Goal: Information Seeking & Learning: Check status

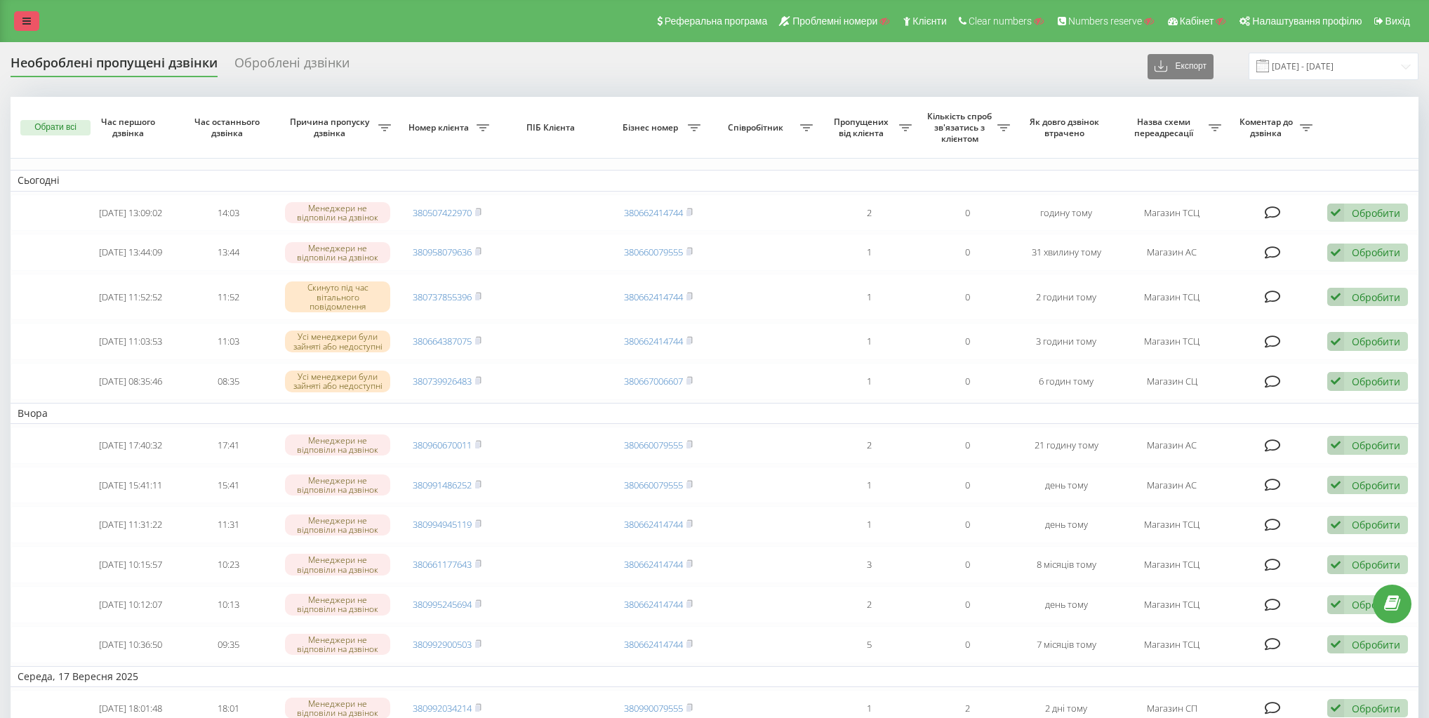
click at [14, 21] on link at bounding box center [26, 21] width 25 height 20
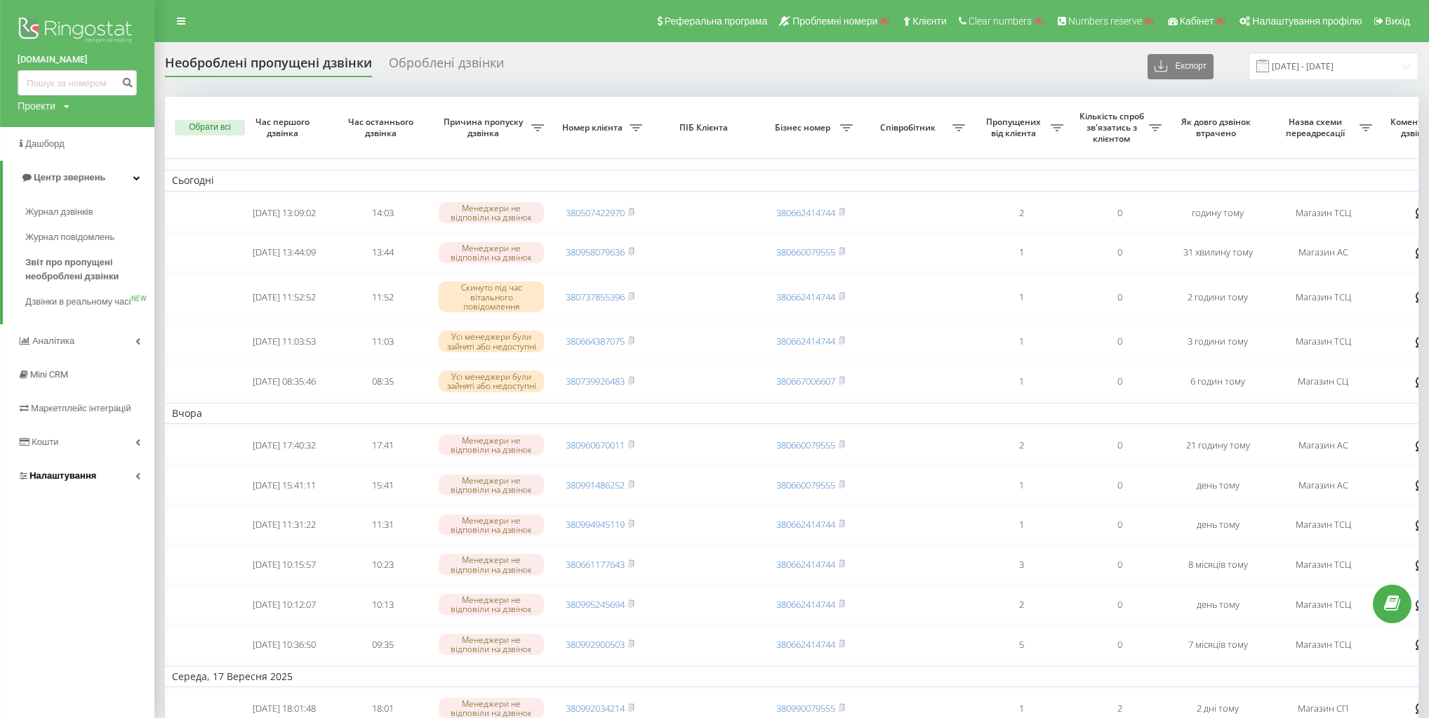
click at [117, 486] on link "Налаштування" at bounding box center [77, 476] width 154 height 34
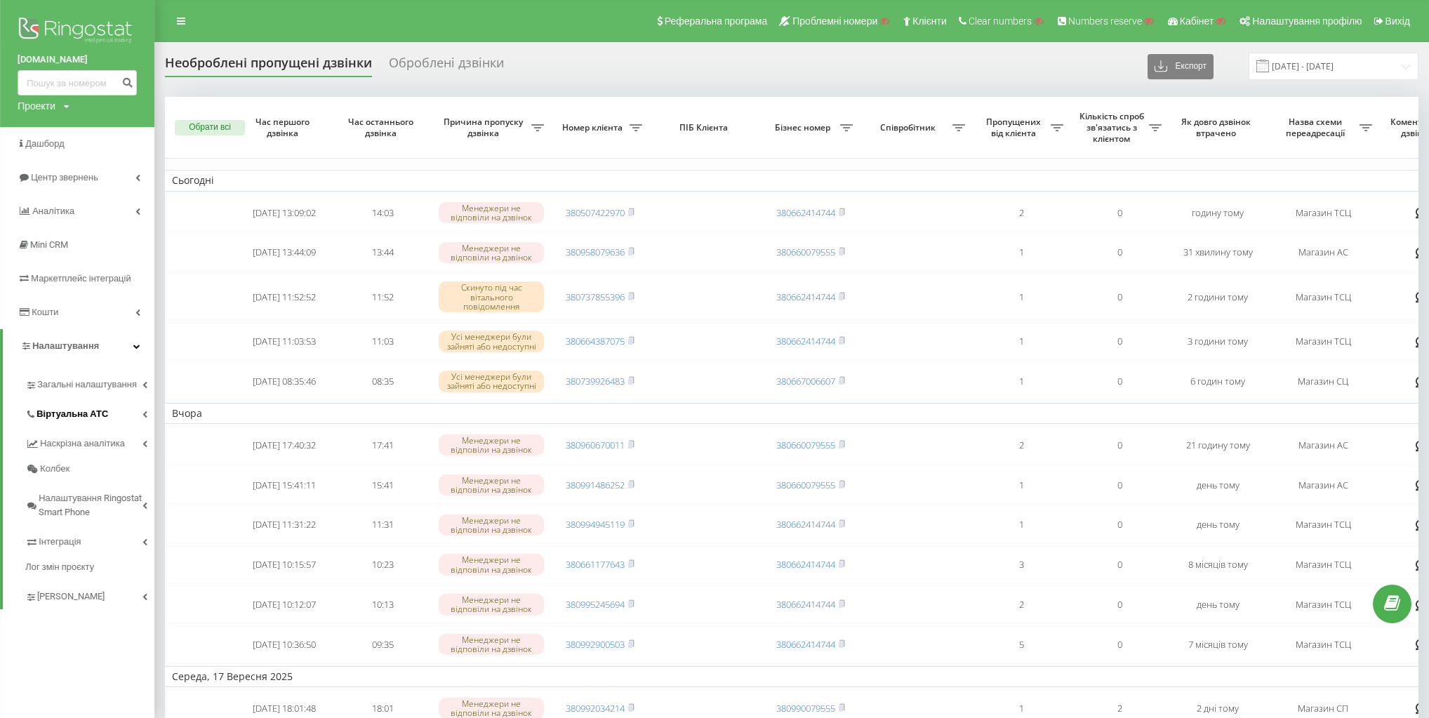
click at [84, 418] on span "Віртуальна АТС" at bounding box center [73, 414] width 72 height 14
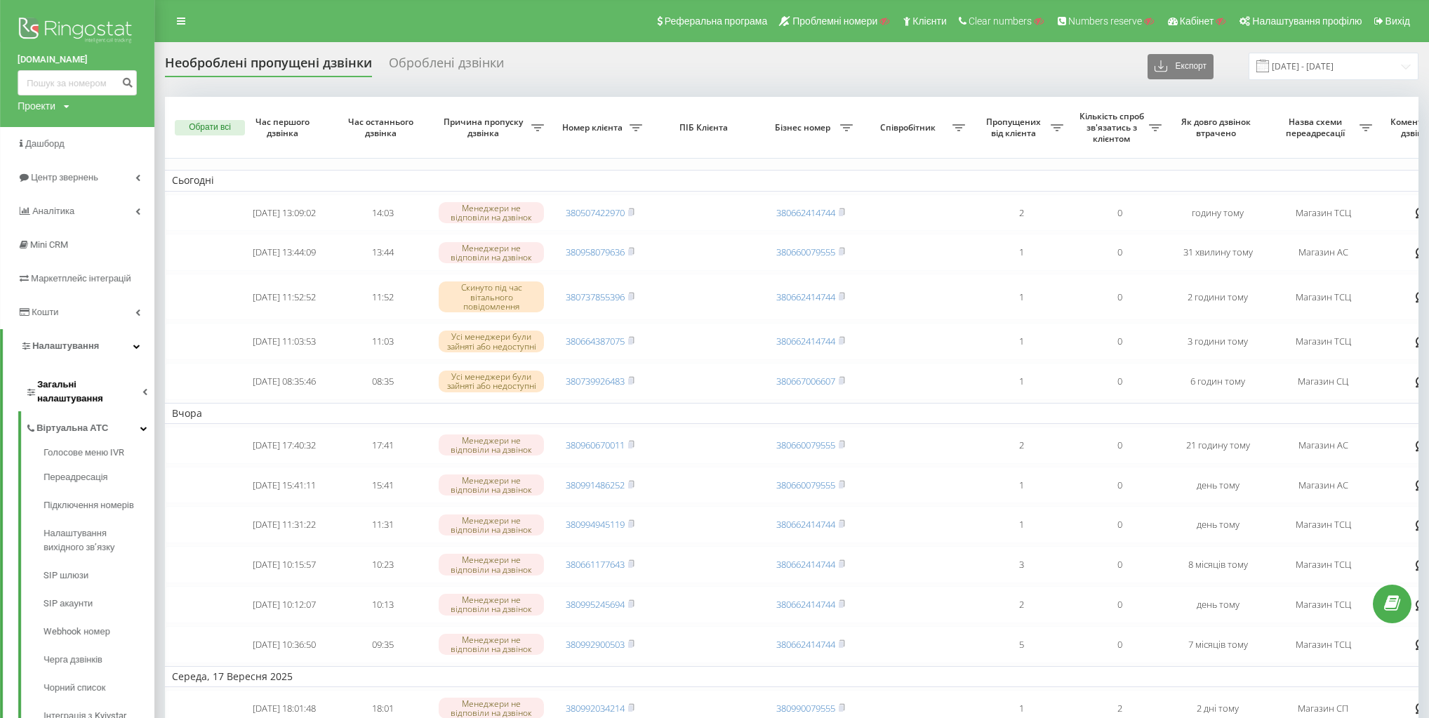
click at [107, 395] on link "Загальні налаштування" at bounding box center [89, 390] width 129 height 44
click at [101, 462] on link "Співробітники" at bounding box center [99, 476] width 111 height 28
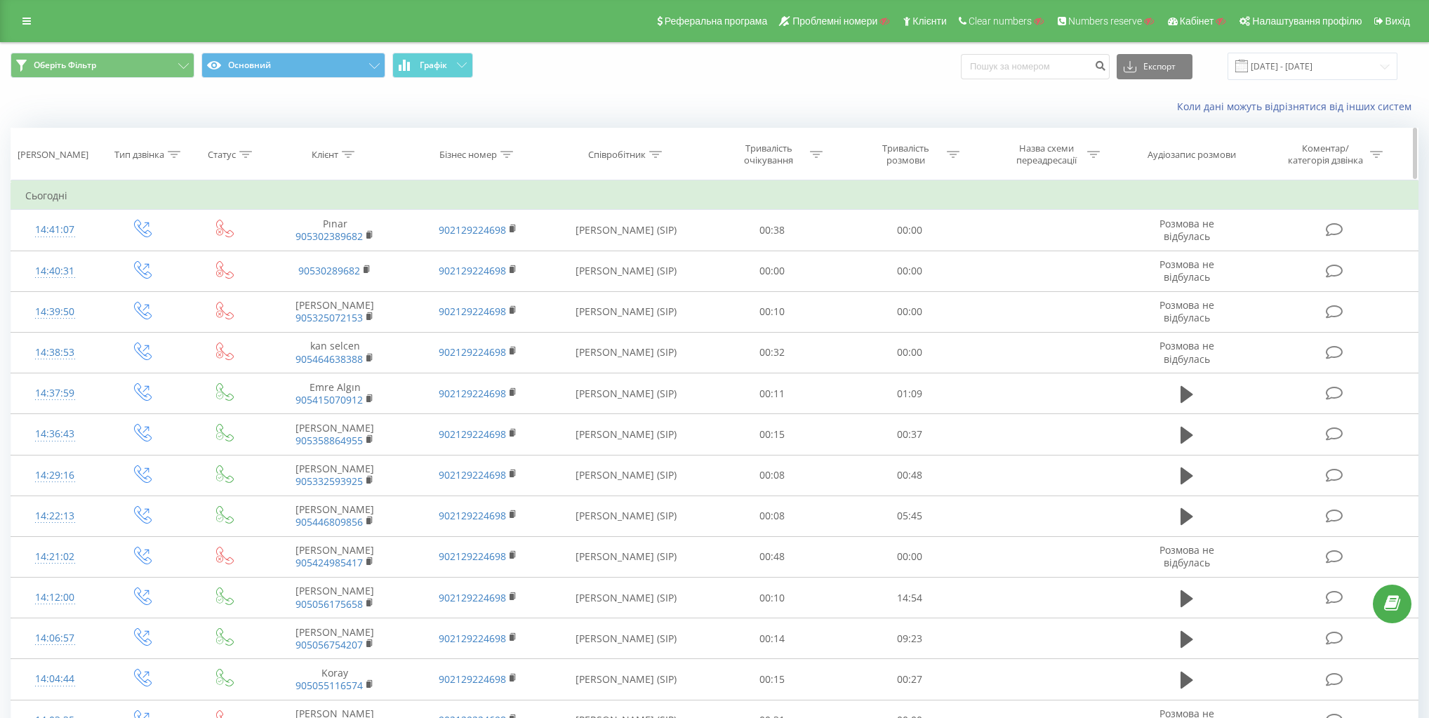
click at [334, 152] on div "Клієнт" at bounding box center [325, 155] width 27 height 12
click at [340, 247] on input "text" at bounding box center [336, 255] width 124 height 25
paste input "905433288983"
type input "905433288983"
click at [365, 281] on span "OK" at bounding box center [364, 283] width 39 height 22
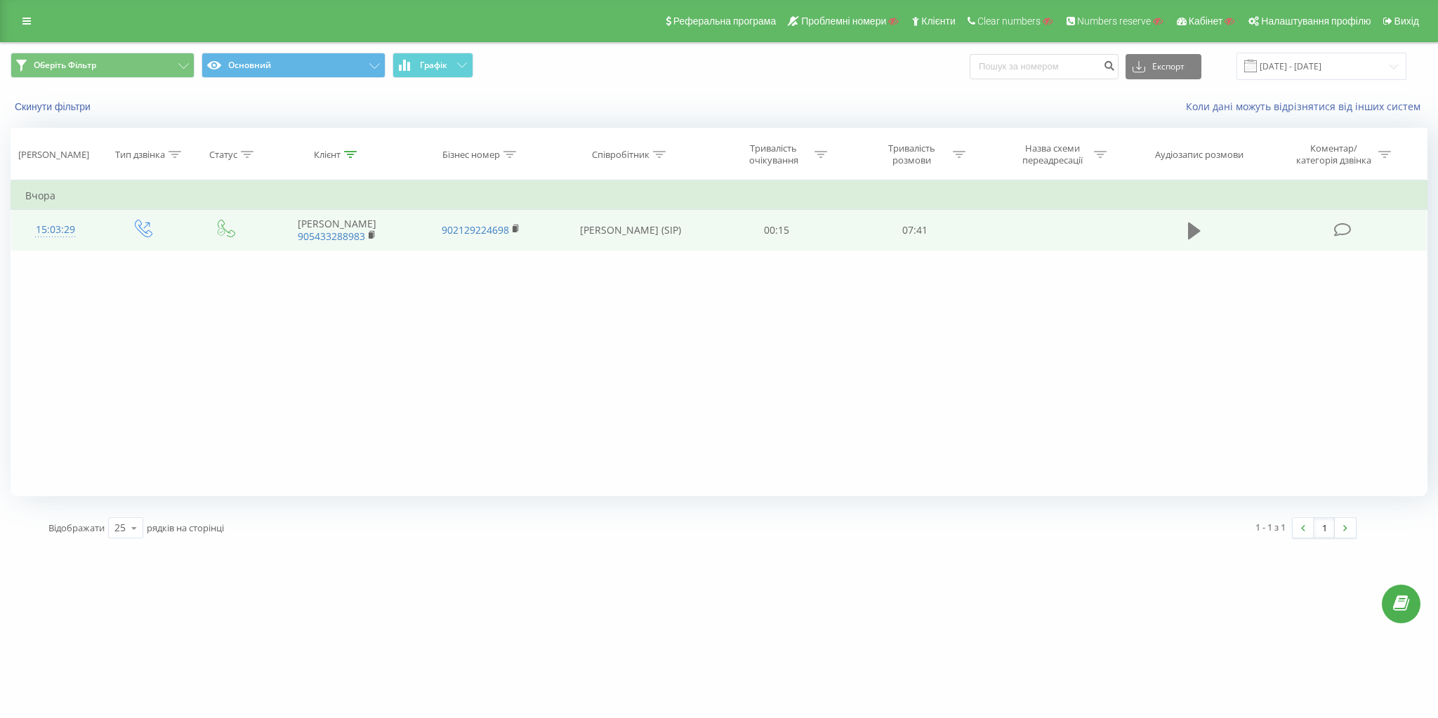
click at [1193, 230] on icon at bounding box center [1194, 231] width 13 height 17
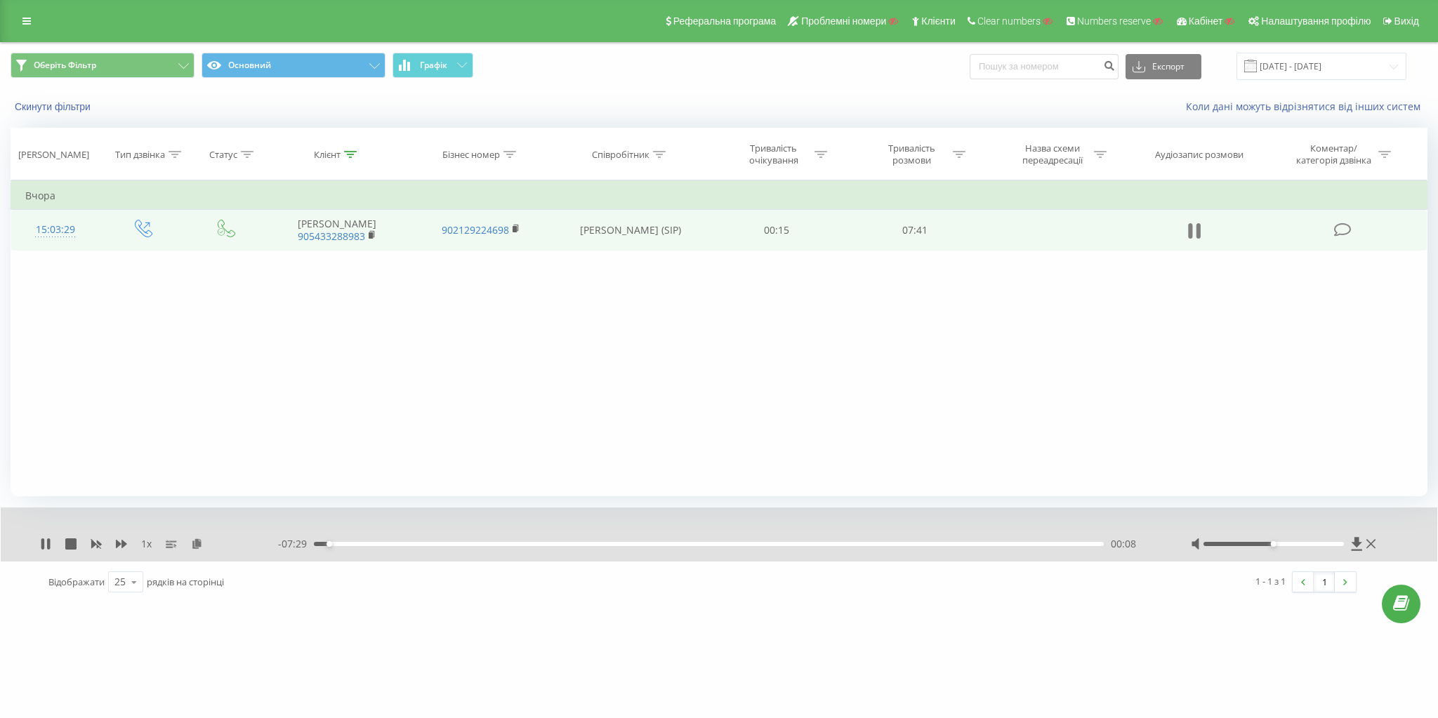
click at [1197, 231] on icon at bounding box center [1198, 230] width 4 height 15
click at [1193, 235] on icon at bounding box center [1194, 231] width 13 height 17
click at [305, 59] on button "Основний" at bounding box center [293, 65] width 184 height 25
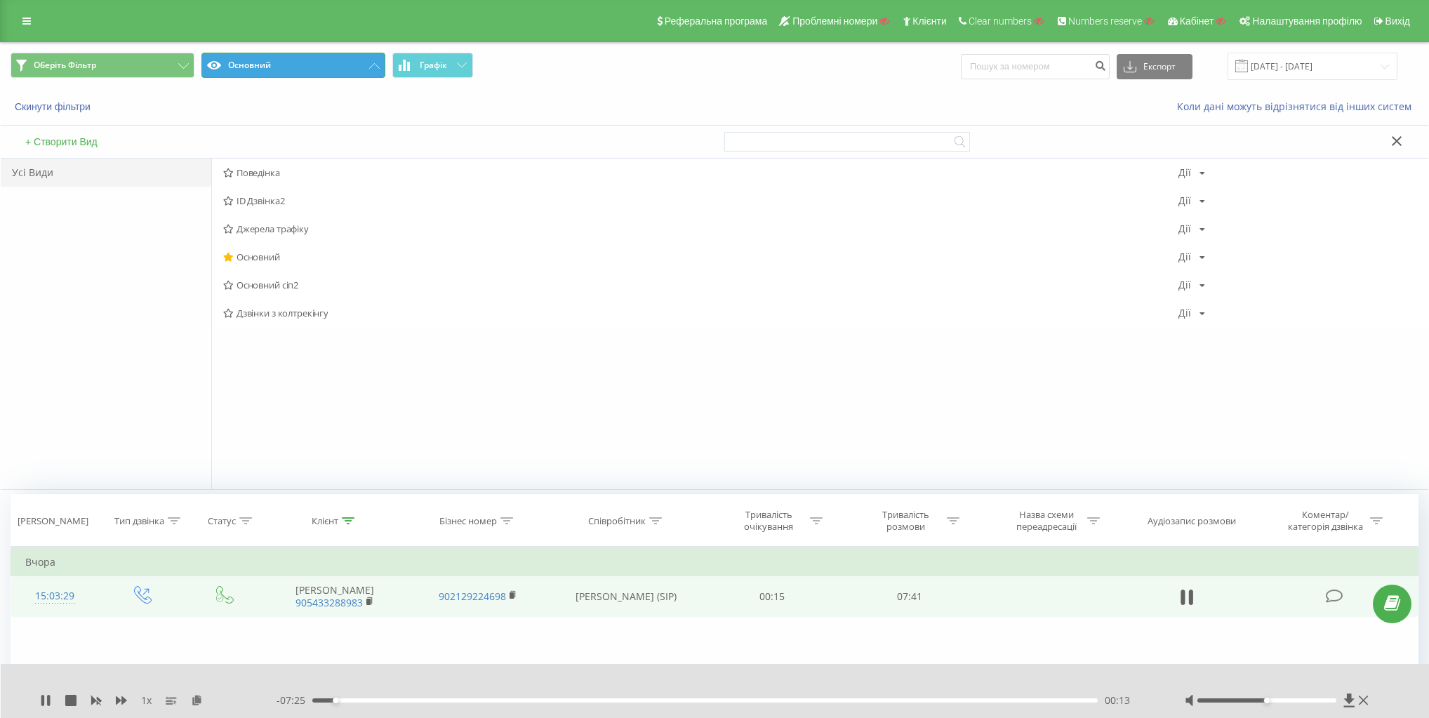
click at [330, 67] on button "Основний" at bounding box center [293, 65] width 184 height 25
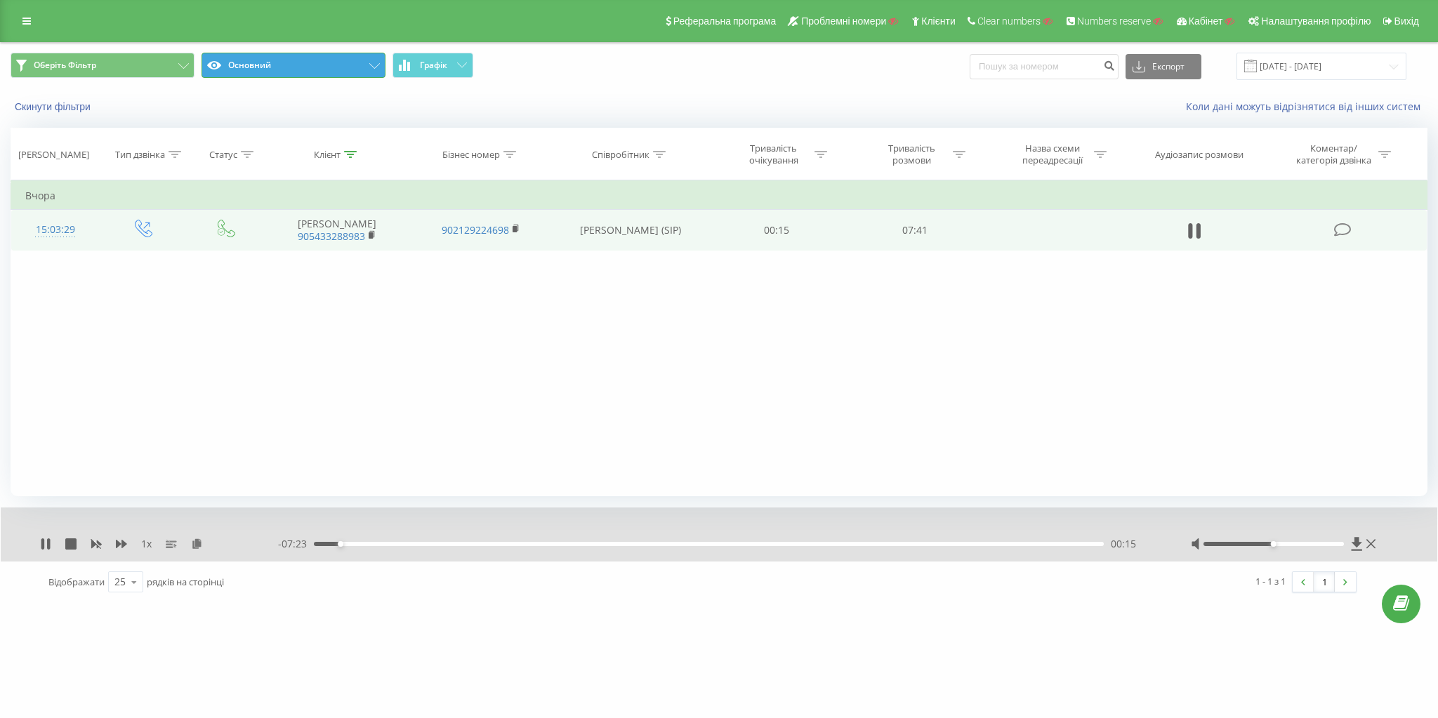
click at [319, 56] on button "Основний" at bounding box center [293, 65] width 184 height 25
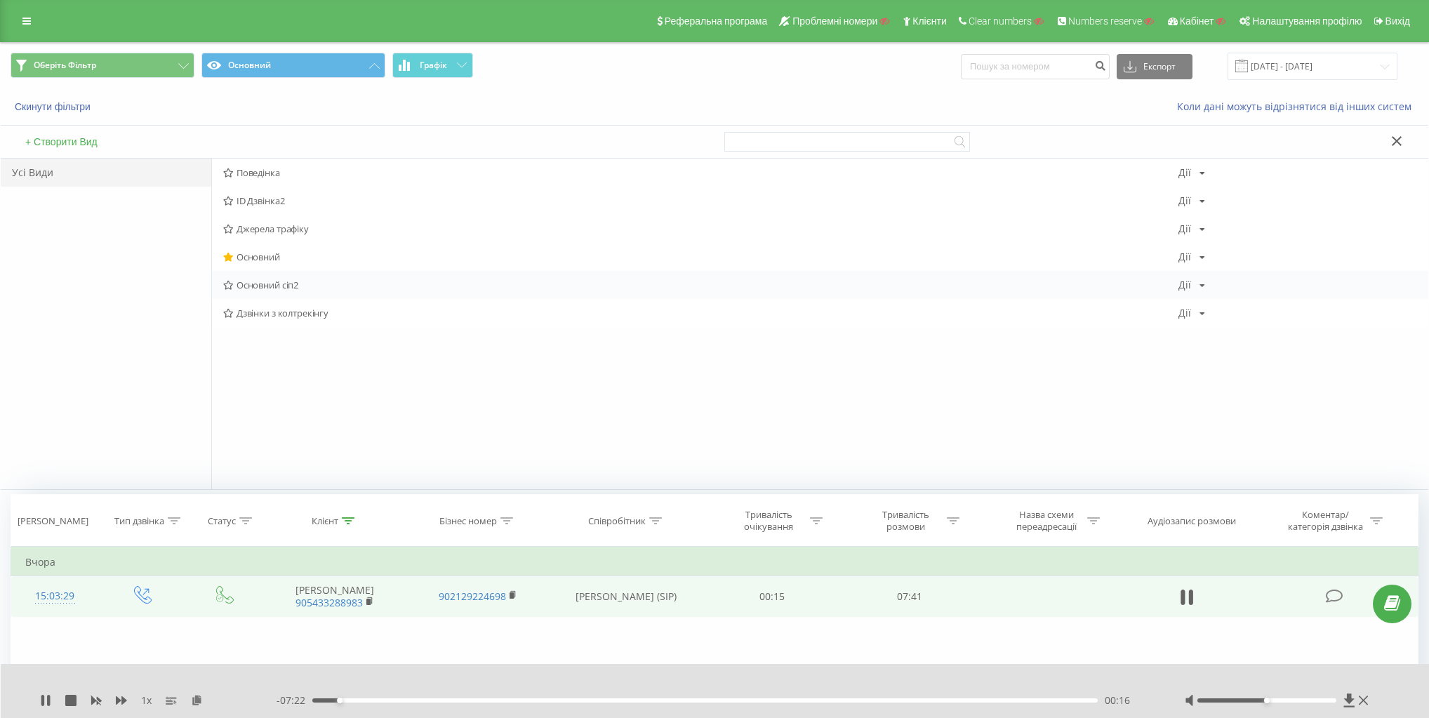
click at [264, 281] on span "Основний сіп2" at bounding box center [700, 285] width 955 height 10
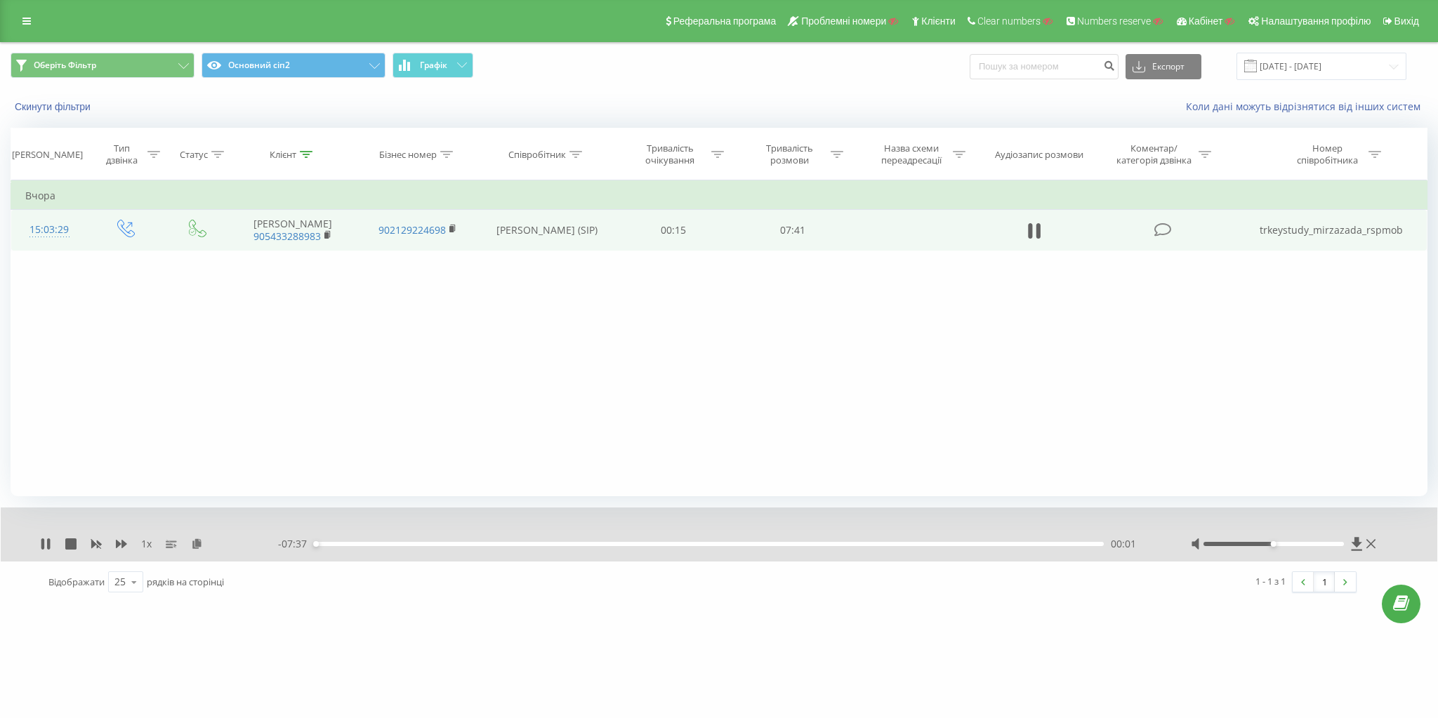
click at [1351, 232] on td "trkeystudy_mirzazada_rspmob" at bounding box center [1331, 230] width 192 height 41
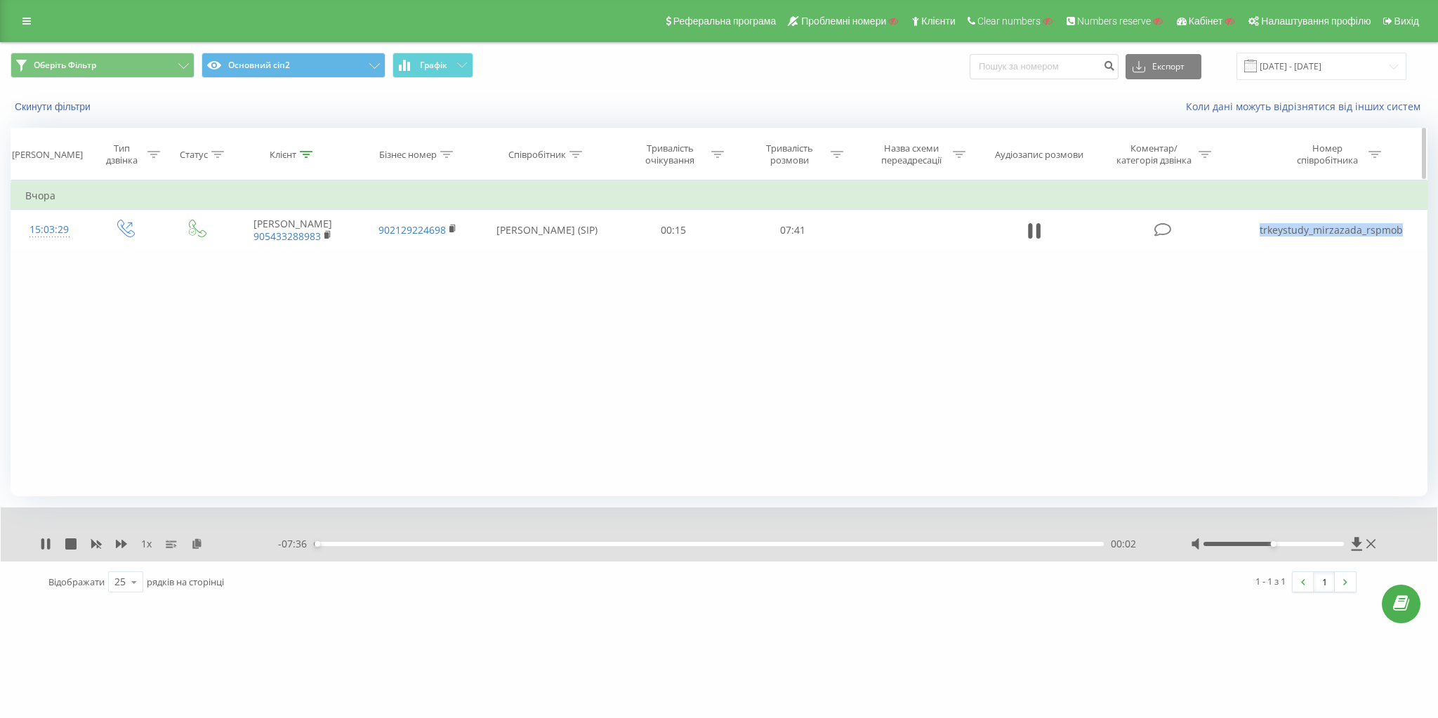
copy td "trkeystudy_mirzazada_rspmob"
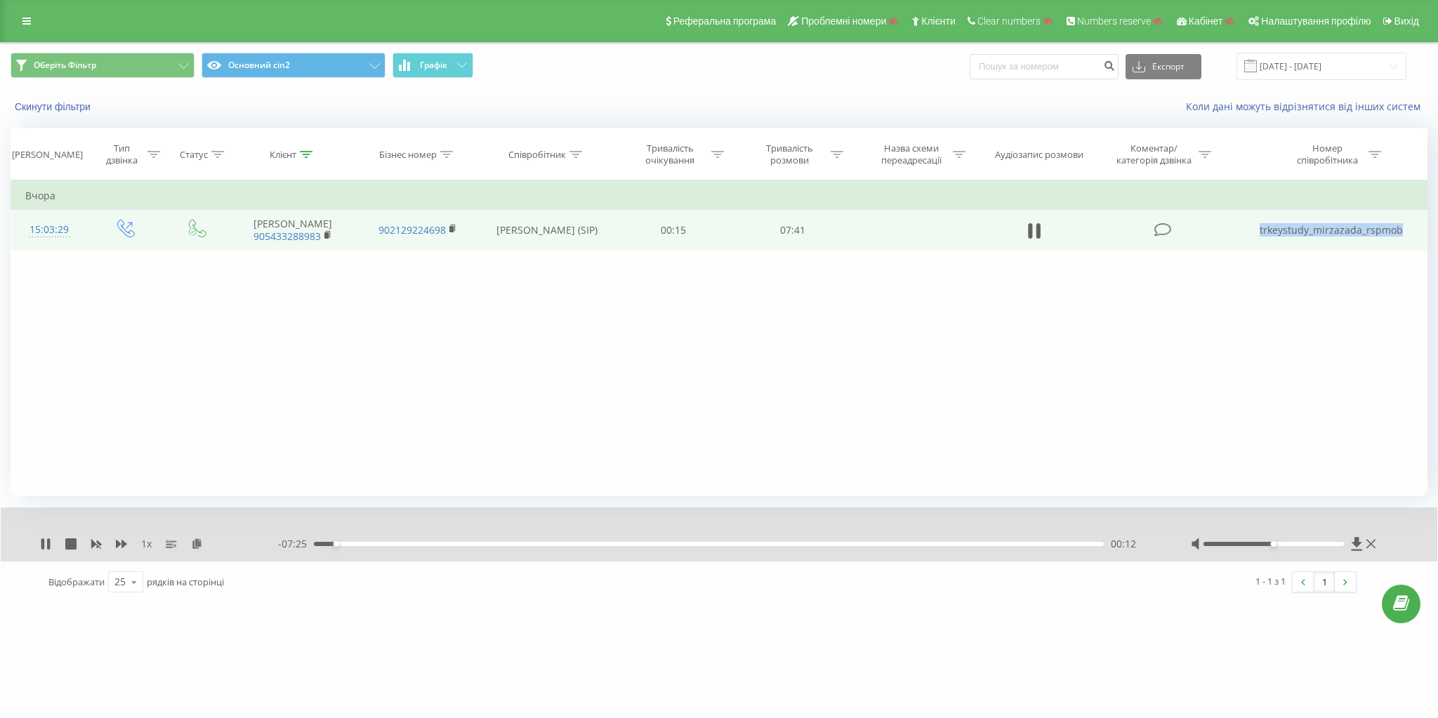
click at [1325, 230] on td "trkeystudy_mirzazada_rspmob" at bounding box center [1331, 230] width 192 height 41
click at [126, 232] on icon at bounding box center [126, 229] width 18 height 18
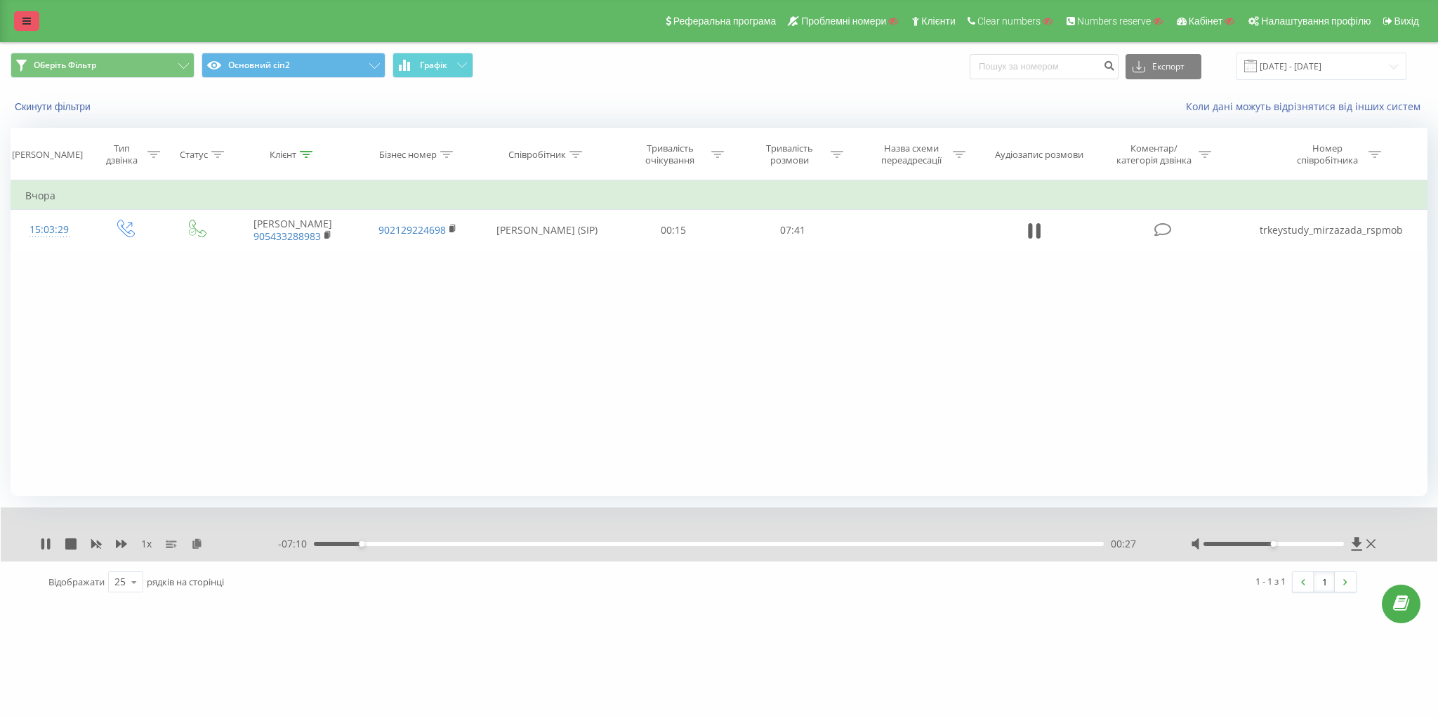
click at [27, 22] on icon at bounding box center [26, 21] width 8 height 10
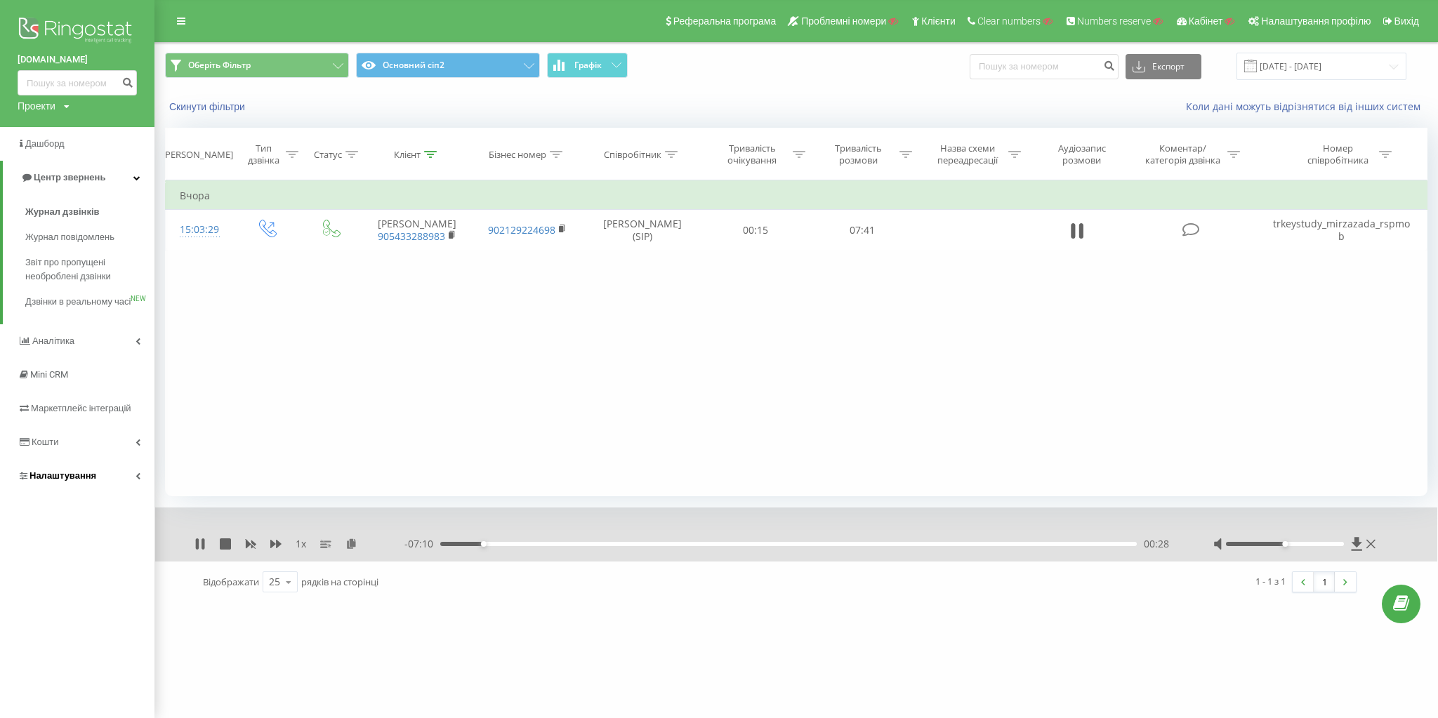
click at [93, 493] on link "Налаштування" at bounding box center [77, 476] width 154 height 34
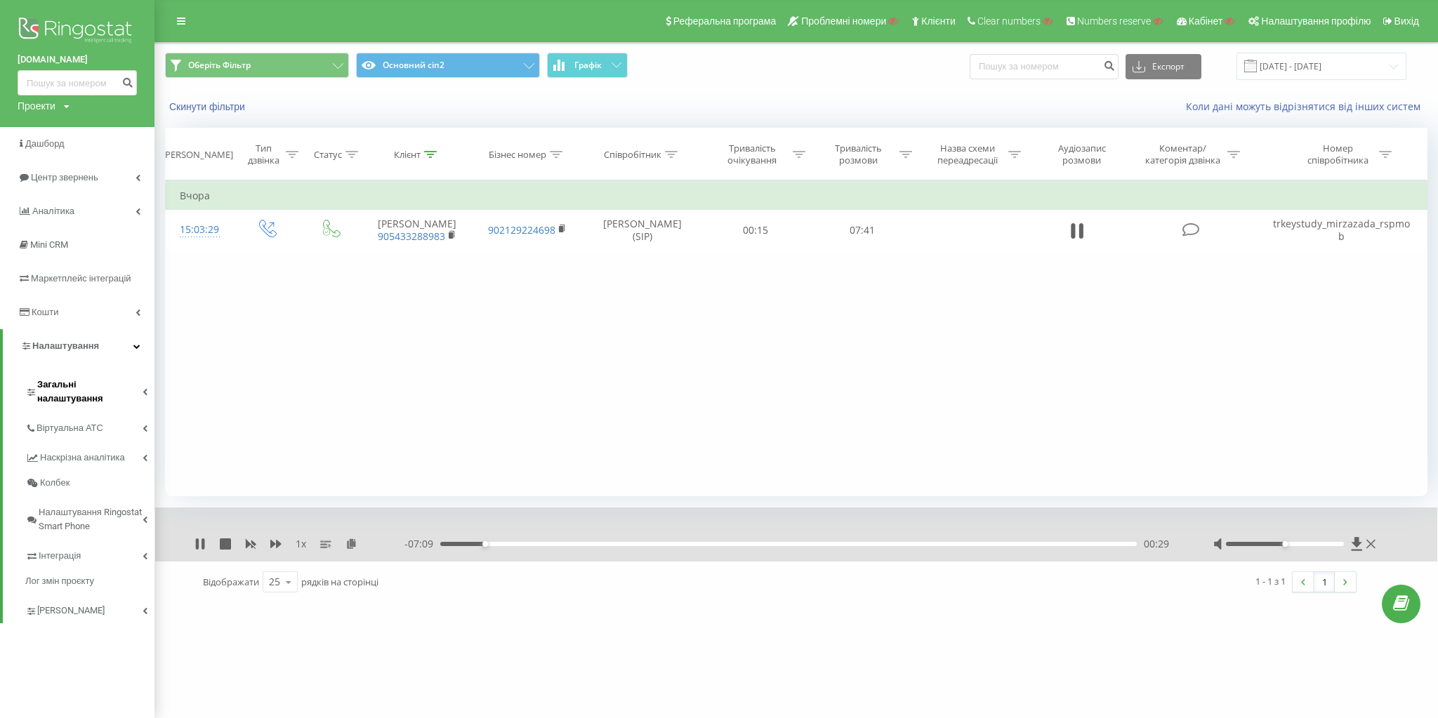
click at [110, 390] on span "Загальні налаштування" at bounding box center [89, 392] width 105 height 28
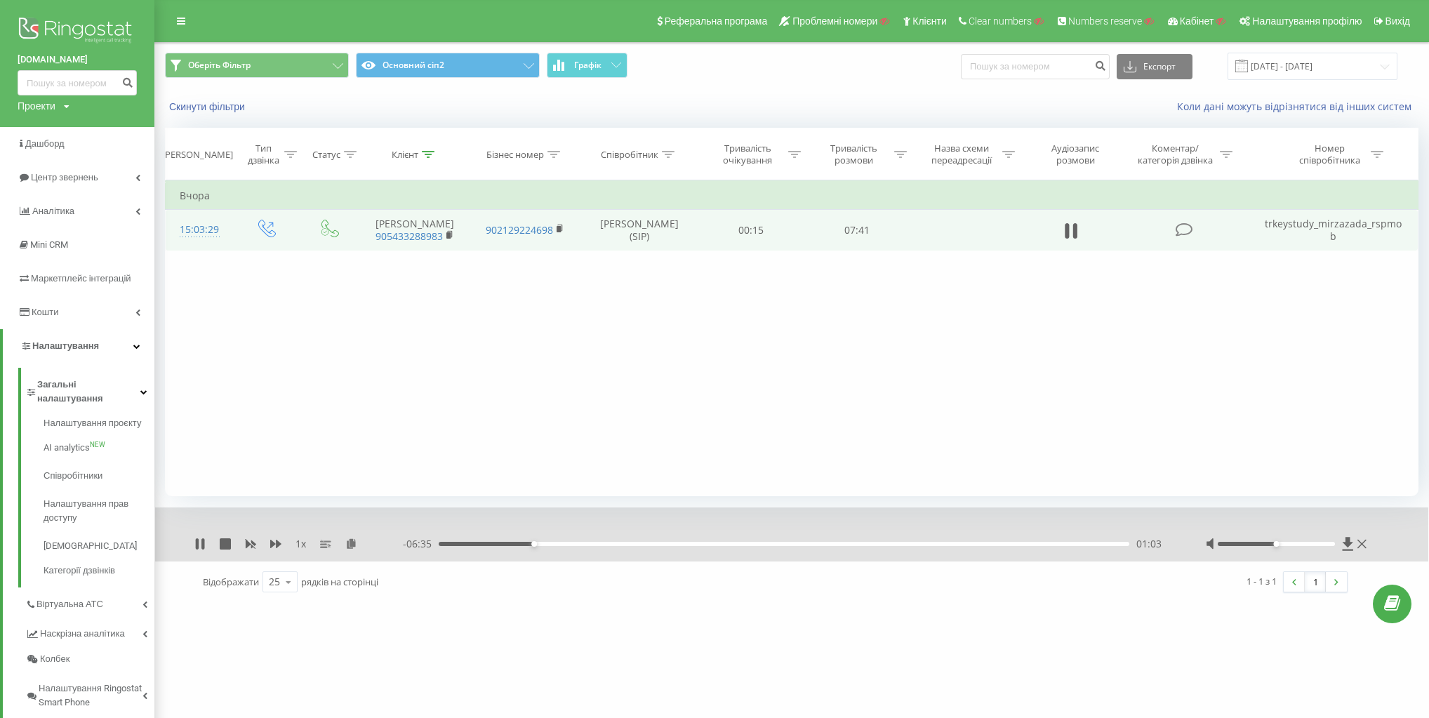
click at [1353, 230] on td "trkeystudy_mirzazada_rspmob" at bounding box center [1333, 230] width 169 height 41
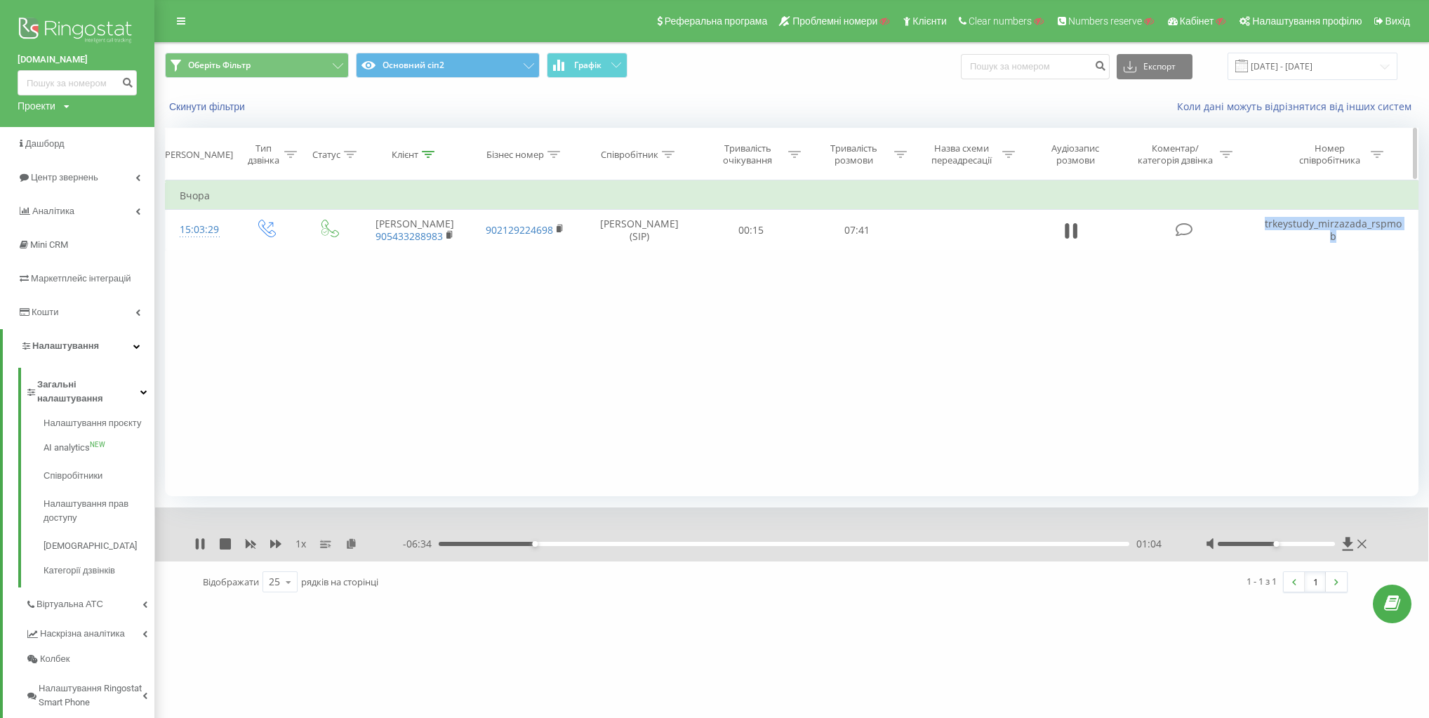
copy div "trkeystudy_mirzazada_rspmob"
click at [198, 541] on icon at bounding box center [197, 543] width 3 height 11
click at [416, 152] on div "Клієнт" at bounding box center [405, 155] width 27 height 12
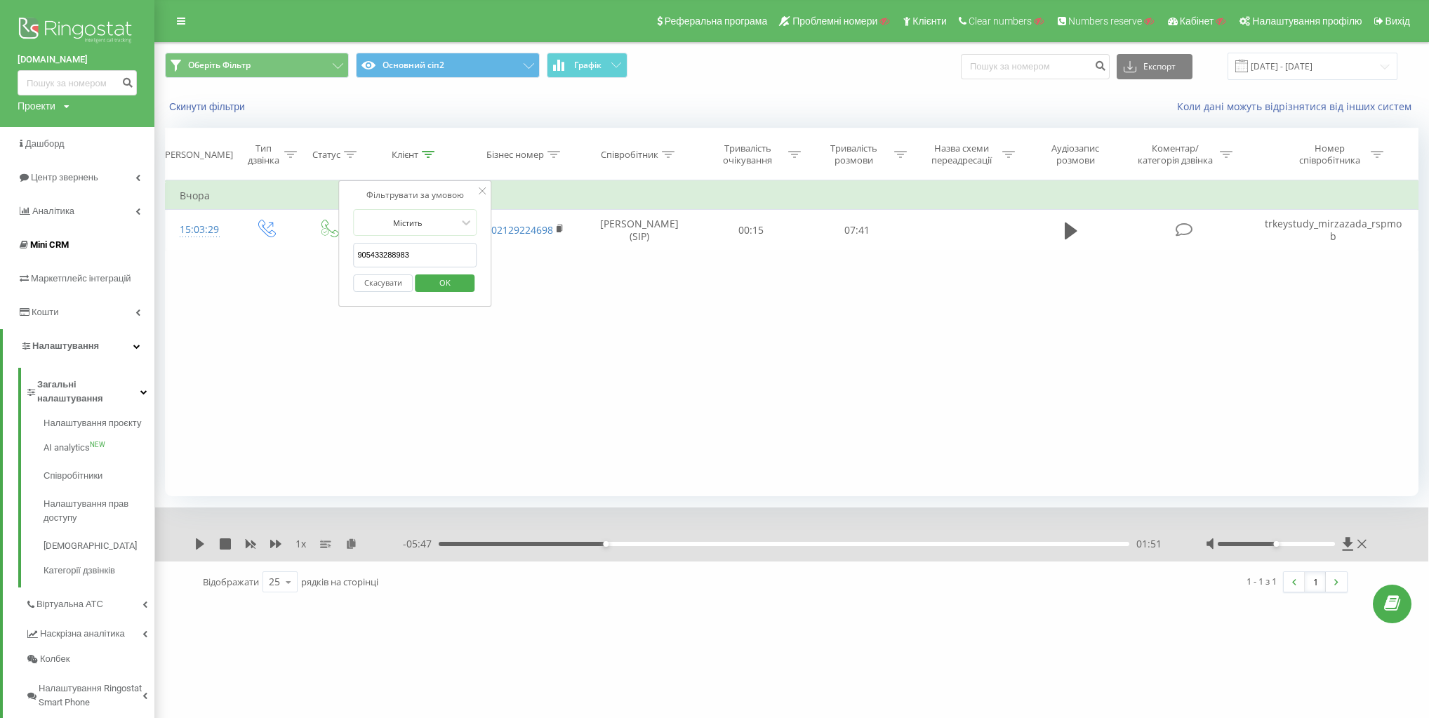
drag, startPoint x: 307, startPoint y: 242, endPoint x: 126, endPoint y: 233, distance: 181.3
click at [110, 232] on div "tr.key.study Проекти Пошук Дашборд Центр звернень Аналiтика Mini CRM Маркетплей…" at bounding box center [714, 359] width 1429 height 718
paste input "343723721"
type input "905343723721"
click at [439, 278] on span "OK" at bounding box center [444, 283] width 39 height 22
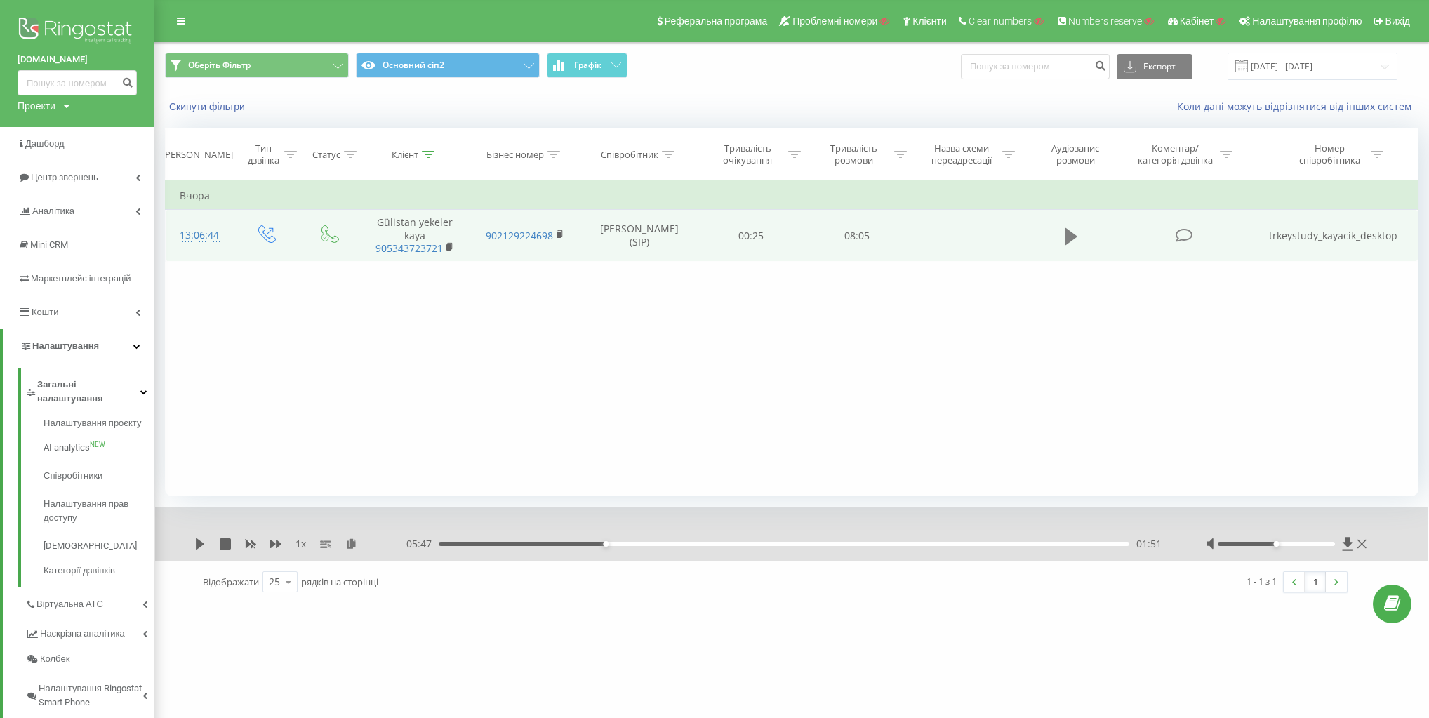
click at [1066, 232] on icon at bounding box center [1071, 235] width 13 height 17
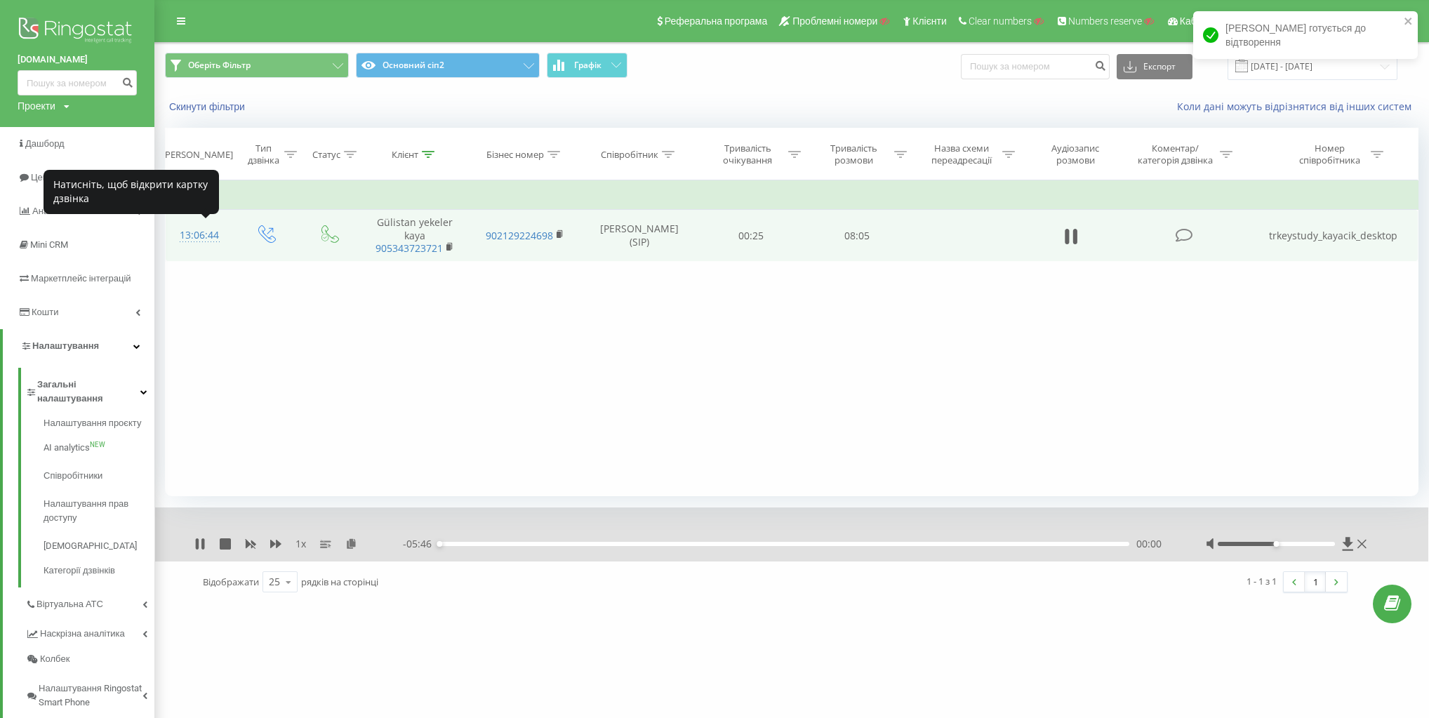
click at [208, 234] on div "13:06:44" at bounding box center [199, 235] width 39 height 27
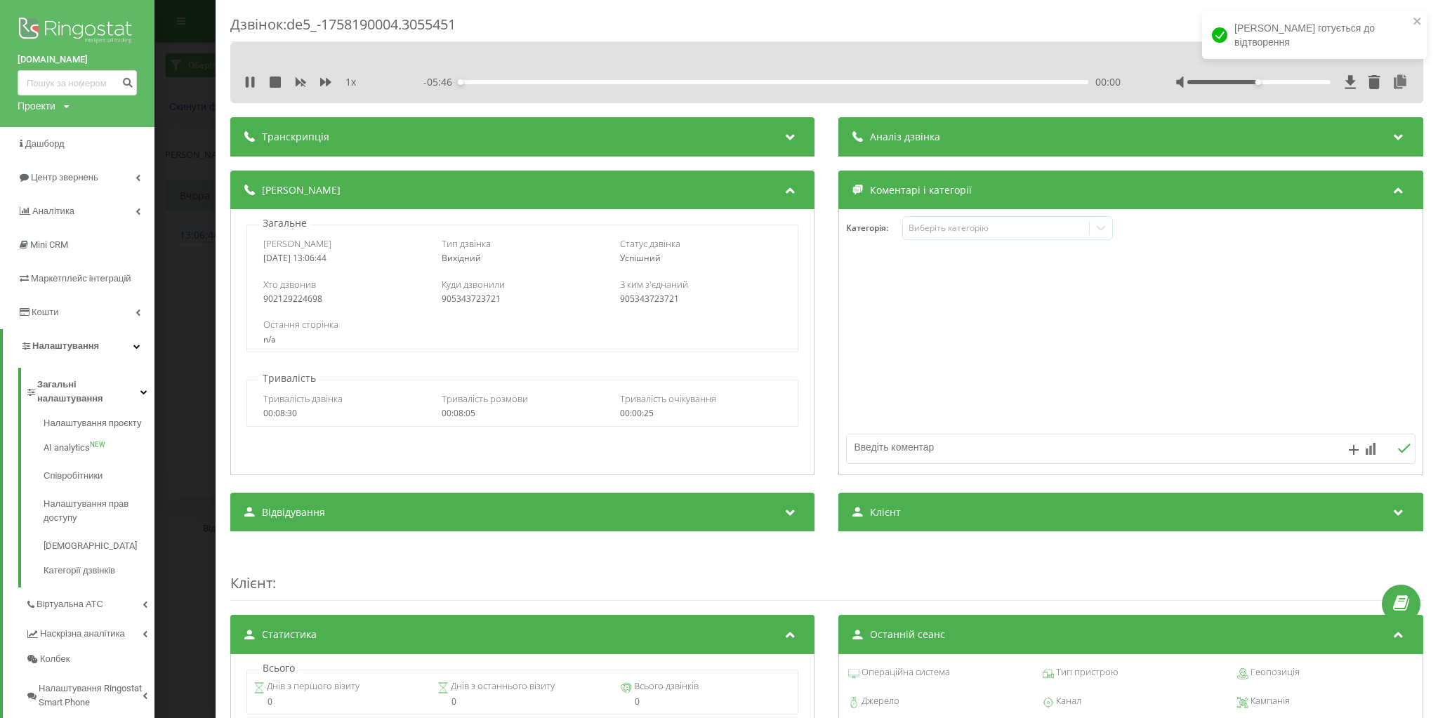
drag, startPoint x: 212, startPoint y: 190, endPoint x: 221, endPoint y: 199, distance: 12.9
click at [211, 190] on div "Дзвінок : de5_-1758190004.3055451 1 x - 05:46 00:00 00:00 Транскрипція Для AI-а…" at bounding box center [719, 359] width 1438 height 718
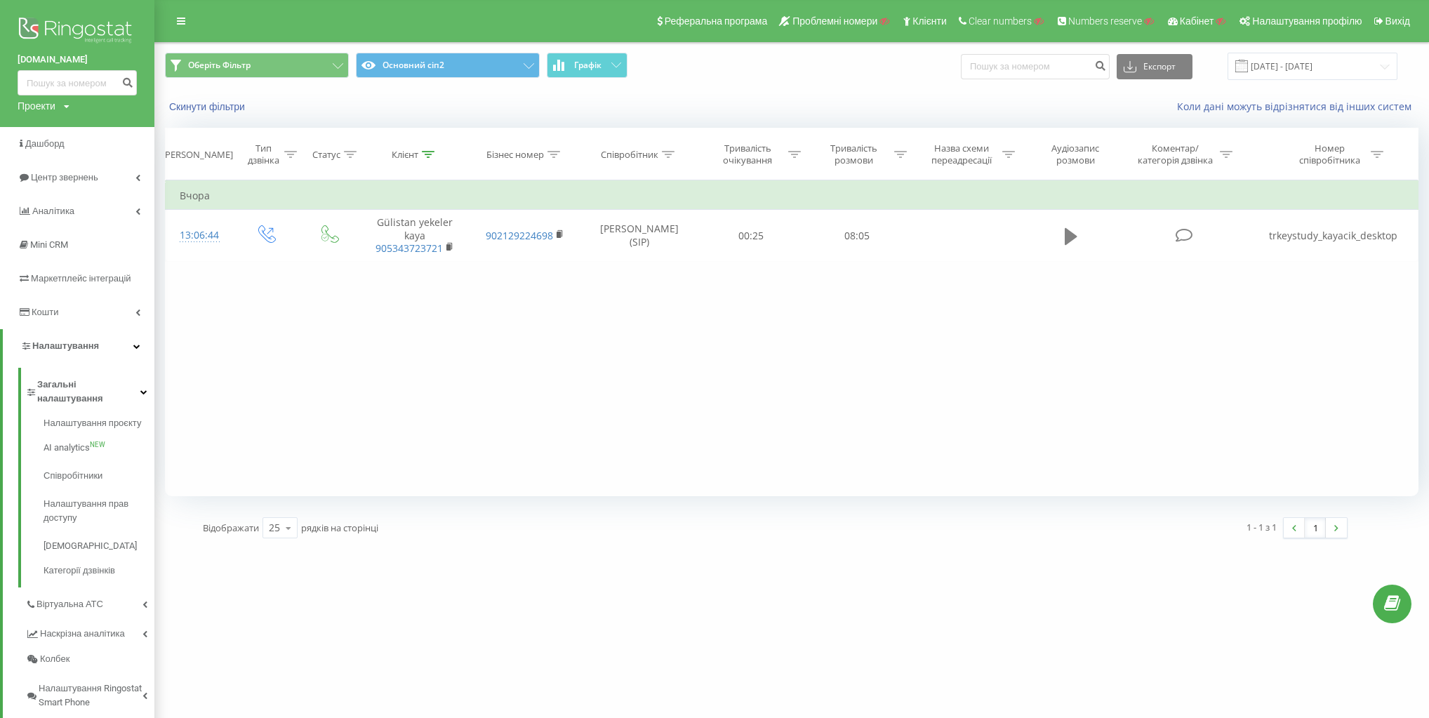
click at [1063, 236] on button at bounding box center [1071, 236] width 21 height 21
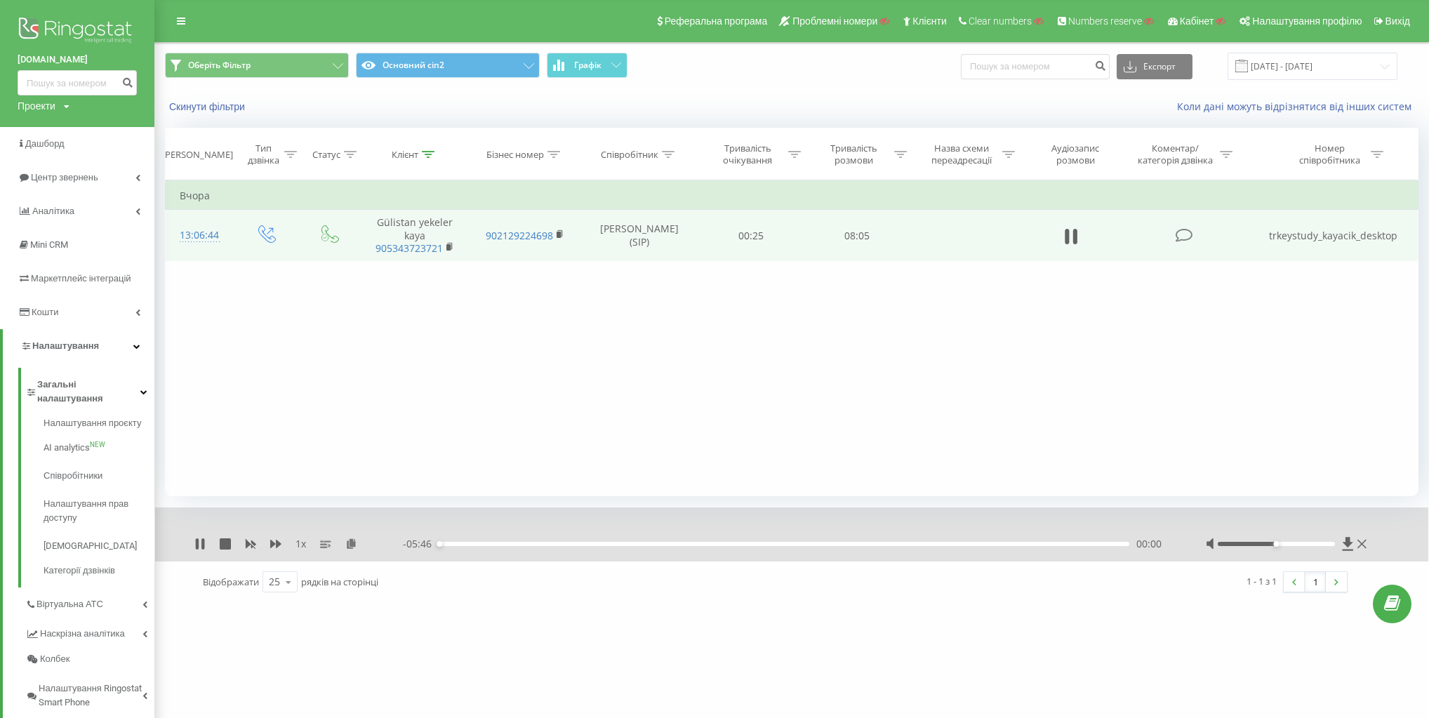
click at [1358, 237] on td "trkeystudy_kayacik_desktop" at bounding box center [1333, 236] width 169 height 52
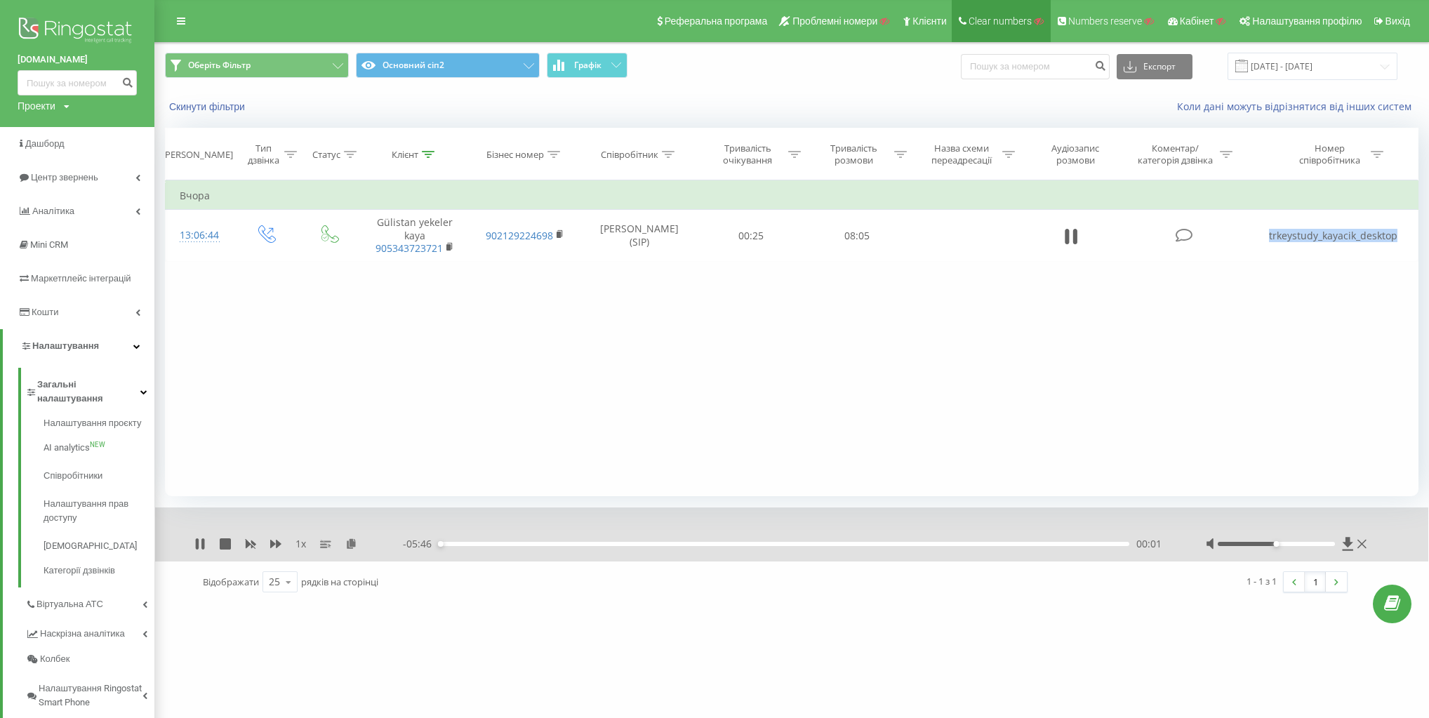
copy div "trkeystudy_kayacik_desktop"
click at [1067, 233] on icon at bounding box center [1067, 236] width 4 height 15
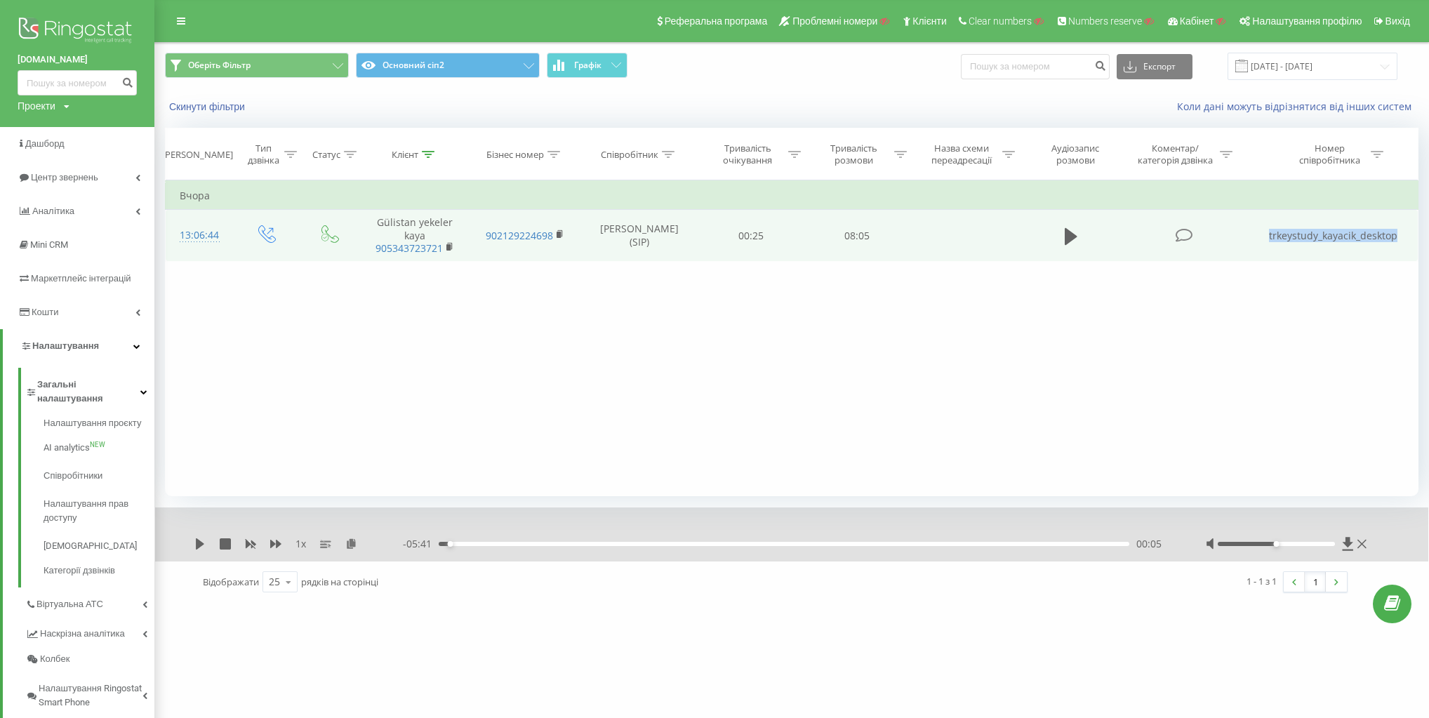
click at [1312, 231] on td "trkeystudy_kayacik_desktop" at bounding box center [1333, 236] width 169 height 52
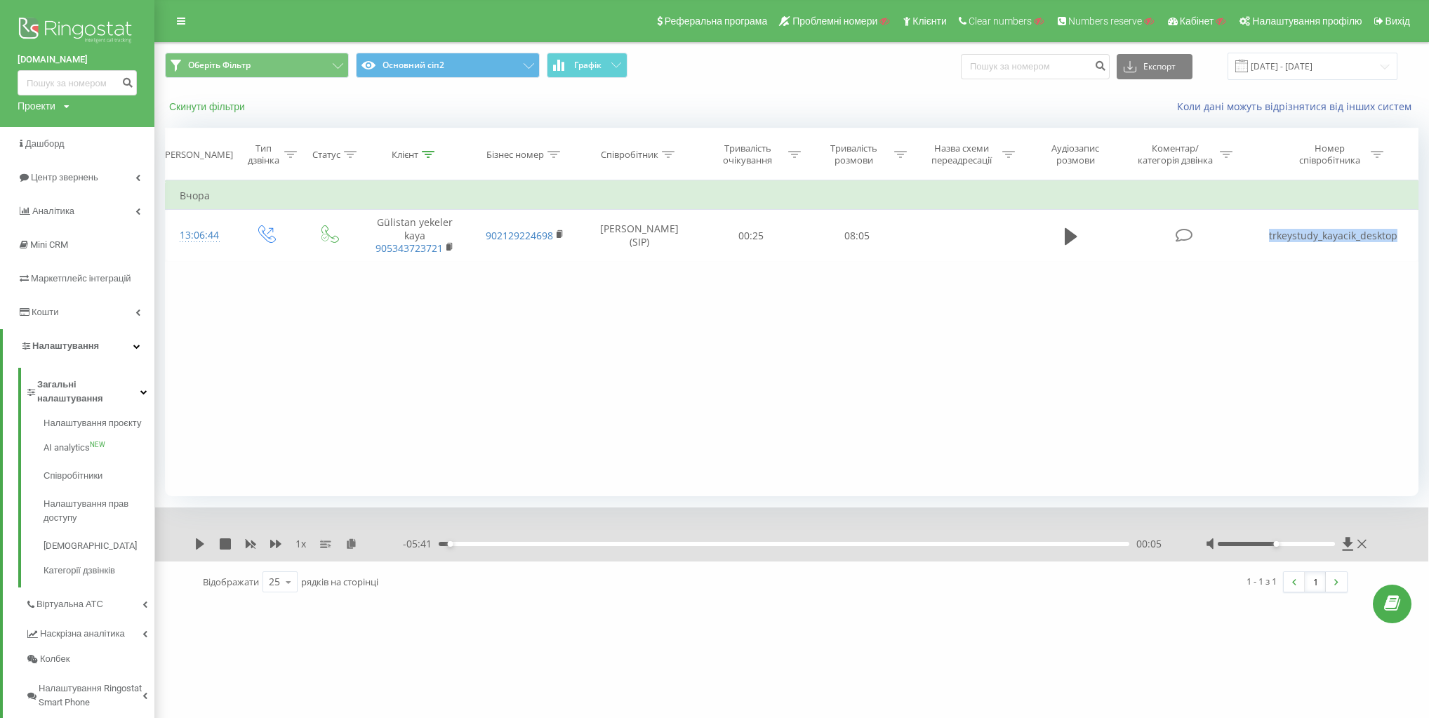
click at [204, 107] on button "Скинути фільтри" at bounding box center [208, 106] width 87 height 13
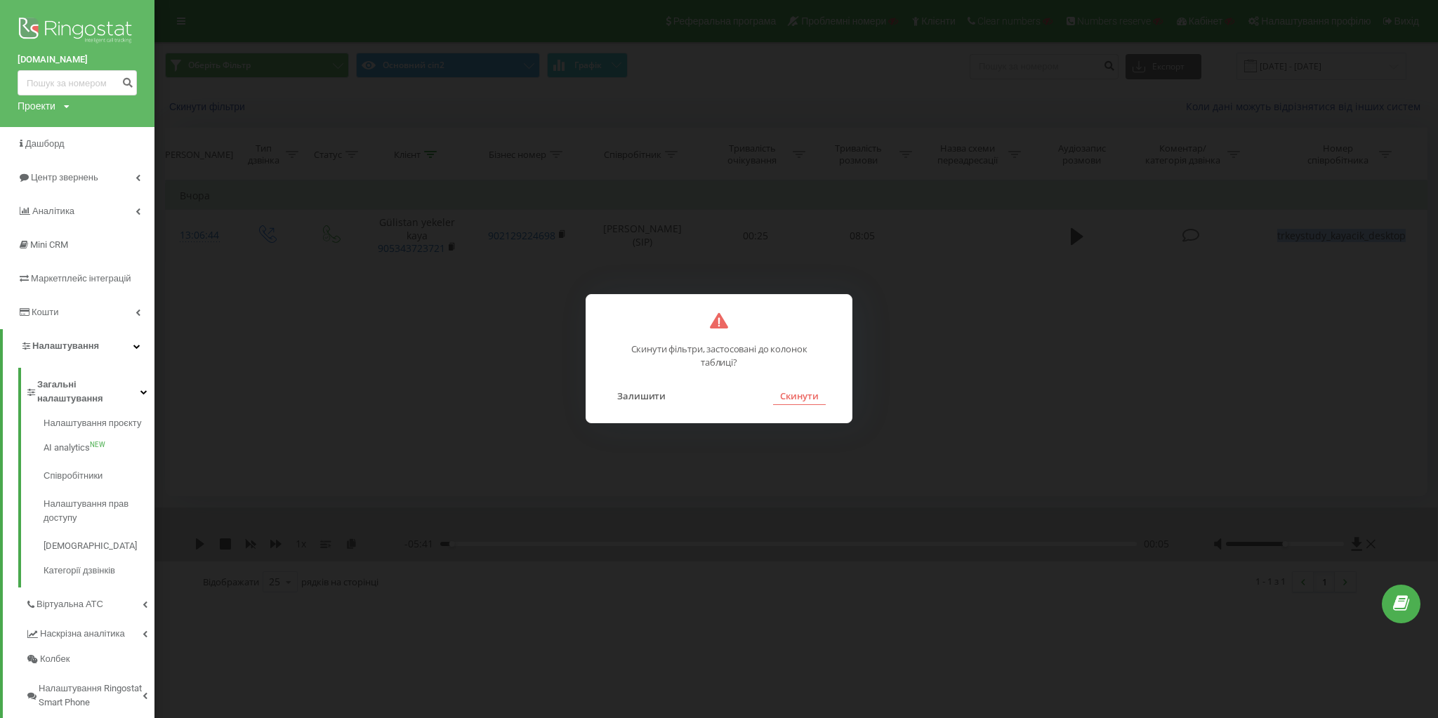
click at [821, 396] on button "Скинути" at bounding box center [799, 396] width 53 height 18
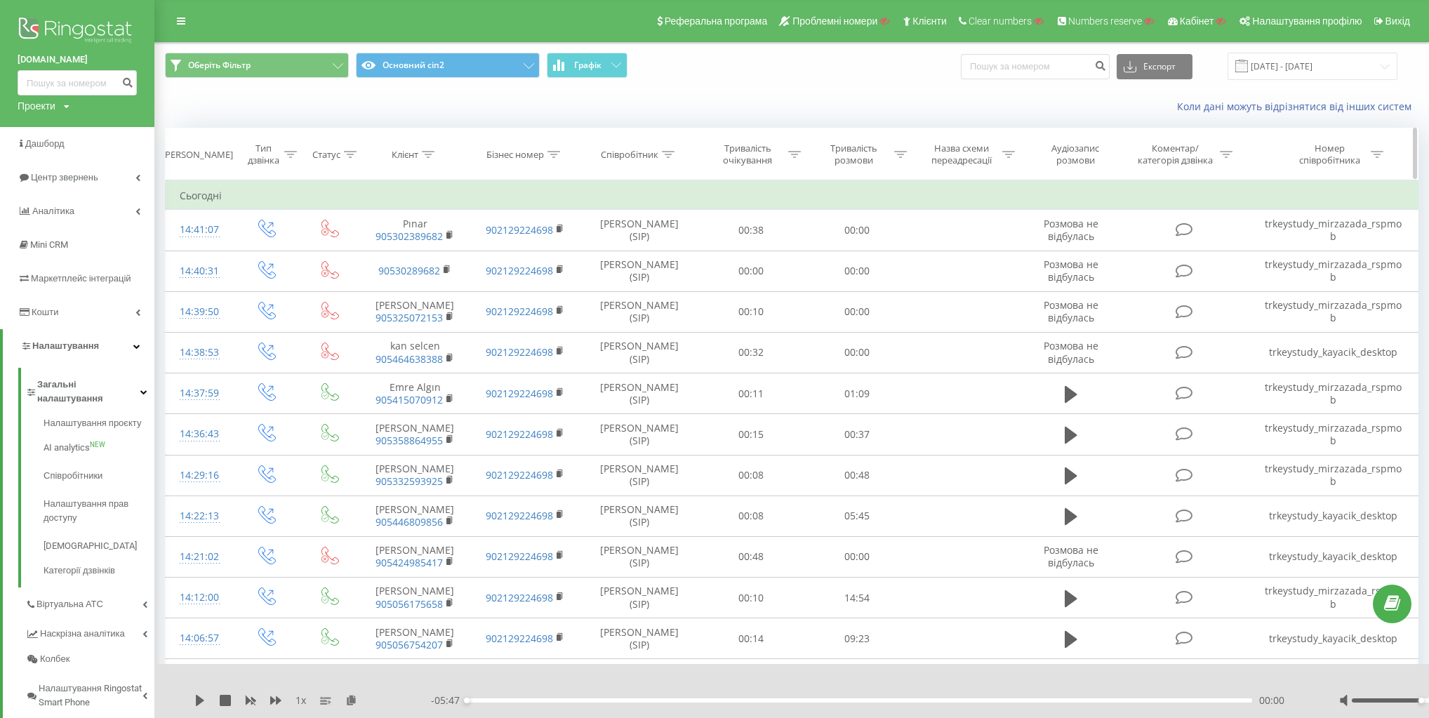
click at [418, 156] on div "Клієнт" at bounding box center [405, 155] width 27 height 12
click at [437, 250] on input "text" at bounding box center [415, 255] width 124 height 25
paste input "905352542775"
type input "905352542775"
click at [451, 280] on span "OK" at bounding box center [444, 283] width 39 height 22
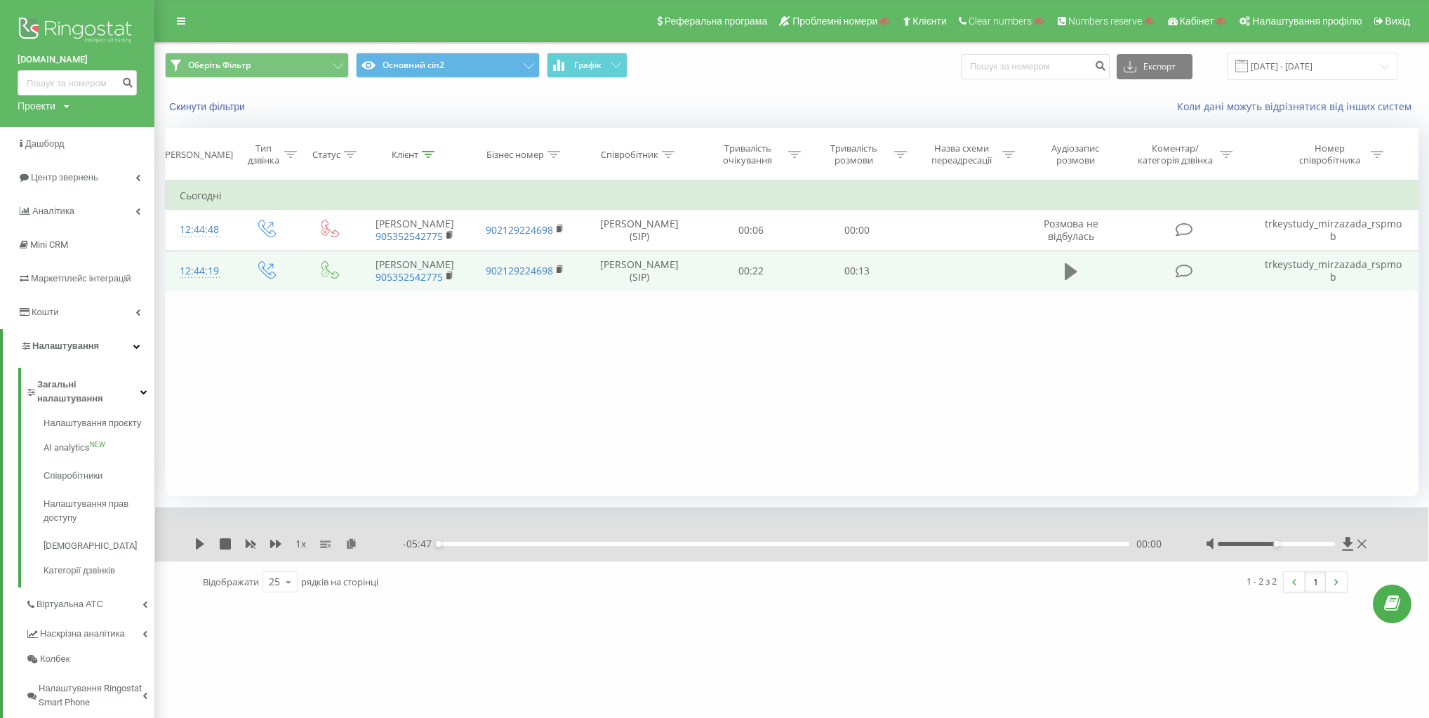
click at [1071, 270] on icon at bounding box center [1071, 271] width 13 height 17
click at [1071, 270] on icon at bounding box center [1071, 272] width 13 height 20
click at [222, 541] on icon at bounding box center [225, 543] width 11 height 11
click at [1353, 265] on td "trkeystudy_mirzazada_rspmob" at bounding box center [1333, 271] width 169 height 41
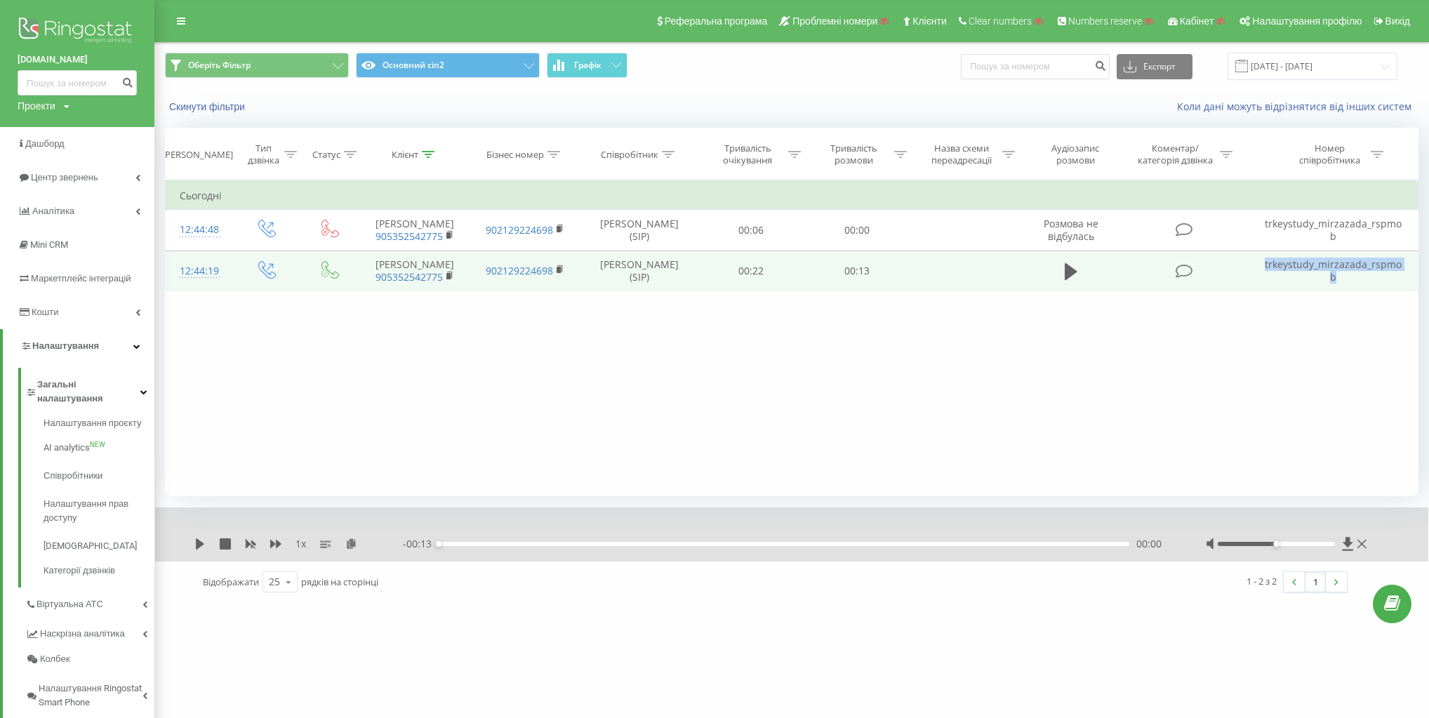
copy td "trkeystudy_mirzazada_rspmob"
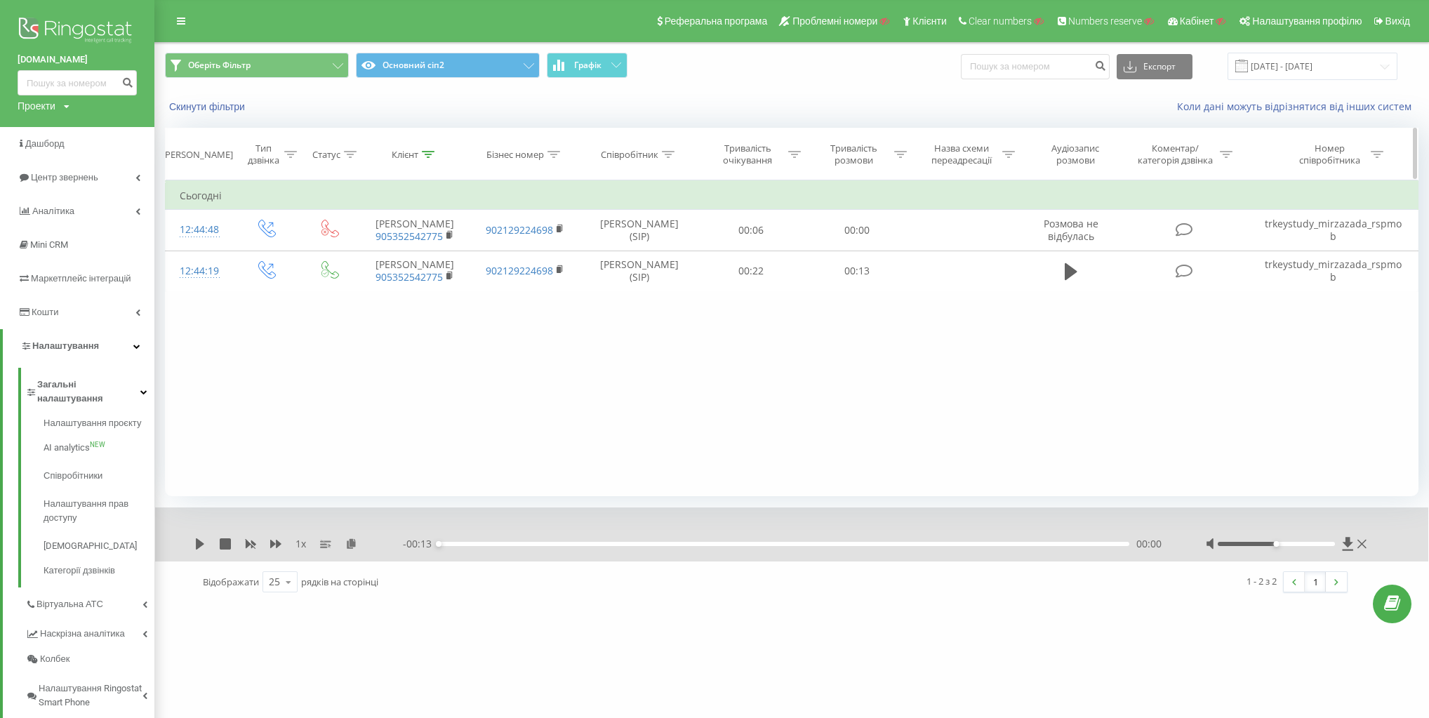
click at [1337, 156] on div "Номер співробітника" at bounding box center [1329, 154] width 75 height 24
click at [1270, 260] on input "text" at bounding box center [1276, 255] width 124 height 25
paste input "trkeystudy_mirzazada_rspmob"
type input "trkeystudy_mirzazada_rspmob"
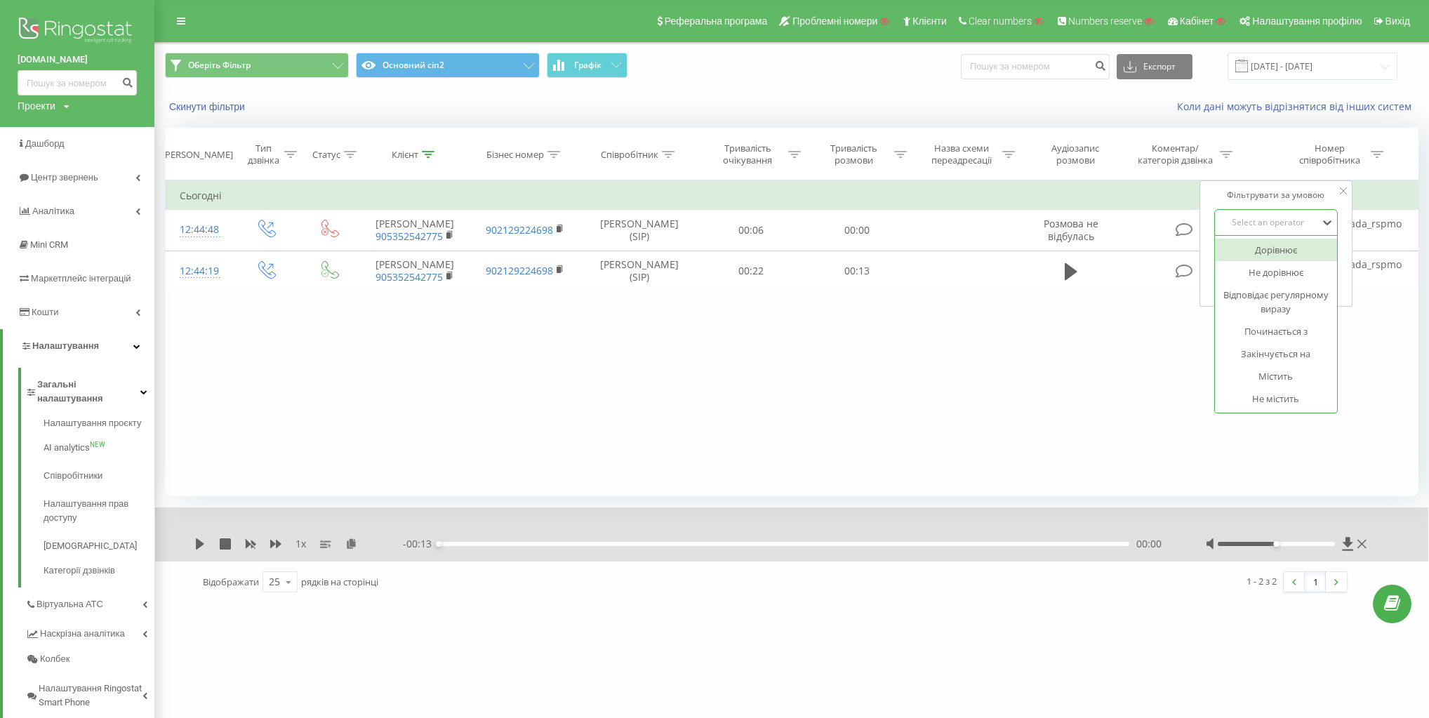
click at [1281, 221] on div "Select an operator" at bounding box center [1269, 222] width 100 height 11
click at [1292, 373] on div "Містить" at bounding box center [1276, 376] width 122 height 22
click at [1306, 275] on span "OK" at bounding box center [1305, 283] width 39 height 22
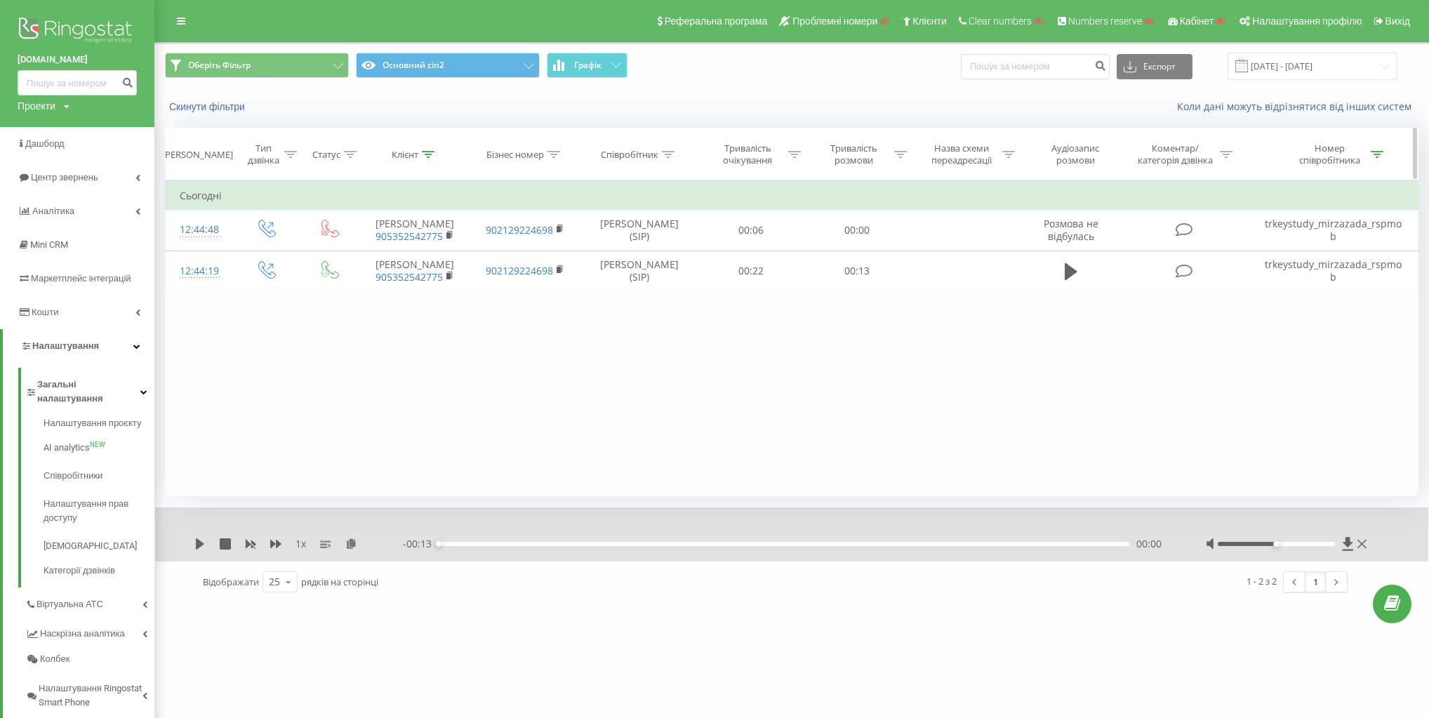
click at [413, 152] on div "Клієнт" at bounding box center [405, 155] width 27 height 12
click at [401, 276] on button "Скасувати" at bounding box center [383, 283] width 60 height 18
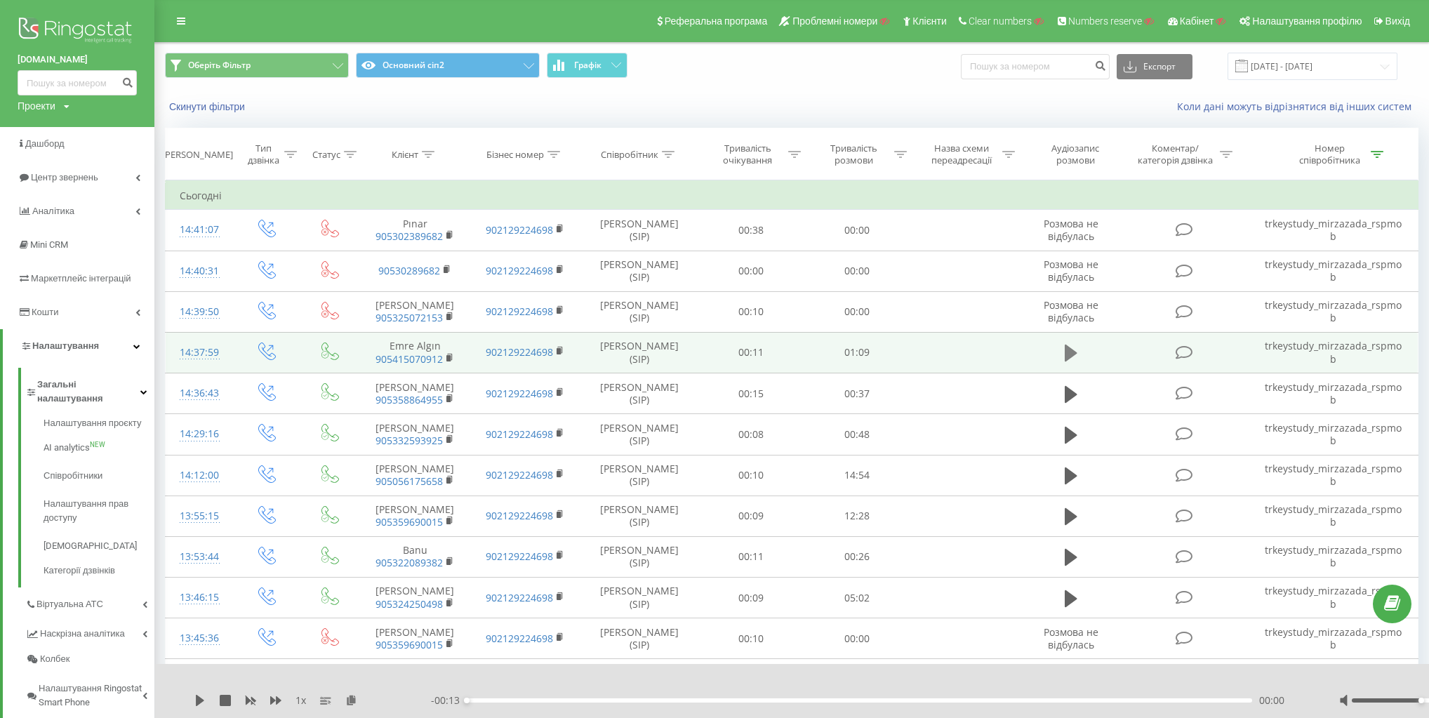
click at [1073, 359] on icon at bounding box center [1071, 353] width 13 height 20
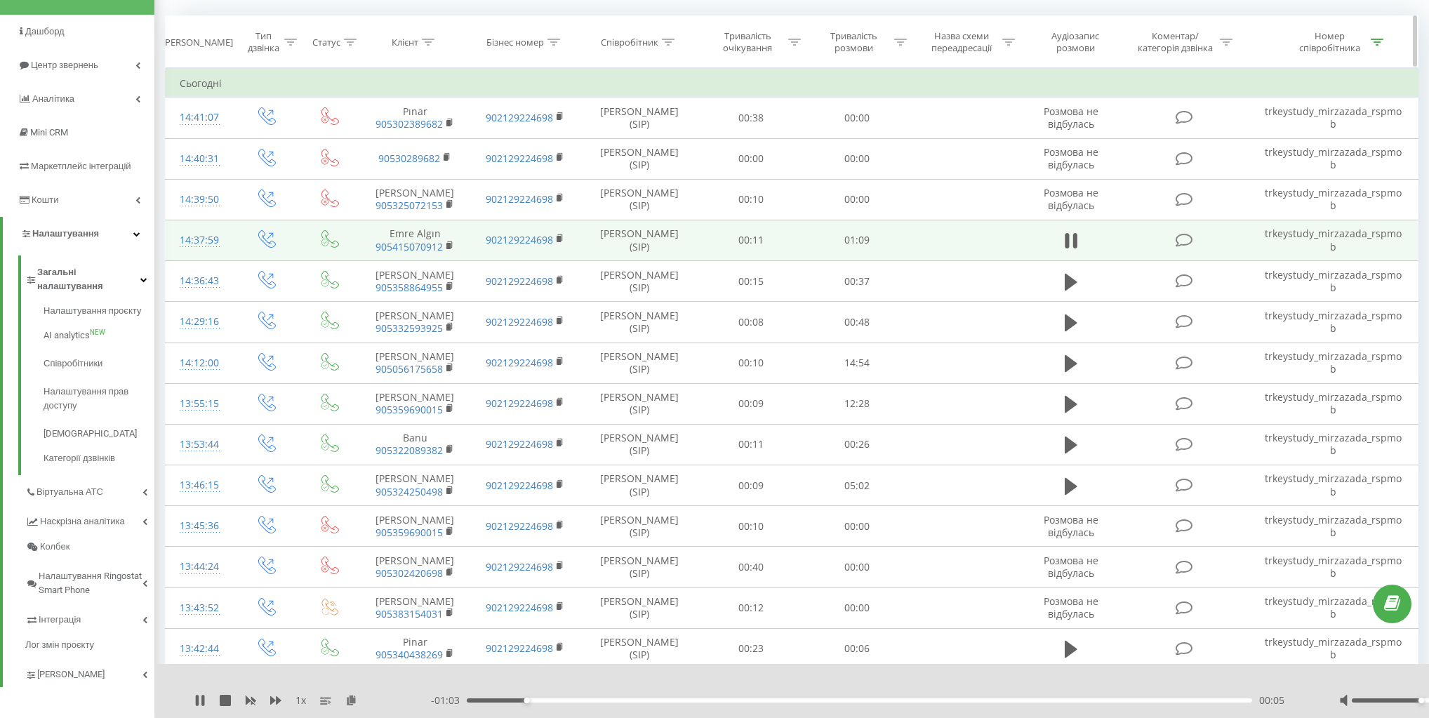
scroll to position [604, 0]
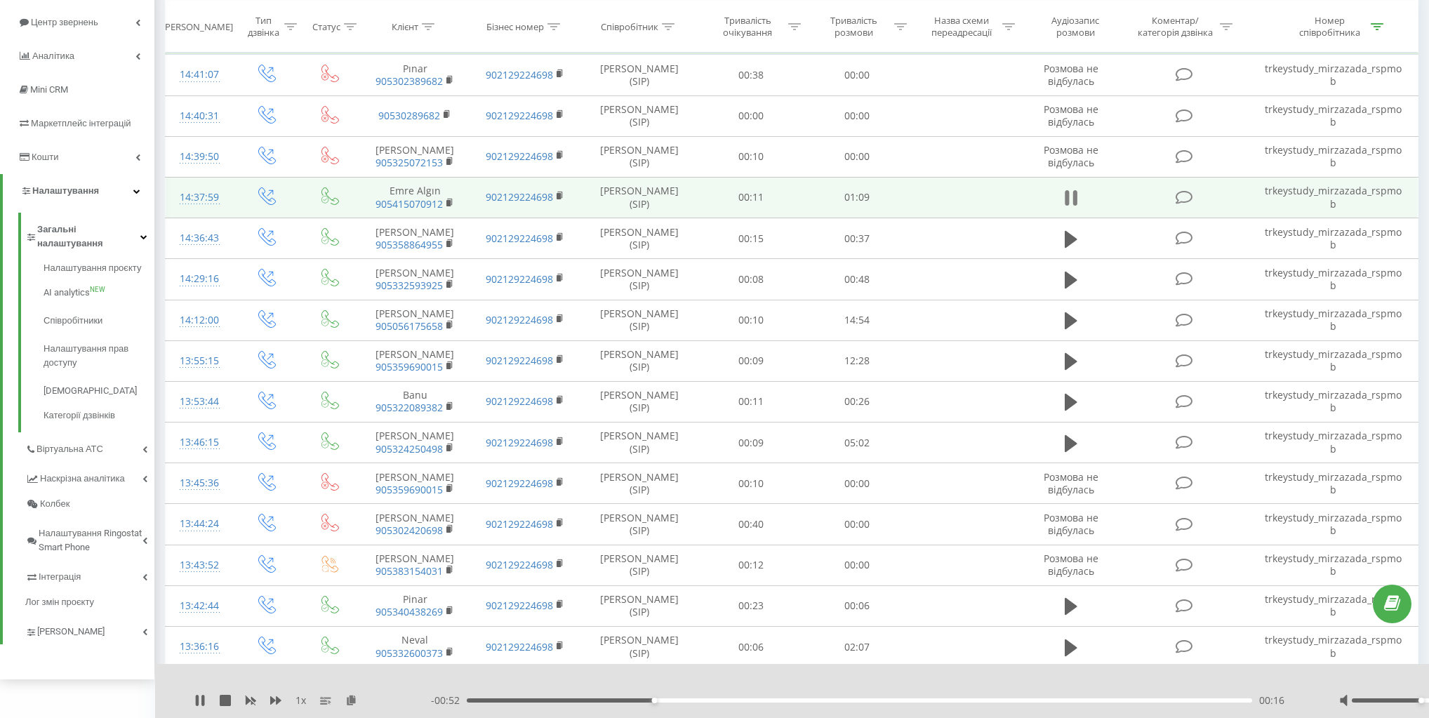
click at [1063, 201] on button at bounding box center [1071, 197] width 21 height 21
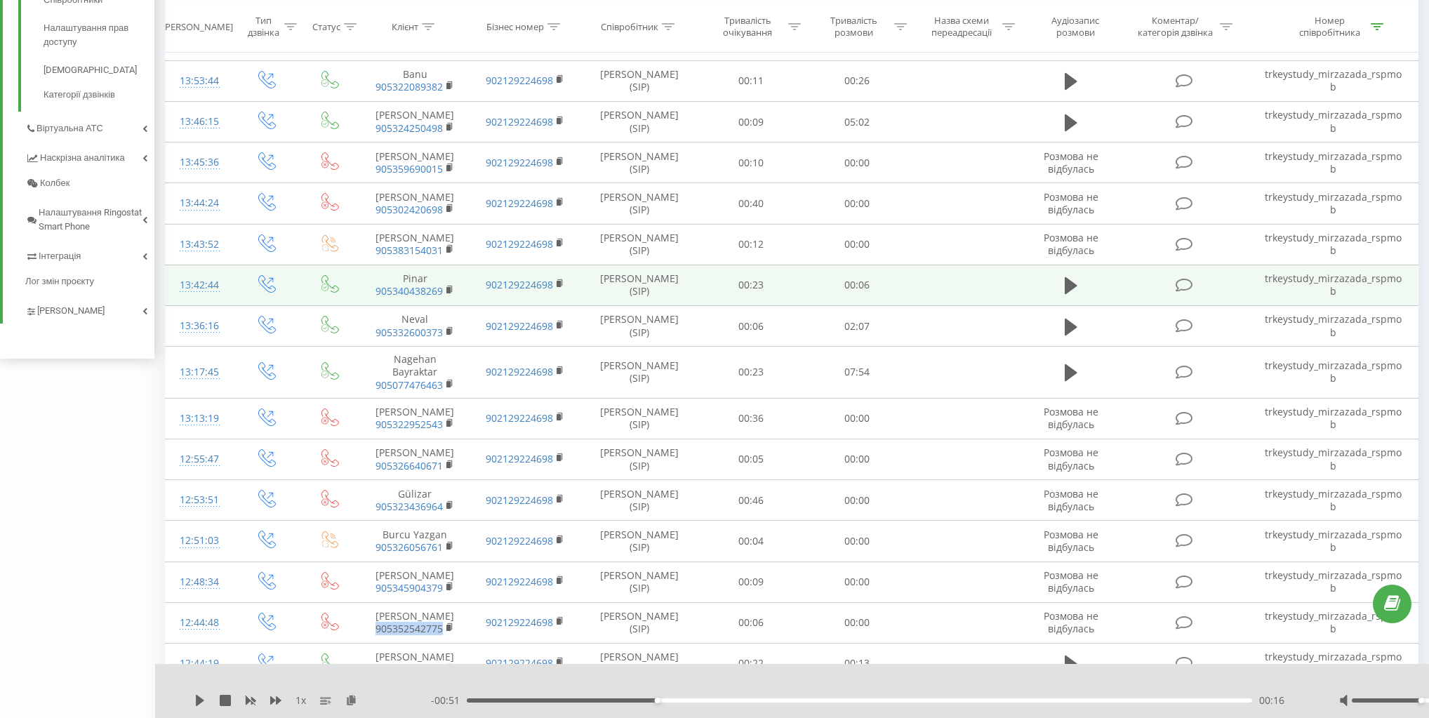
scroll to position [492, 0]
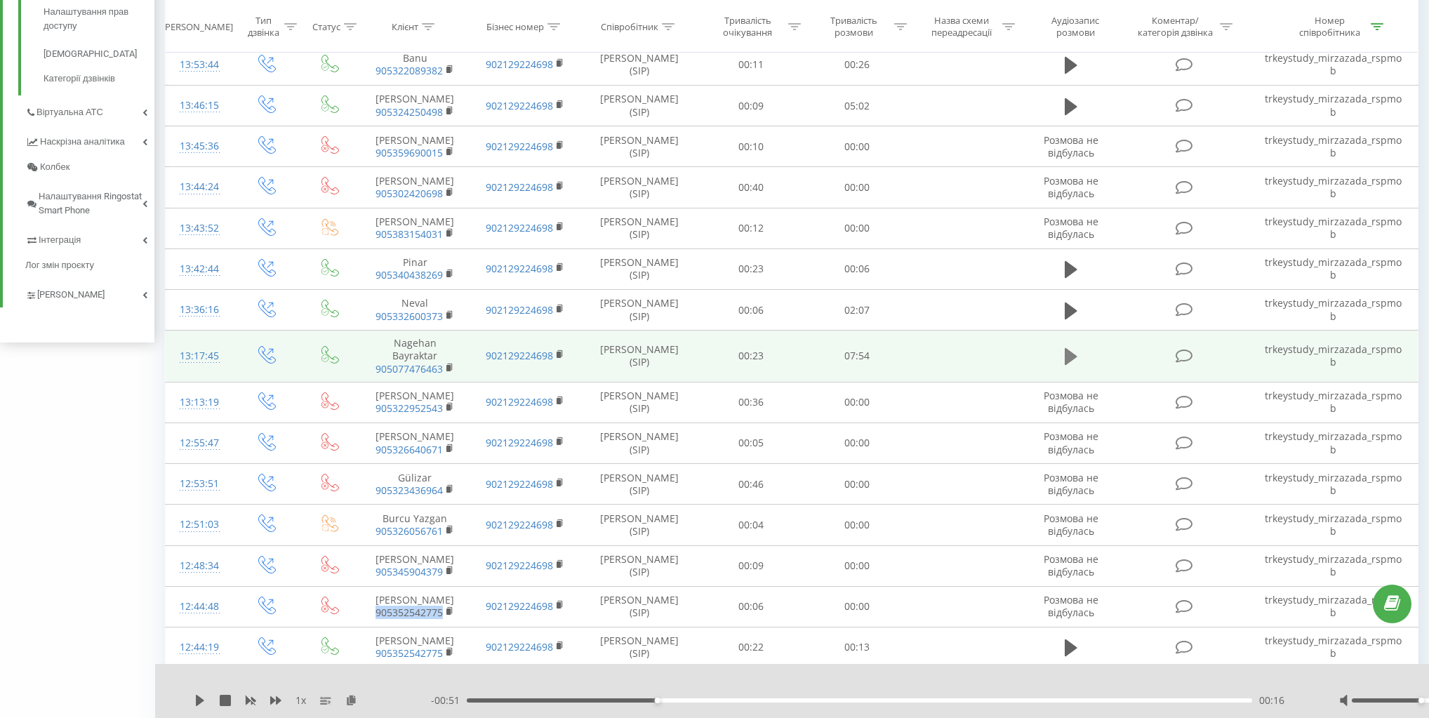
click at [1068, 365] on icon at bounding box center [1071, 356] width 13 height 17
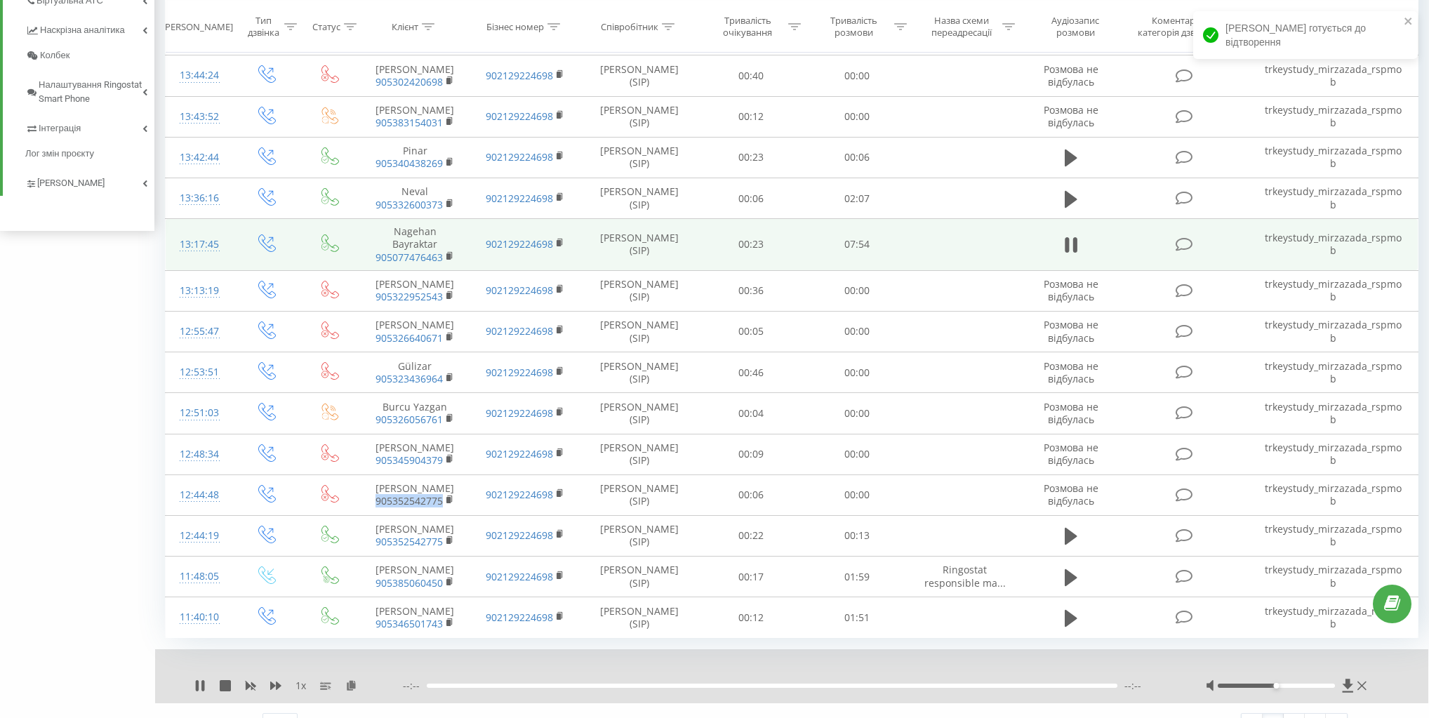
scroll to position [604, 0]
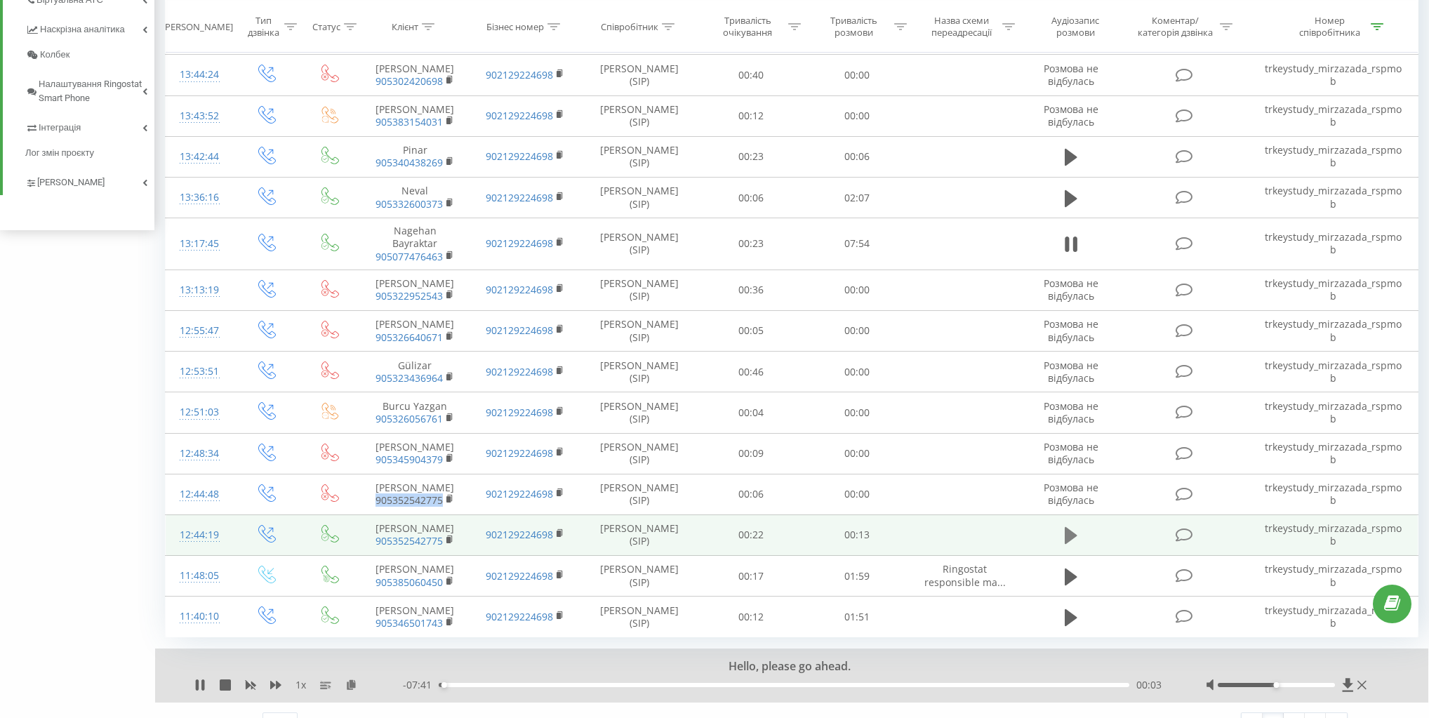
click at [1067, 545] on icon at bounding box center [1071, 536] width 13 height 20
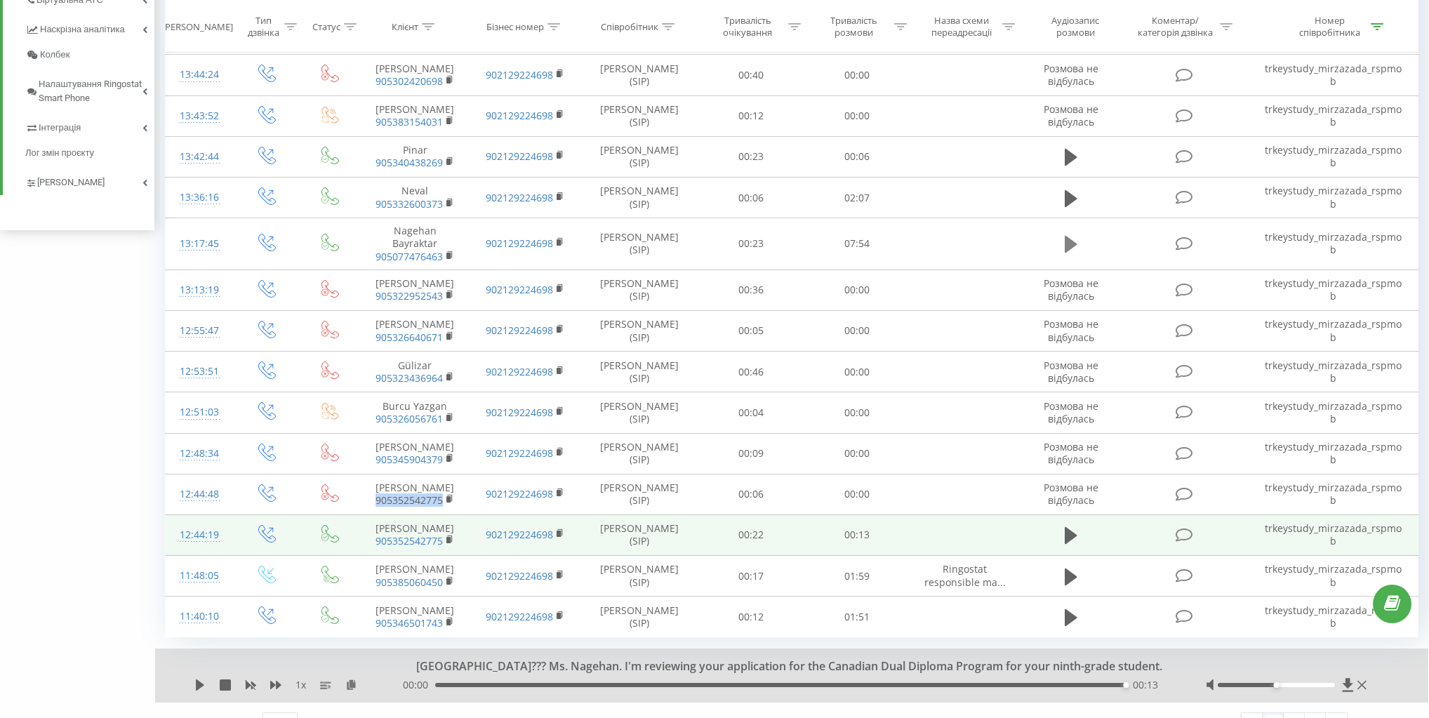
click at [1077, 254] on icon at bounding box center [1071, 244] width 13 height 20
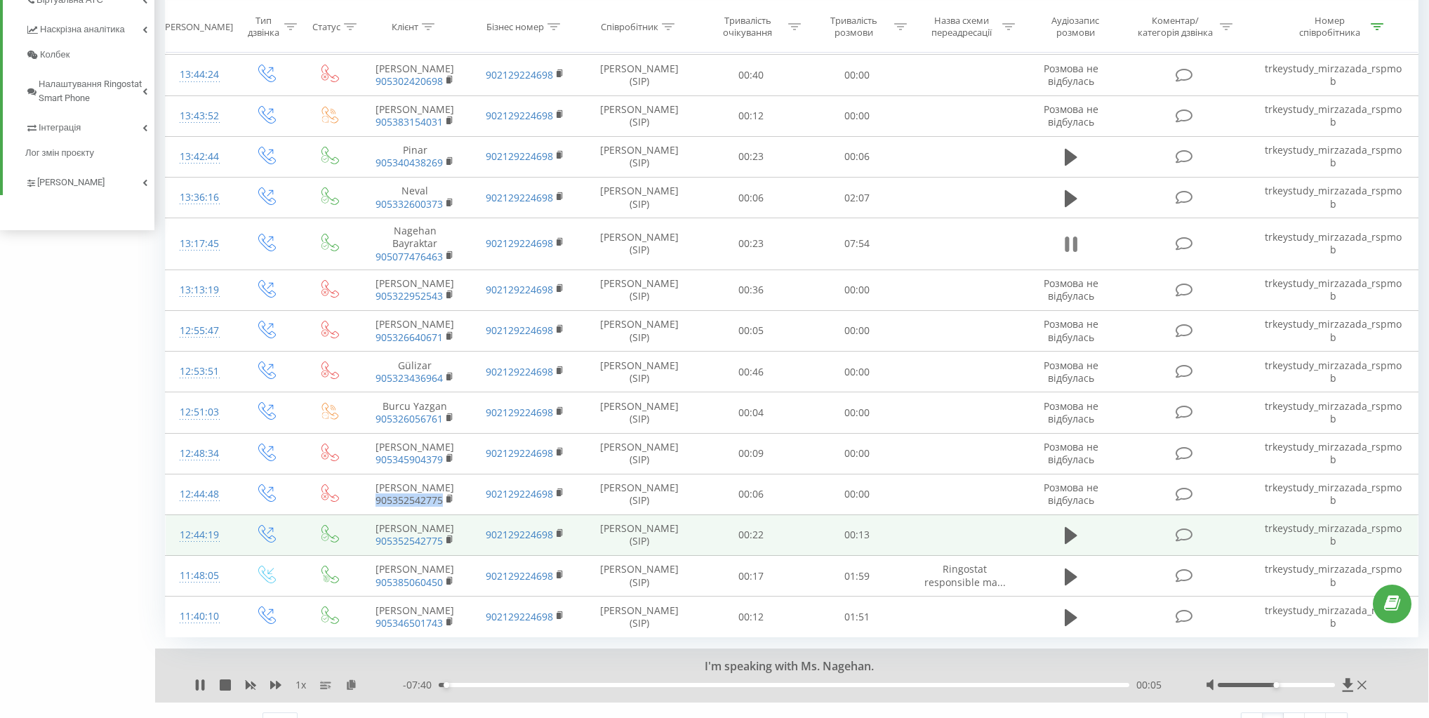
click at [1067, 252] on icon at bounding box center [1067, 244] width 4 height 15
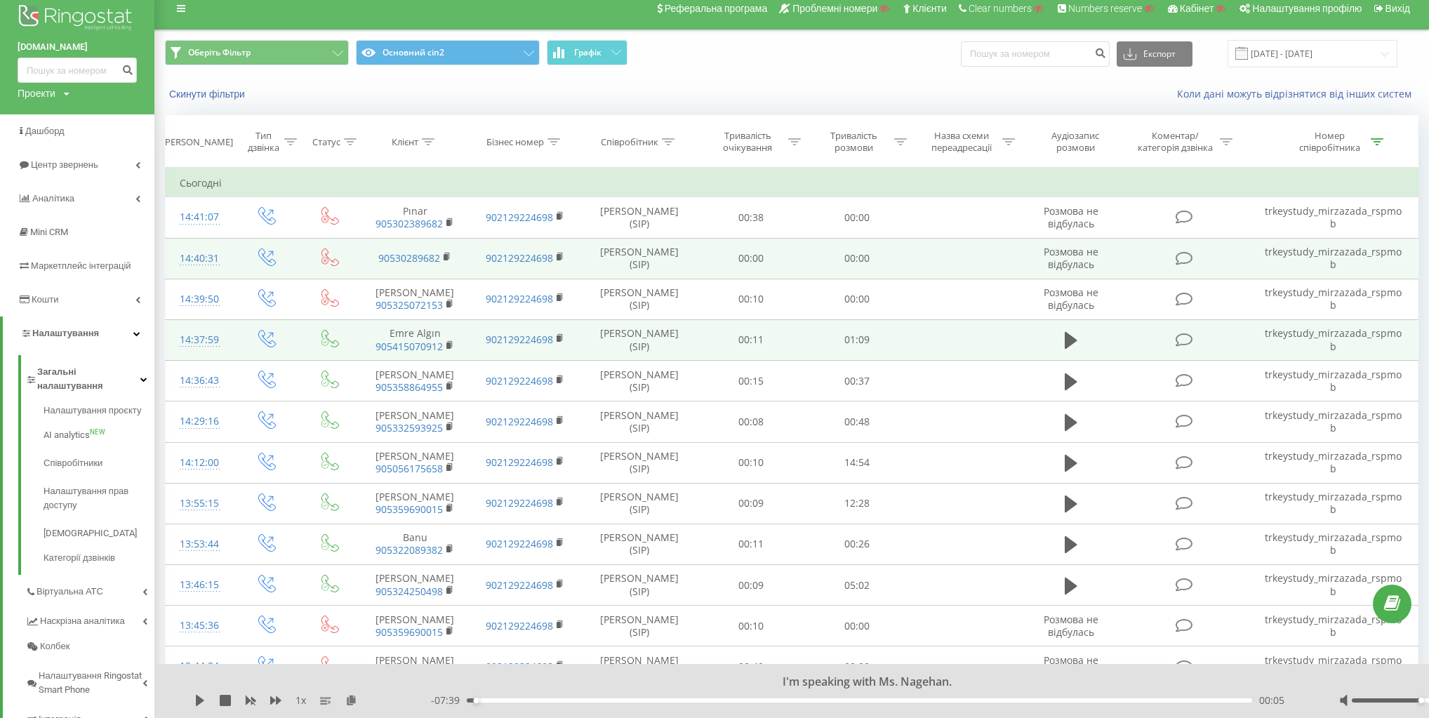
scroll to position [0, 0]
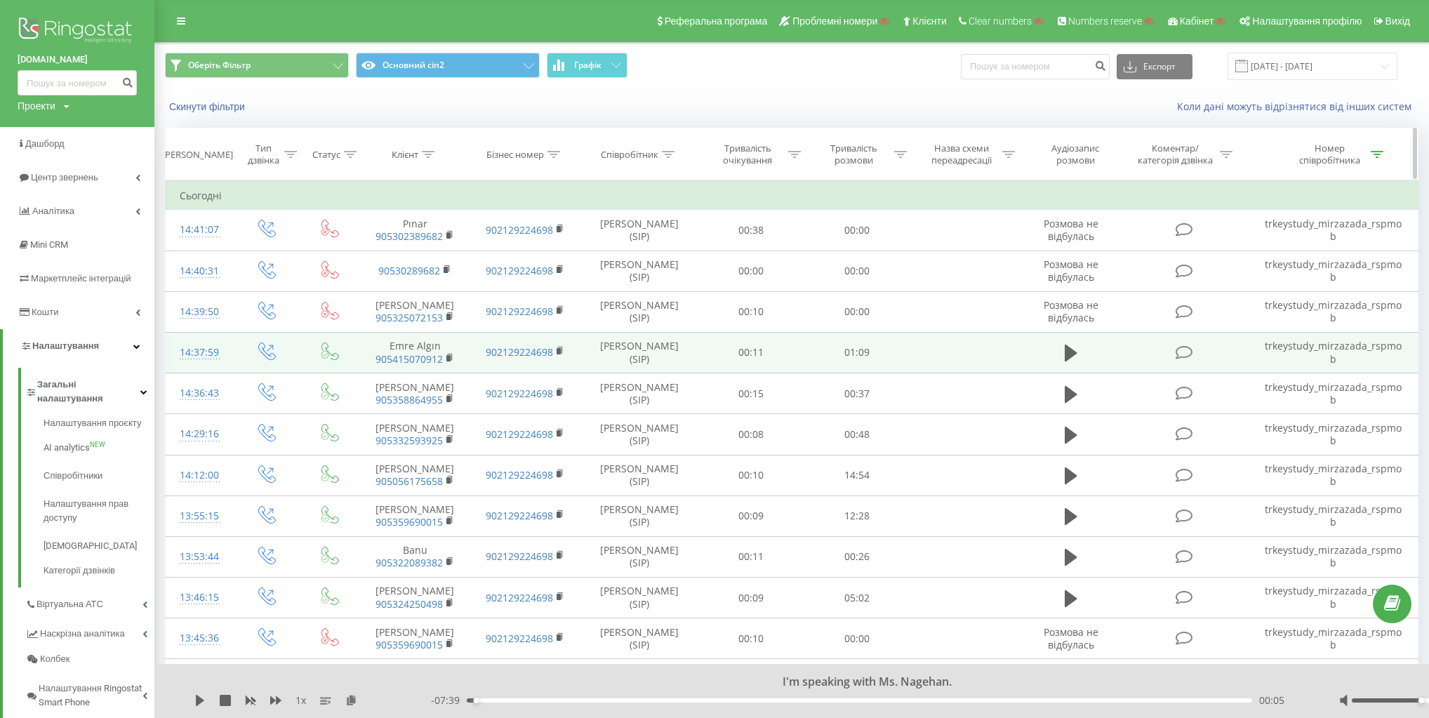
click at [427, 154] on icon at bounding box center [428, 154] width 13 height 7
click at [433, 253] on input "905352542775" at bounding box center [415, 255] width 124 height 25
paste input "905343723721"
click at [443, 281] on span "OK" at bounding box center [444, 283] width 39 height 22
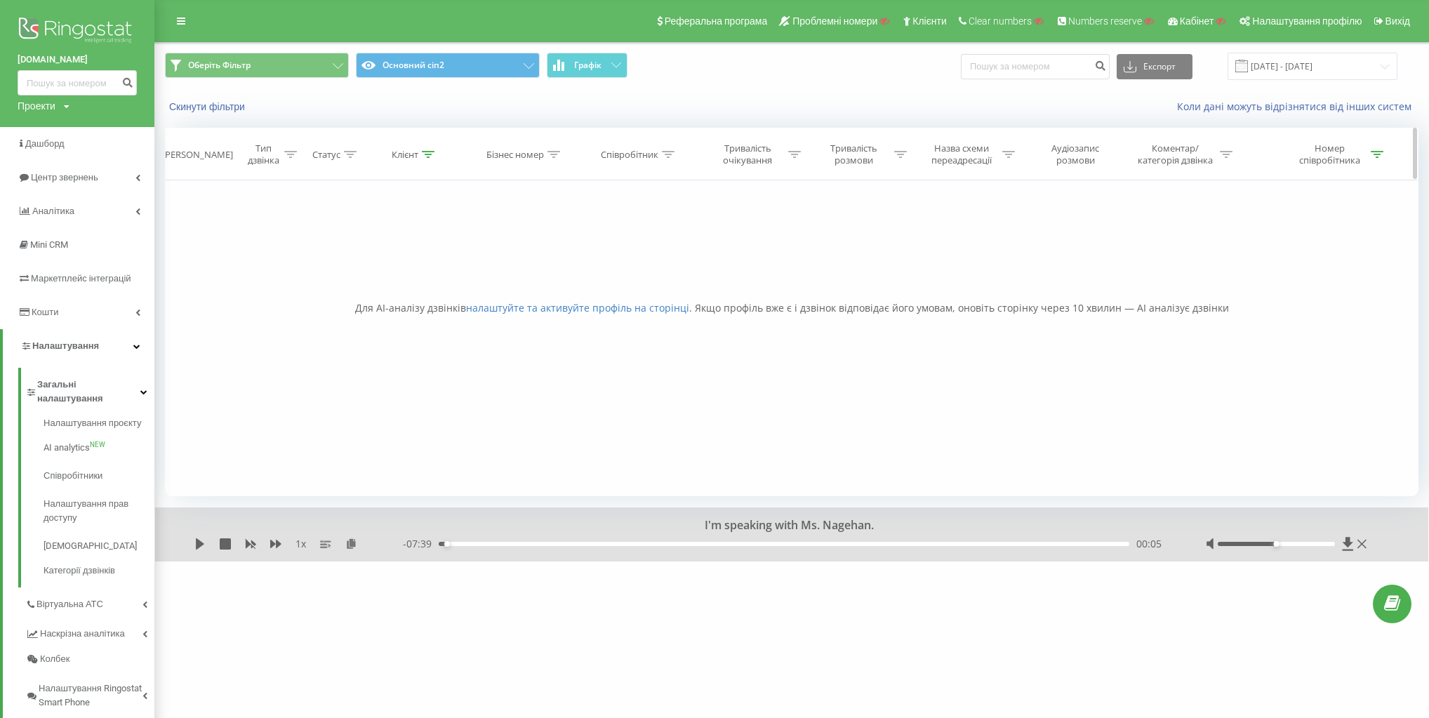
click at [413, 154] on div "Клієнт" at bounding box center [405, 155] width 27 height 12
click at [436, 256] on input "905343723721" at bounding box center [416, 255] width 124 height 25
click at [475, 260] on input "905343723721" at bounding box center [416, 255] width 124 height 25
type input "905343723721"
click at [479, 256] on div "Фільтрувати за умовою Містить 905343723721 Скасувати OK" at bounding box center [415, 243] width 153 height 126
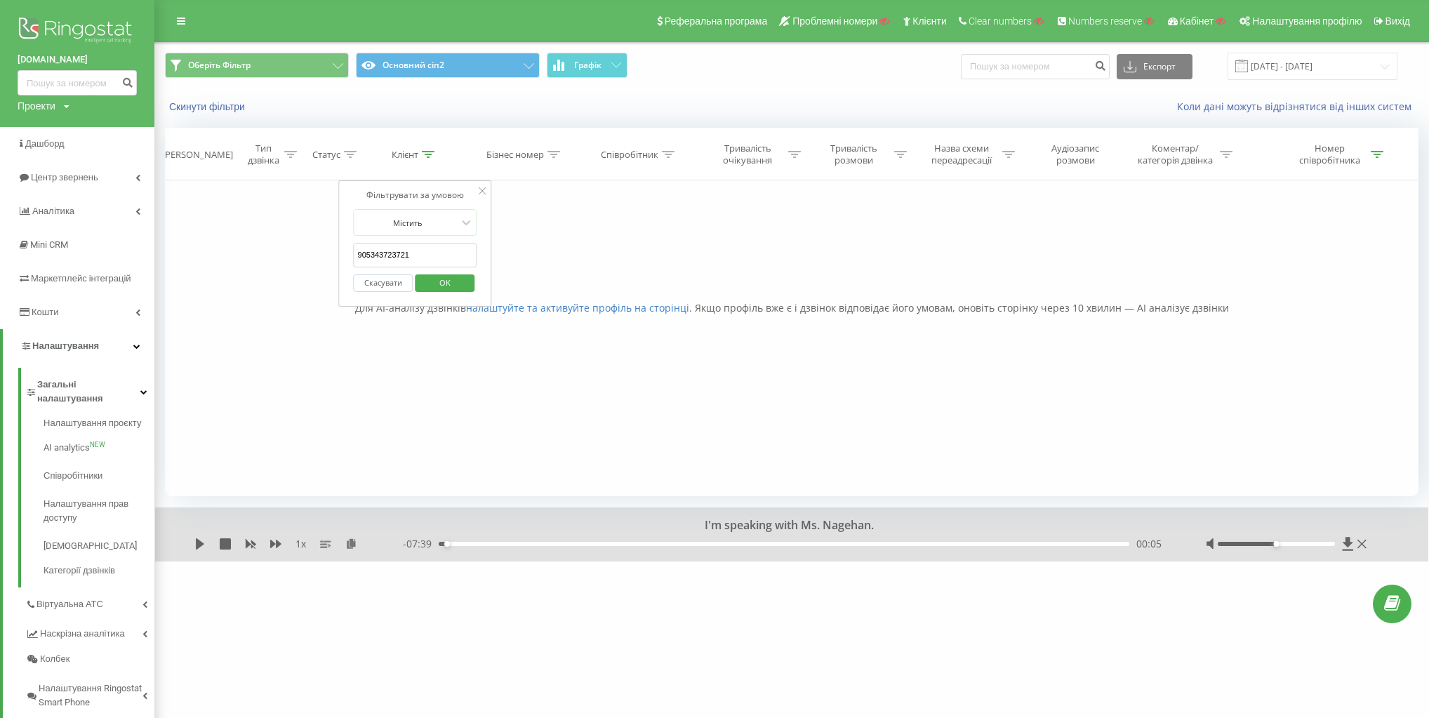
click at [453, 278] on span "OK" at bounding box center [444, 283] width 39 height 22
click at [1351, 159] on div "Номер співробітника" at bounding box center [1329, 154] width 75 height 24
click at [1257, 286] on button "Скасувати" at bounding box center [1245, 283] width 60 height 18
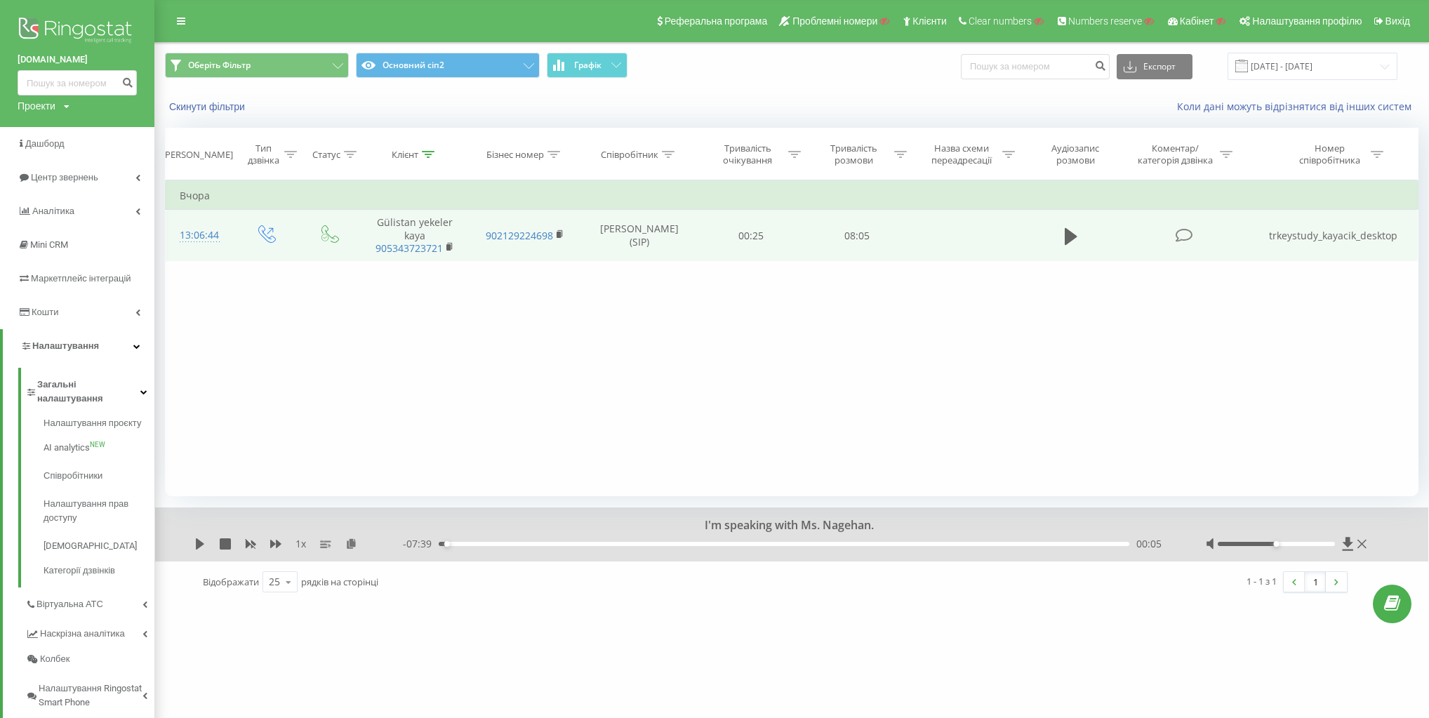
click at [1339, 233] on td "trkeystudy_kayacik_desktop" at bounding box center [1333, 236] width 169 height 52
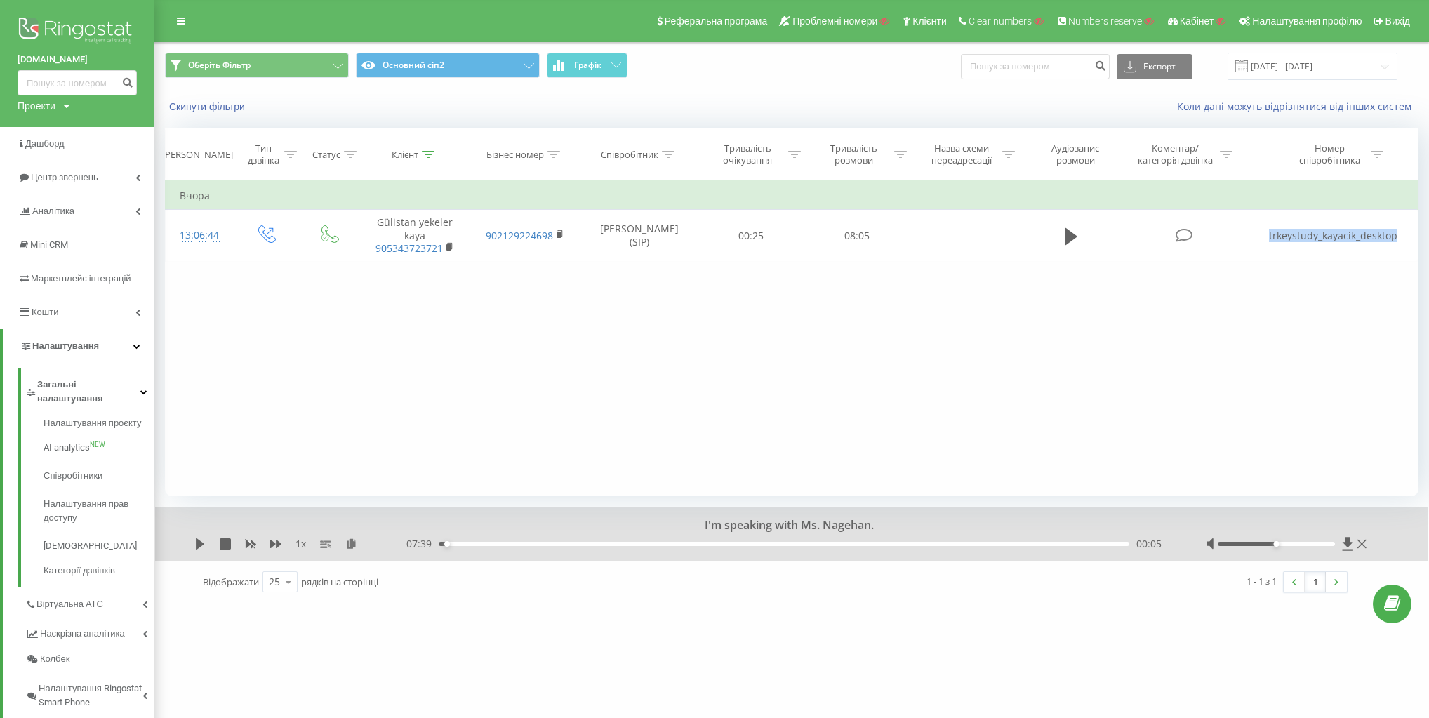
copy td "trkeystudy_kayacik_desktop"
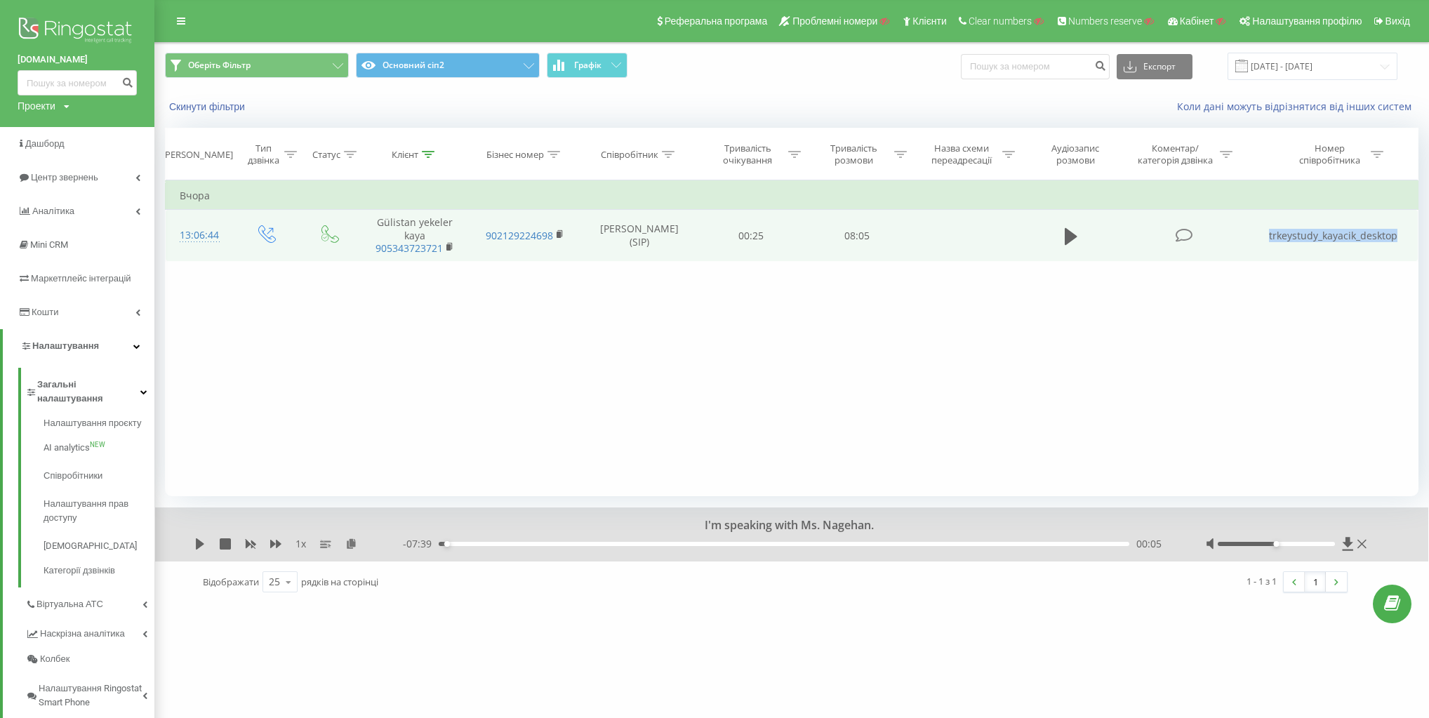
click at [1322, 233] on td "trkeystudy_kayacik_desktop" at bounding box center [1333, 236] width 169 height 52
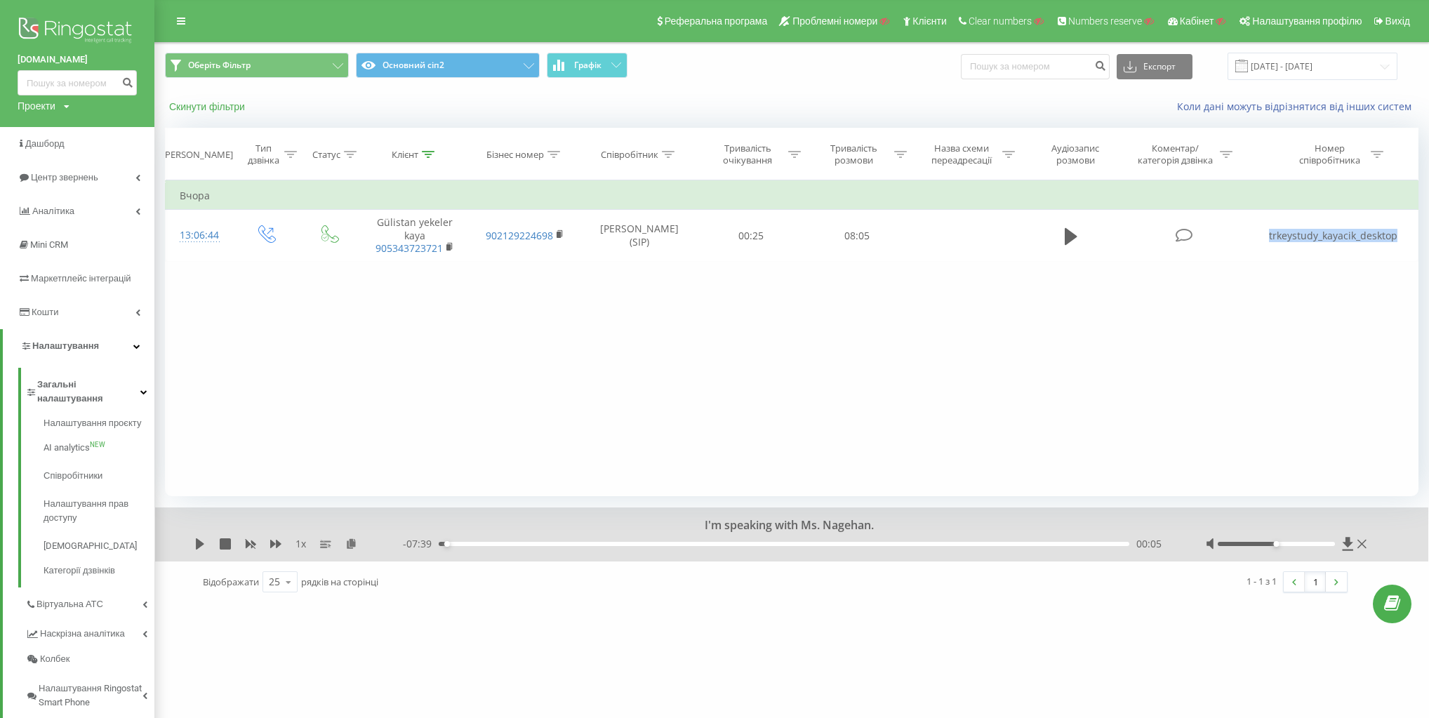
click at [216, 105] on button "Скинути фільтри" at bounding box center [208, 106] width 87 height 13
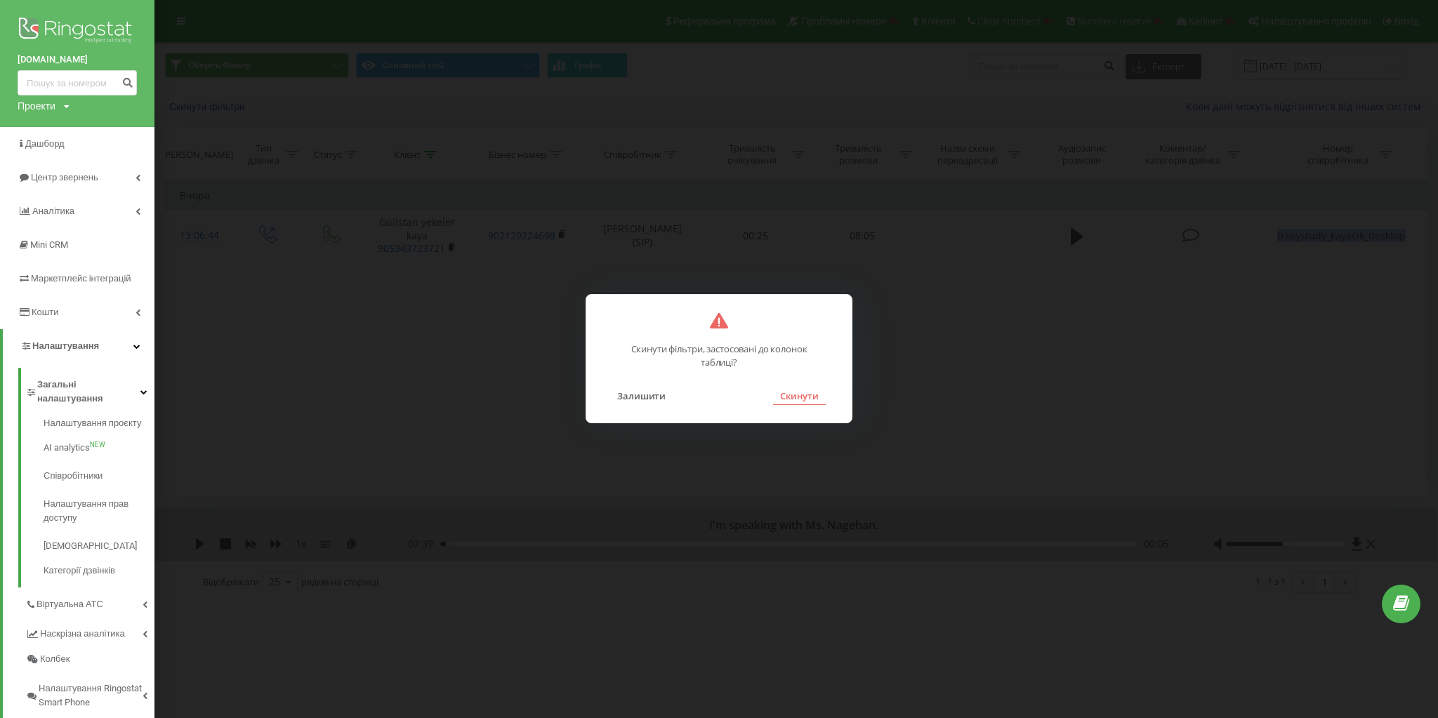
click at [799, 401] on button "Скинути" at bounding box center [799, 396] width 53 height 18
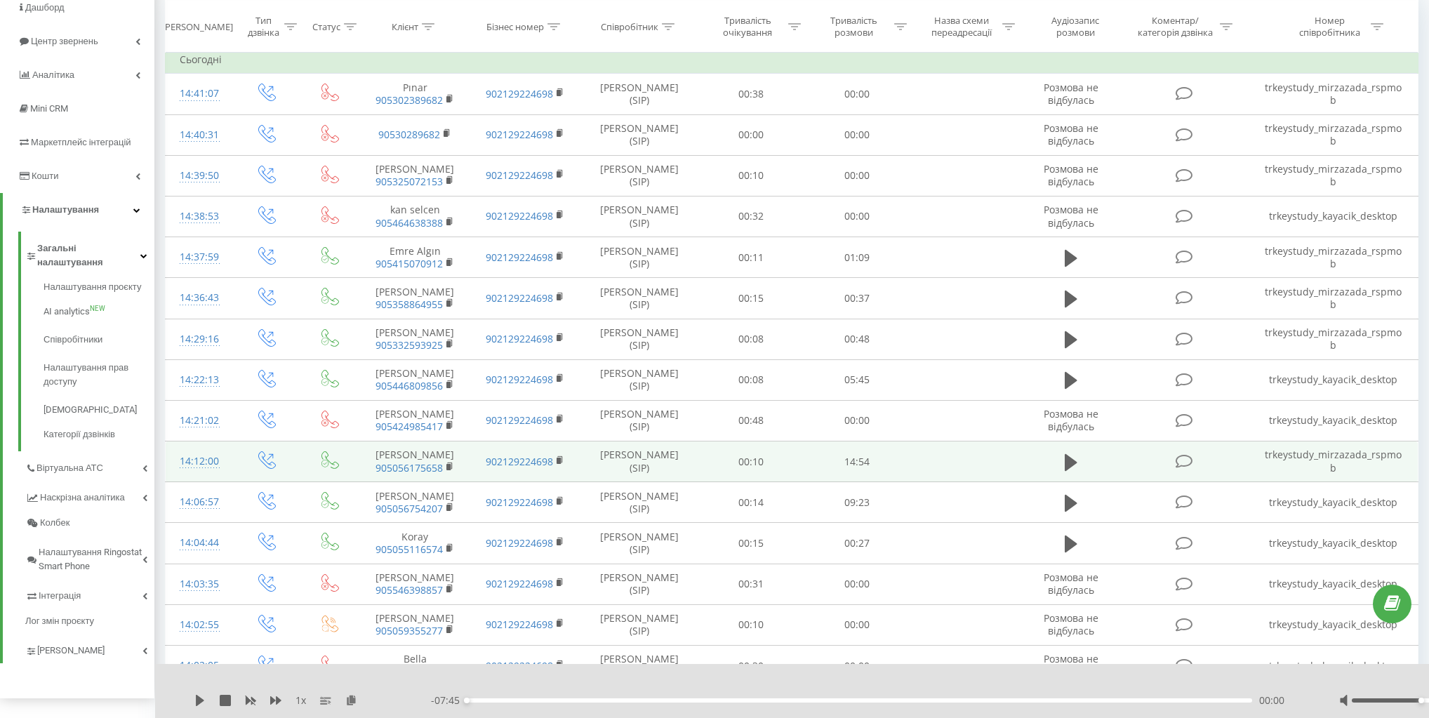
scroll to position [112, 0]
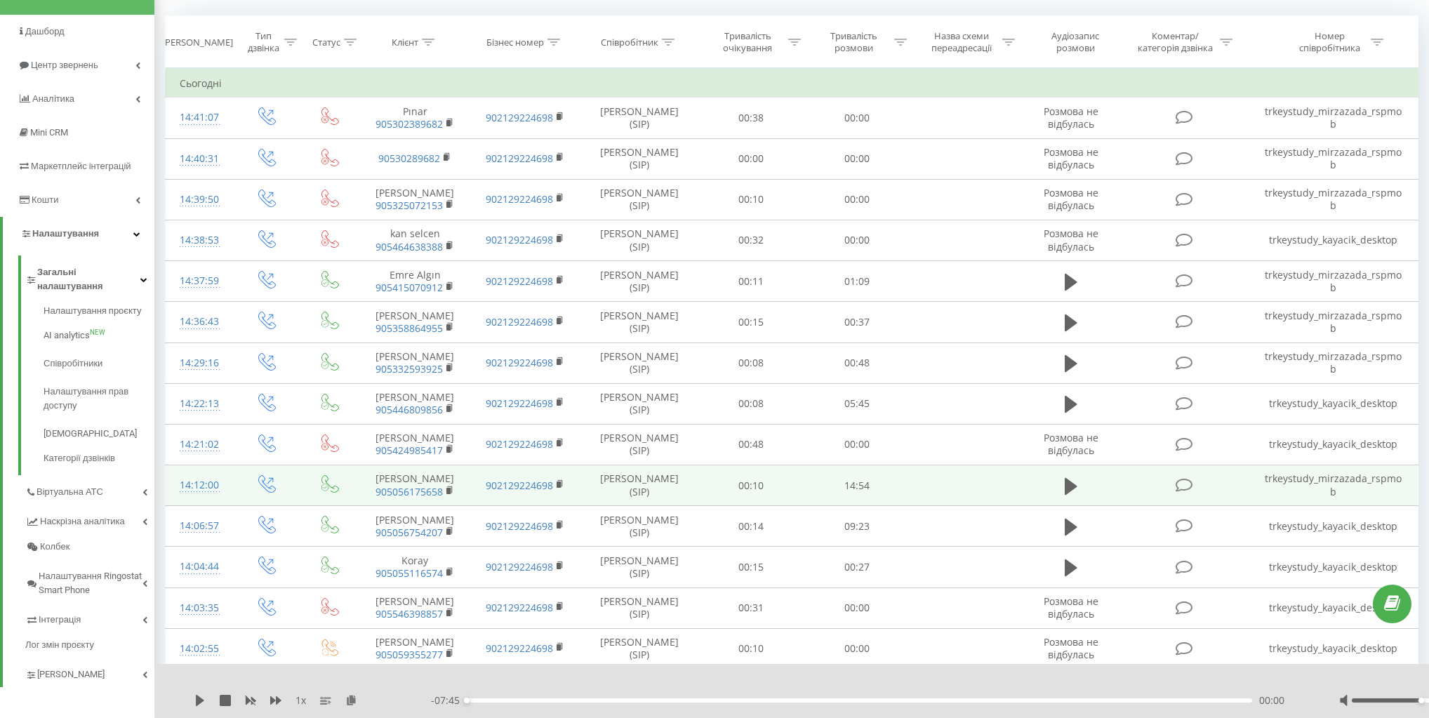
click at [1320, 494] on td "trkeystudy_mirzazada_rspmob" at bounding box center [1333, 485] width 169 height 41
copy td "trkeystudy_mirzazada_rspmob"
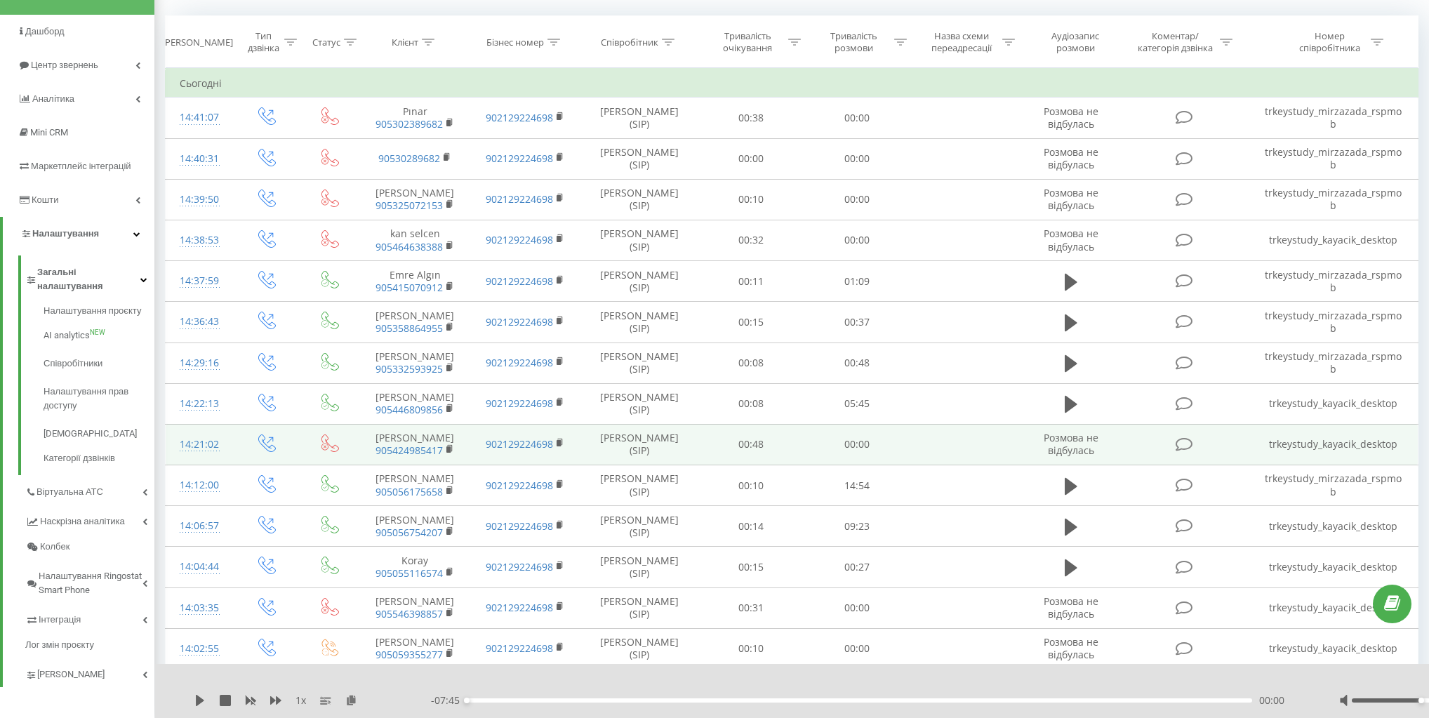
click at [1334, 452] on td "trkeystudy_kayacik_desktop" at bounding box center [1333, 444] width 169 height 41
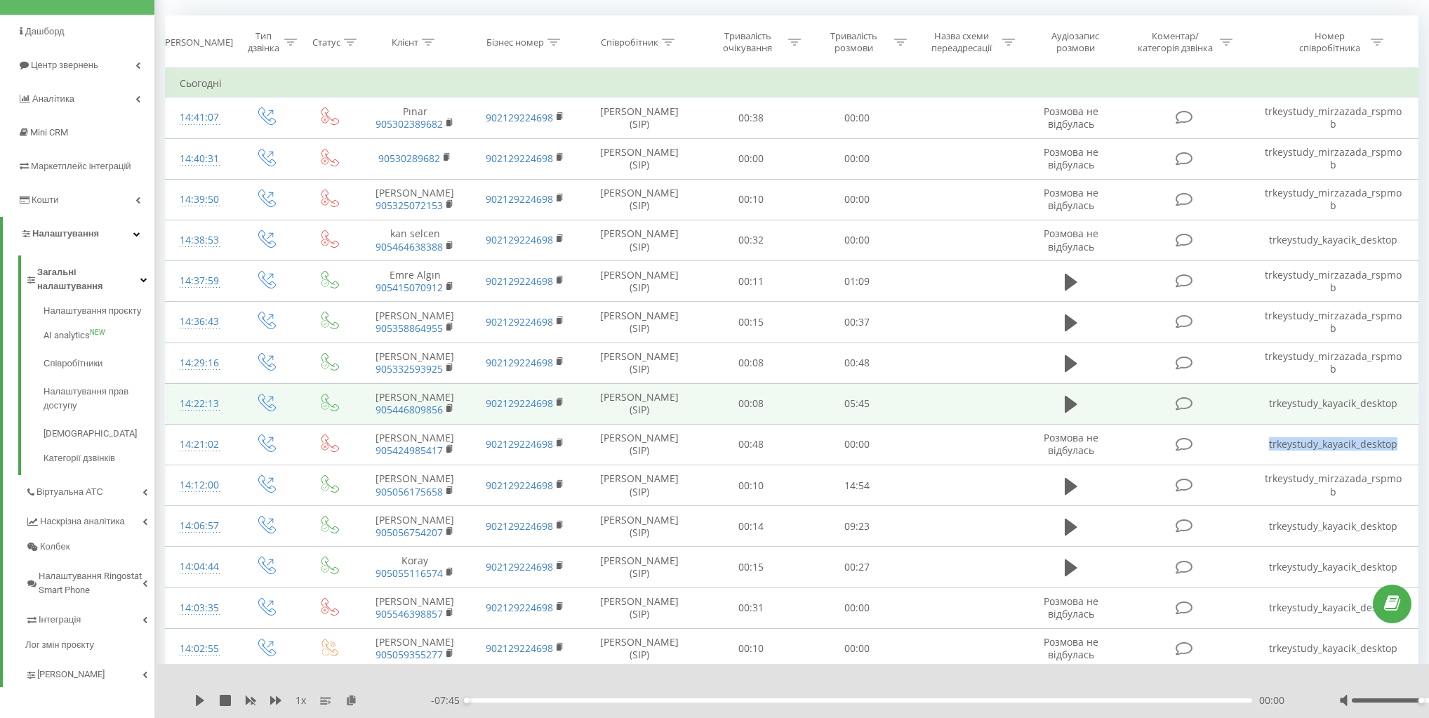
copy td "trkeystudy_kayacik_desktop"
click at [1327, 416] on td "trkeystudy_kayacik_desktop" at bounding box center [1333, 403] width 169 height 41
copy td "trkeystudy_kayacik_desktop"
click at [1079, 413] on button at bounding box center [1071, 404] width 21 height 21
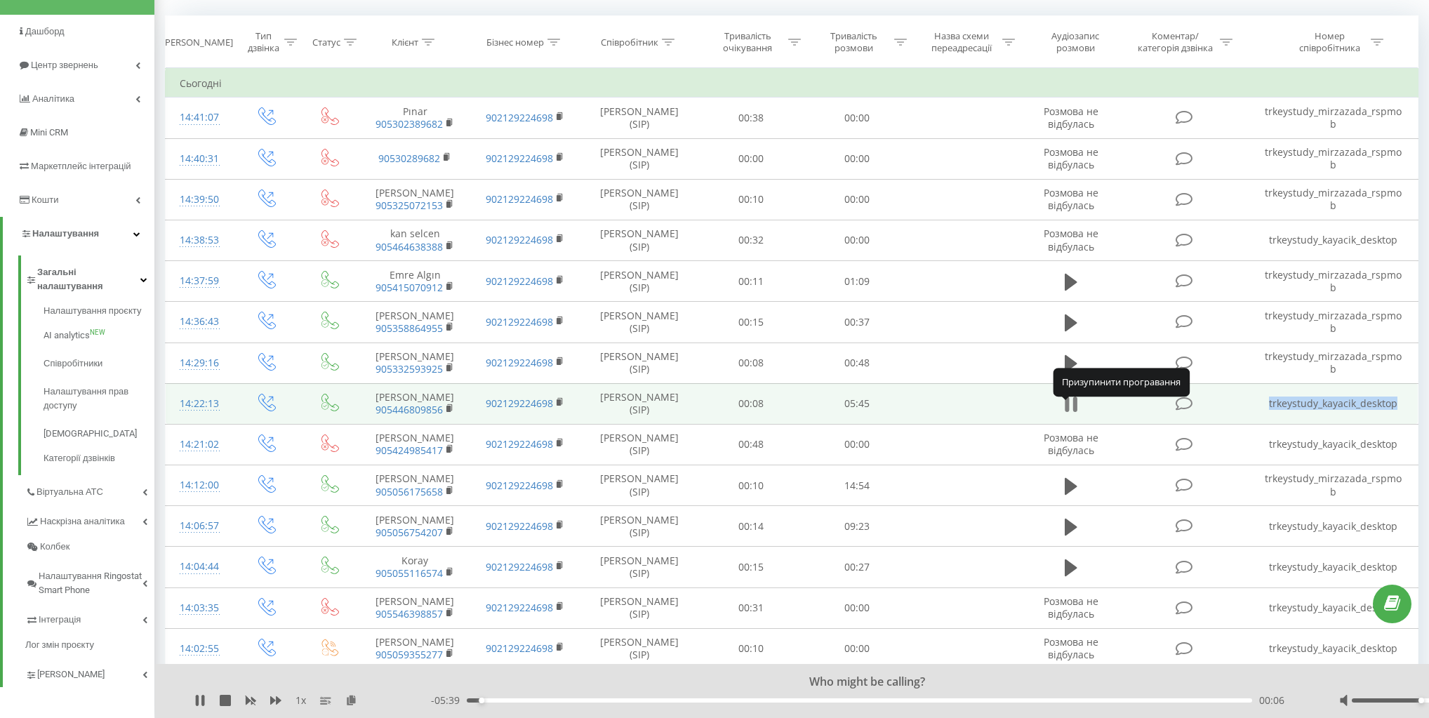
click at [1070, 409] on icon at bounding box center [1071, 405] width 13 height 20
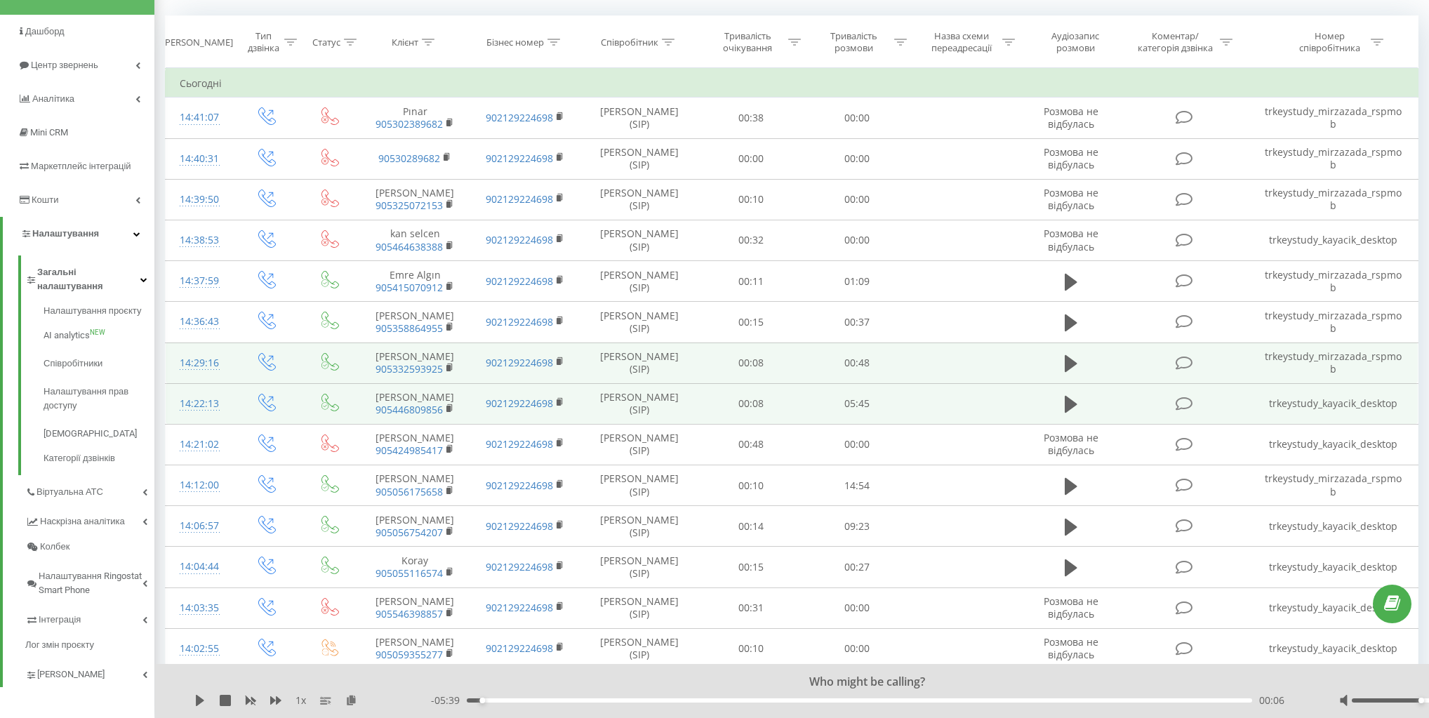
click at [1332, 376] on td "trkeystudy_mirzazada_rspmob" at bounding box center [1333, 363] width 169 height 41
copy td "trkeystudy_mirzazada_rspmob"
click at [1362, 371] on td "trkeystudy_mirzazada_rspmob" at bounding box center [1333, 363] width 169 height 41
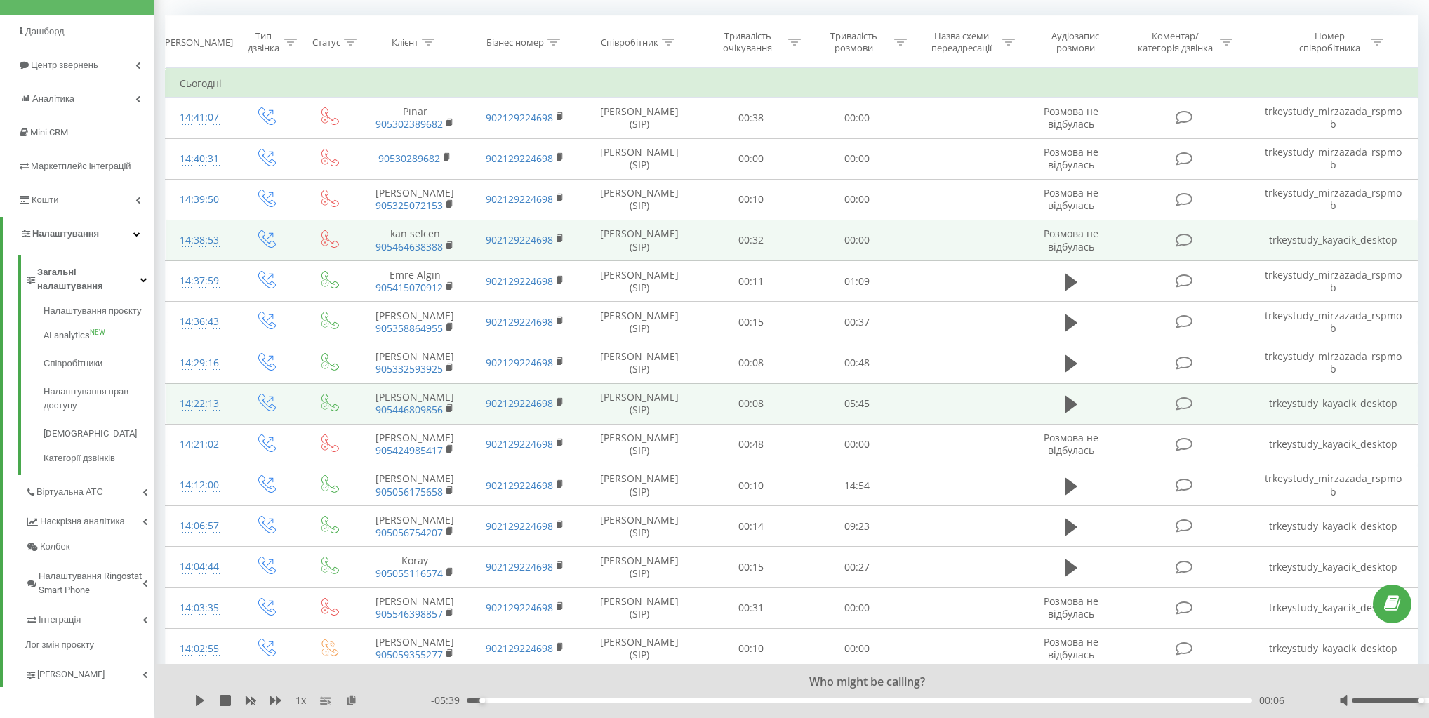
click at [1347, 237] on td "trkeystudy_kayacik_desktop" at bounding box center [1333, 240] width 169 height 41
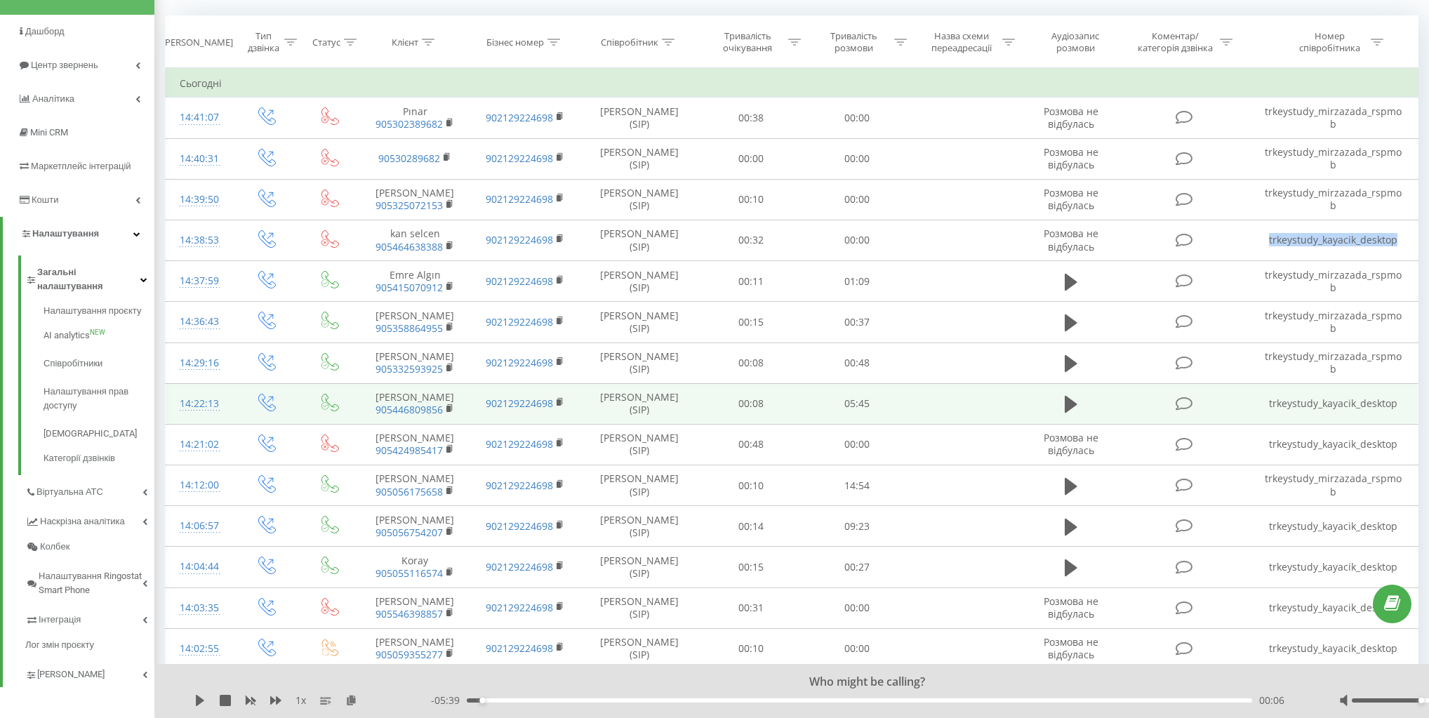
copy td "trkeystudy_kayacik_desktop"
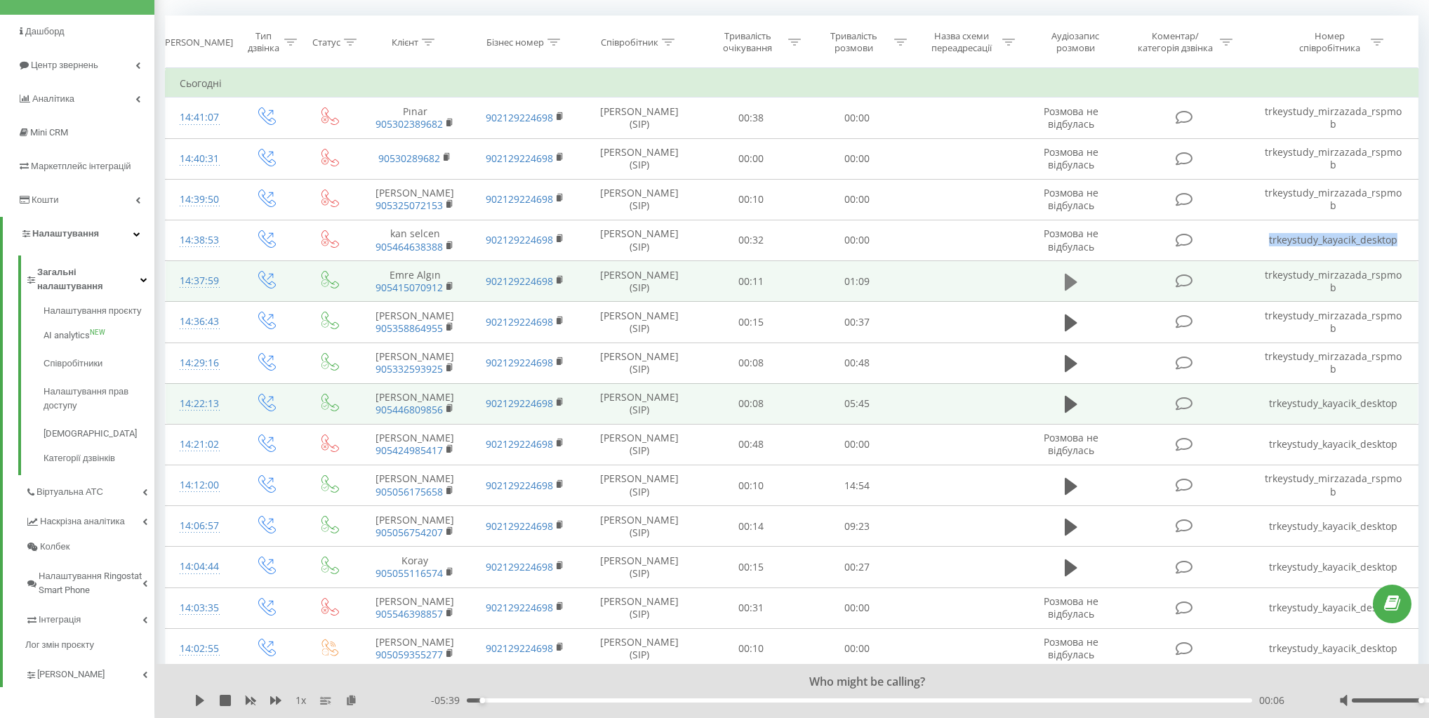
click at [1063, 284] on button at bounding box center [1071, 282] width 21 height 21
click at [1070, 279] on icon at bounding box center [1071, 282] width 13 height 20
click at [1344, 281] on td "trkeystudy_mirzazada_rspmob" at bounding box center [1333, 281] width 169 height 41
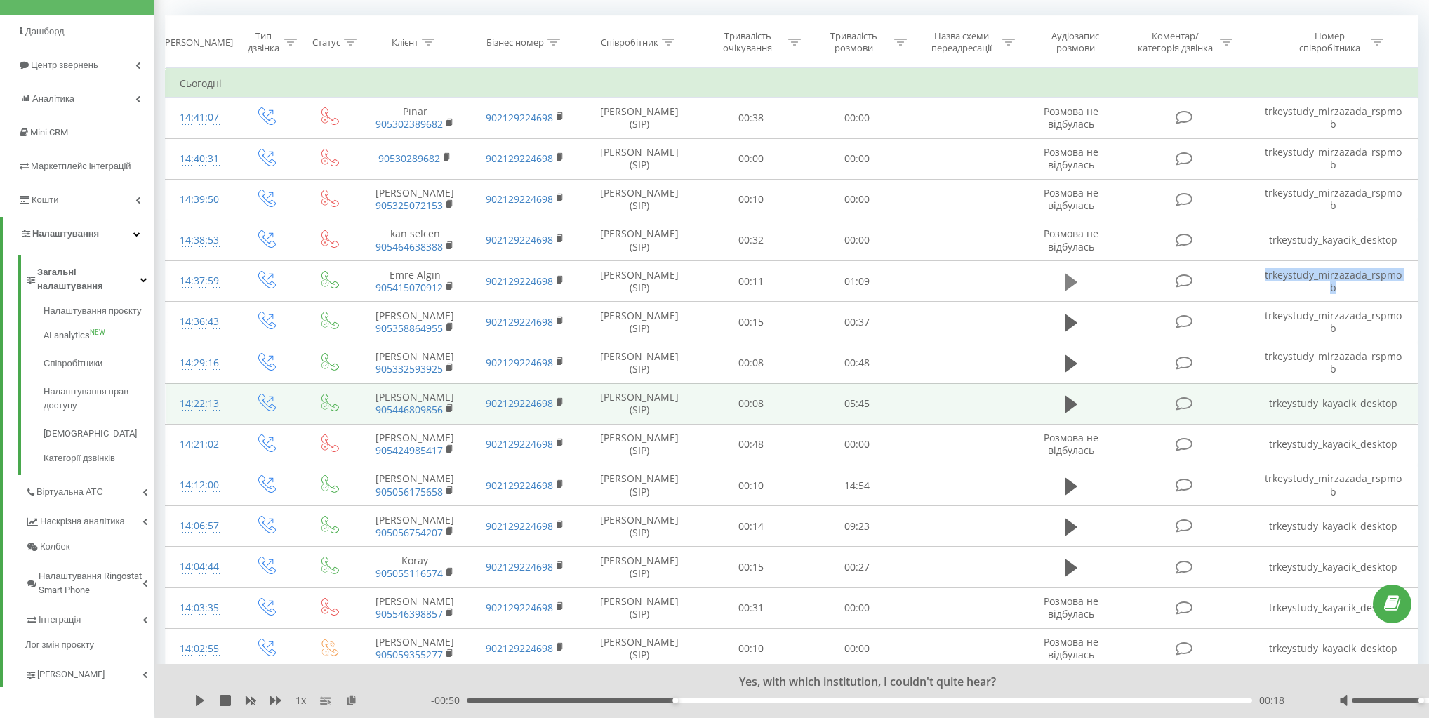
click at [1074, 275] on icon at bounding box center [1071, 282] width 13 height 20
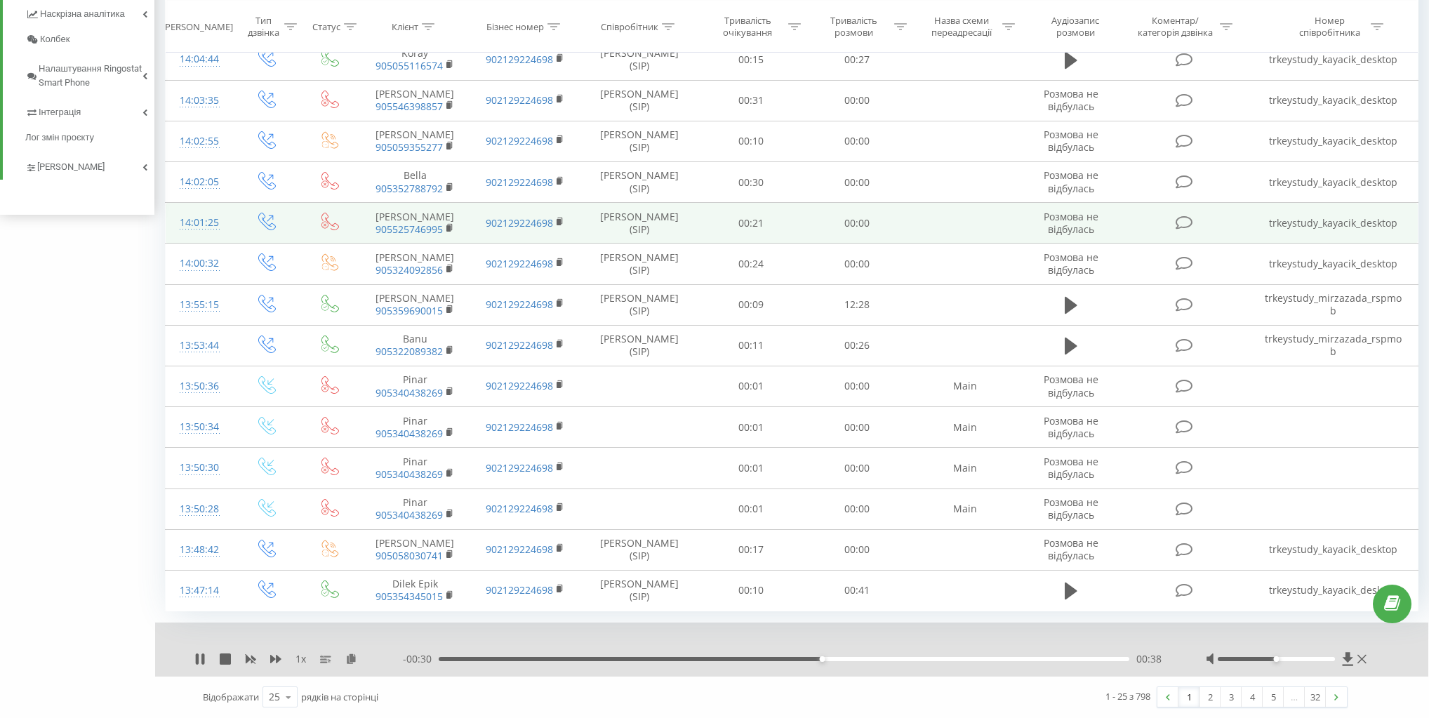
scroll to position [658, 0]
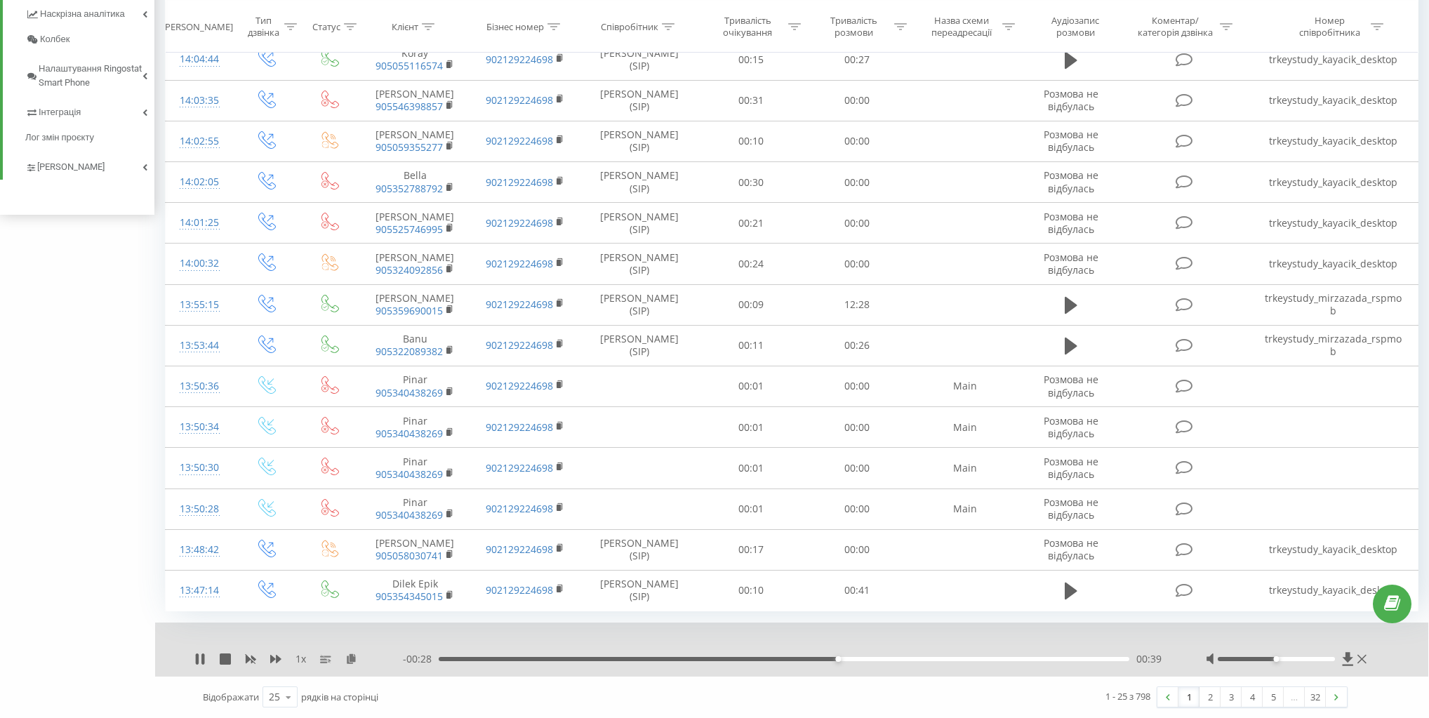
click at [202, 653] on div "1 x" at bounding box center [298, 659] width 208 height 14
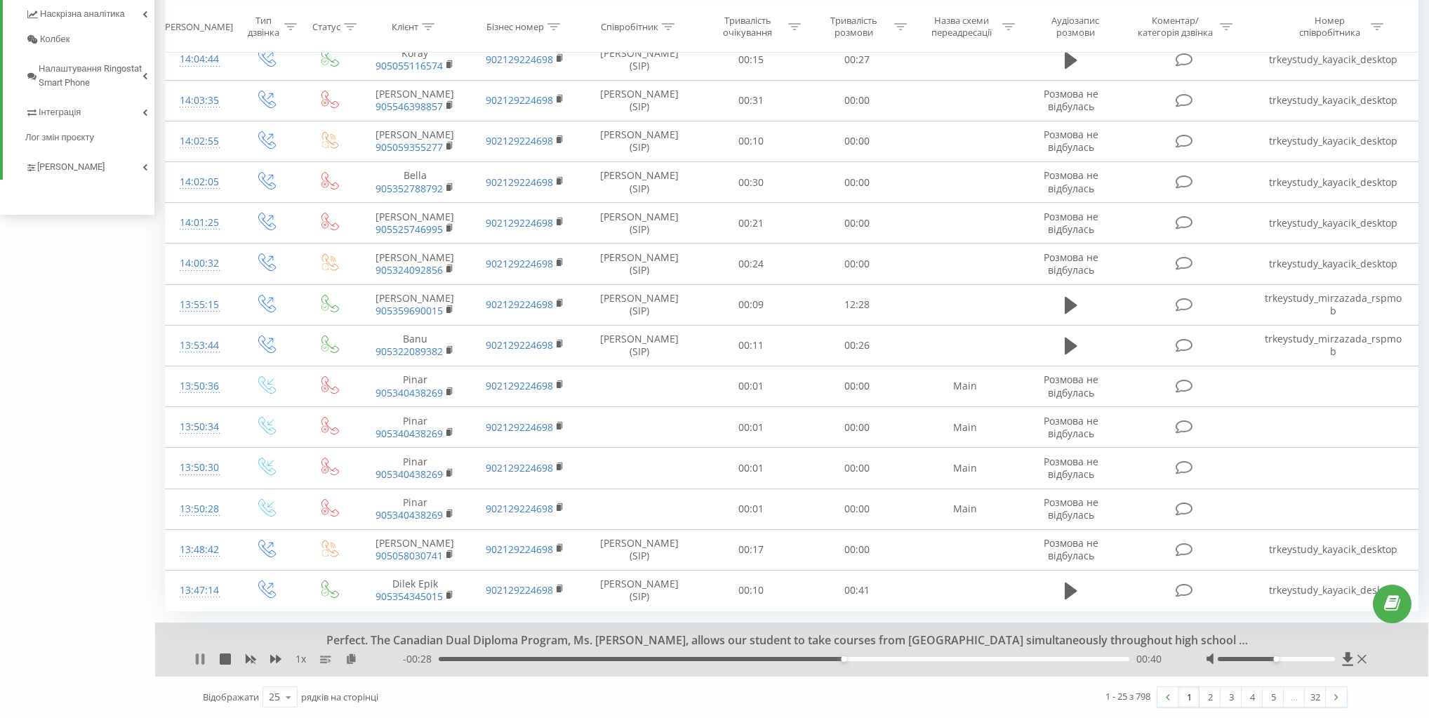
click at [198, 657] on icon at bounding box center [197, 659] width 3 height 11
click at [1207, 698] on link "2" at bounding box center [1210, 697] width 21 height 20
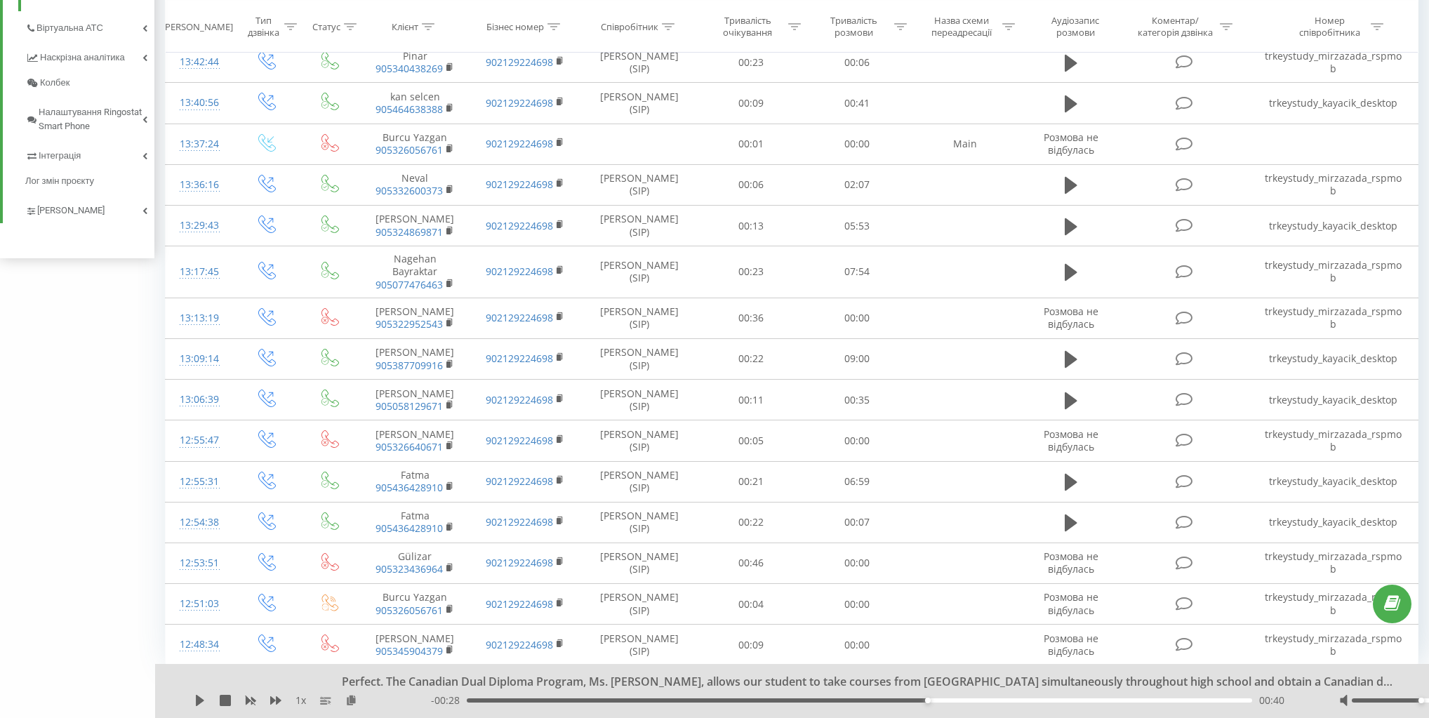
scroll to position [637, 0]
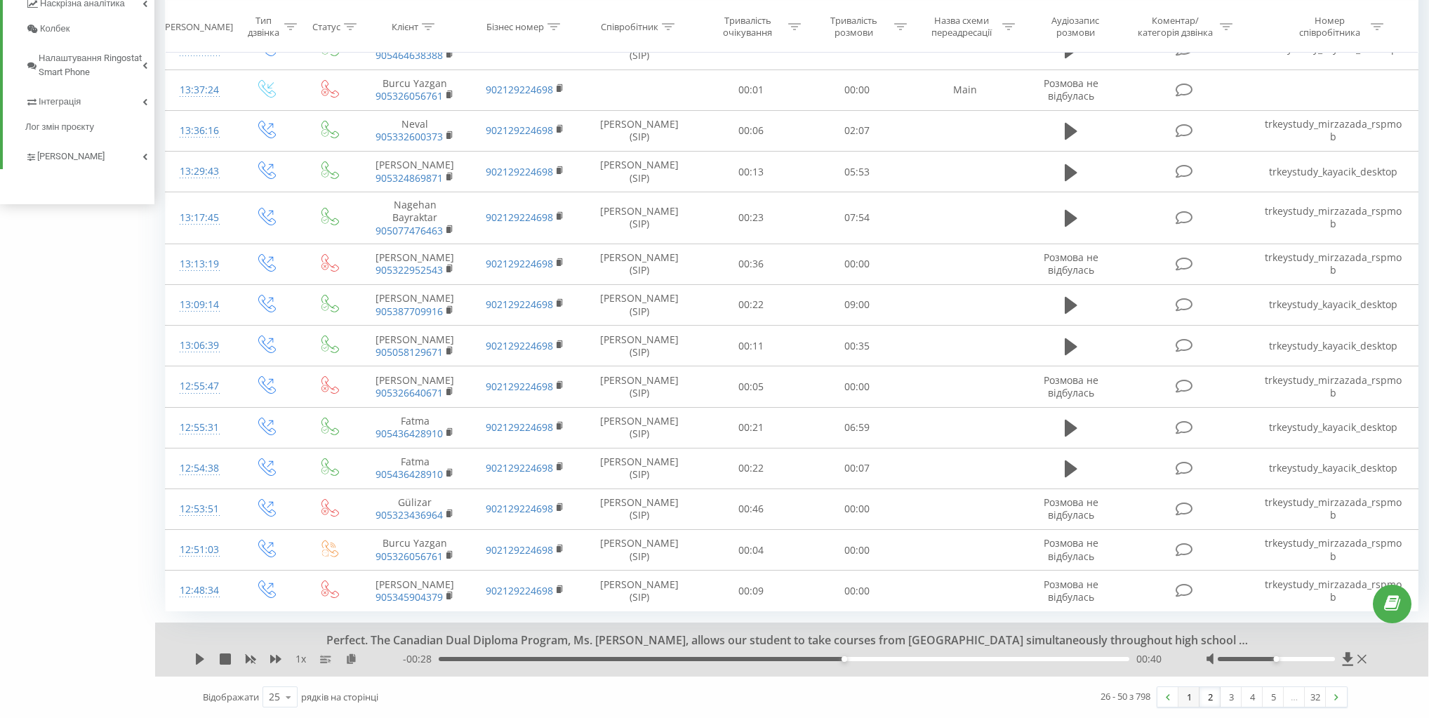
click at [1182, 692] on link "1" at bounding box center [1189, 697] width 21 height 20
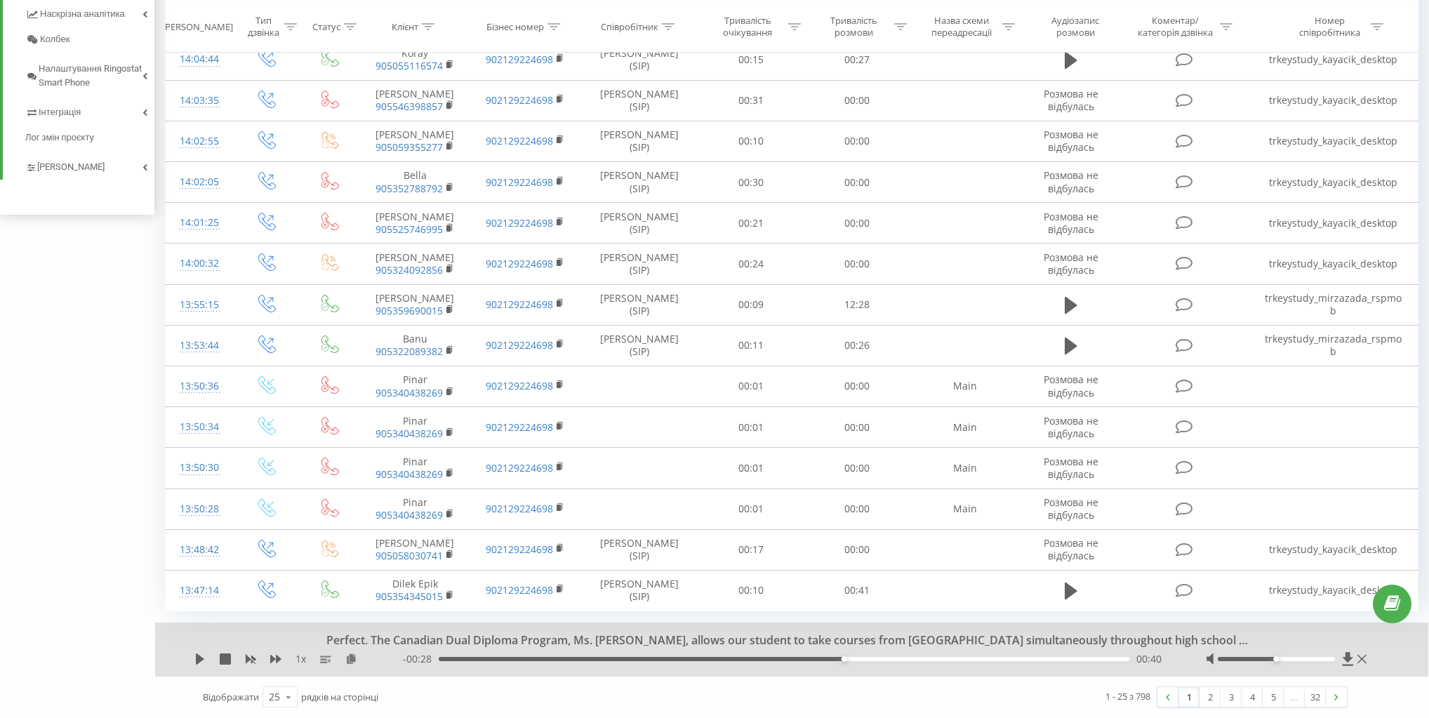
scroll to position [658, 0]
click at [1308, 698] on link "32" at bounding box center [1315, 697] width 21 height 20
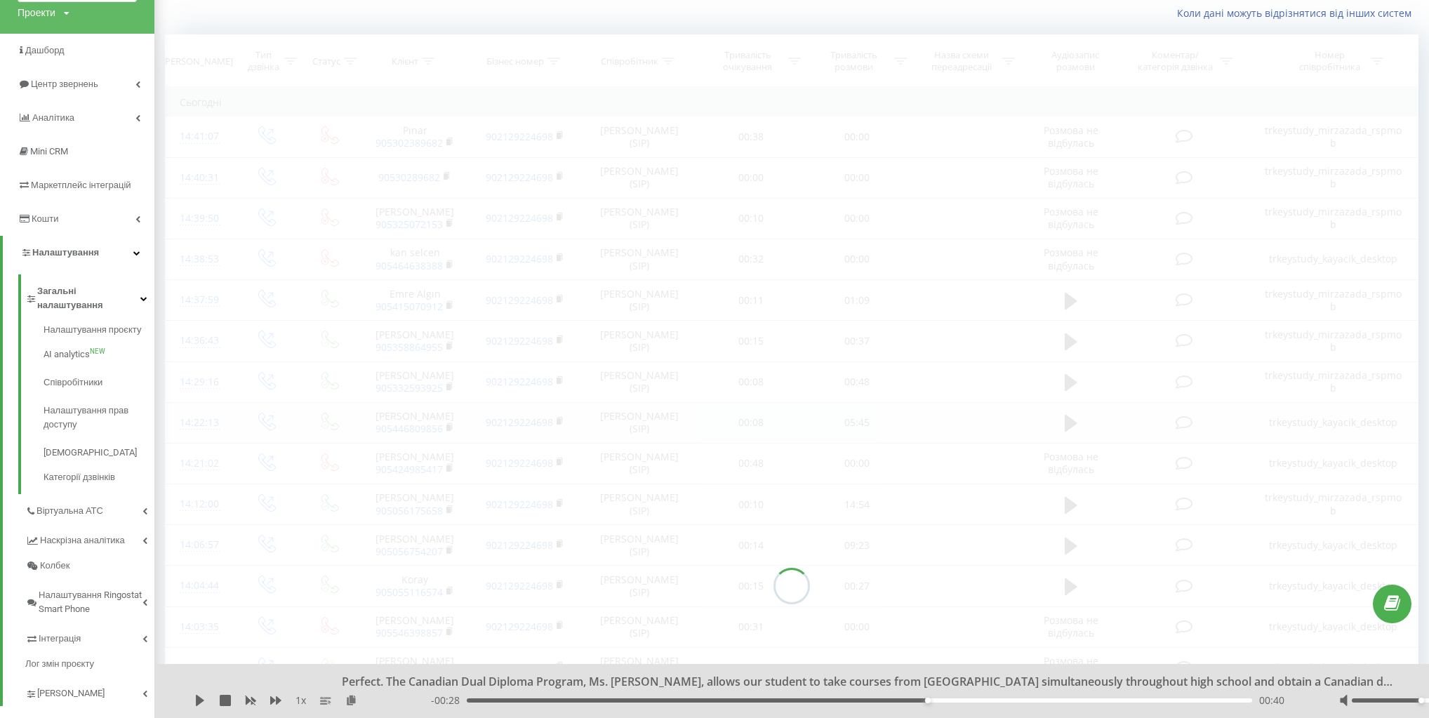
scroll to position [93, 0]
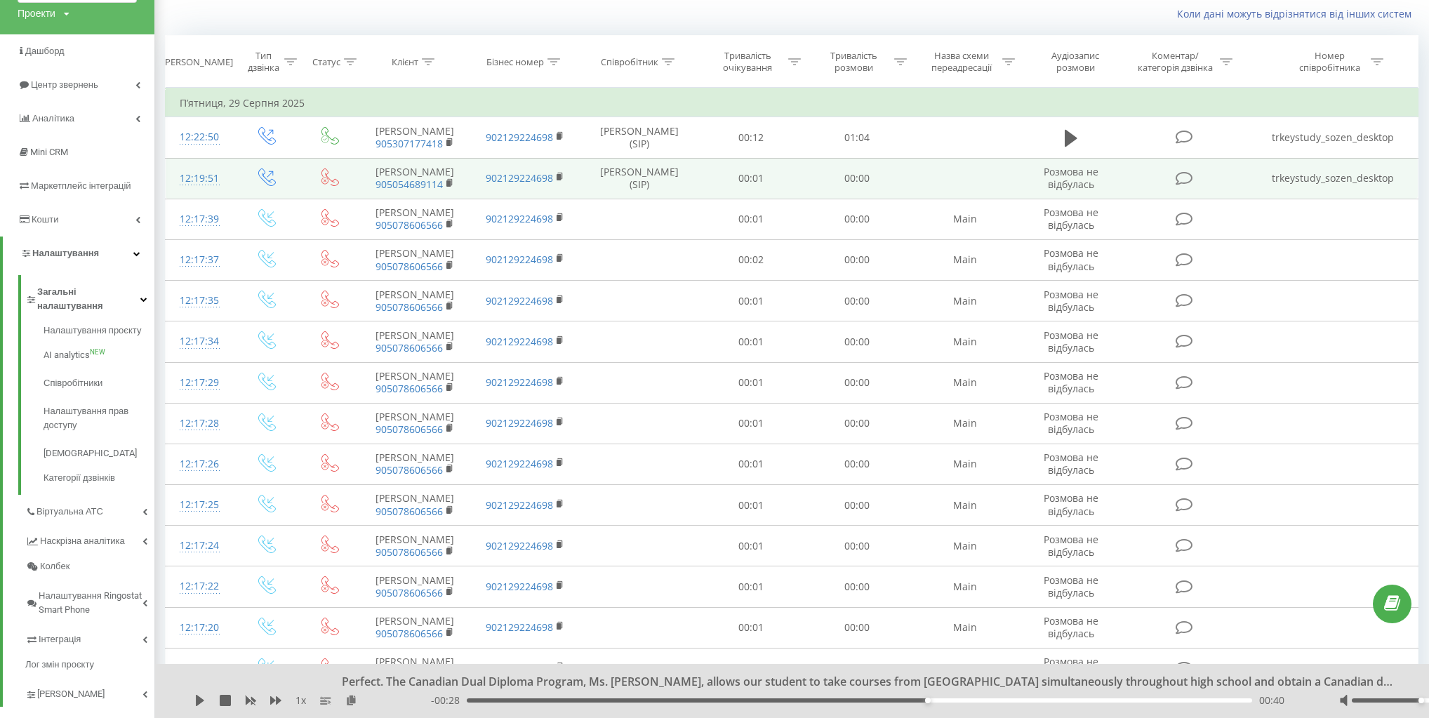
click at [1325, 189] on td "trkeystudy_sozen_desktop" at bounding box center [1333, 178] width 169 height 41
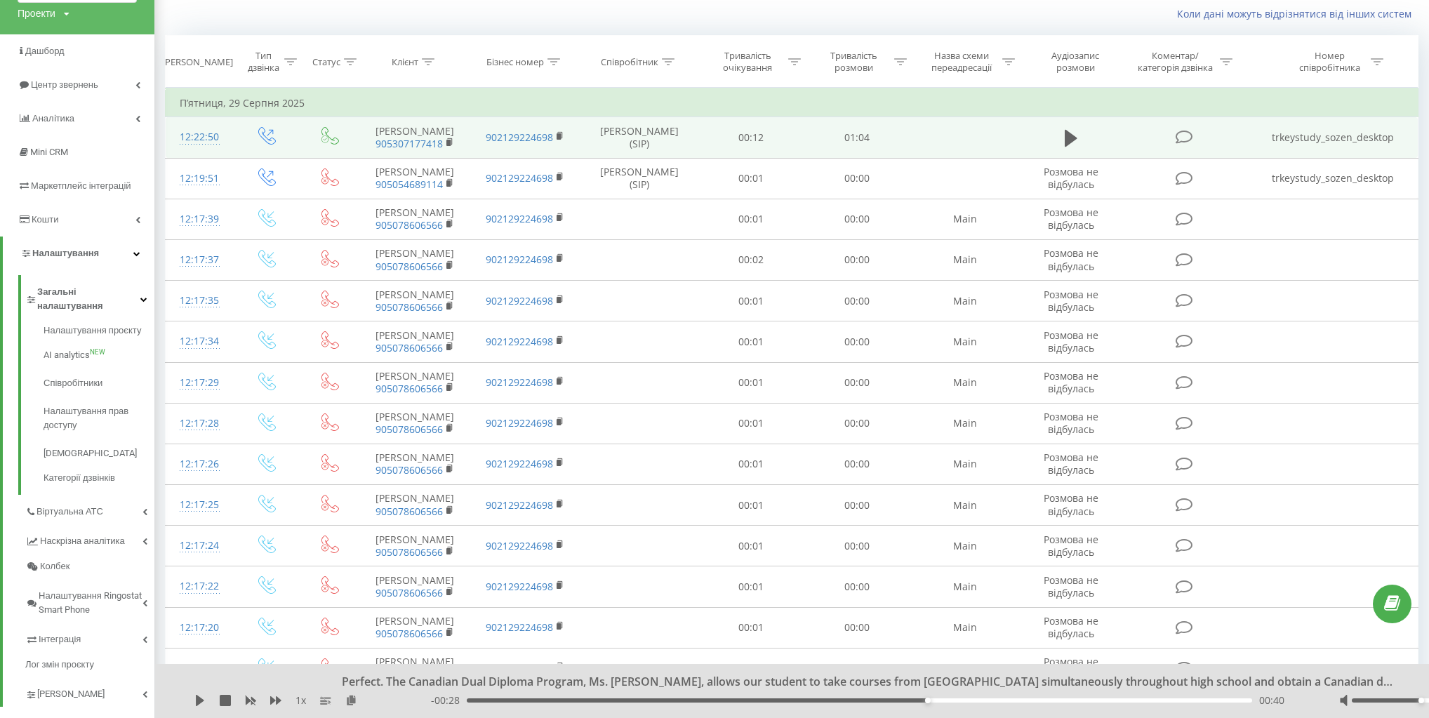
click at [1329, 144] on td "trkeystudy_sozen_desktop" at bounding box center [1333, 137] width 169 height 41
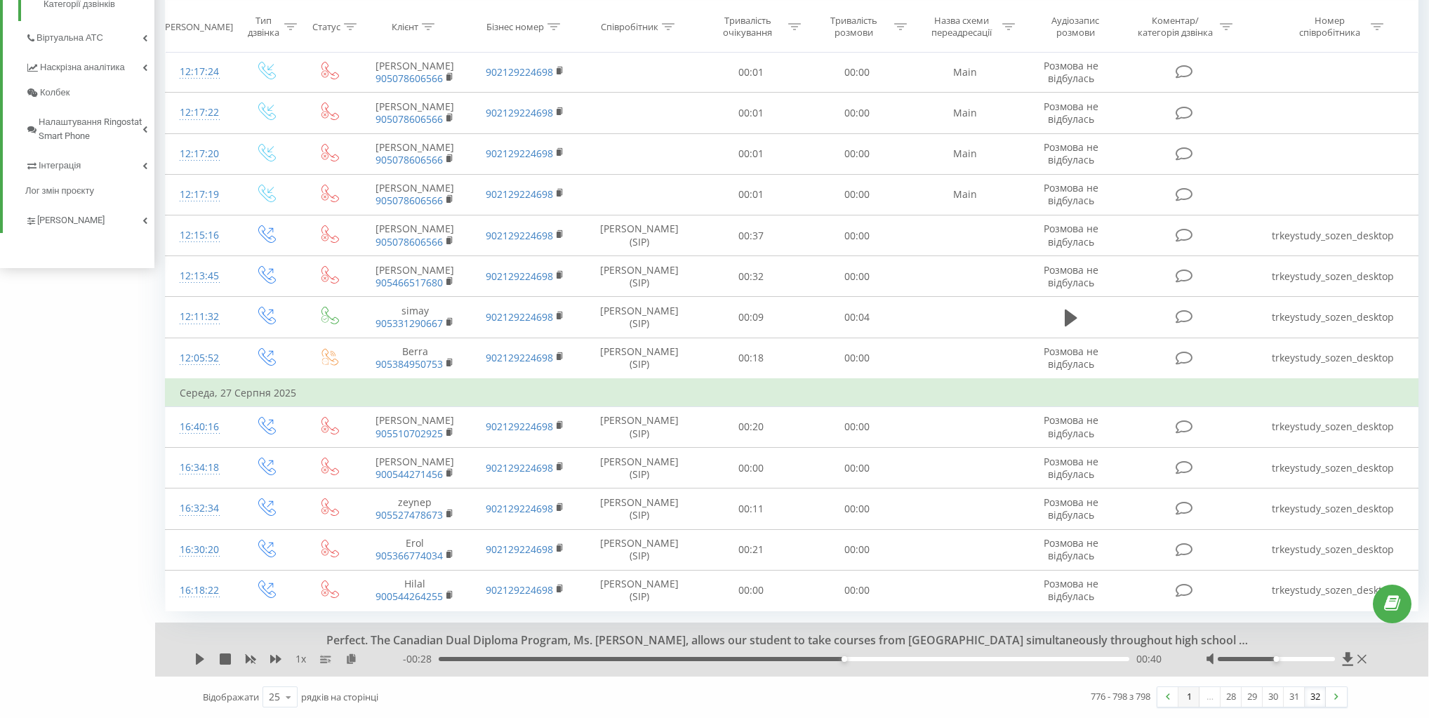
click at [1179, 699] on link "1" at bounding box center [1189, 697] width 21 height 20
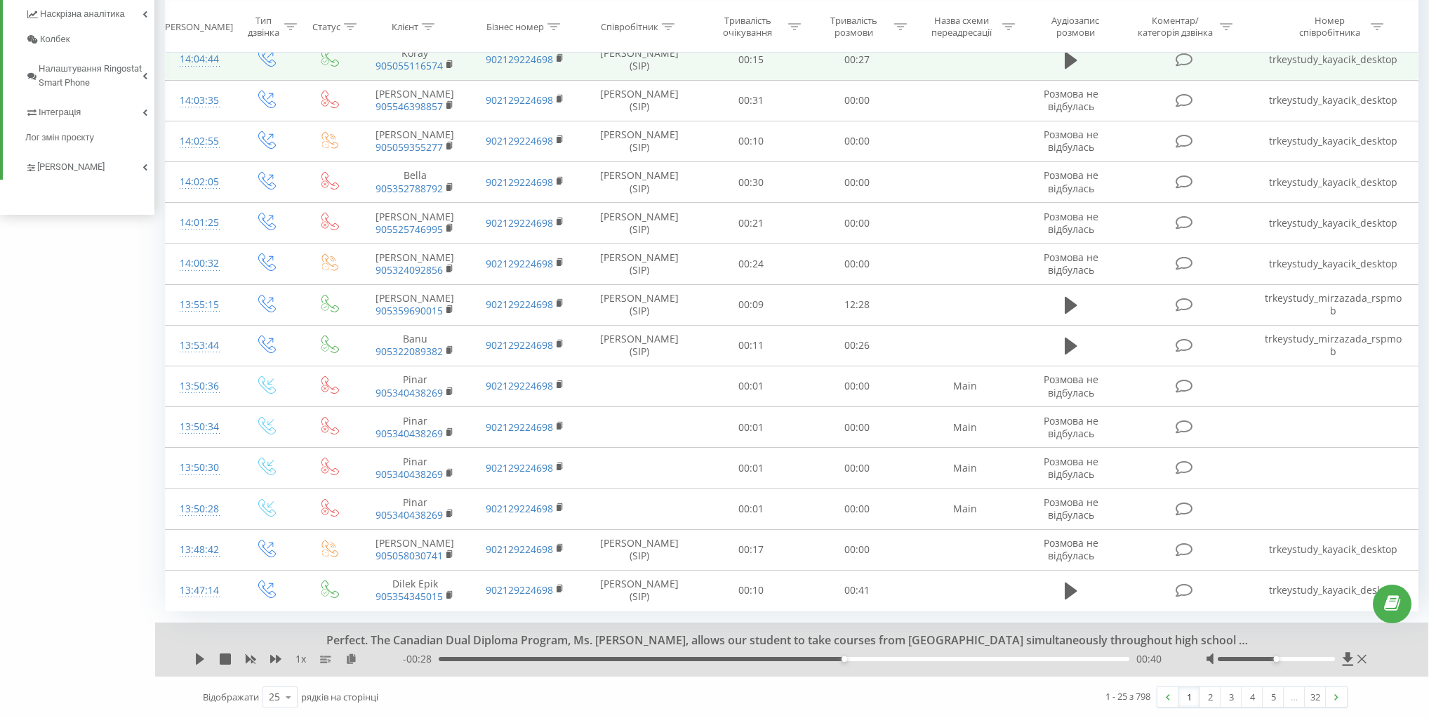
scroll to position [658, 0]
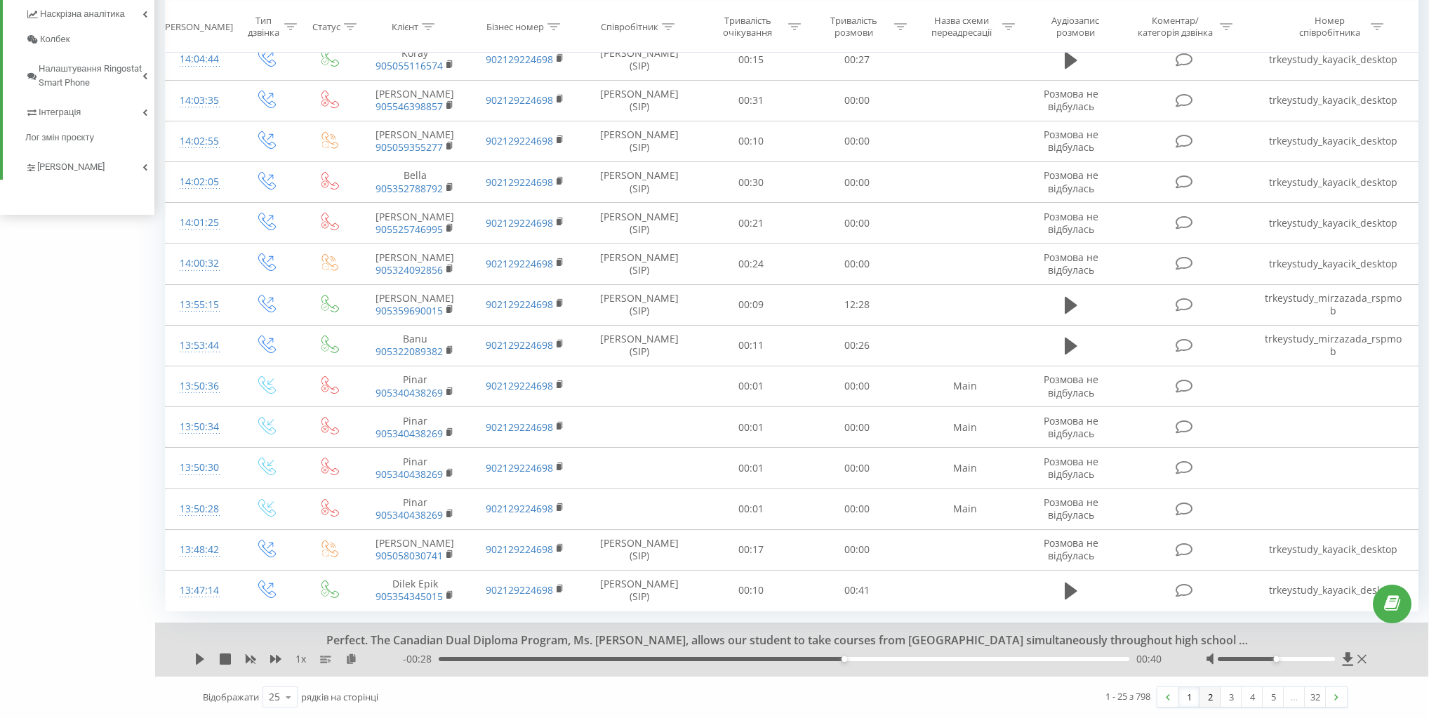
click at [1208, 701] on link "2" at bounding box center [1210, 697] width 21 height 20
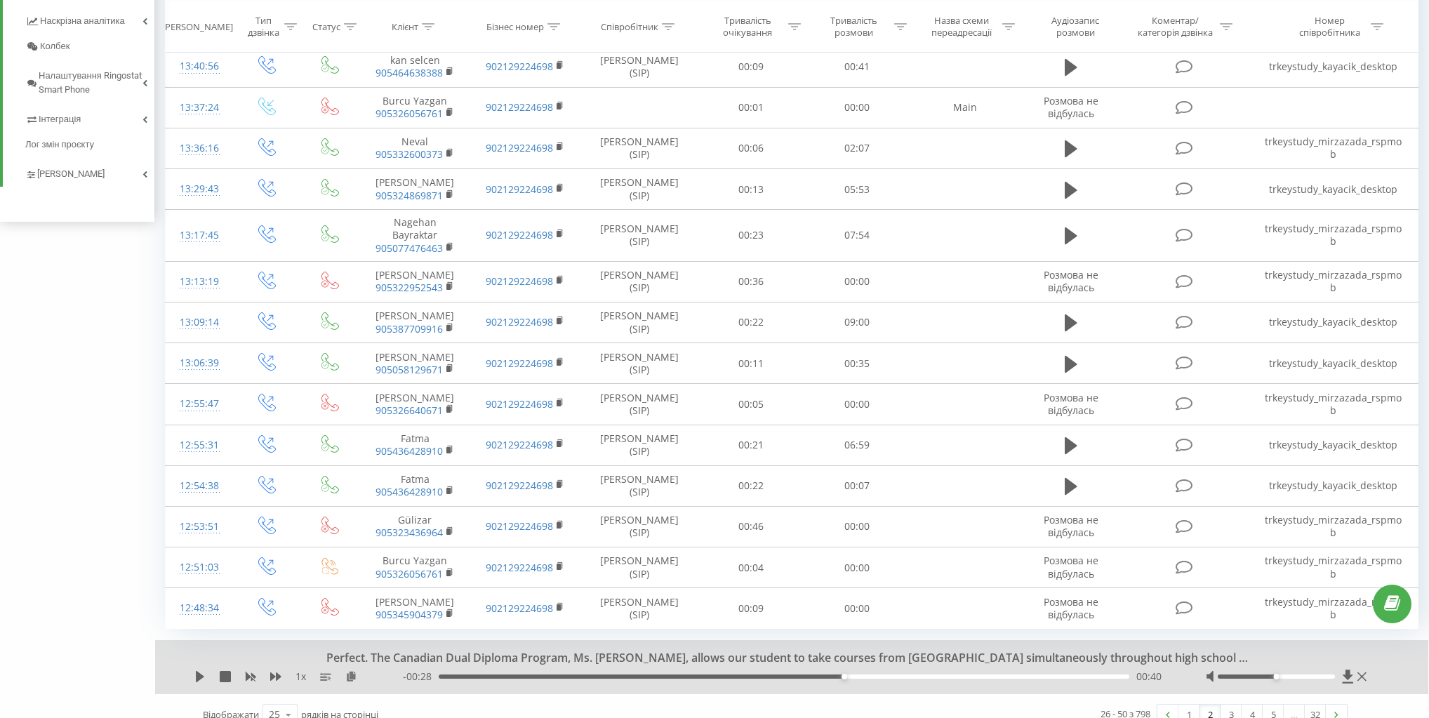
scroll to position [637, 0]
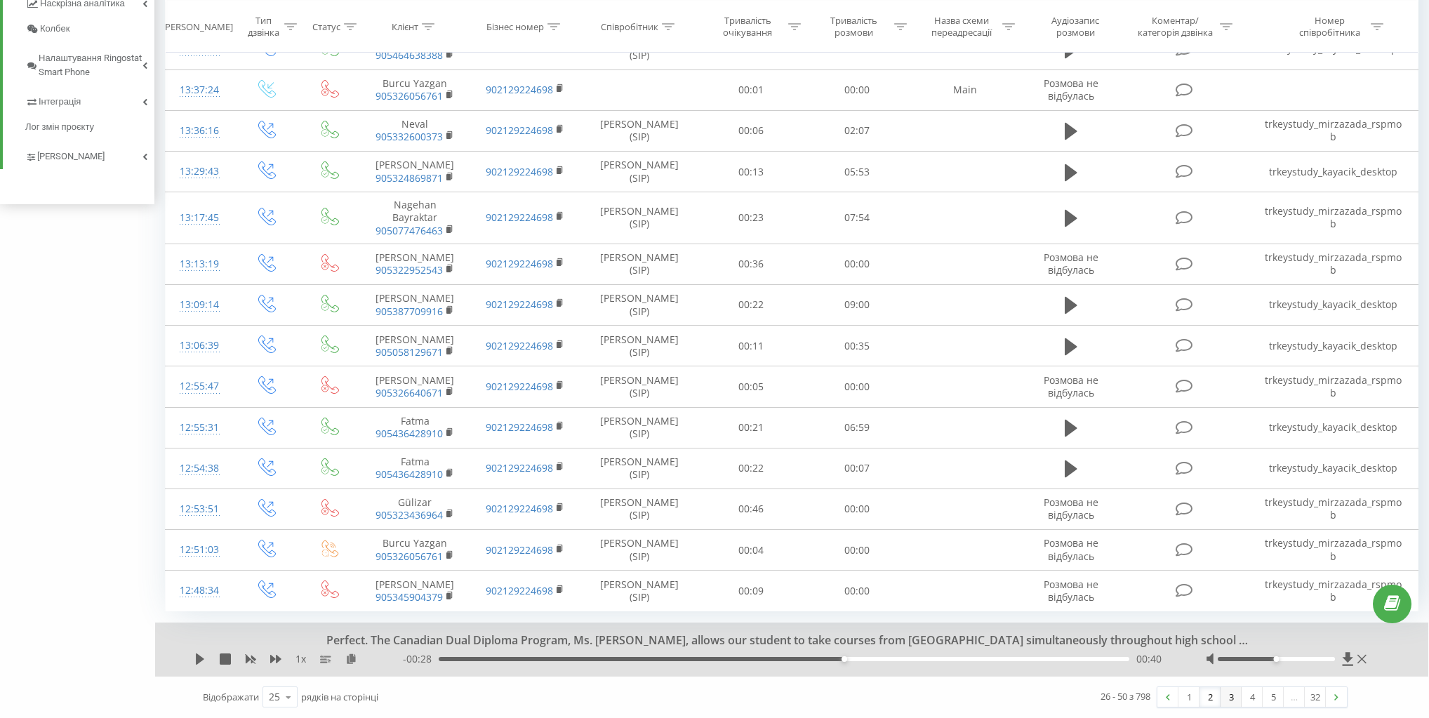
click at [1230, 698] on link "3" at bounding box center [1231, 697] width 21 height 20
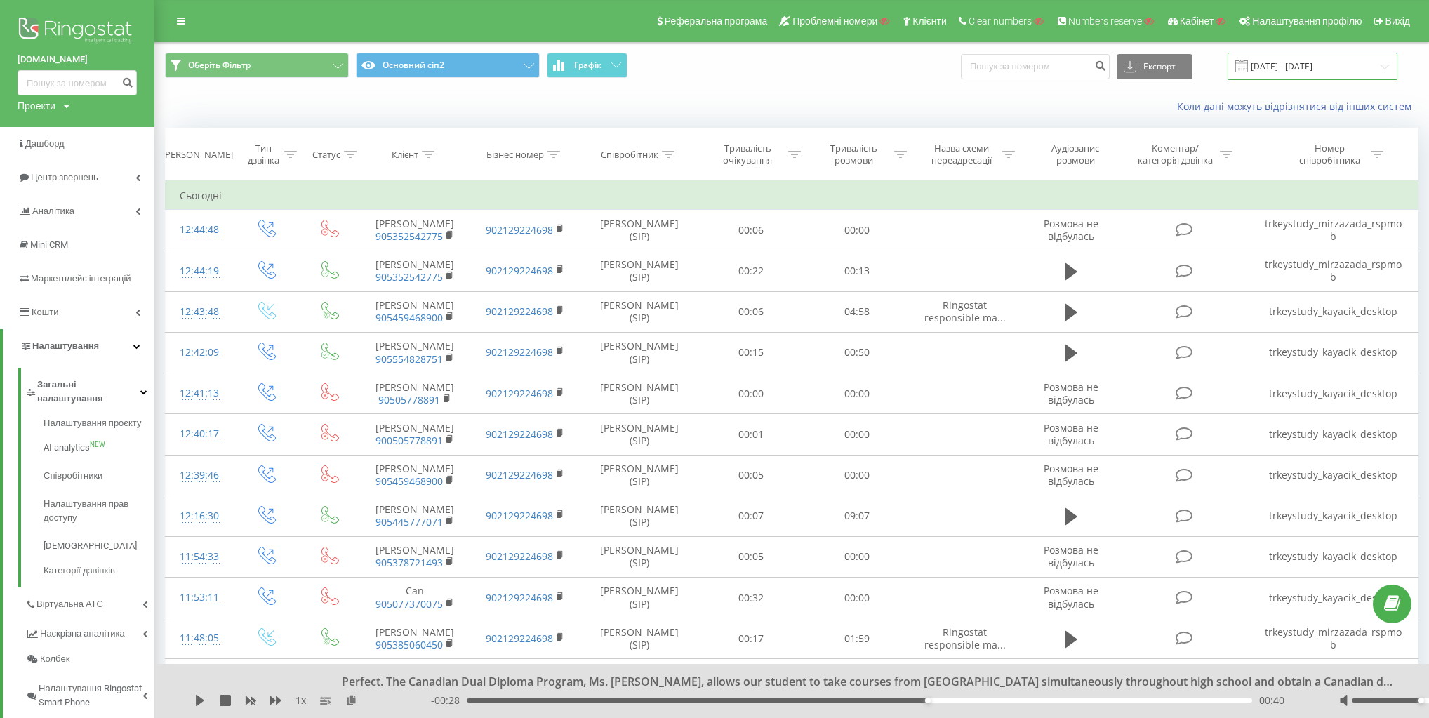
click at [1311, 72] on input "19.08.2025 - 19.09.2025" at bounding box center [1313, 66] width 170 height 27
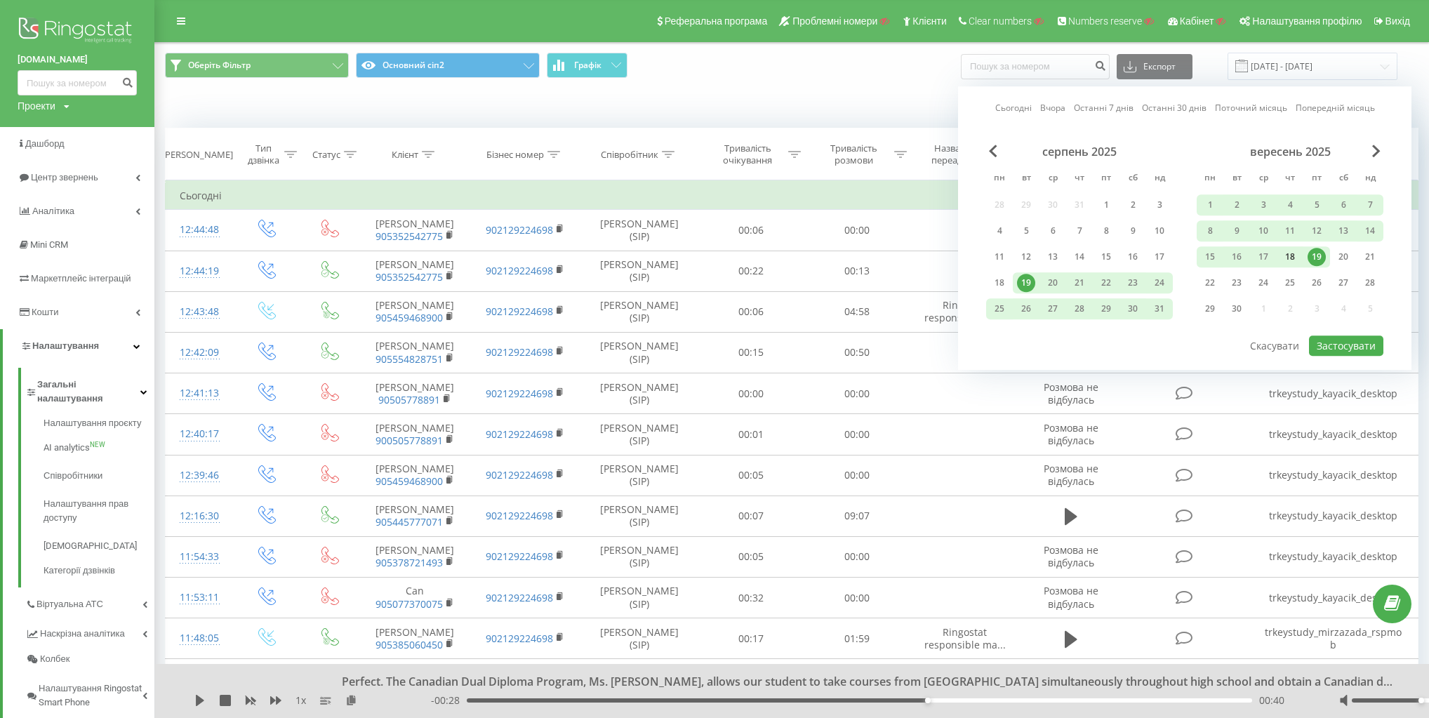
click at [1286, 256] on div "18" at bounding box center [1290, 257] width 18 height 18
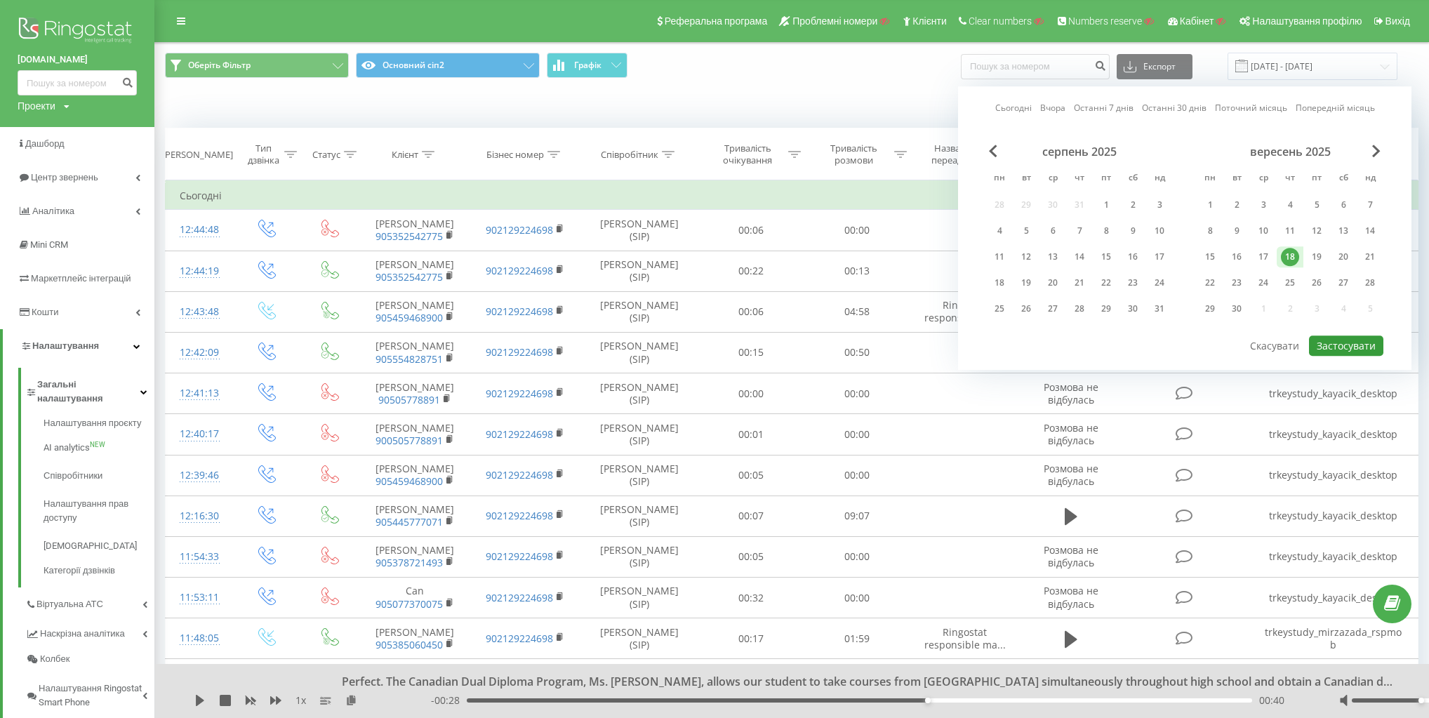
click at [1353, 339] on button "Застосувати" at bounding box center [1346, 346] width 74 height 20
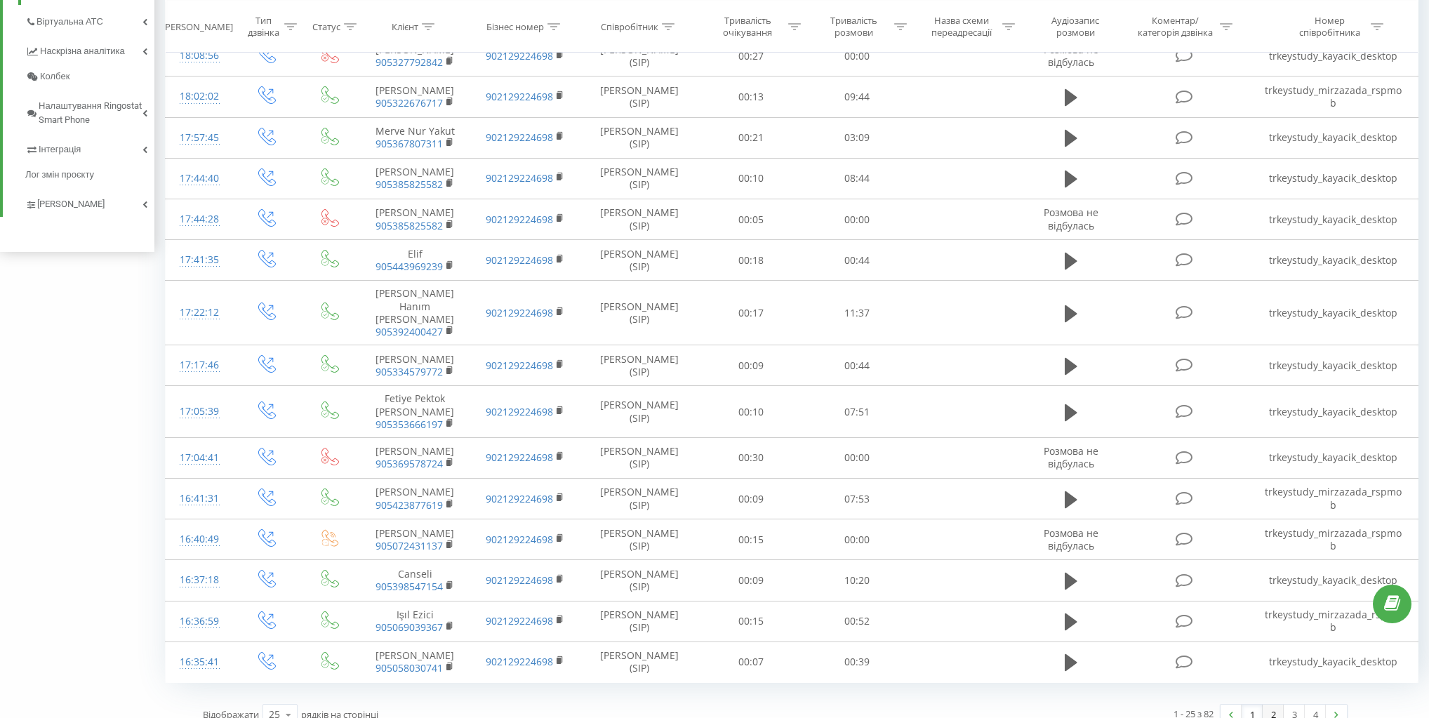
click at [1268, 705] on link "2" at bounding box center [1273, 715] width 21 height 20
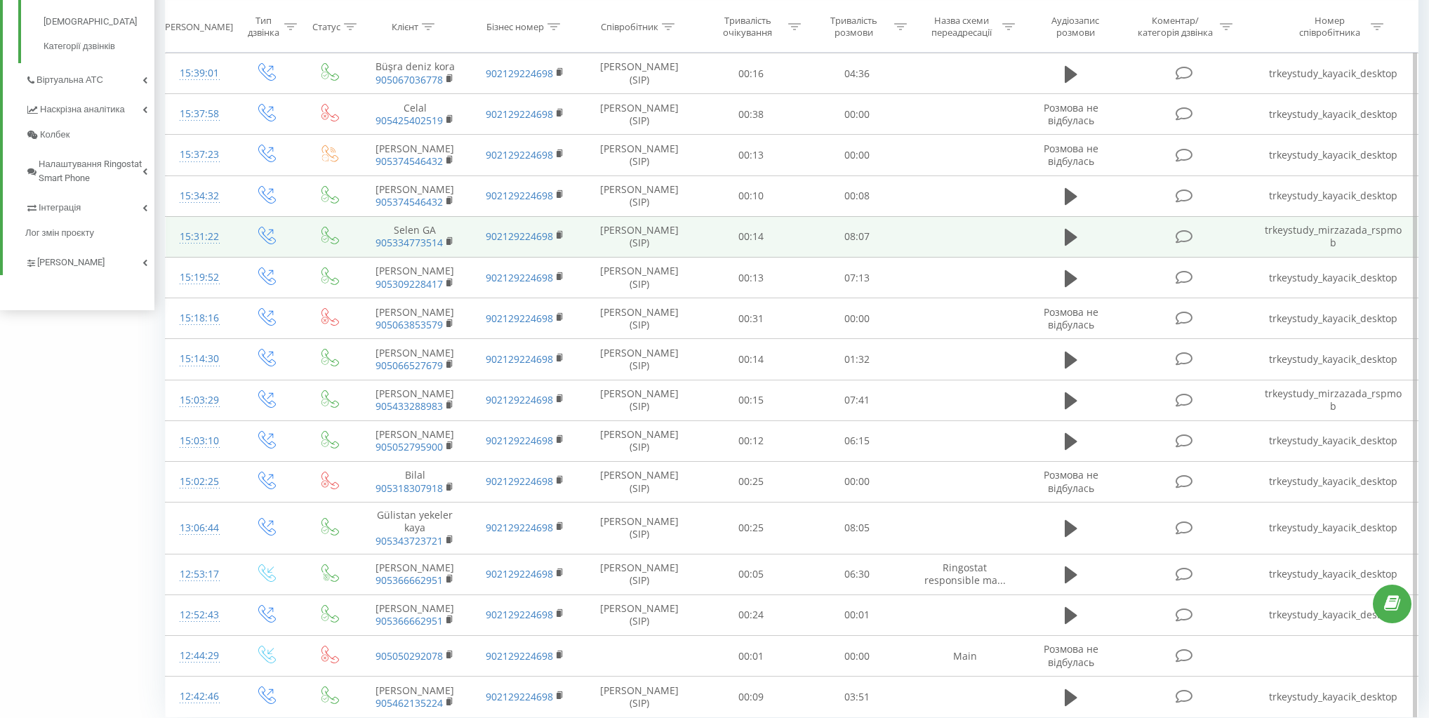
scroll to position [594, 0]
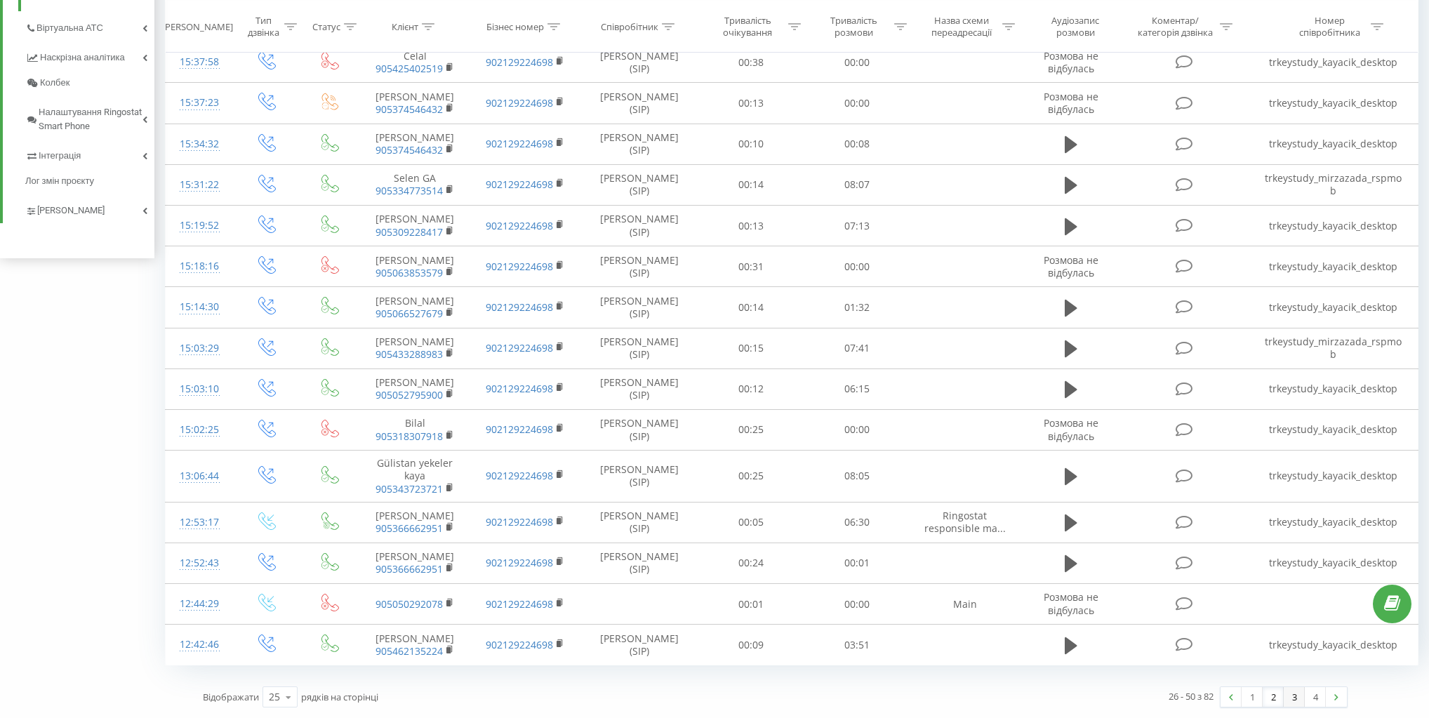
click at [1297, 694] on link "3" at bounding box center [1294, 697] width 21 height 20
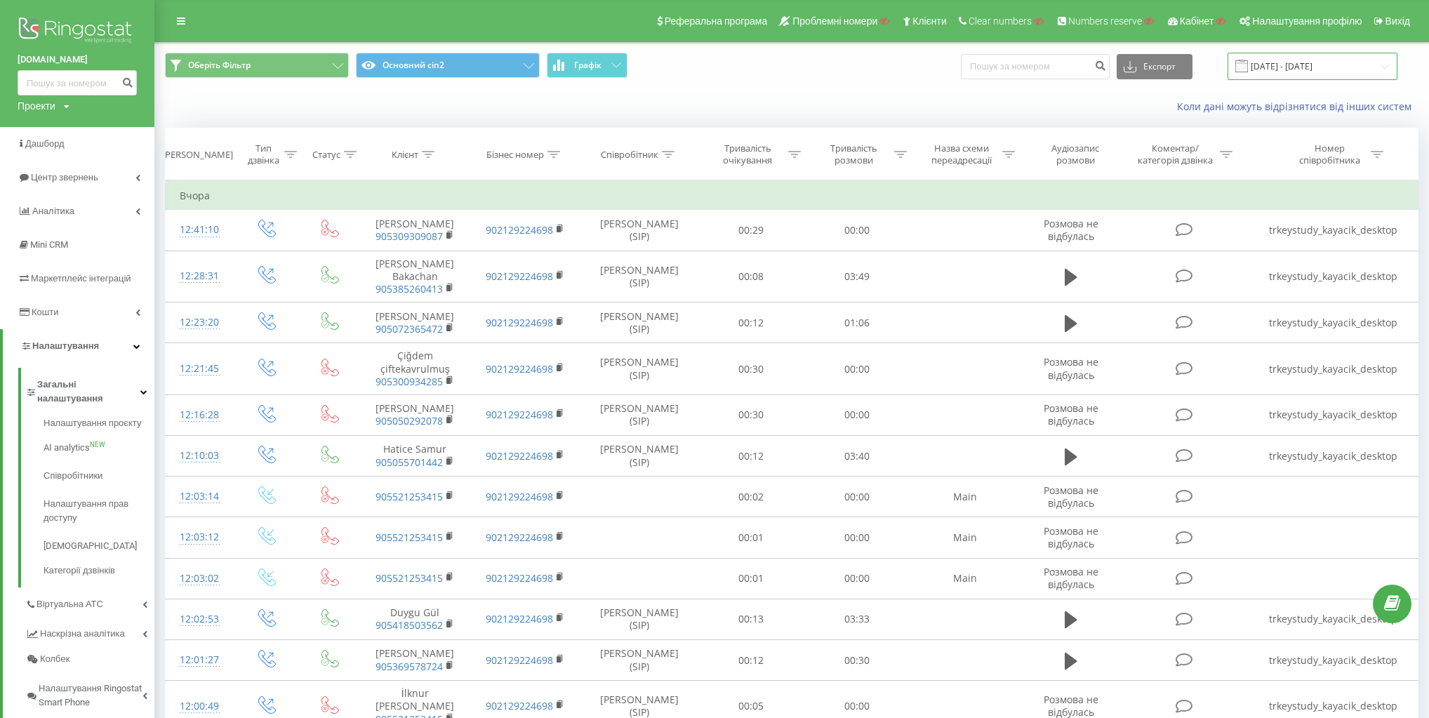
click at [1315, 67] on input "18.09.2025 - 18.09.2025" at bounding box center [1313, 66] width 170 height 27
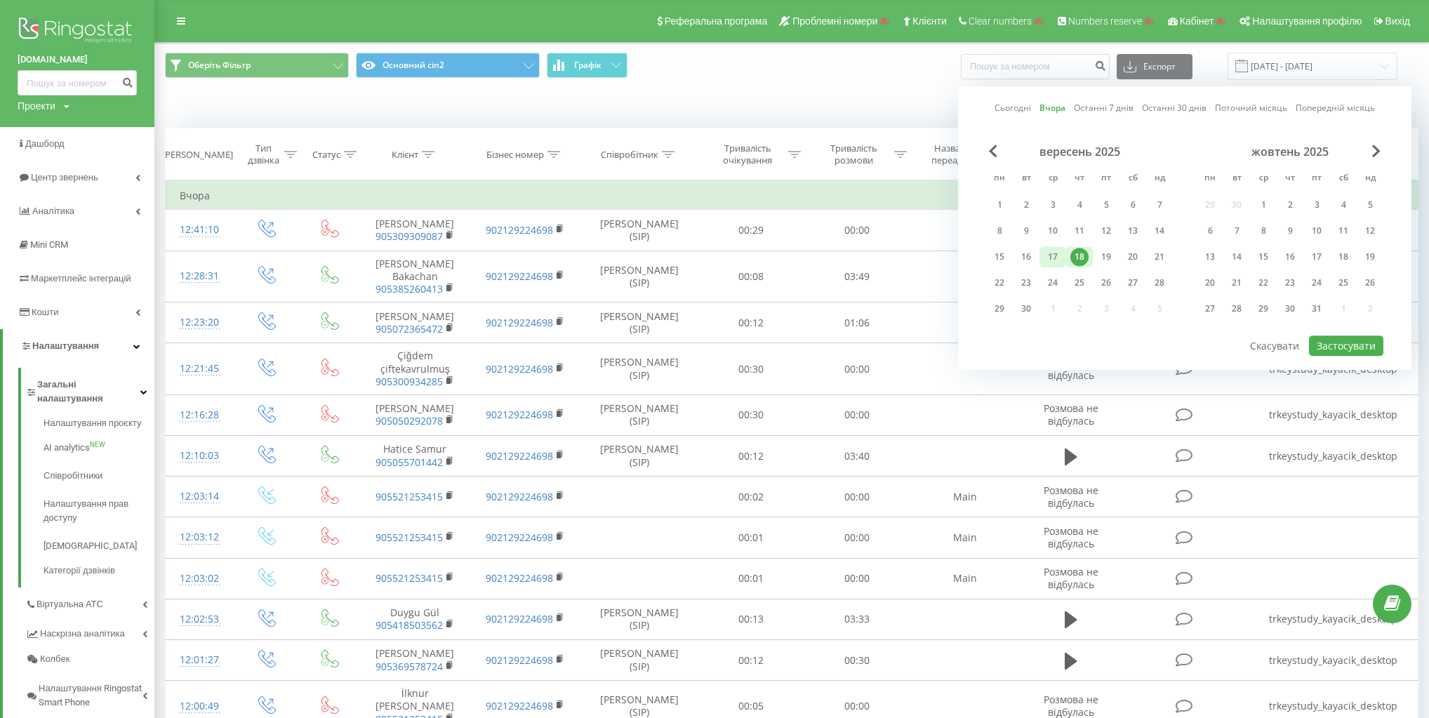
click at [1054, 255] on div "17" at bounding box center [1053, 257] width 18 height 18
click at [1331, 345] on button "Застосувати" at bounding box center [1346, 346] width 74 height 20
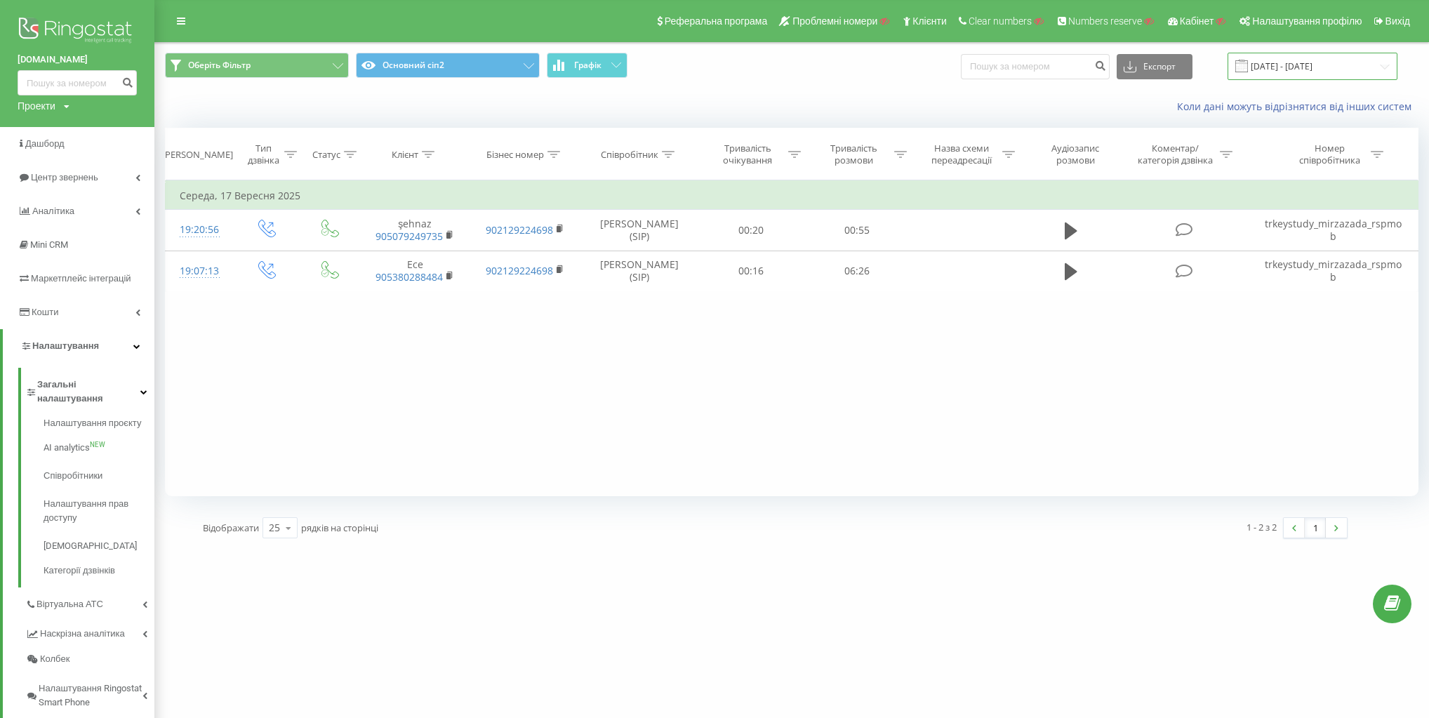
click at [1318, 69] on input "17.09.2025 - 17.09.2025" at bounding box center [1313, 66] width 170 height 27
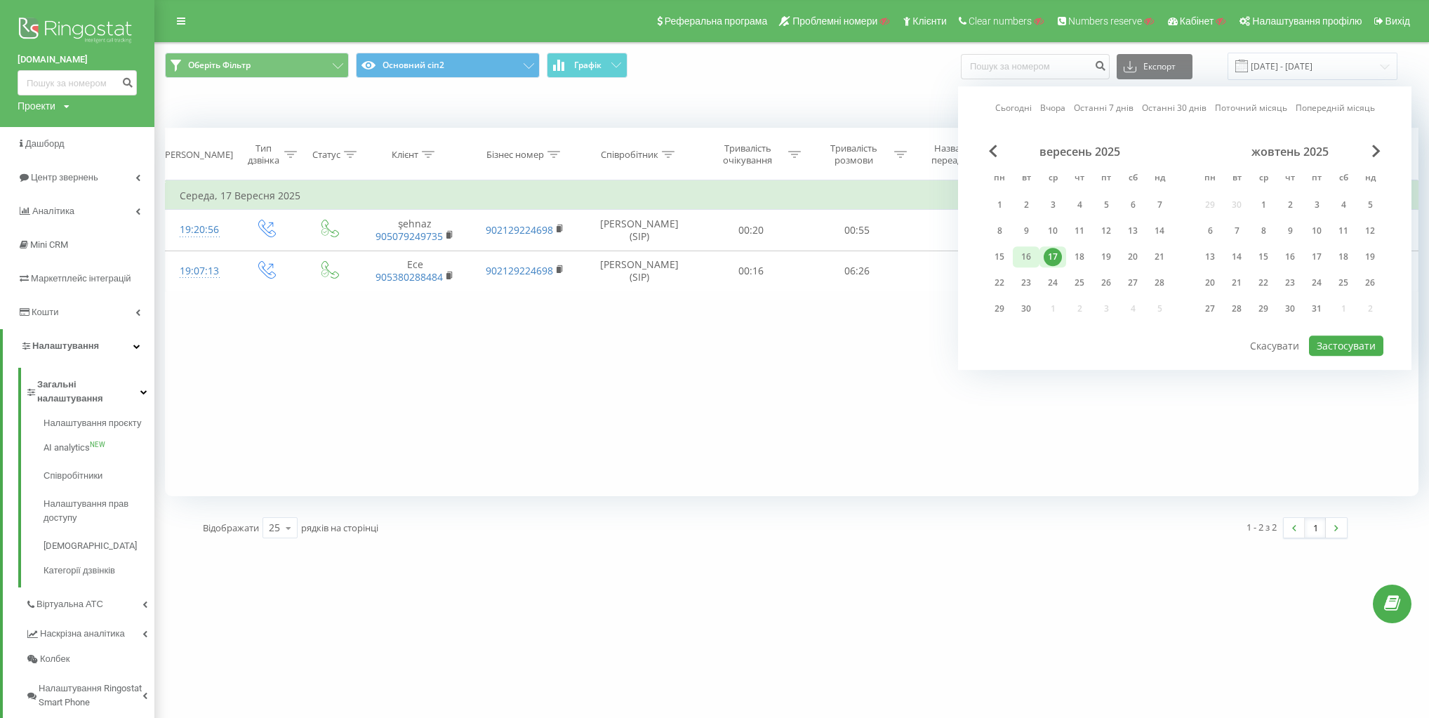
click at [1022, 257] on div "16" at bounding box center [1026, 257] width 18 height 18
click at [1344, 343] on button "Застосувати" at bounding box center [1346, 346] width 74 height 20
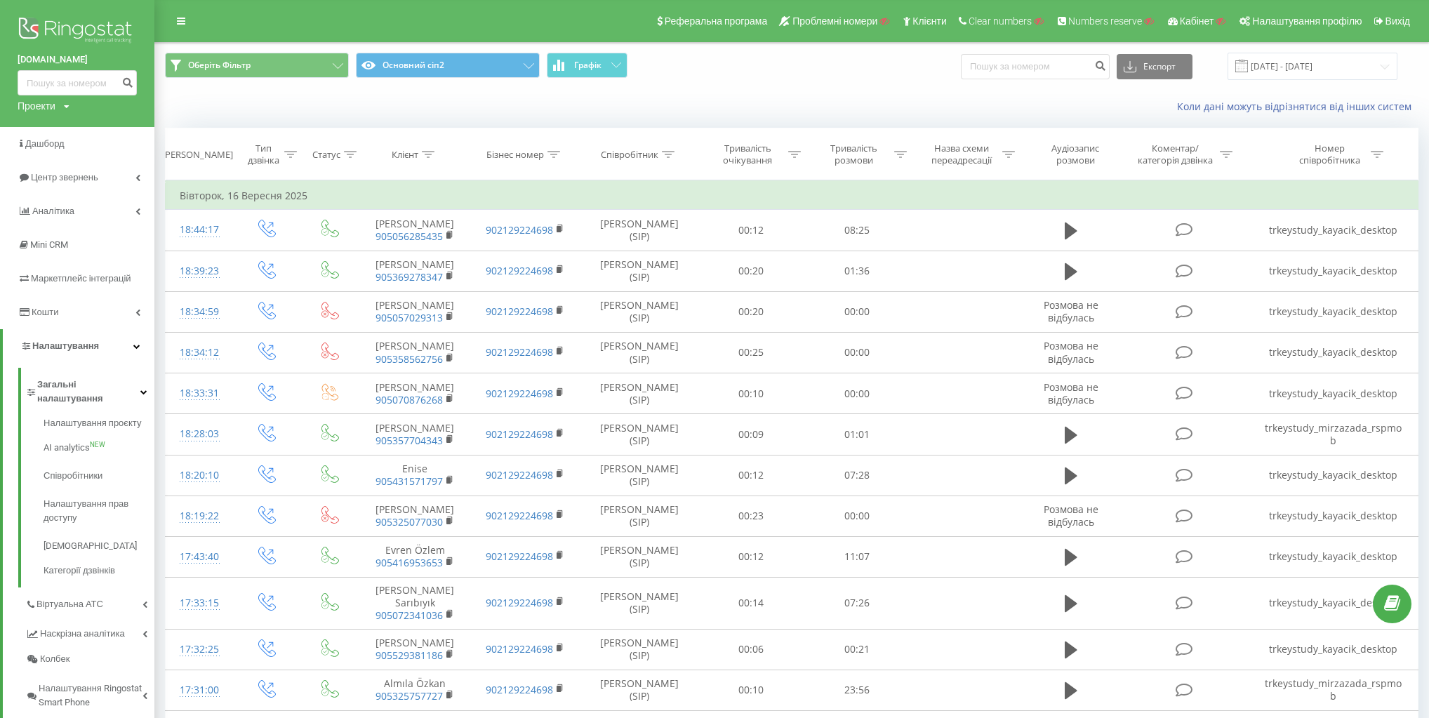
click at [689, 79] on span "Оберіть Фільтр Основний сіп2 Графік" at bounding box center [473, 66] width 616 height 27
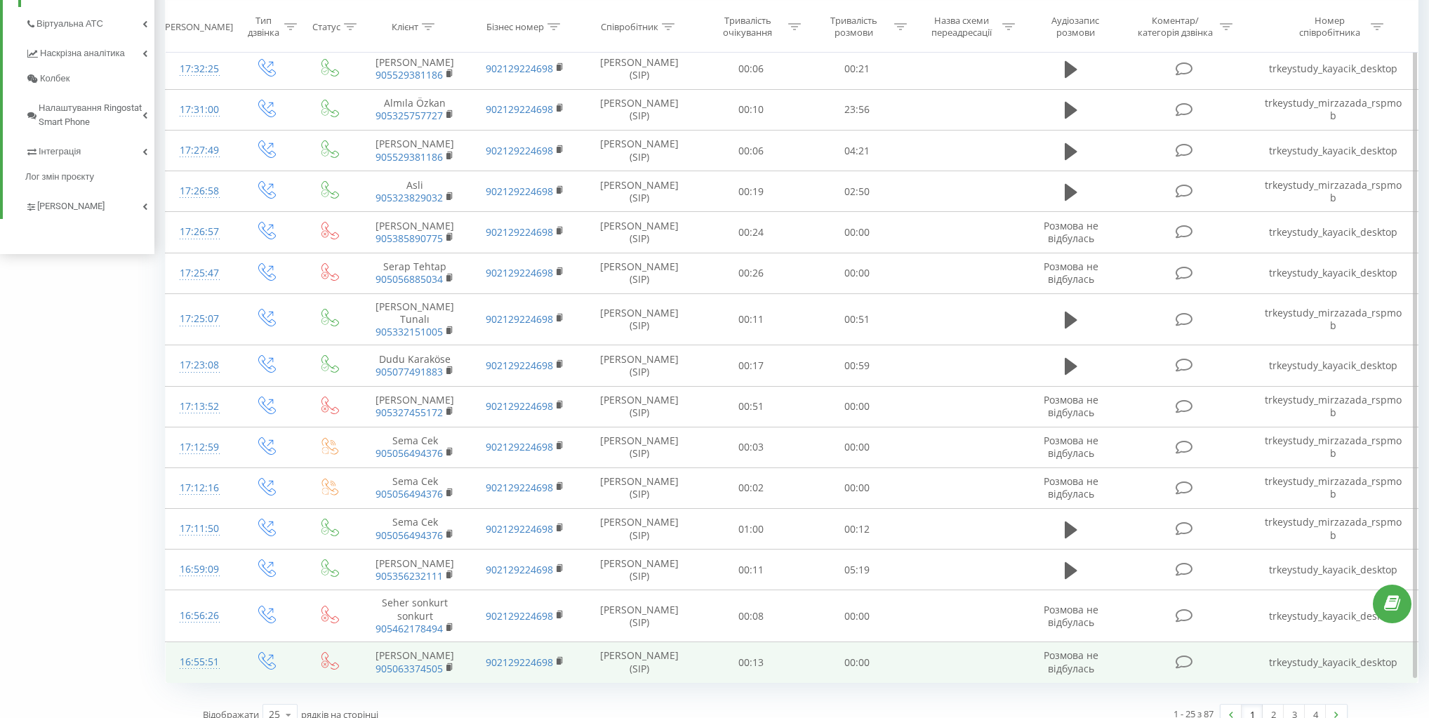
scroll to position [594, 0]
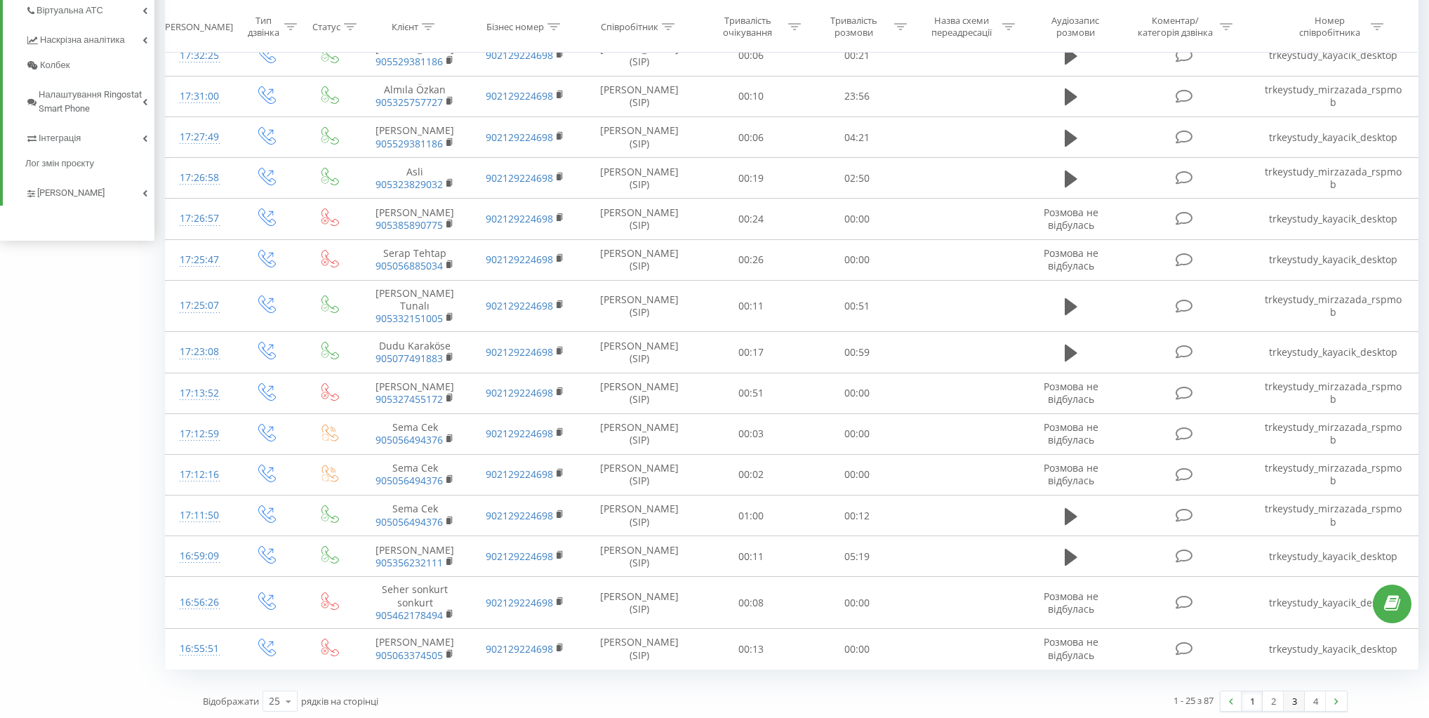
click at [1294, 699] on link "3" at bounding box center [1294, 701] width 21 height 20
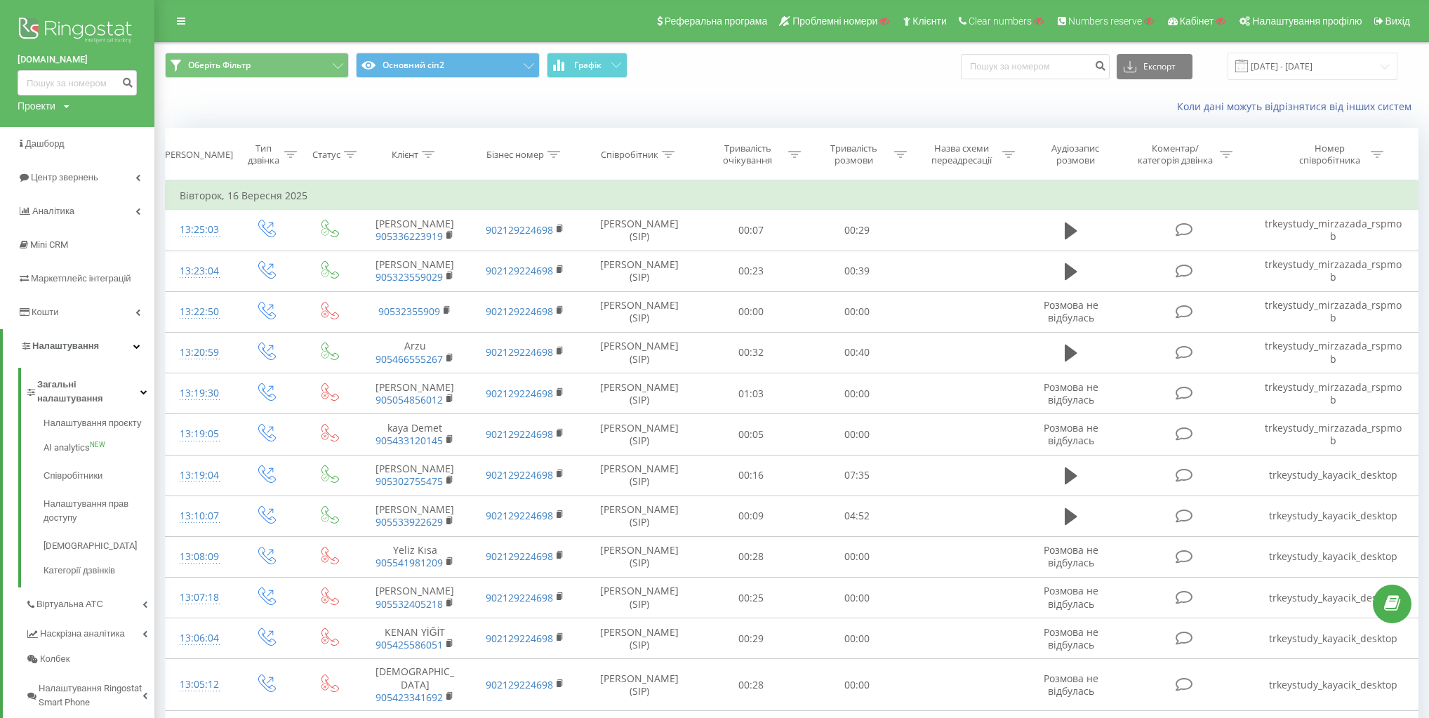
click at [1346, 45] on div "Оберіть Фільтр Основний сіп2 Графік Експорт .csv .xls .xlsx 16.09.2025 - 16.09.…" at bounding box center [791, 66] width 1273 height 47
click at [1345, 59] on input "16.09.2025 - 16.09.2025" at bounding box center [1313, 66] width 170 height 27
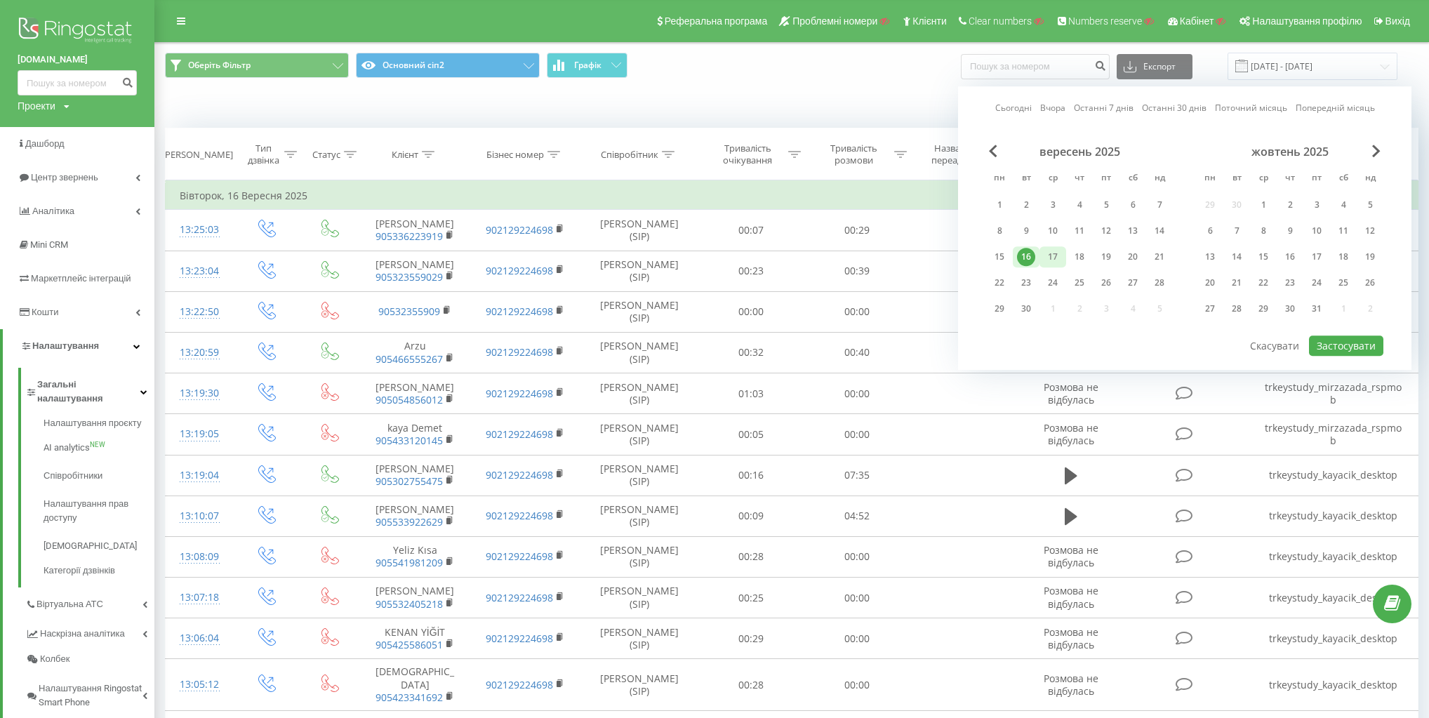
click at [1061, 250] on div "17" at bounding box center [1053, 256] width 27 height 21
click at [1342, 342] on button "Застосувати" at bounding box center [1346, 346] width 74 height 20
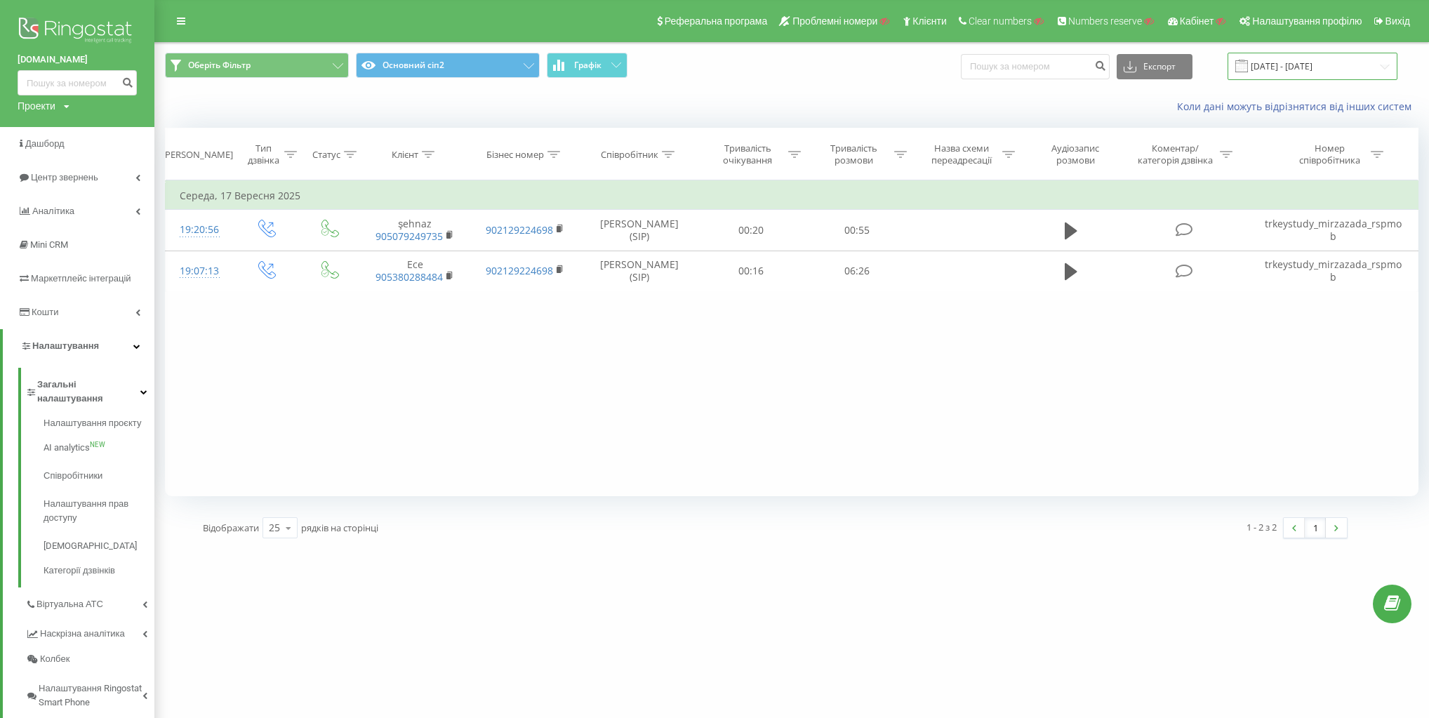
click at [1339, 74] on input "17.09.2025 - 17.09.2025" at bounding box center [1313, 66] width 170 height 27
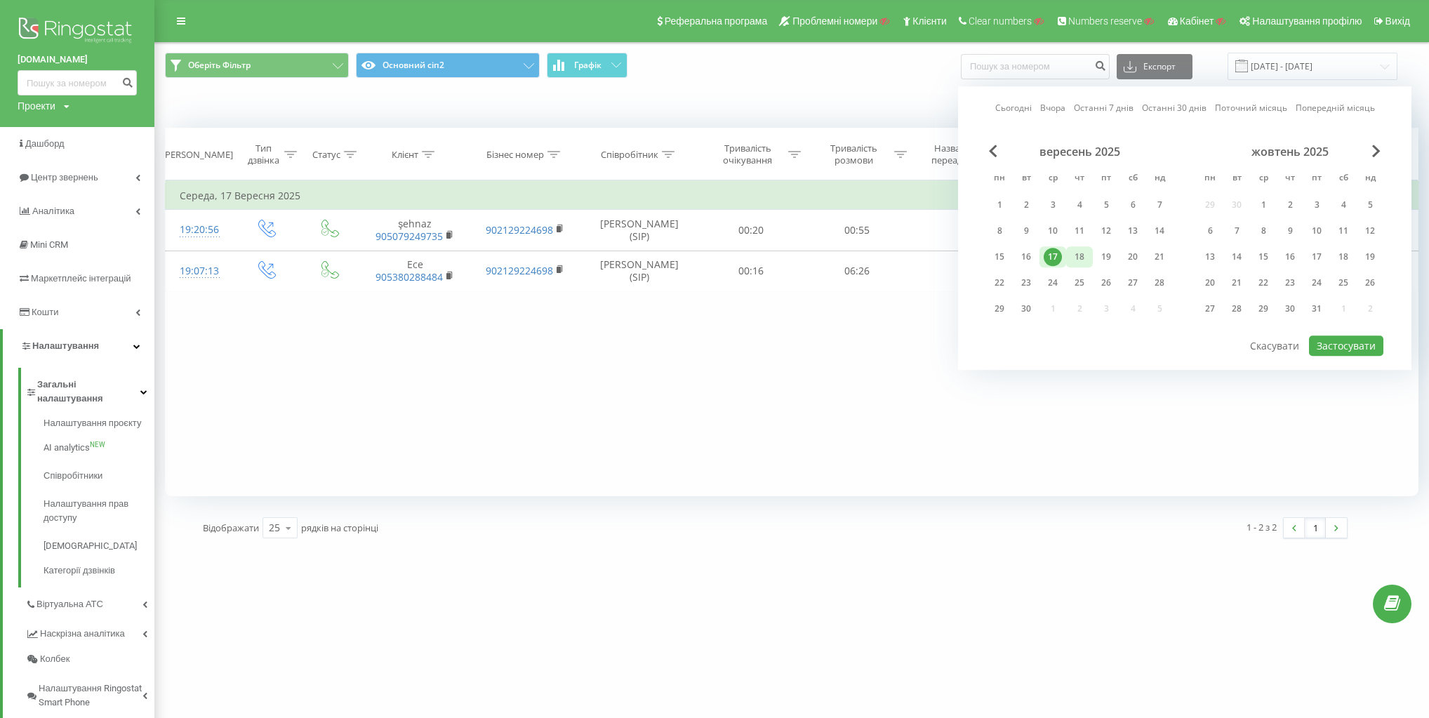
click at [1077, 252] on div "18" at bounding box center [1079, 257] width 18 height 18
click at [1362, 349] on button "Застосувати" at bounding box center [1346, 346] width 74 height 20
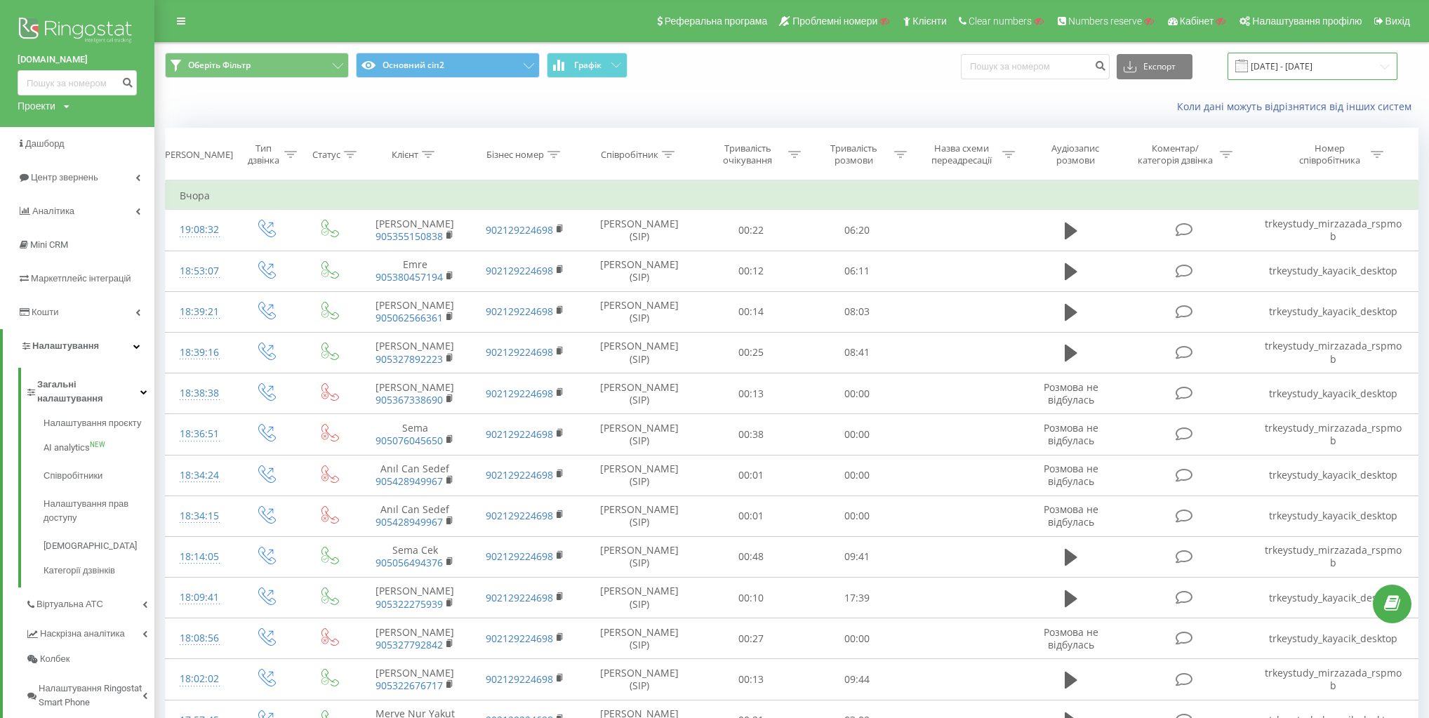
click at [1321, 76] on input "18.09.2025 - 18.09.2025" at bounding box center [1313, 66] width 170 height 27
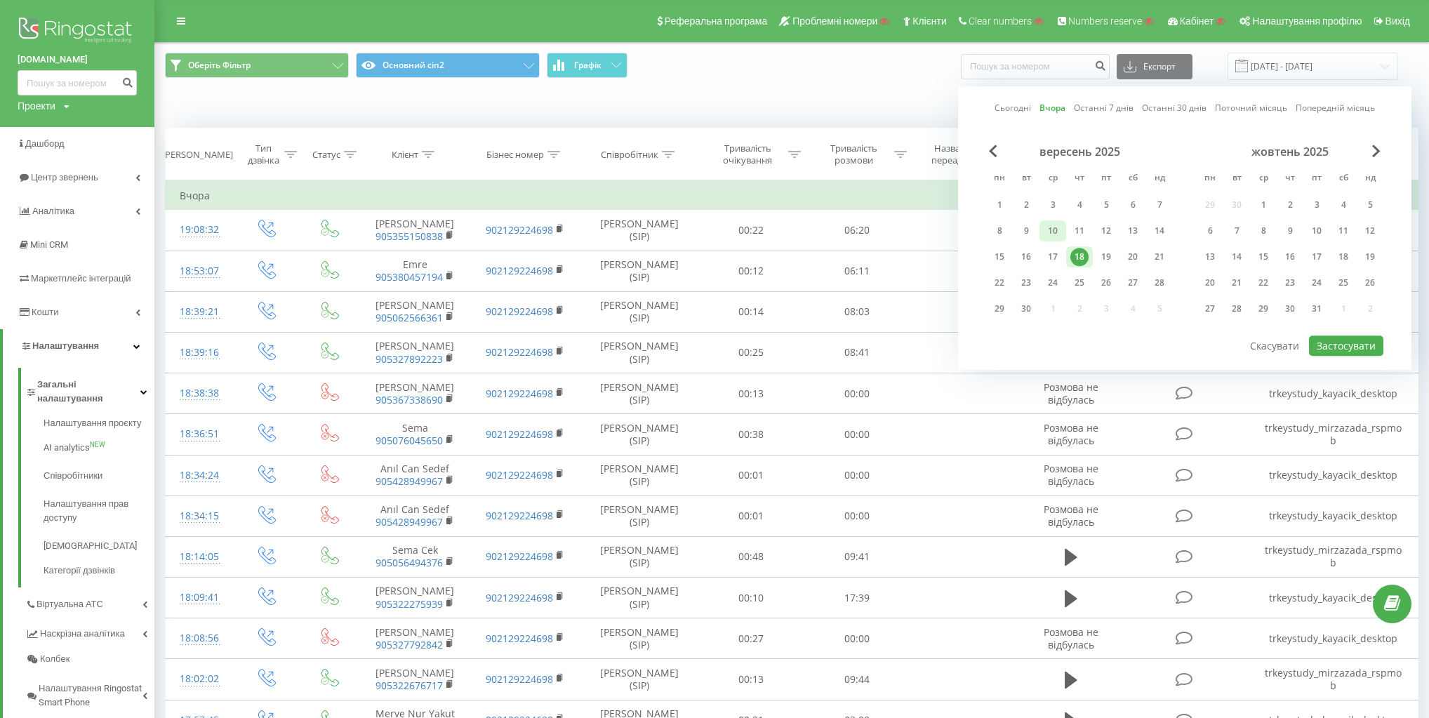
click at [1053, 233] on div "10" at bounding box center [1053, 231] width 18 height 18
click at [1330, 339] on button "Застосувати" at bounding box center [1346, 346] width 74 height 20
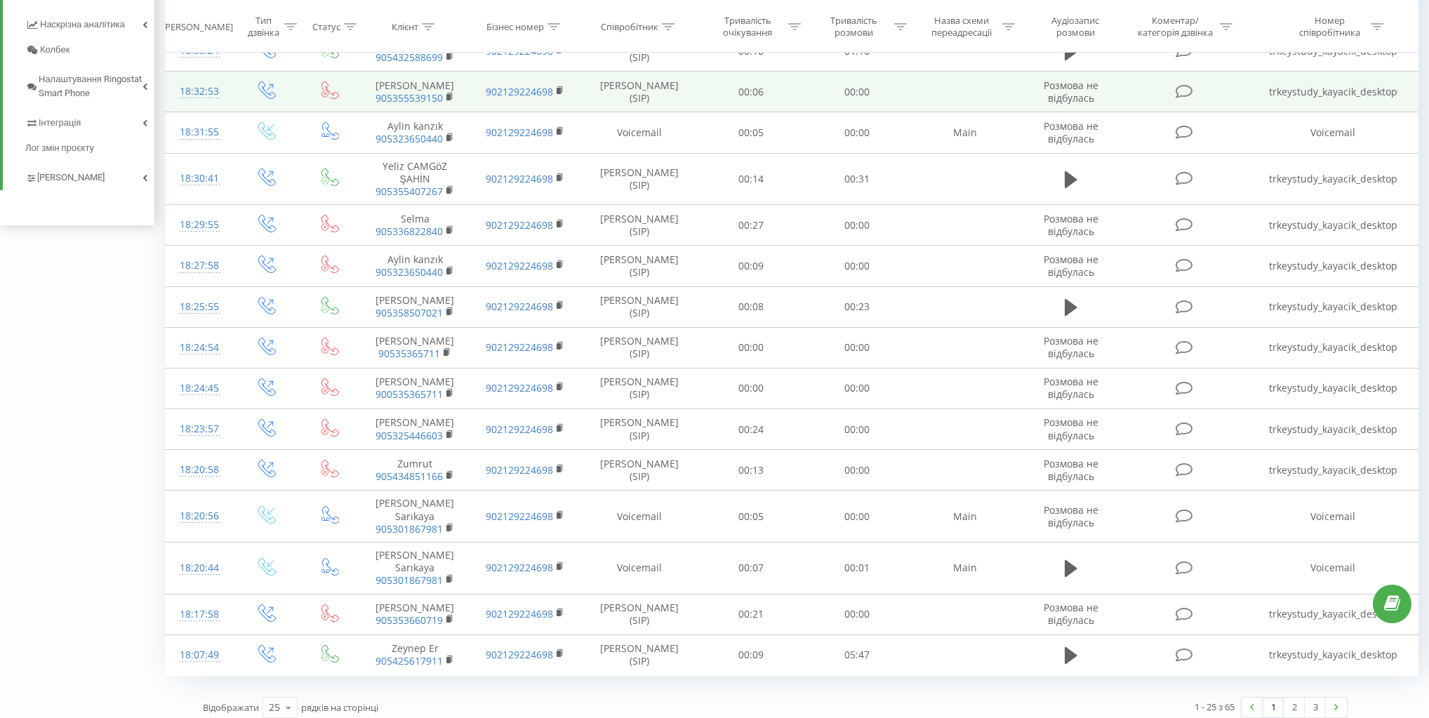
scroll to position [615, 0]
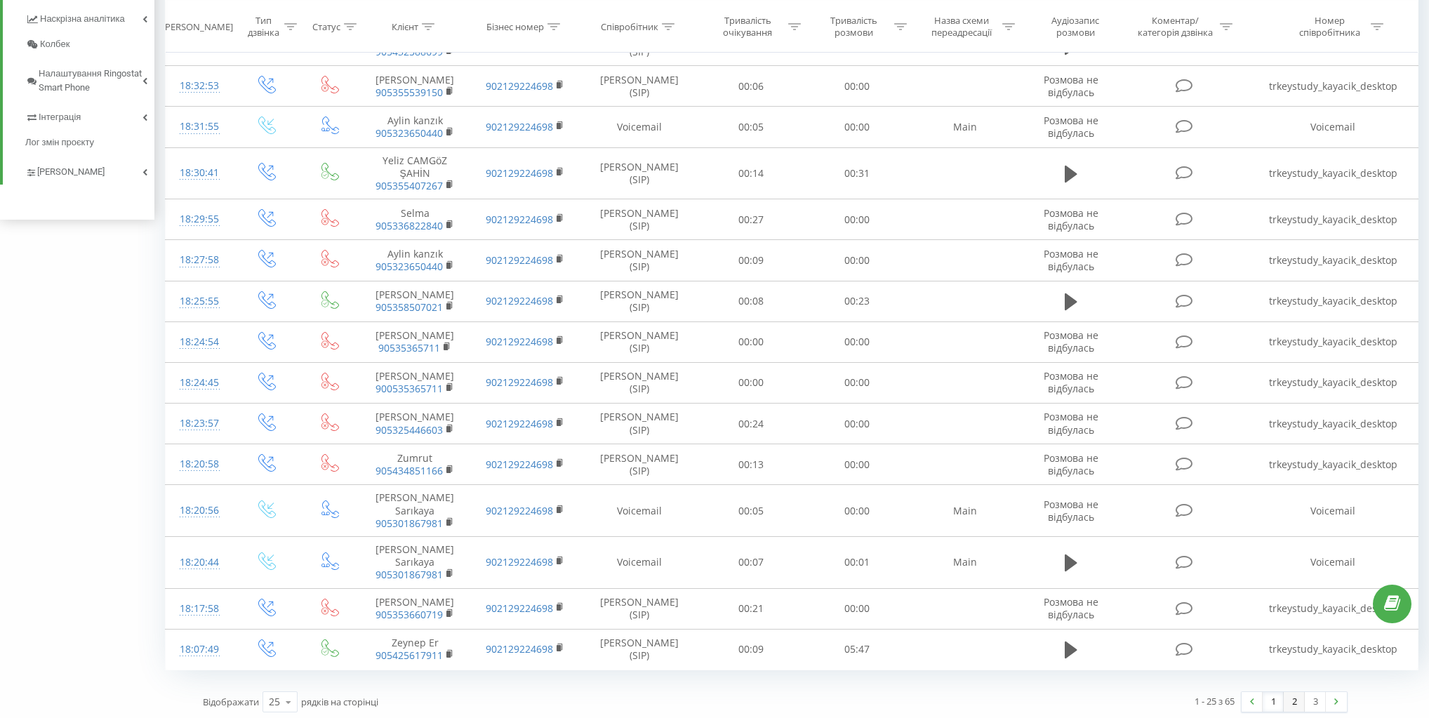
click at [1297, 694] on link "2" at bounding box center [1294, 702] width 21 height 20
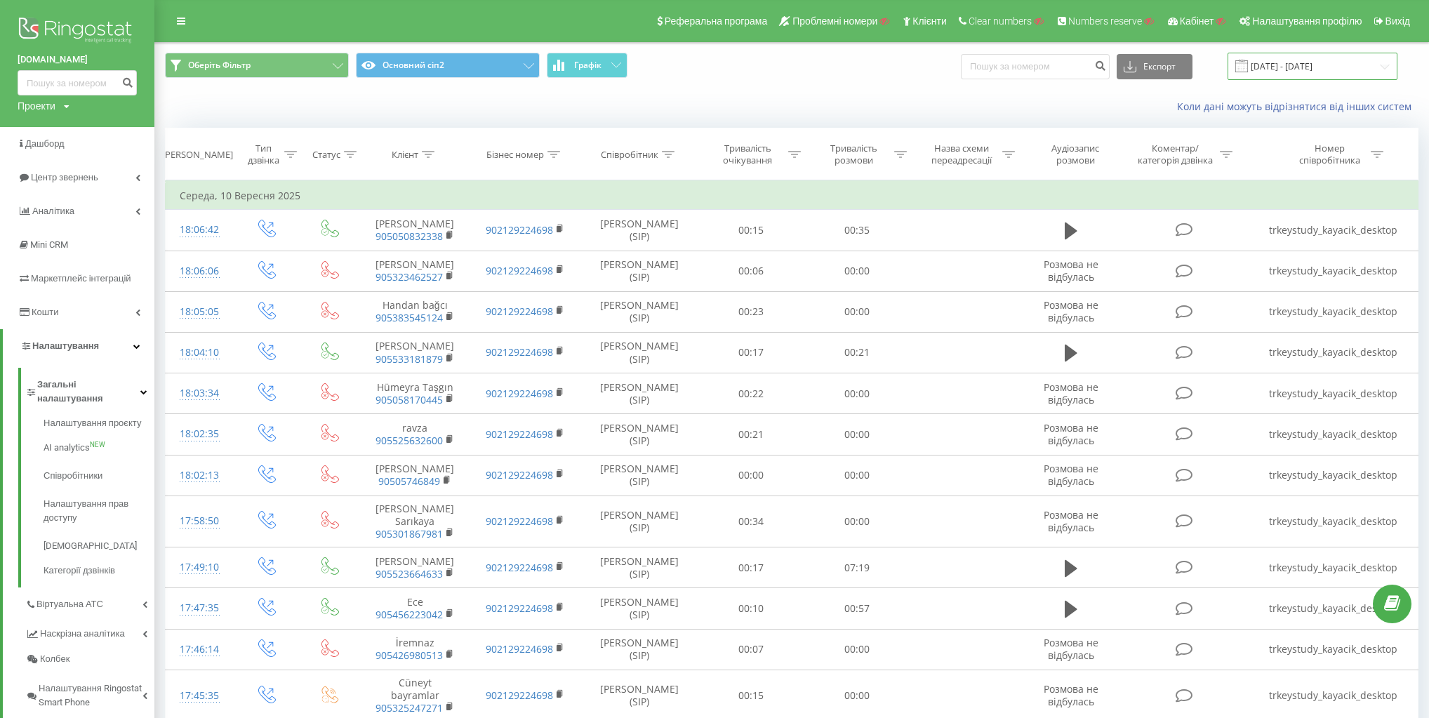
click at [1341, 58] on input "10.09.2025 - 10.09.2025" at bounding box center [1313, 66] width 170 height 27
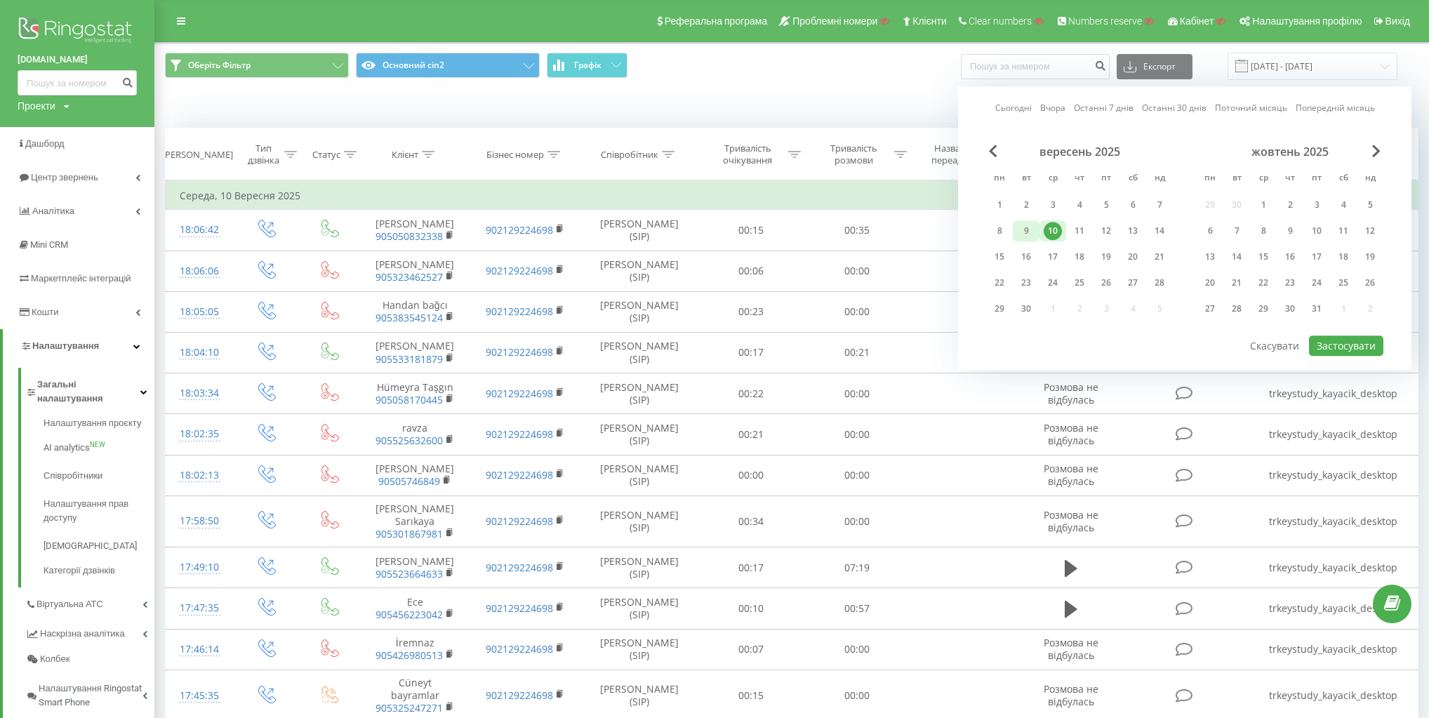
click at [1024, 227] on div "9" at bounding box center [1026, 231] width 18 height 18
click at [1346, 346] on button "Застосувати" at bounding box center [1346, 346] width 74 height 20
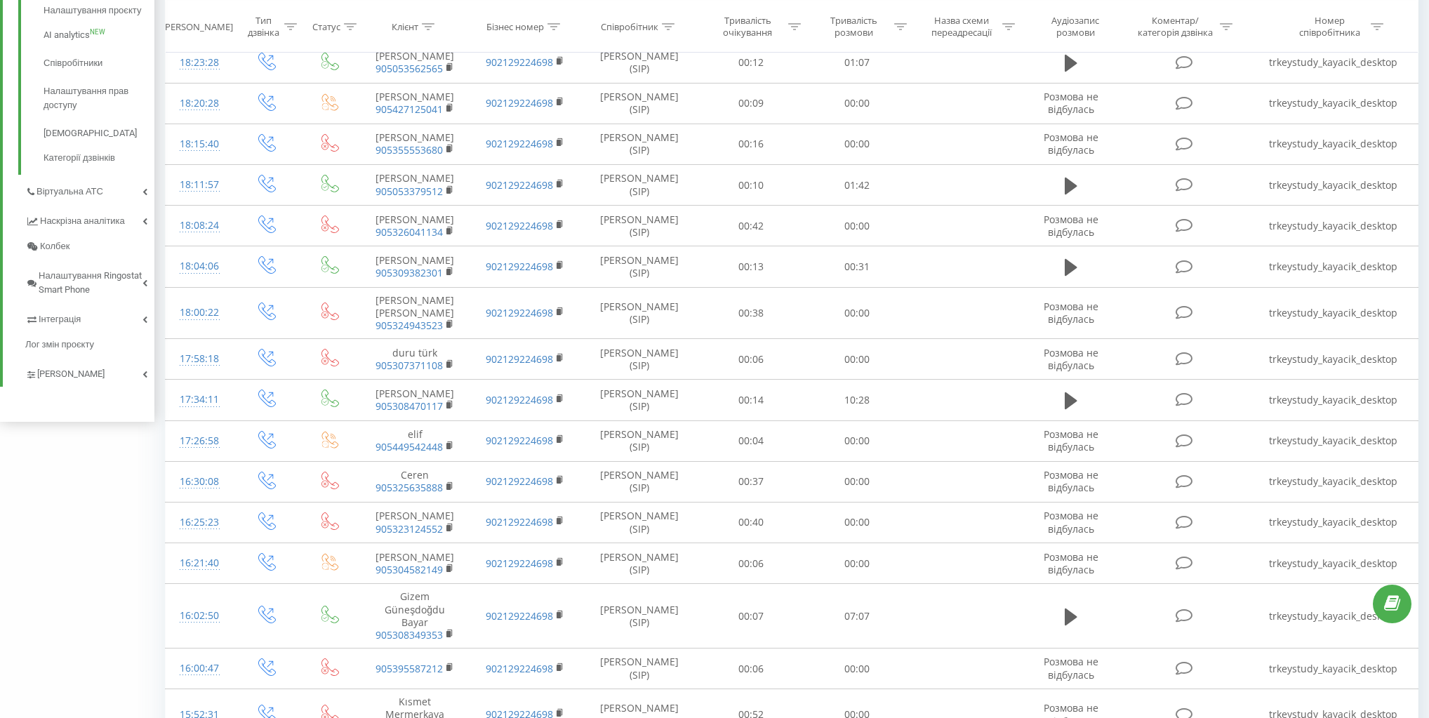
scroll to position [606, 0]
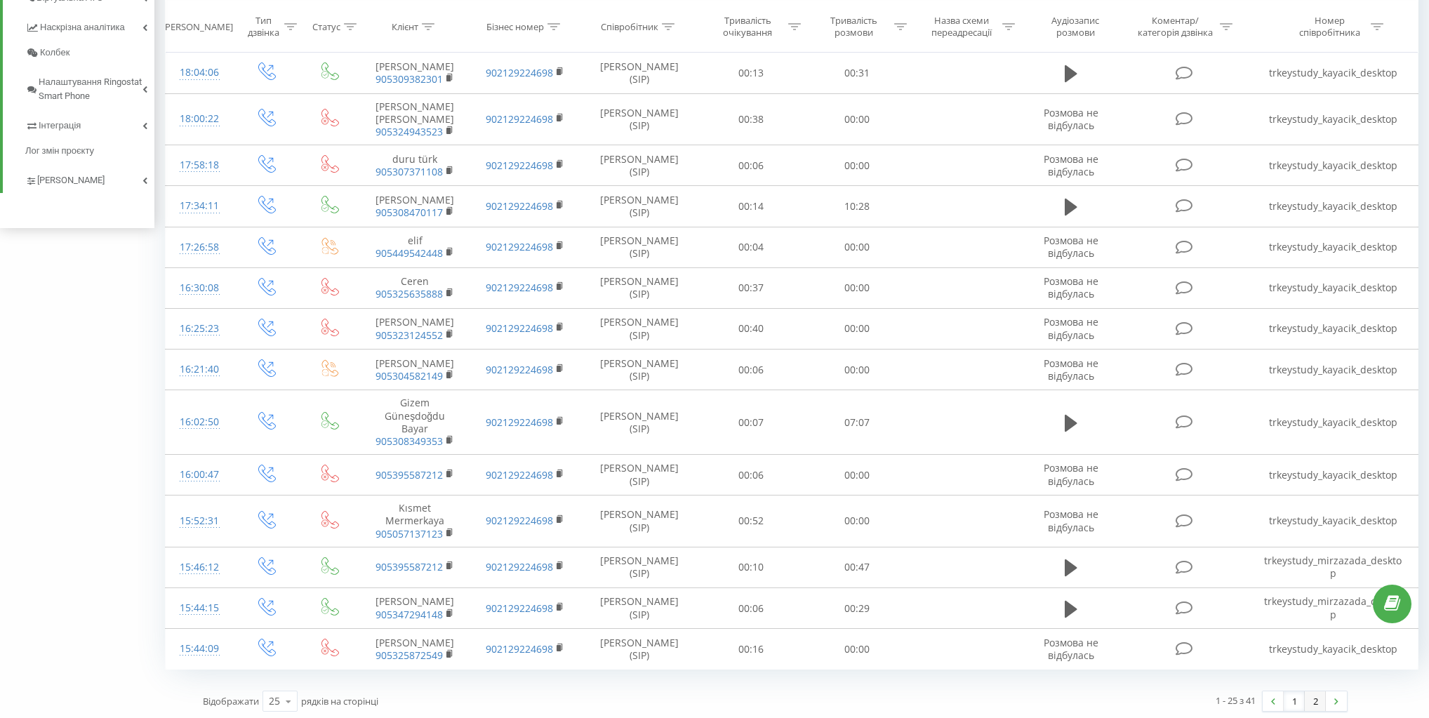
click at [1313, 702] on link "2" at bounding box center [1315, 701] width 21 height 20
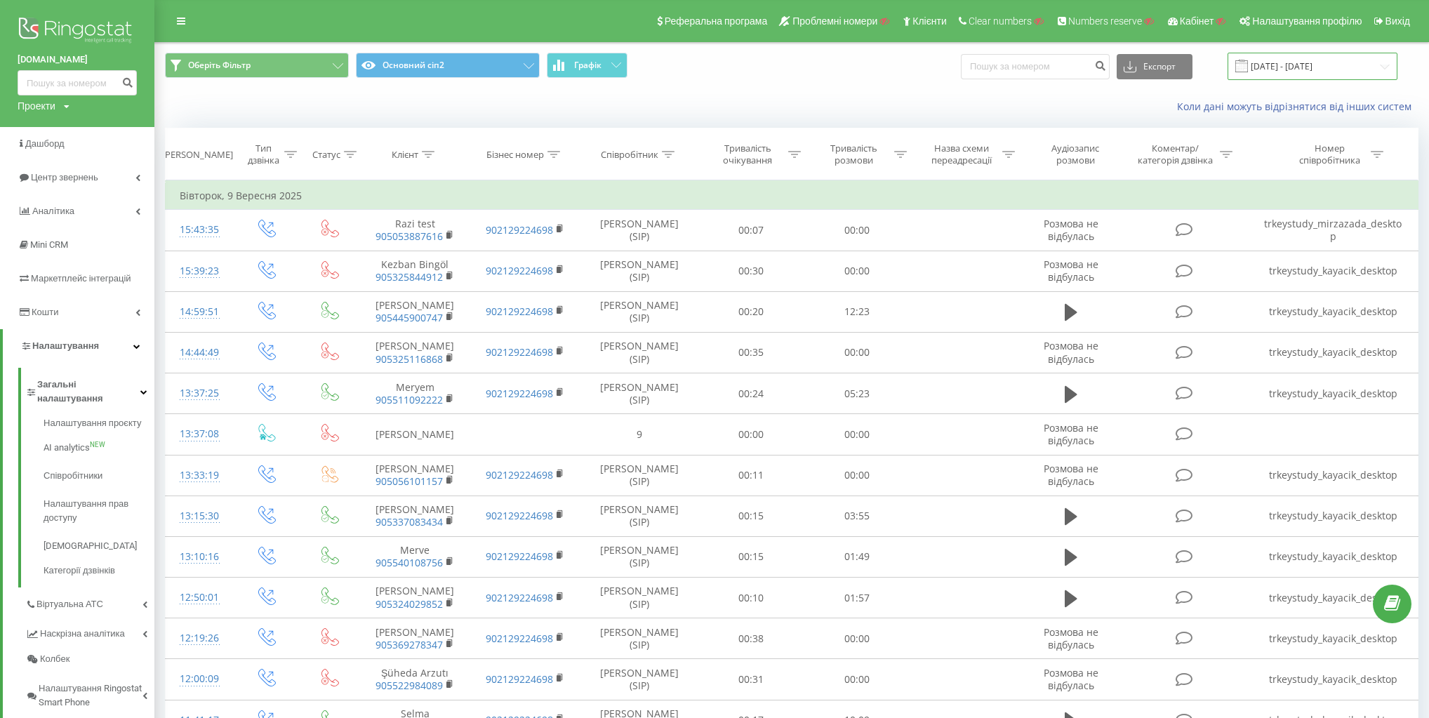
click at [1322, 67] on input "09.09.2025 - 09.09.2025" at bounding box center [1313, 66] width 170 height 27
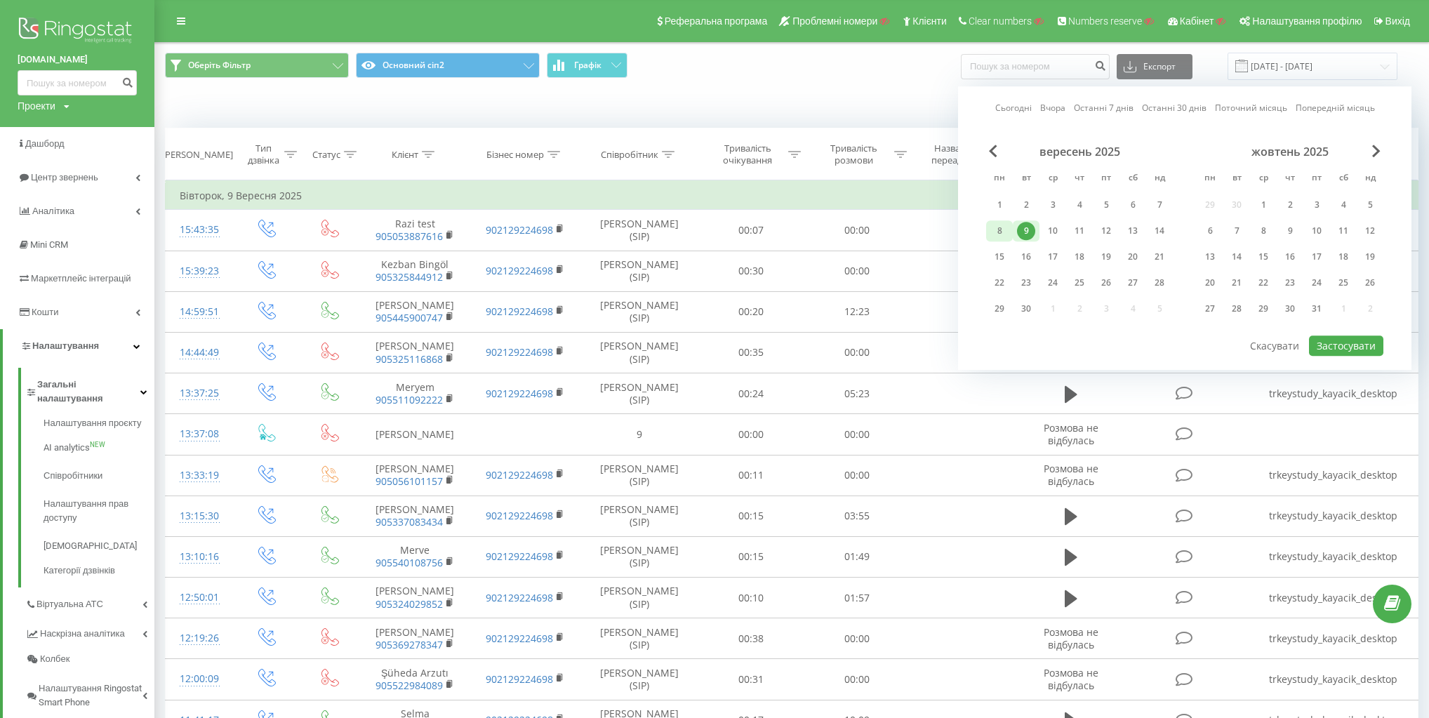
click at [1007, 225] on div "8" at bounding box center [999, 231] width 18 height 18
click at [1363, 343] on button "Застосувати" at bounding box center [1346, 346] width 74 height 20
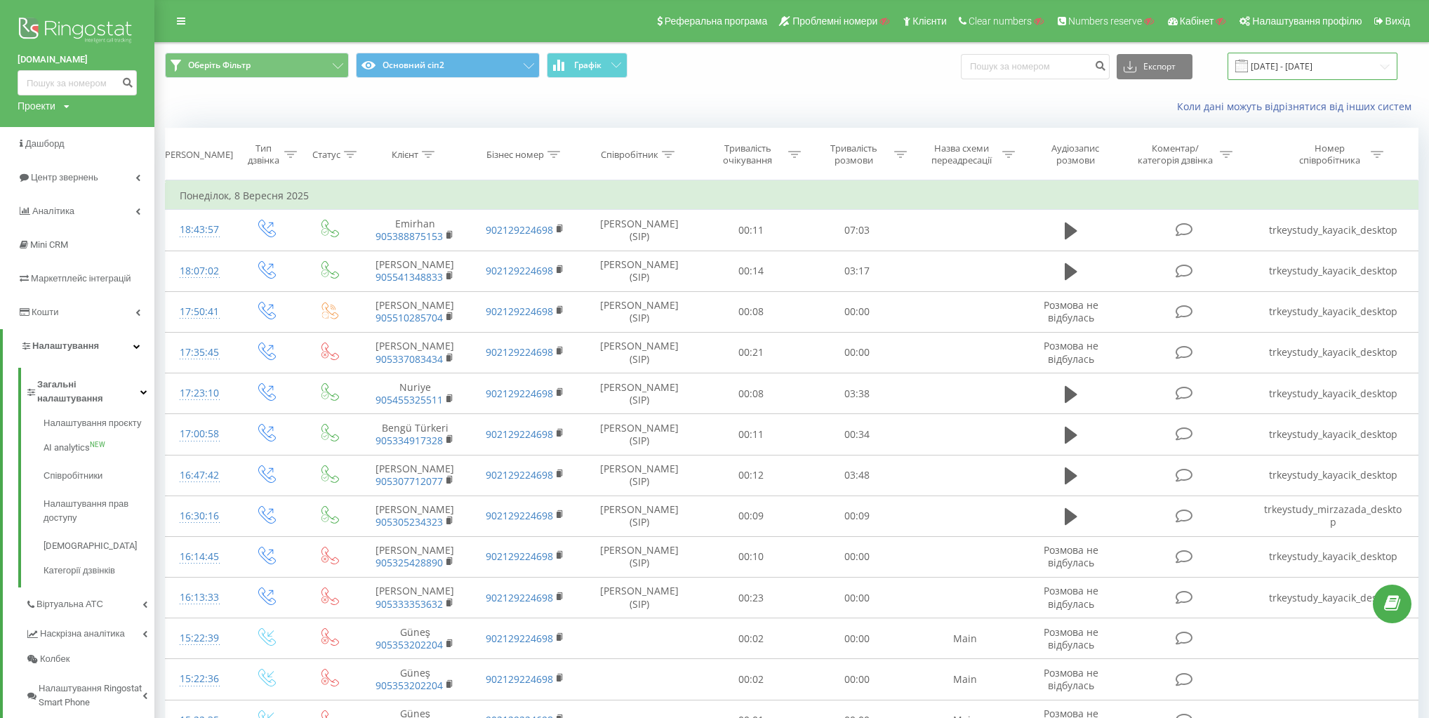
click at [1304, 71] on input "08.09.2025 - 08.09.2025" at bounding box center [1313, 66] width 170 height 27
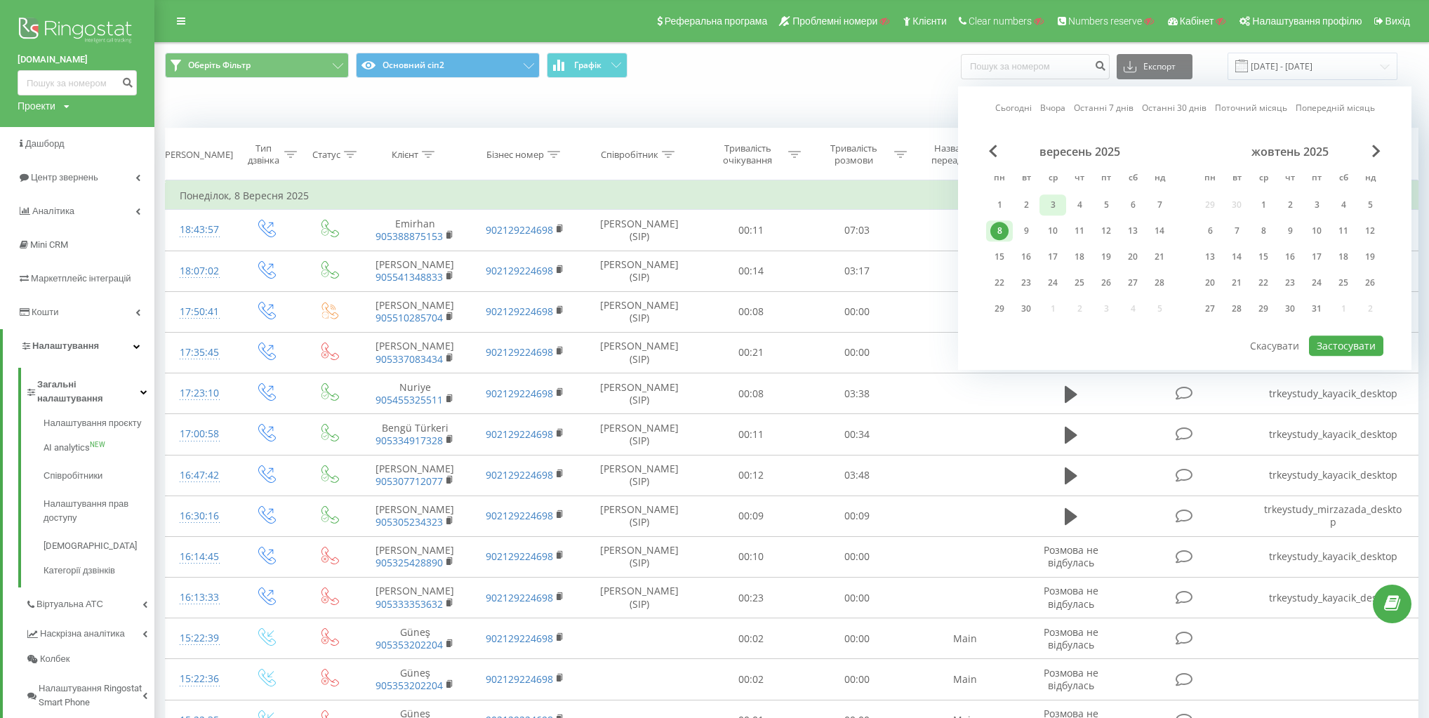
click at [1061, 202] on div "3" at bounding box center [1053, 205] width 18 height 18
click at [1332, 339] on button "Застосувати" at bounding box center [1346, 346] width 74 height 20
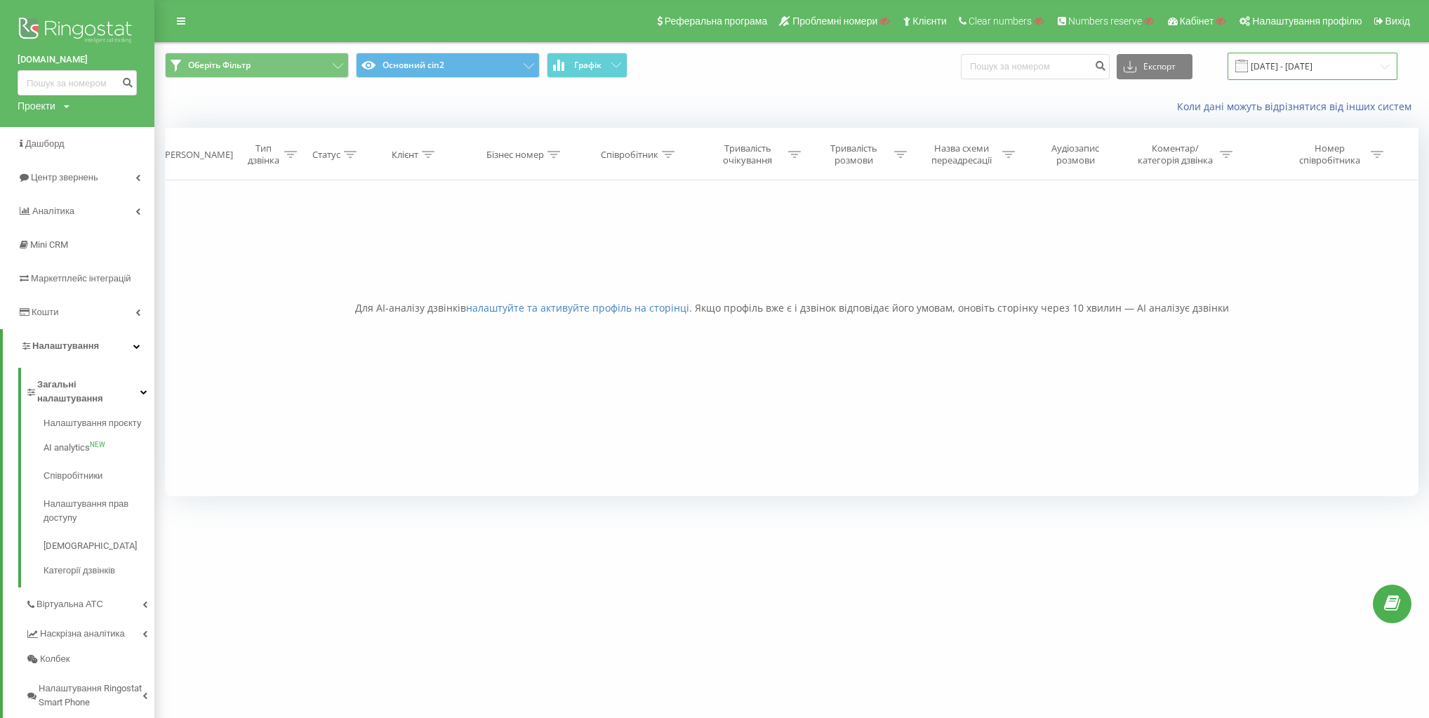
drag, startPoint x: 1340, startPoint y: 75, endPoint x: 1334, endPoint y: 69, distance: 8.9
click at [1338, 72] on input "03.09.2025 - 03.09.2025" at bounding box center [1313, 66] width 170 height 27
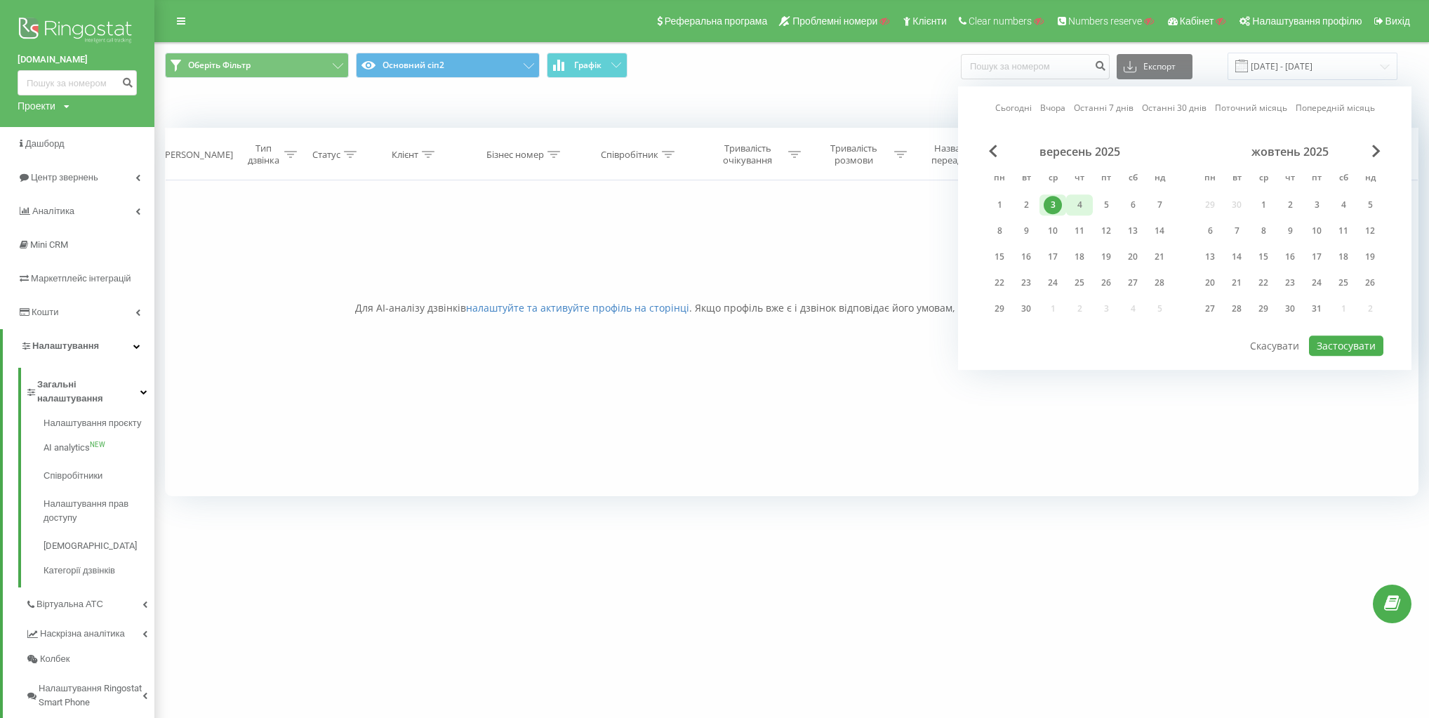
click at [1079, 203] on div "4" at bounding box center [1079, 205] width 18 height 18
click at [1346, 347] on button "Застосувати" at bounding box center [1346, 346] width 74 height 20
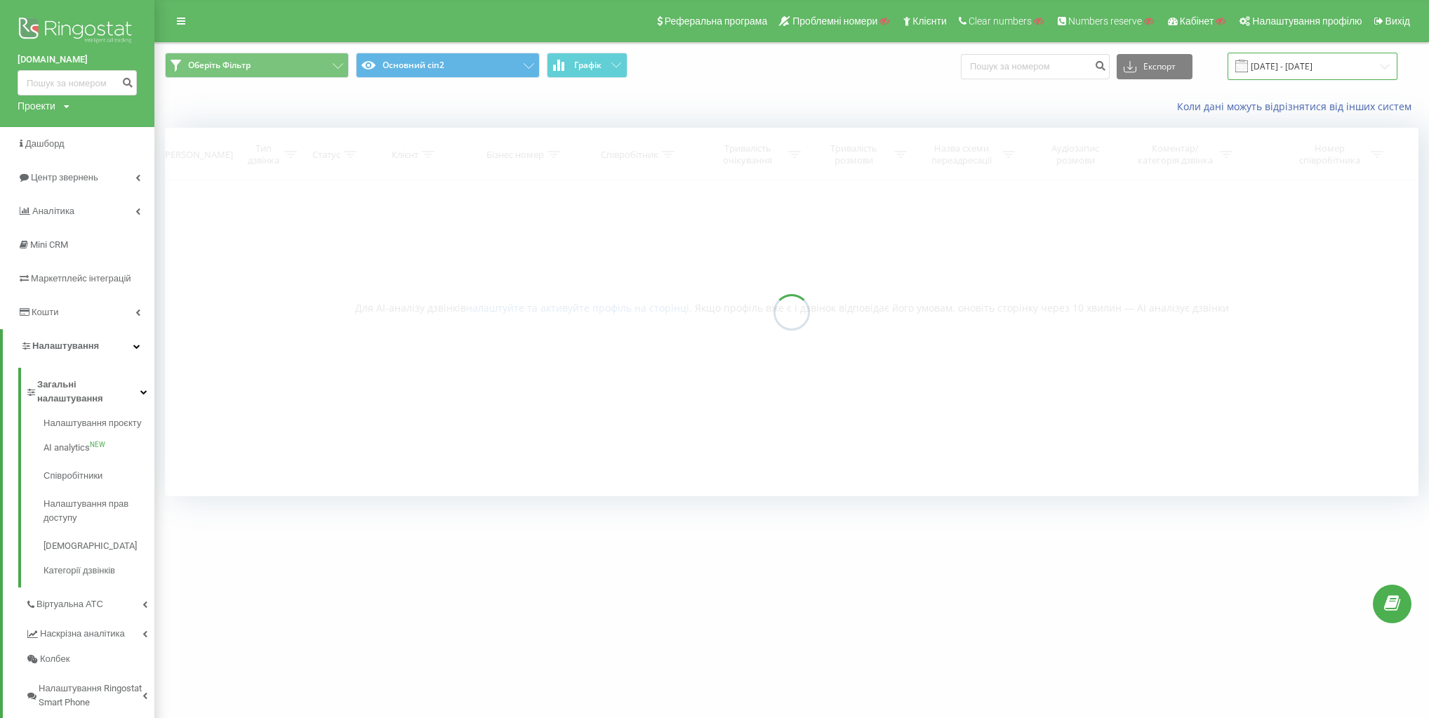
click at [1342, 59] on input "04.09.2025 - 04.09.2025" at bounding box center [1313, 66] width 170 height 27
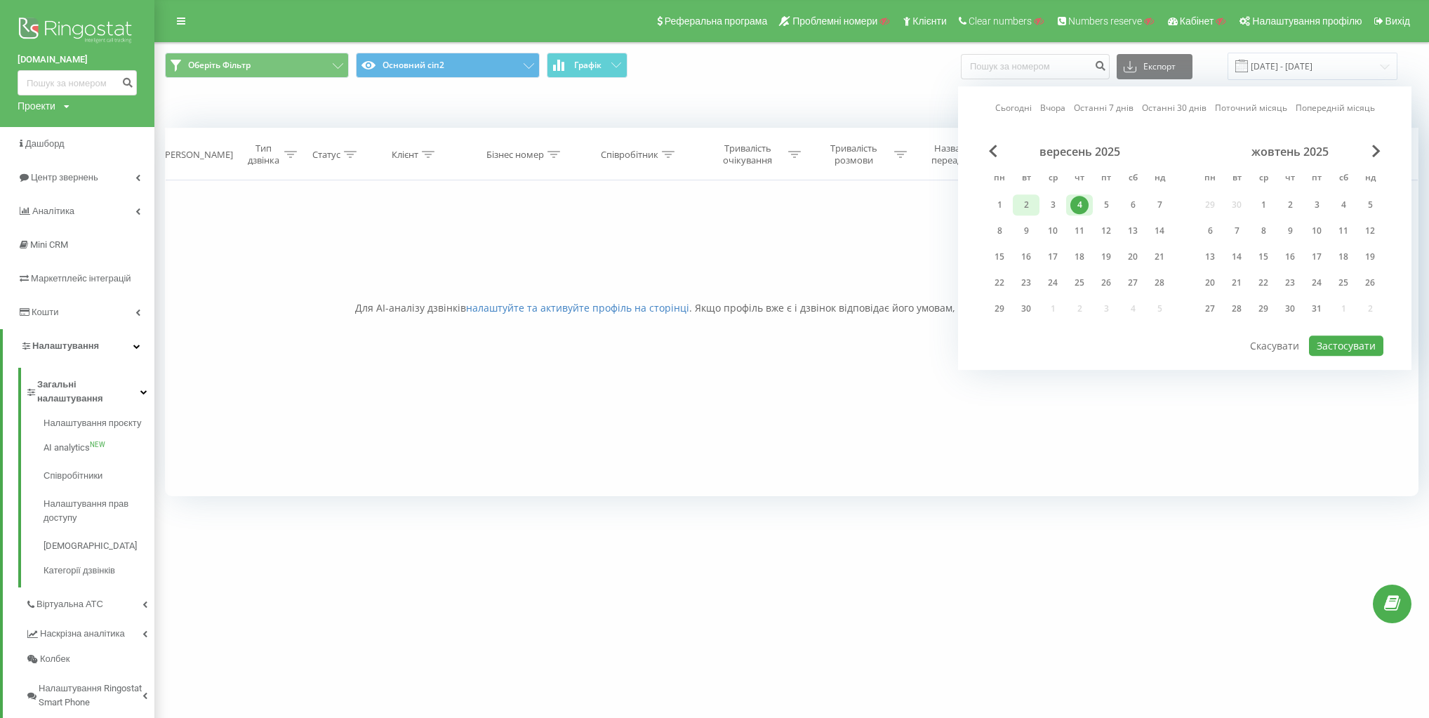
click at [1028, 204] on div "2" at bounding box center [1026, 205] width 18 height 18
click at [1368, 344] on button "Застосувати" at bounding box center [1346, 346] width 74 height 20
type input "02.09.2025 - 02.09.2025"
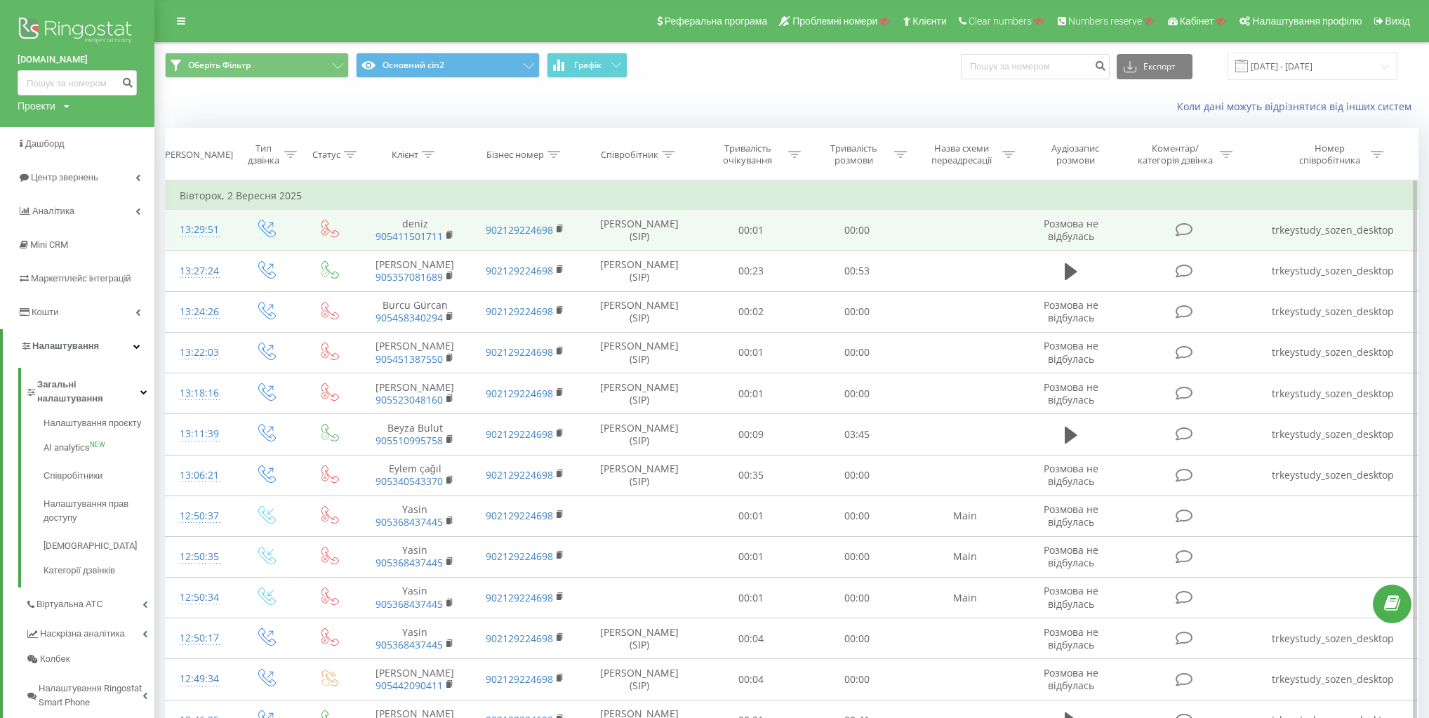
click at [1327, 230] on td "trkeystudy_sozen_desktop" at bounding box center [1333, 230] width 169 height 41
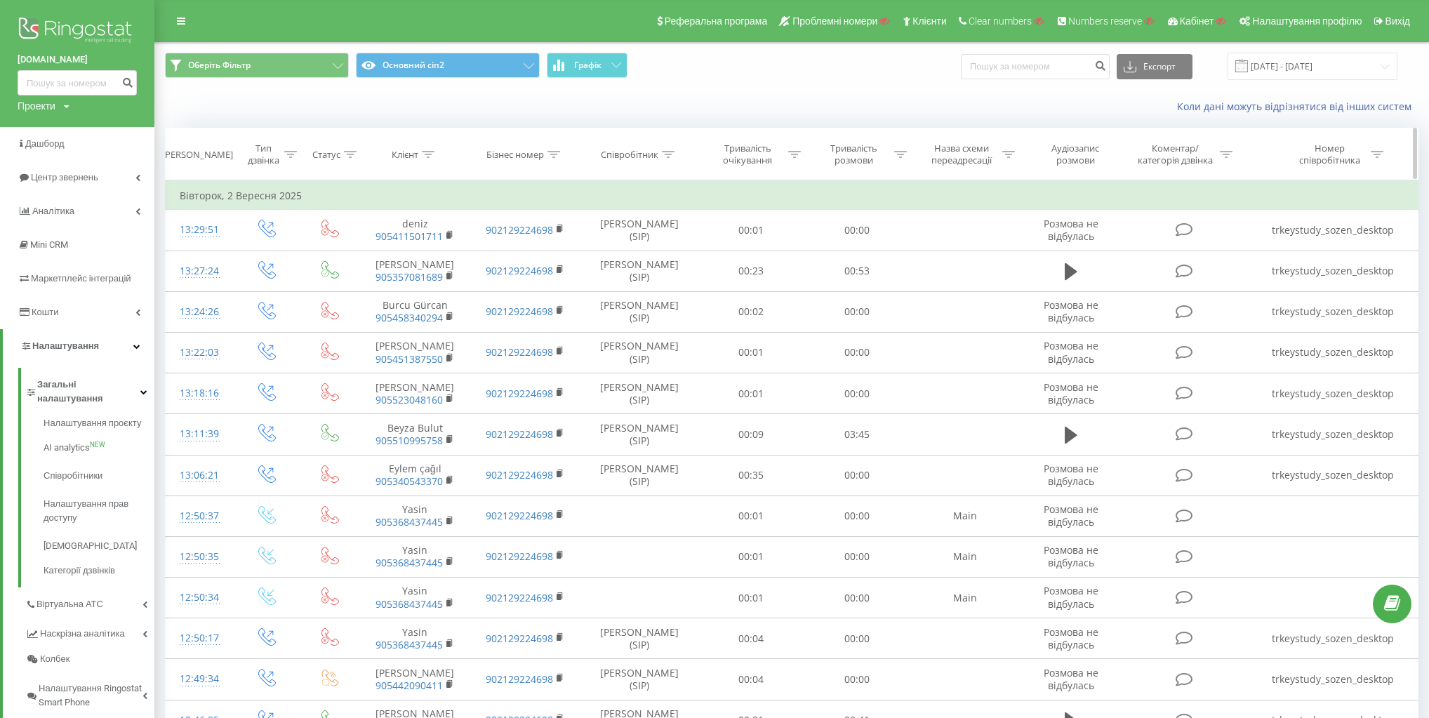
click at [422, 156] on icon at bounding box center [428, 154] width 13 height 7
click at [413, 256] on input "text" at bounding box center [415, 255] width 124 height 25
paste input "905343723721"
click at [445, 275] on span "OK" at bounding box center [444, 283] width 39 height 22
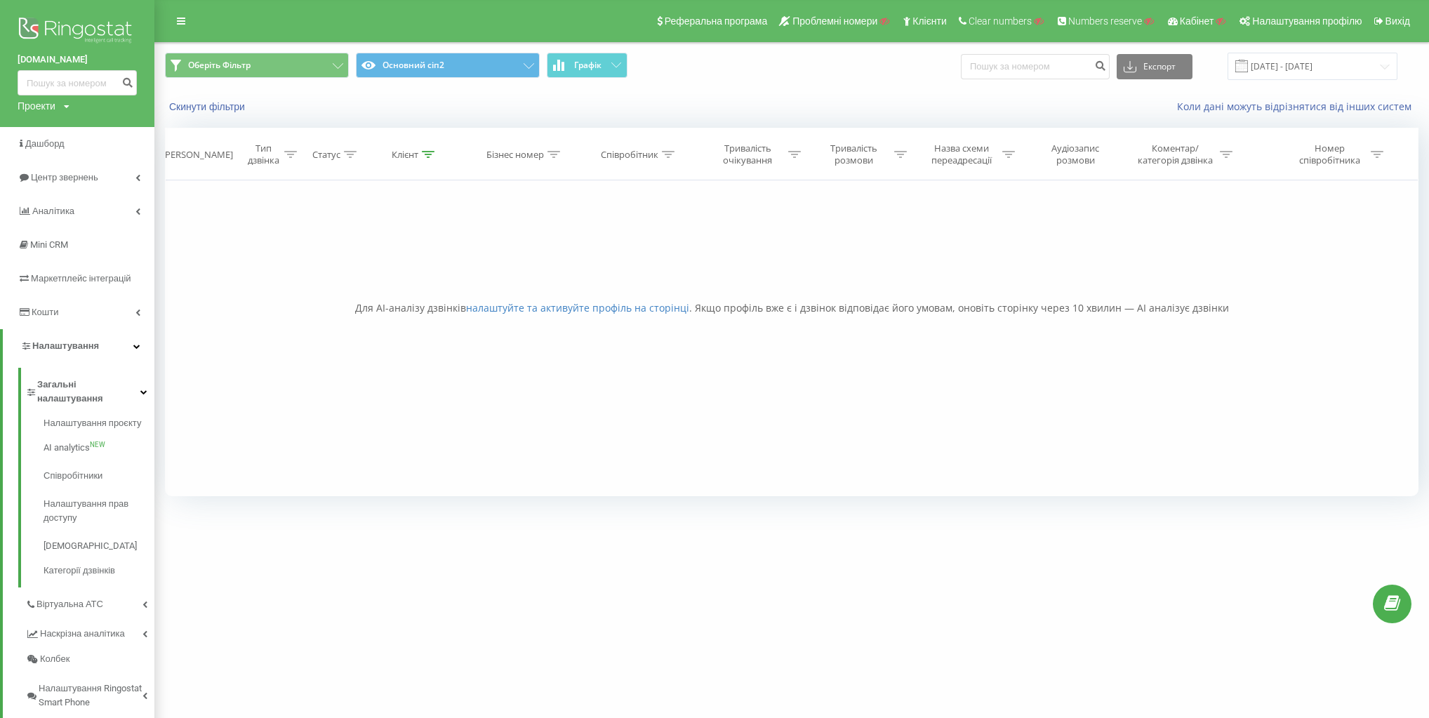
click at [423, 152] on icon at bounding box center [428, 154] width 13 height 7
click at [426, 256] on input "905343723721" at bounding box center [416, 255] width 124 height 25
type input "905343723721"
click at [483, 250] on div "Фільтрувати за умовою Містить 905343723721 Скасувати OK" at bounding box center [415, 243] width 153 height 126
click at [449, 278] on span "OK" at bounding box center [444, 283] width 39 height 22
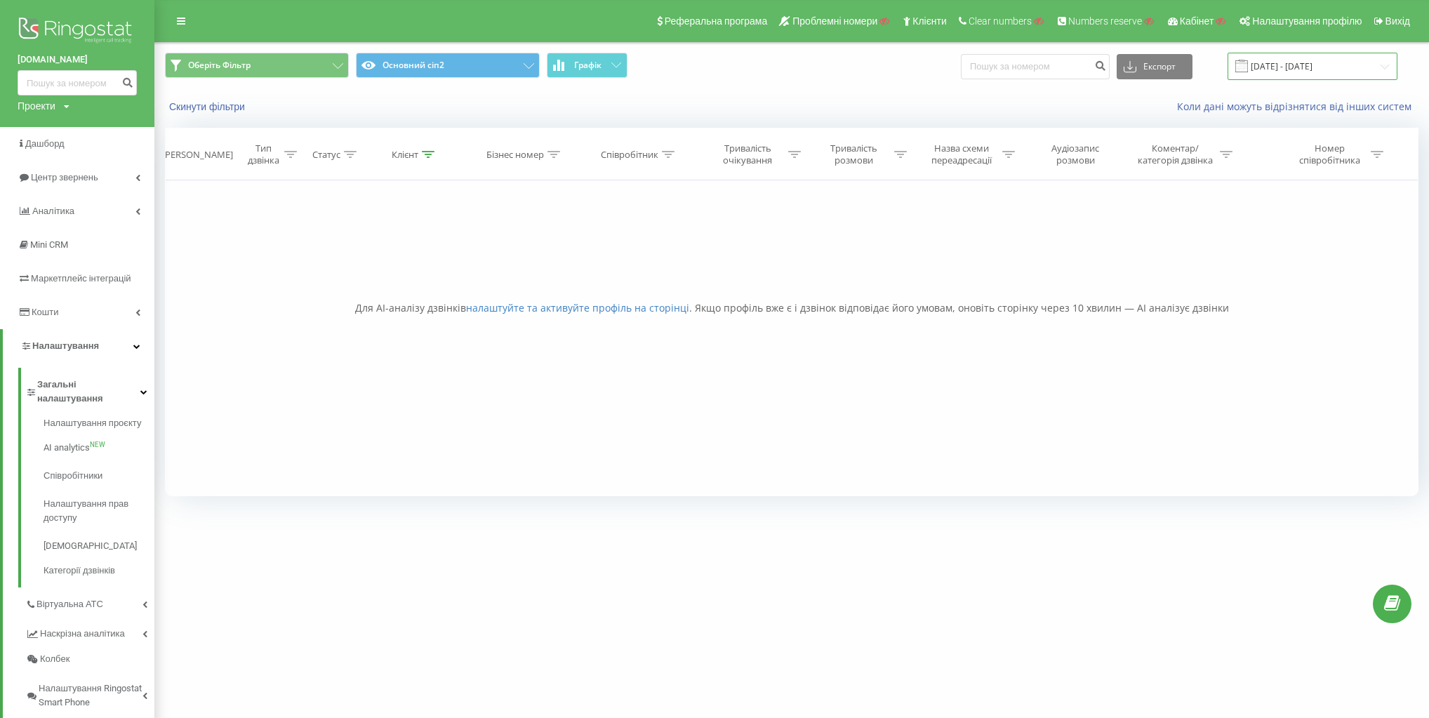
click at [1383, 65] on input "02.09.2025 - 02.09.2025" at bounding box center [1313, 66] width 170 height 27
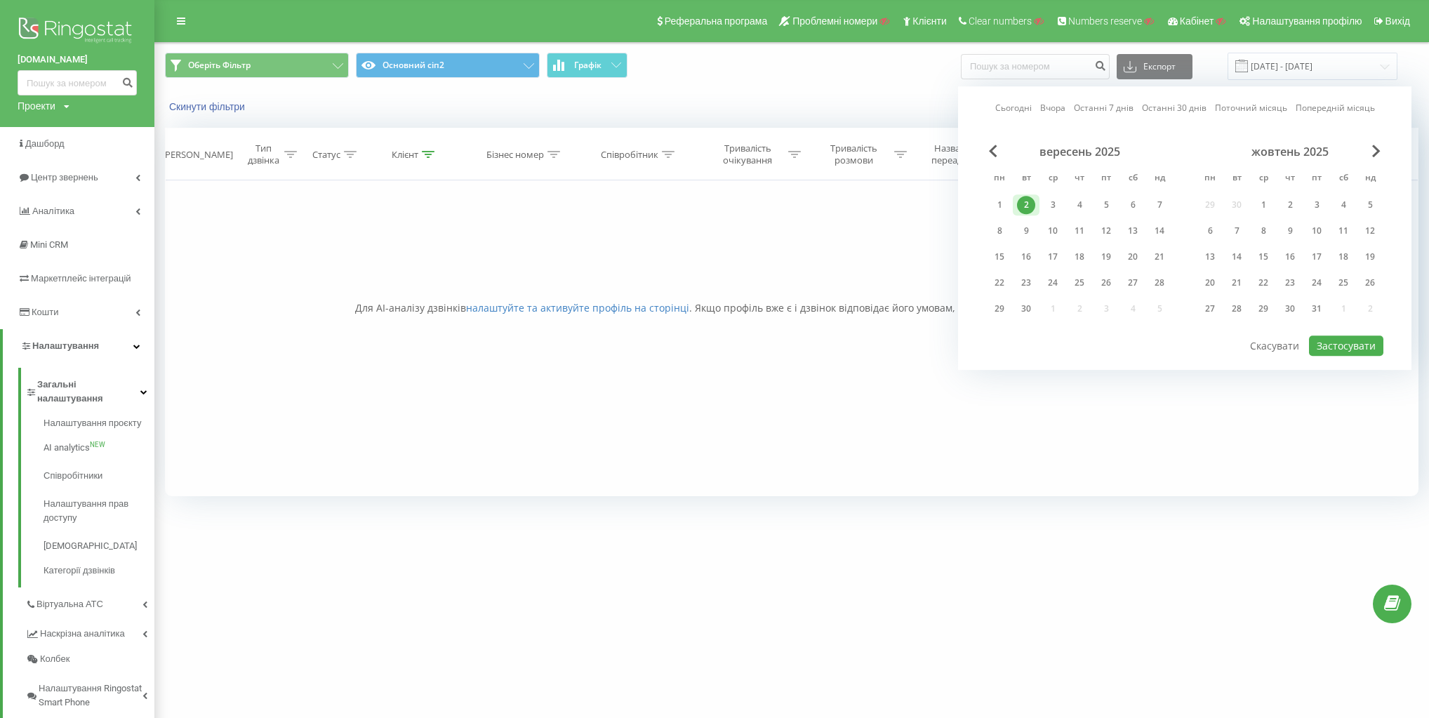
click at [1191, 109] on link "Останні 30 днів" at bounding box center [1174, 108] width 65 height 13
click at [1337, 345] on button "Застосувати" at bounding box center [1346, 346] width 74 height 20
type input "21.08.2025 - 19.09.2025"
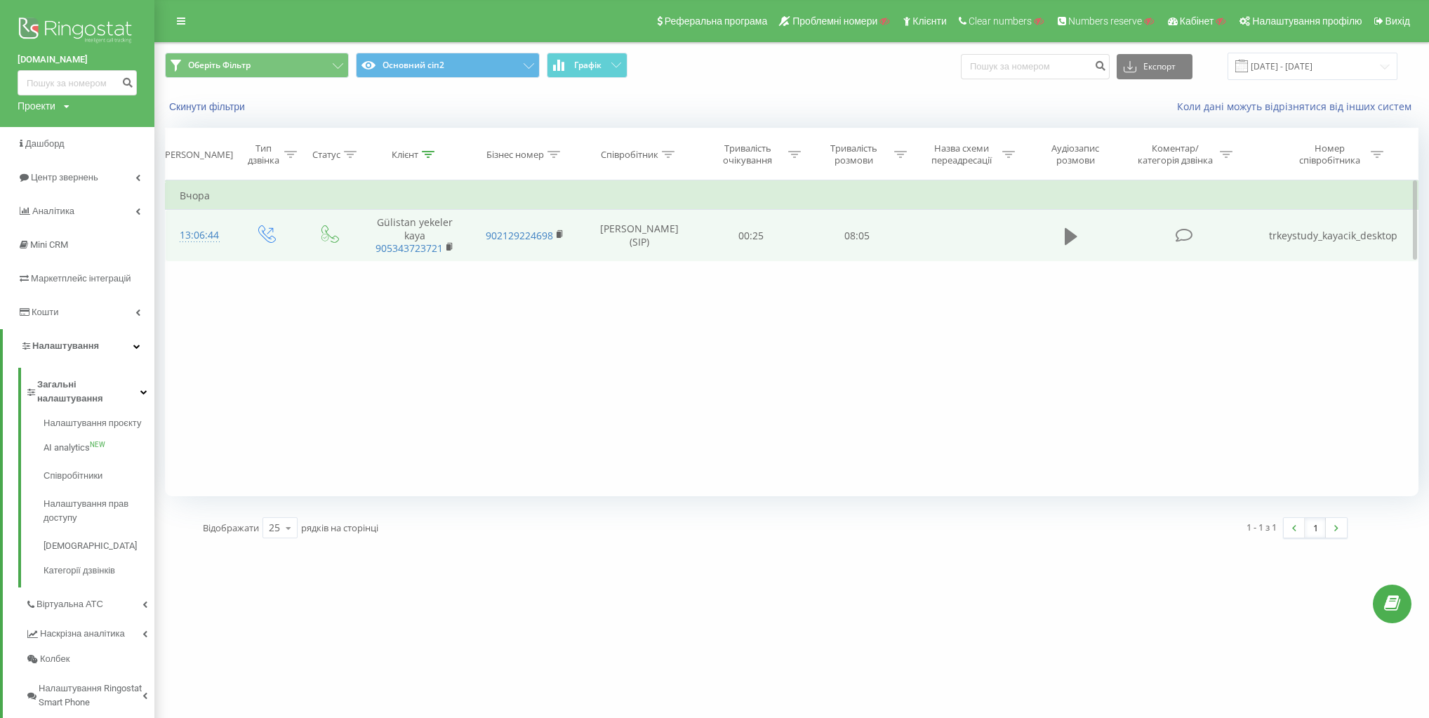
click at [1073, 240] on icon at bounding box center [1071, 237] width 13 height 20
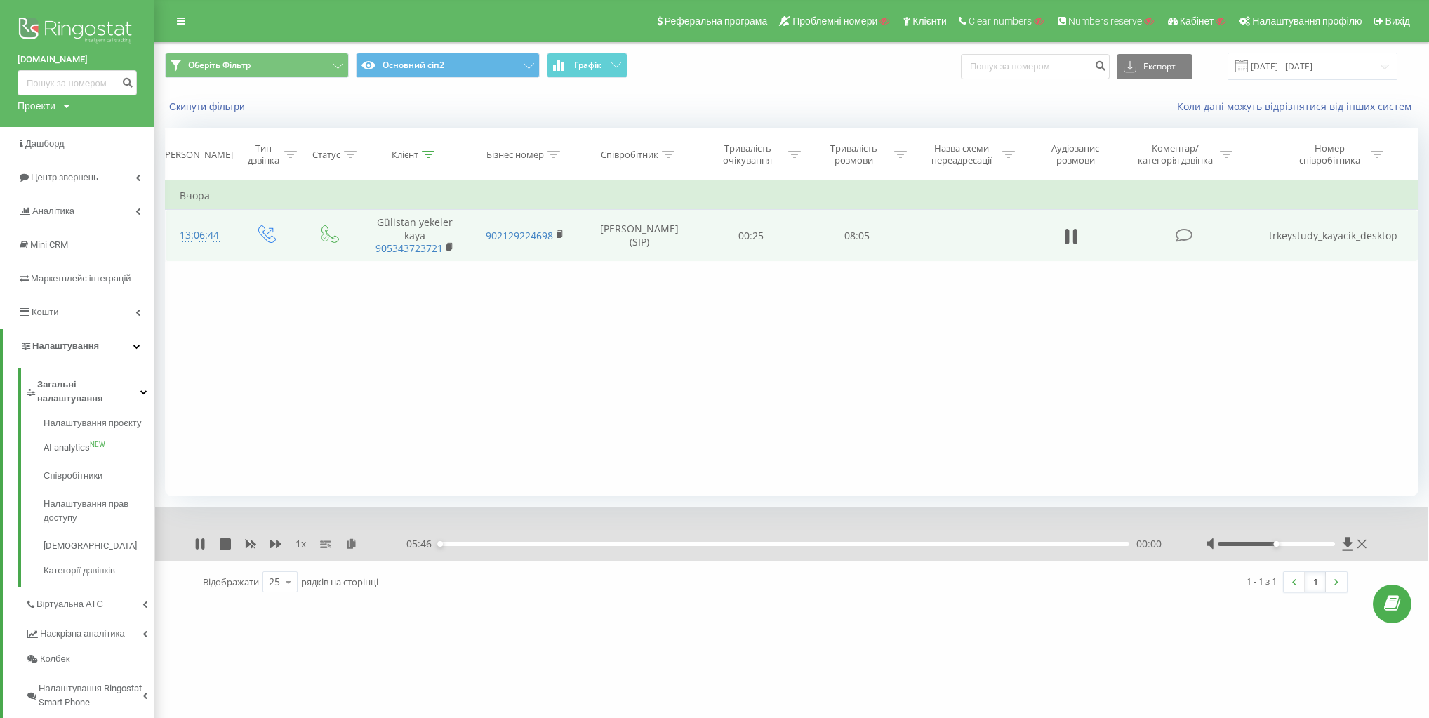
click at [1321, 230] on td "trkeystudy_kayacik_desktop" at bounding box center [1333, 236] width 169 height 52
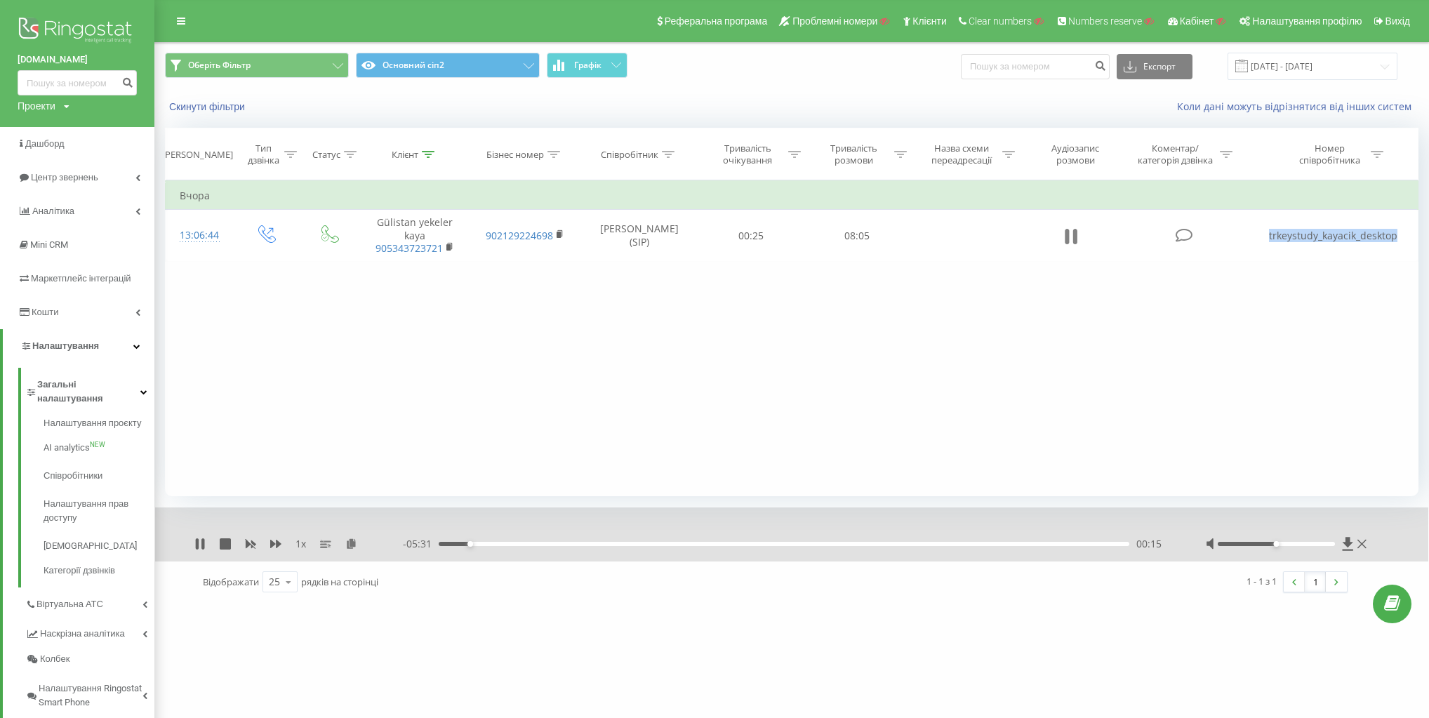
click at [1063, 237] on button at bounding box center [1071, 236] width 21 height 21
click at [200, 539] on icon at bounding box center [199, 543] width 11 height 11
click at [271, 546] on icon at bounding box center [275, 544] width 11 height 8
click at [248, 540] on icon at bounding box center [250, 543] width 11 height 11
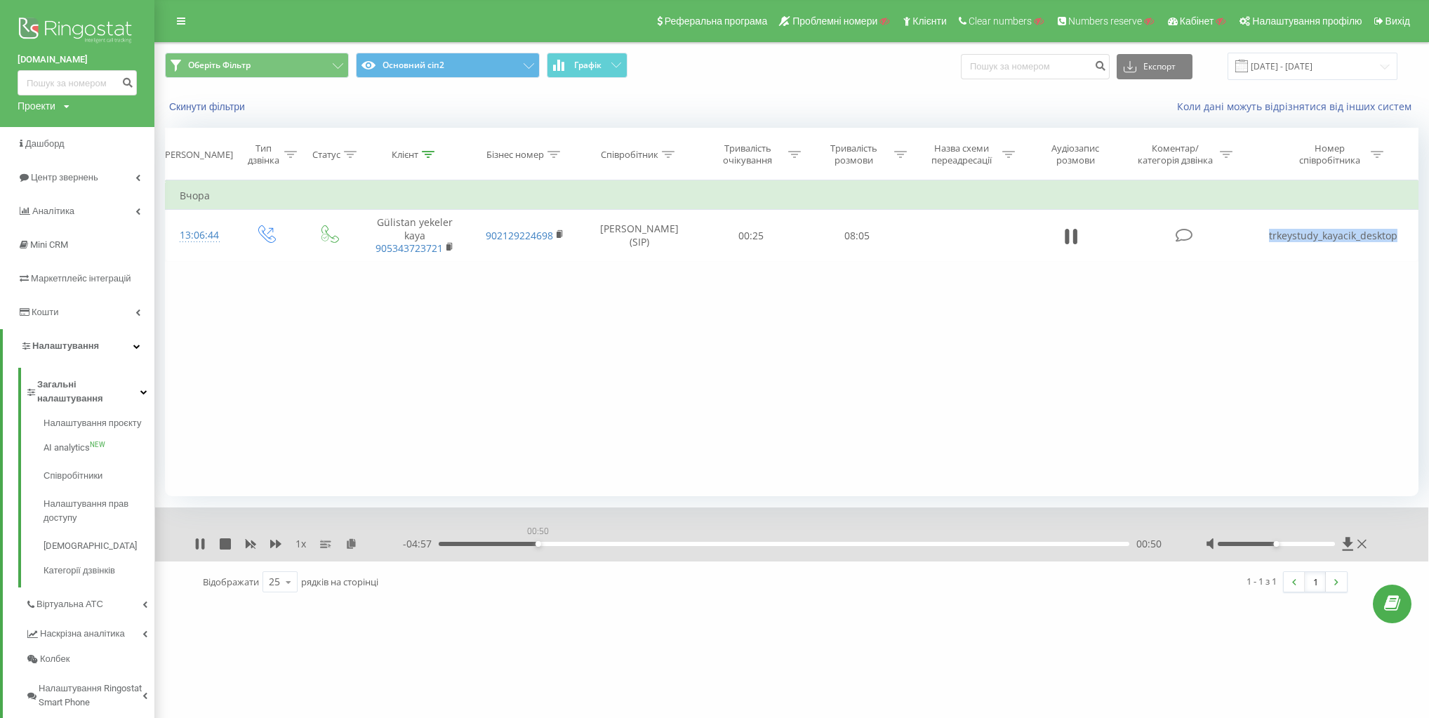
click at [538, 545] on div "00:50" at bounding box center [784, 544] width 691 height 4
click at [199, 545] on icon at bounding box center [199, 543] width 11 height 11
click at [231, 104] on button "Скинути фільтри" at bounding box center [208, 106] width 87 height 13
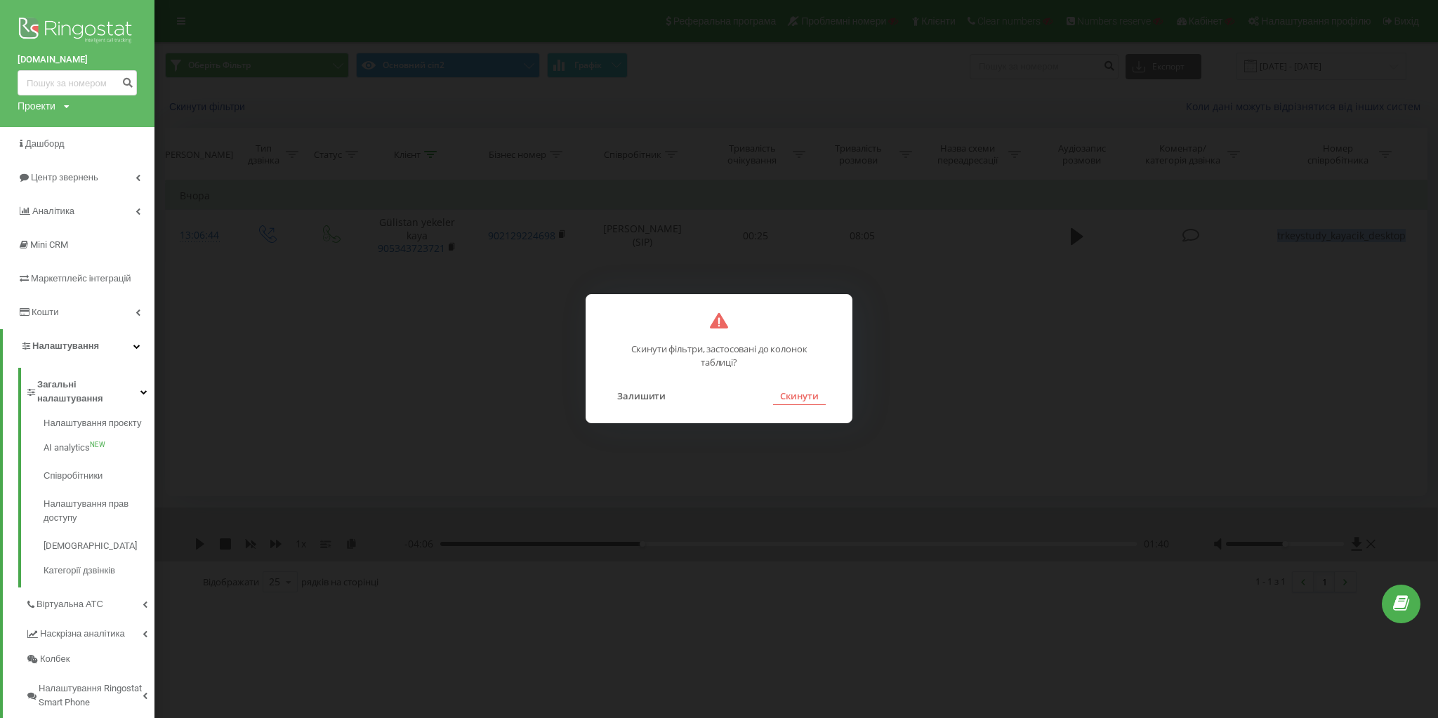
click at [809, 401] on button "Скинути" at bounding box center [799, 396] width 53 height 18
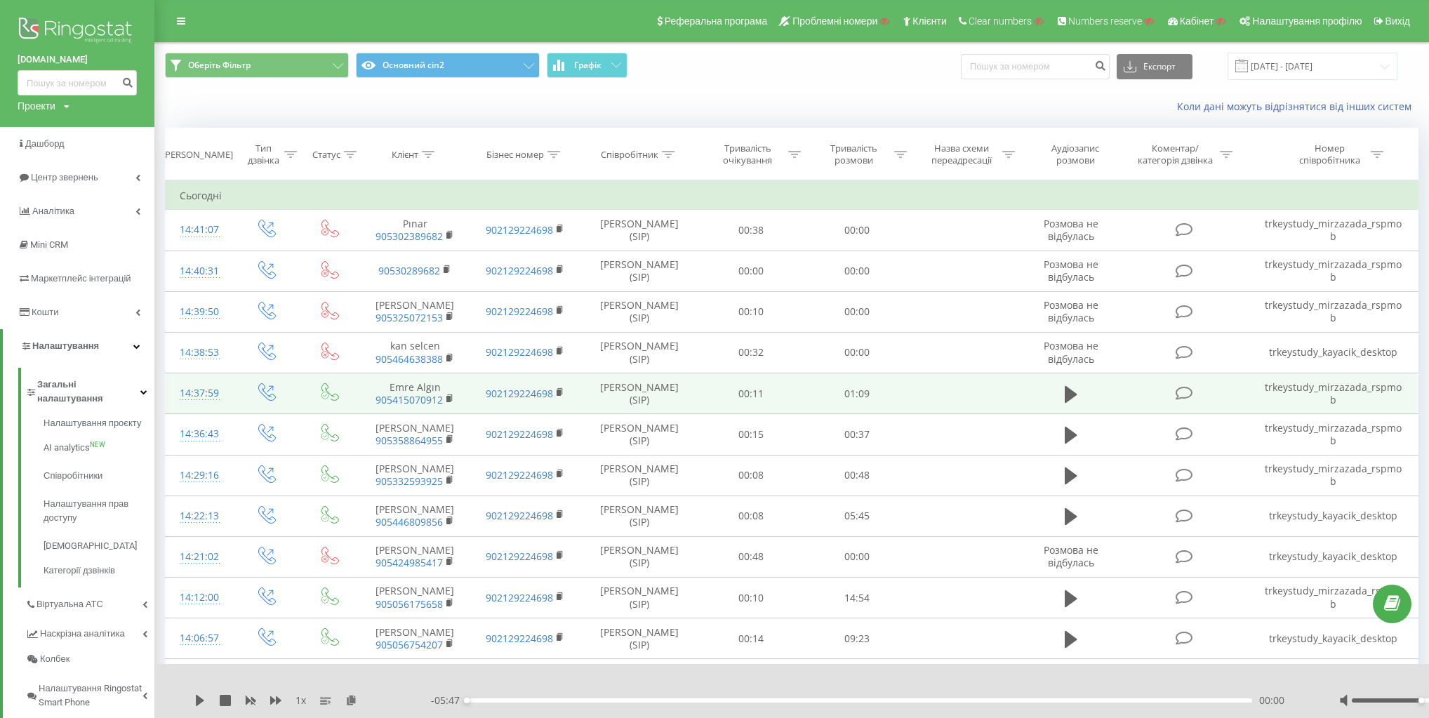
click at [1346, 392] on td "trkeystudy_mirzazada_rspmob" at bounding box center [1333, 393] width 169 height 41
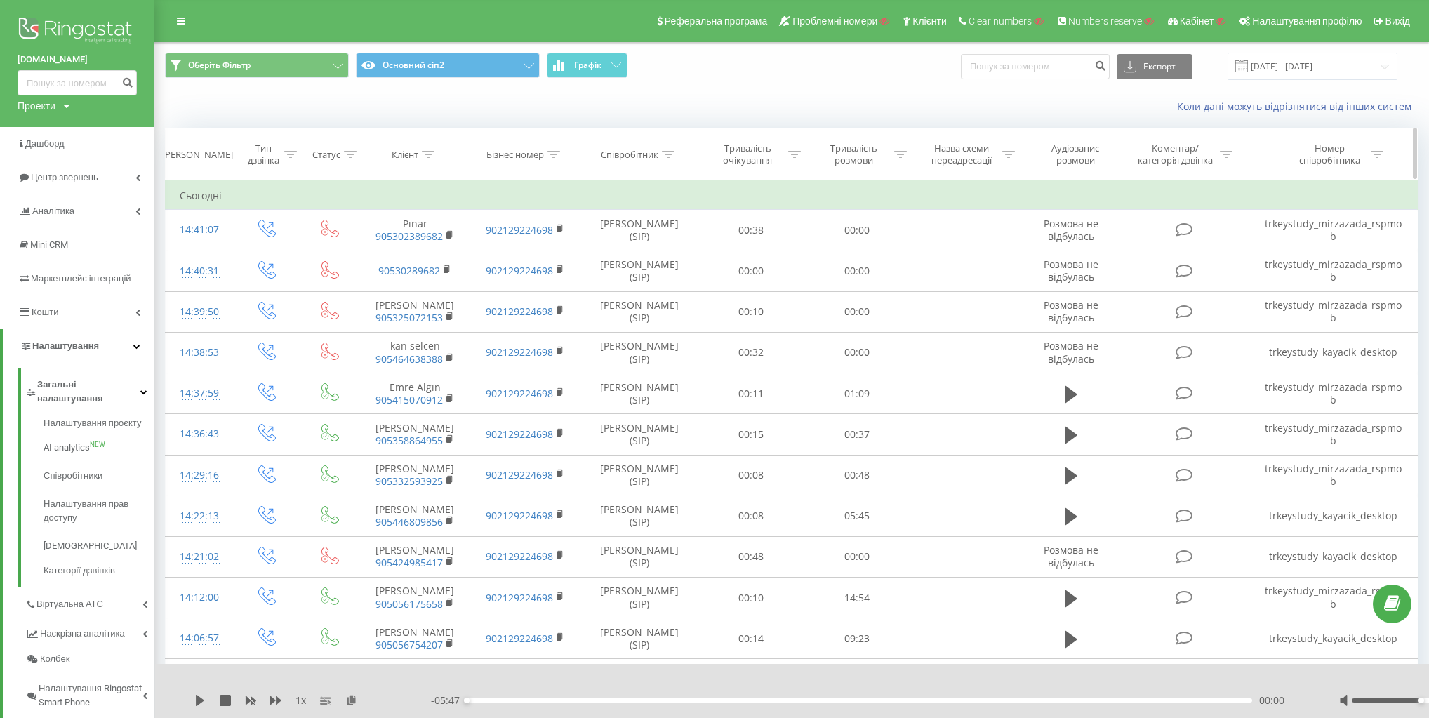
click at [421, 149] on div "Клієнт" at bounding box center [413, 155] width 43 height 12
click at [430, 256] on input "text" at bounding box center [415, 255] width 124 height 25
paste input "905352542775"
click at [483, 254] on div "Фільтрувати за умовою Містить 905352542775 Скасувати OK" at bounding box center [414, 243] width 153 height 126
click at [443, 279] on span "OK" at bounding box center [444, 283] width 39 height 22
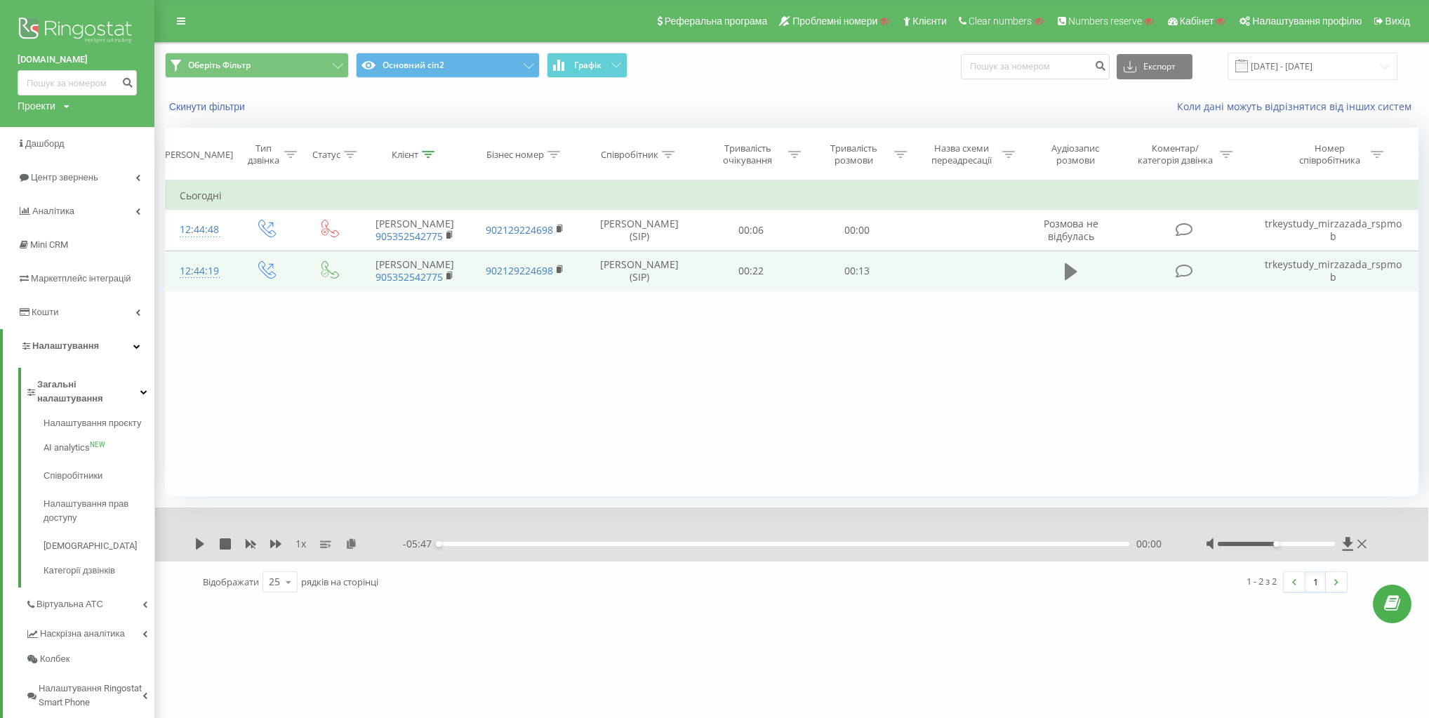
click at [1070, 276] on icon at bounding box center [1071, 271] width 13 height 17
click at [1072, 270] on icon at bounding box center [1071, 272] width 13 height 20
click at [425, 161] on th "Клієнт" at bounding box center [415, 154] width 110 height 52
click at [429, 143] on th "Клієнт" at bounding box center [415, 154] width 110 height 52
click at [414, 150] on div "Клієнт" at bounding box center [405, 155] width 27 height 12
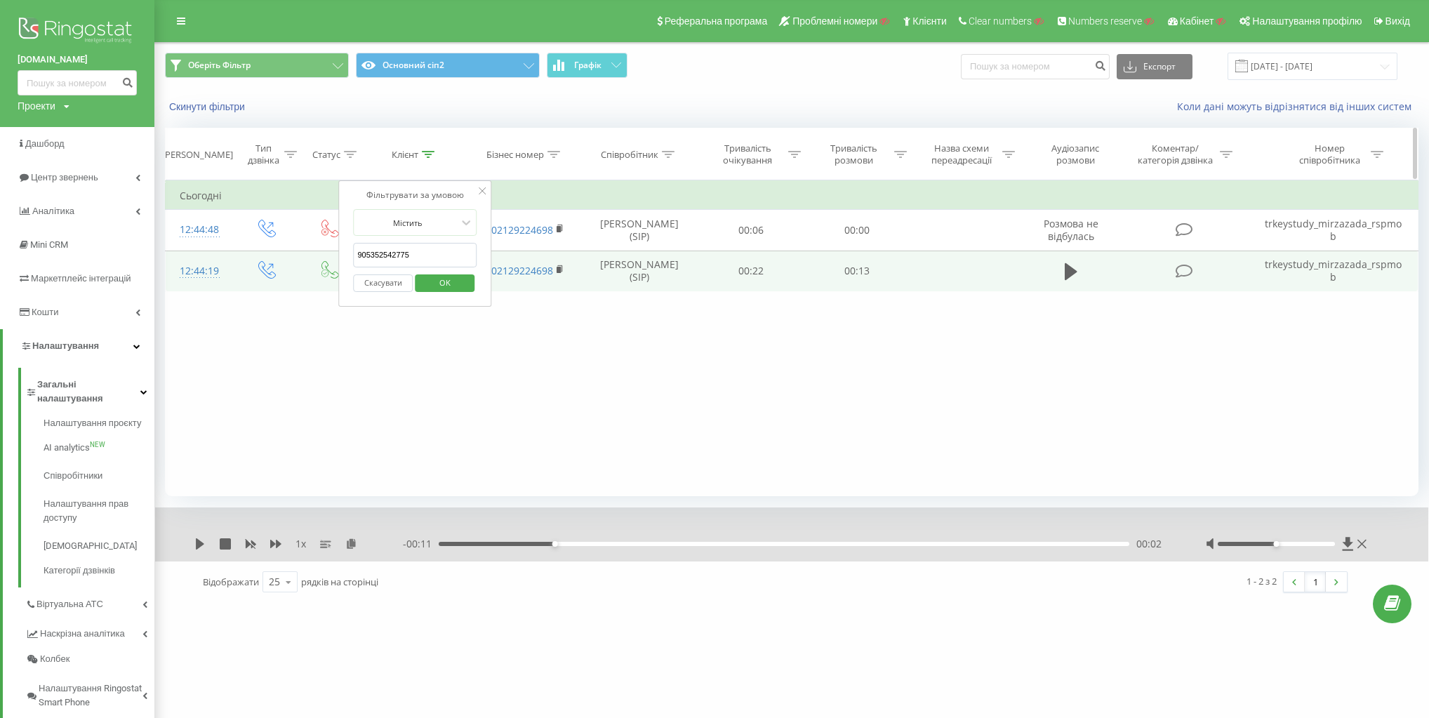
click at [427, 151] on icon at bounding box center [428, 154] width 13 height 7
click at [423, 151] on icon at bounding box center [428, 154] width 13 height 7
drag, startPoint x: 374, startPoint y: 251, endPoint x: 115, endPoint y: 232, distance: 259.7
click at [120, 233] on div "tr.key.study Проекти Пошук Дашборд Центр звернень Аналiтика Mini CRM Маркетплей…" at bounding box center [714, 359] width 1429 height 718
paste input "43723721"
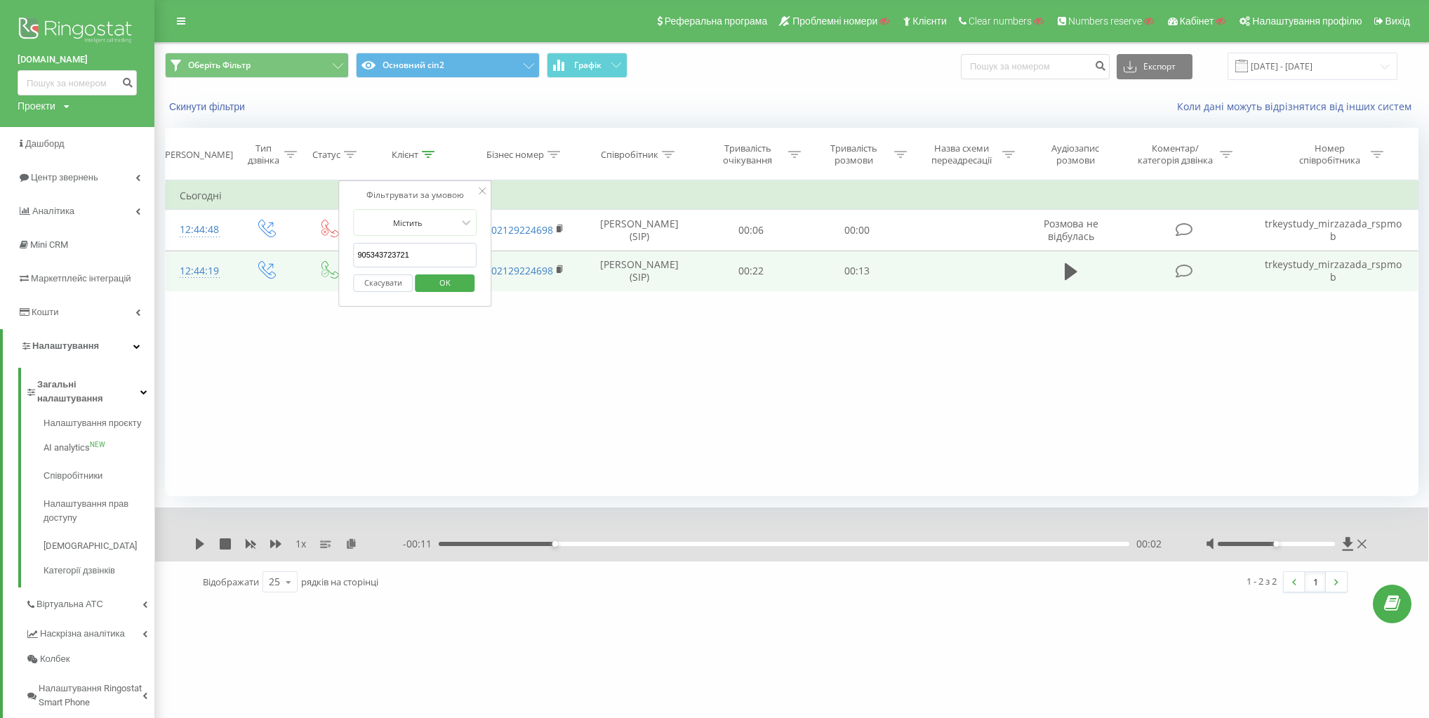
type input "905343723721"
drag, startPoint x: 482, startPoint y: 257, endPoint x: 463, endPoint y: 264, distance: 20.2
click at [482, 257] on div "Фільтрувати за умовою Містить 905343723721 Скасувати OK" at bounding box center [414, 243] width 153 height 126
click at [446, 272] on span "OK" at bounding box center [444, 283] width 39 height 22
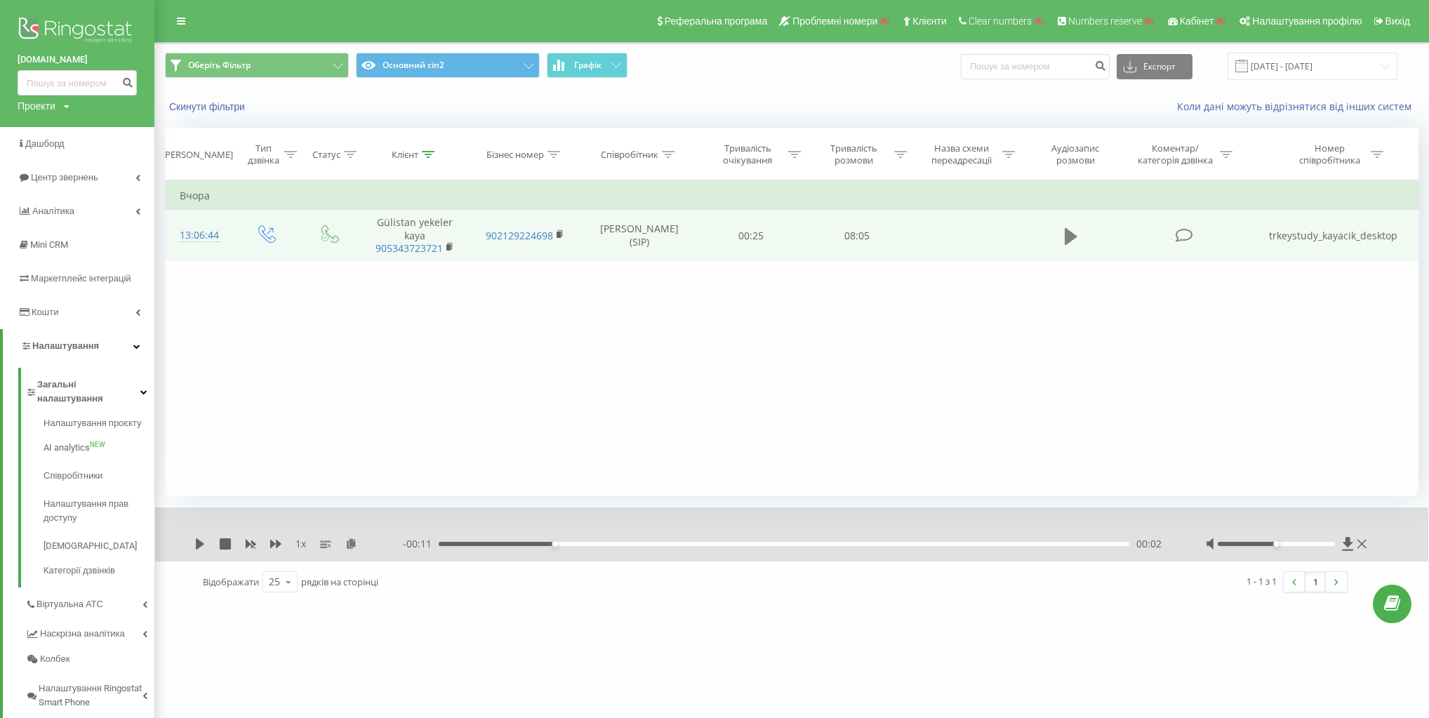
click at [1065, 232] on icon at bounding box center [1071, 235] width 13 height 17
click at [611, 545] on div "01:55" at bounding box center [784, 544] width 691 height 4
click at [578, 542] on div "01:29" at bounding box center [784, 544] width 691 height 4
click at [521, 543] on div "01:11" at bounding box center [784, 544] width 691 height 4
click at [472, 543] on div "00:42" at bounding box center [784, 544] width 691 height 4
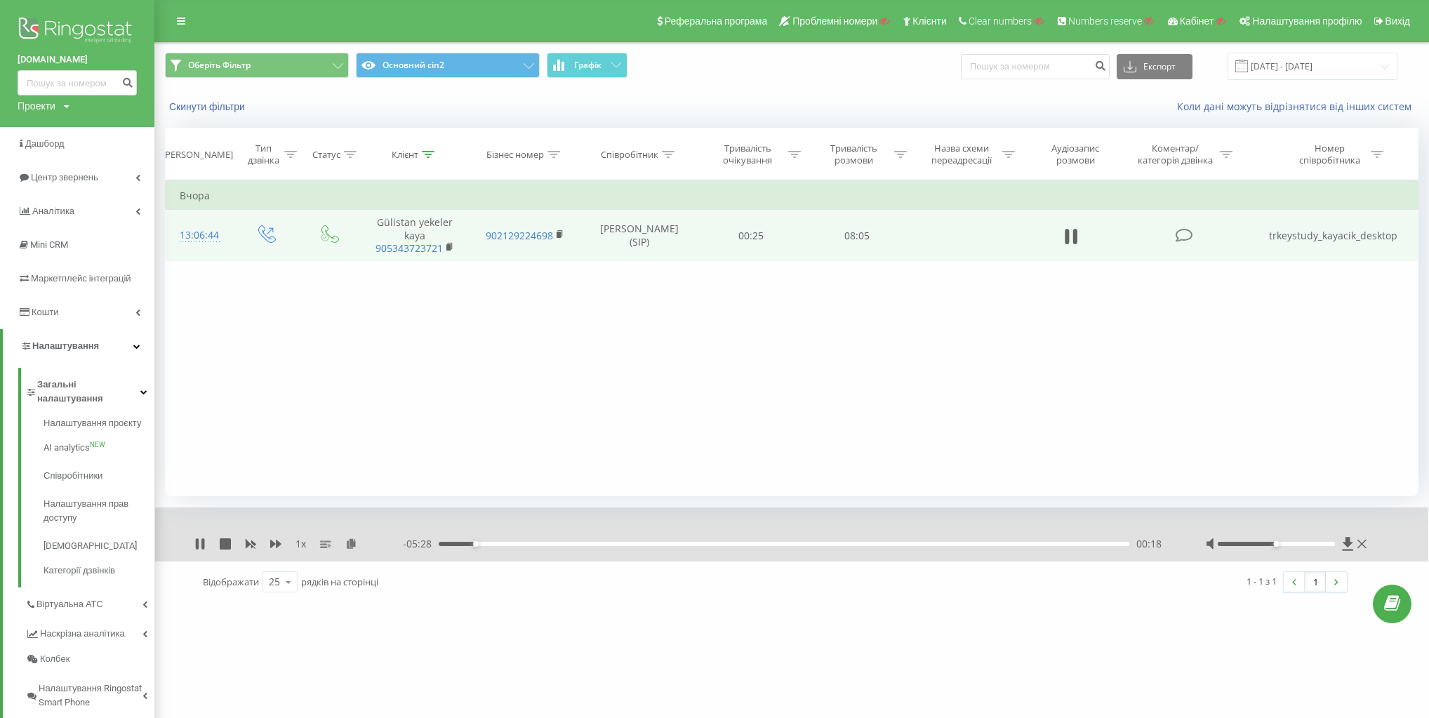
click at [207, 544] on div "1 x" at bounding box center [298, 544] width 208 height 14
click at [229, 548] on icon at bounding box center [225, 543] width 11 height 11
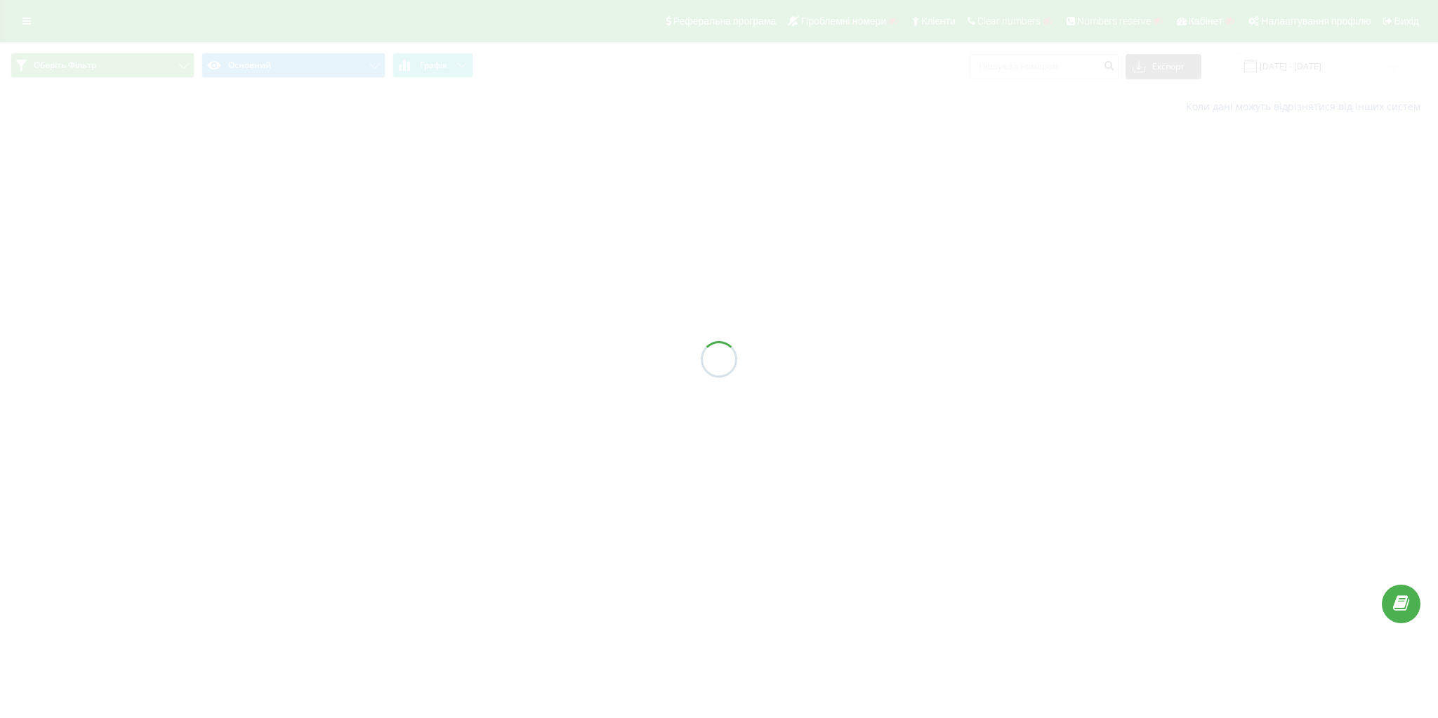
click at [317, 70] on div at bounding box center [719, 359] width 1438 height 718
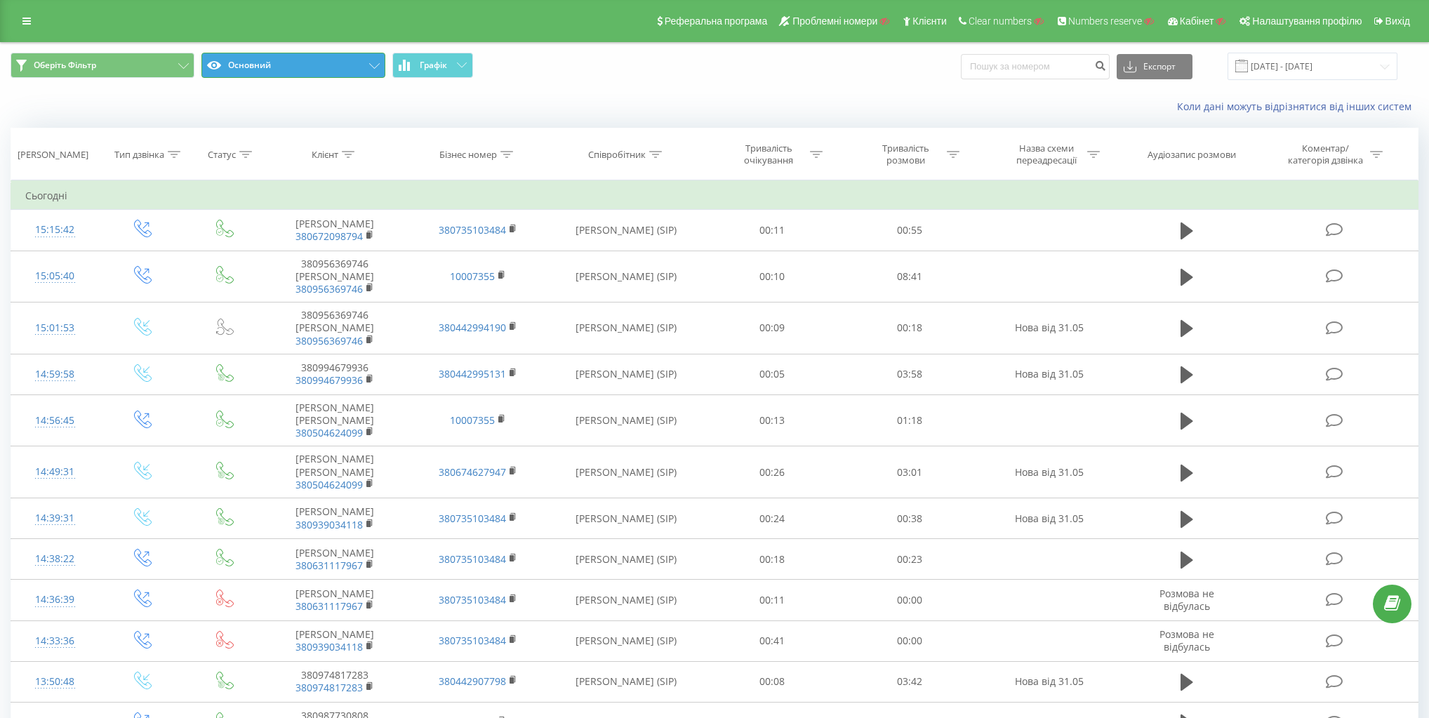
click at [346, 56] on button "Основний" at bounding box center [293, 65] width 184 height 25
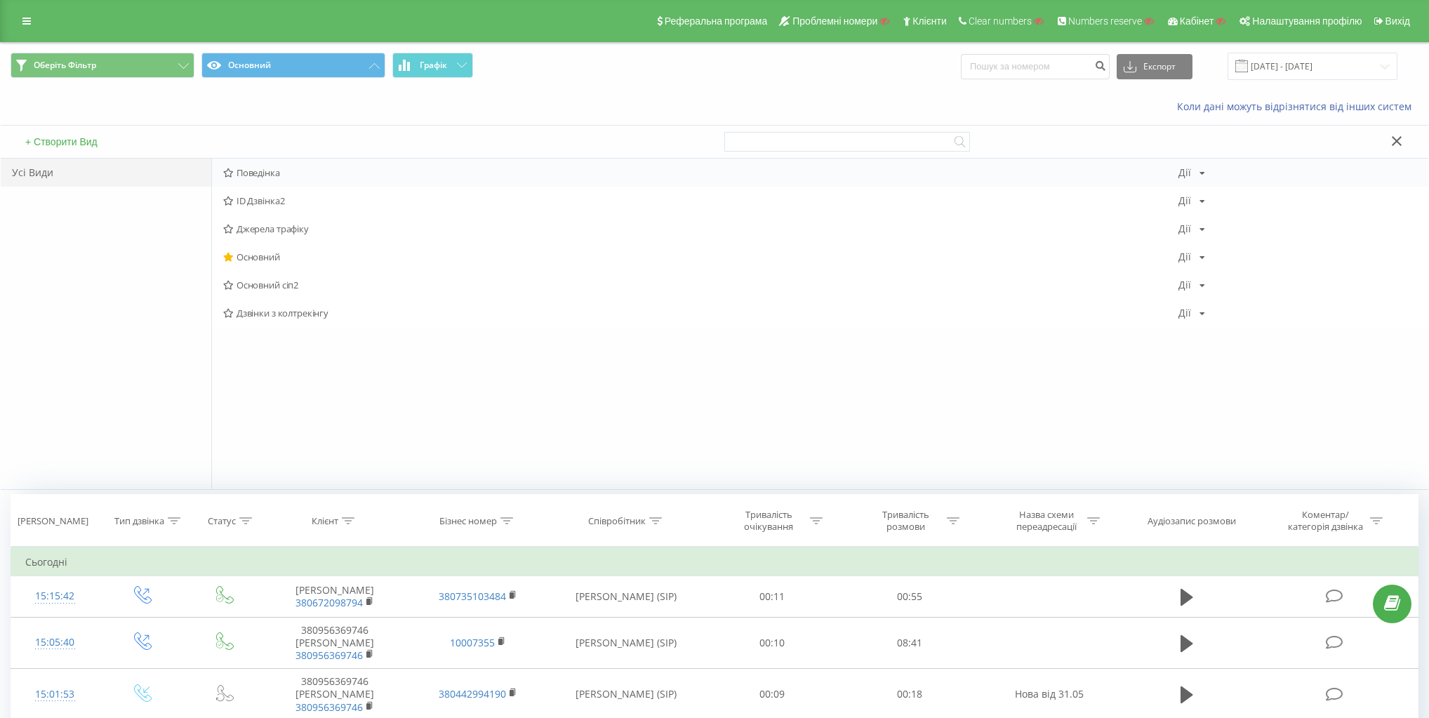
click at [295, 169] on span "Поведінка" at bounding box center [700, 173] width 955 height 10
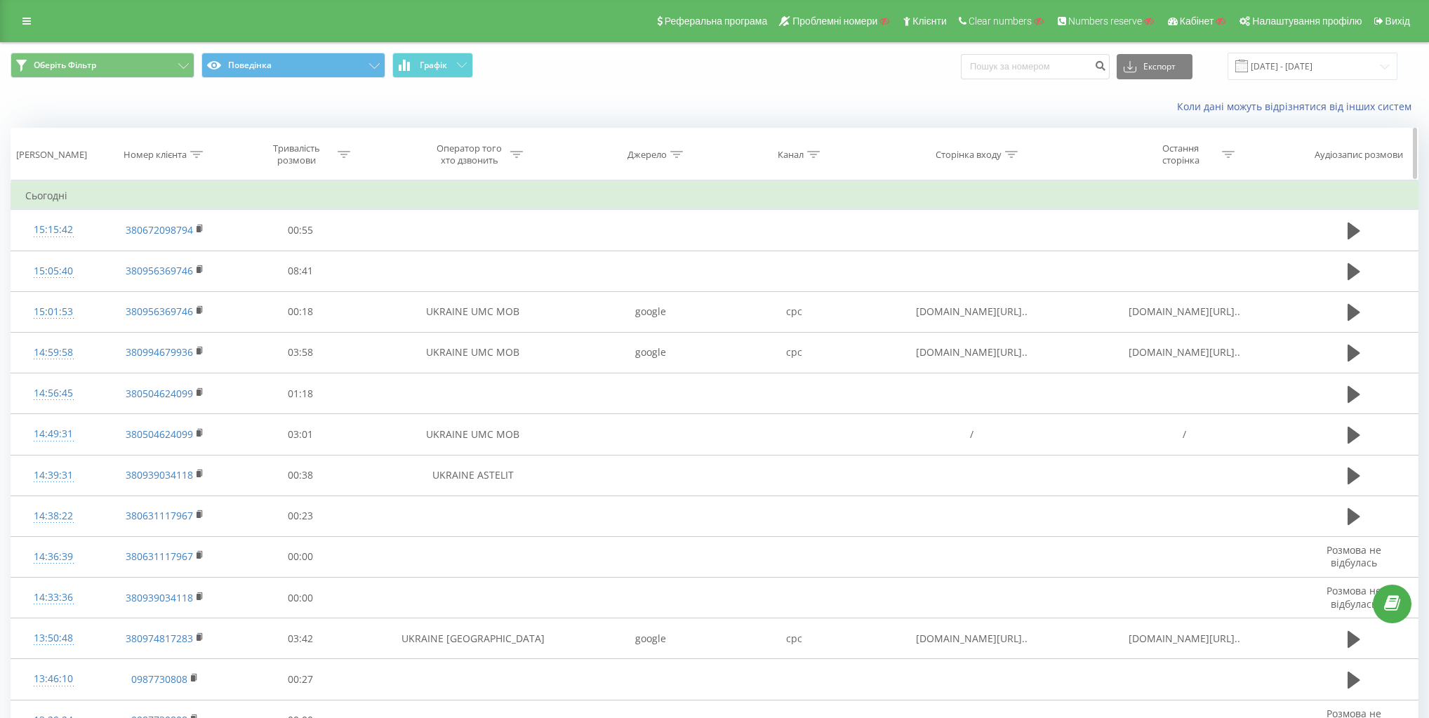
click at [988, 157] on div "Сторінка входу" at bounding box center [969, 155] width 66 height 12
click at [986, 256] on input "text" at bounding box center [972, 255] width 124 height 25
paste input "mk-translations.ua"
type input "mk-translations.ua"
click at [998, 279] on span "OK" at bounding box center [1001, 283] width 39 height 22
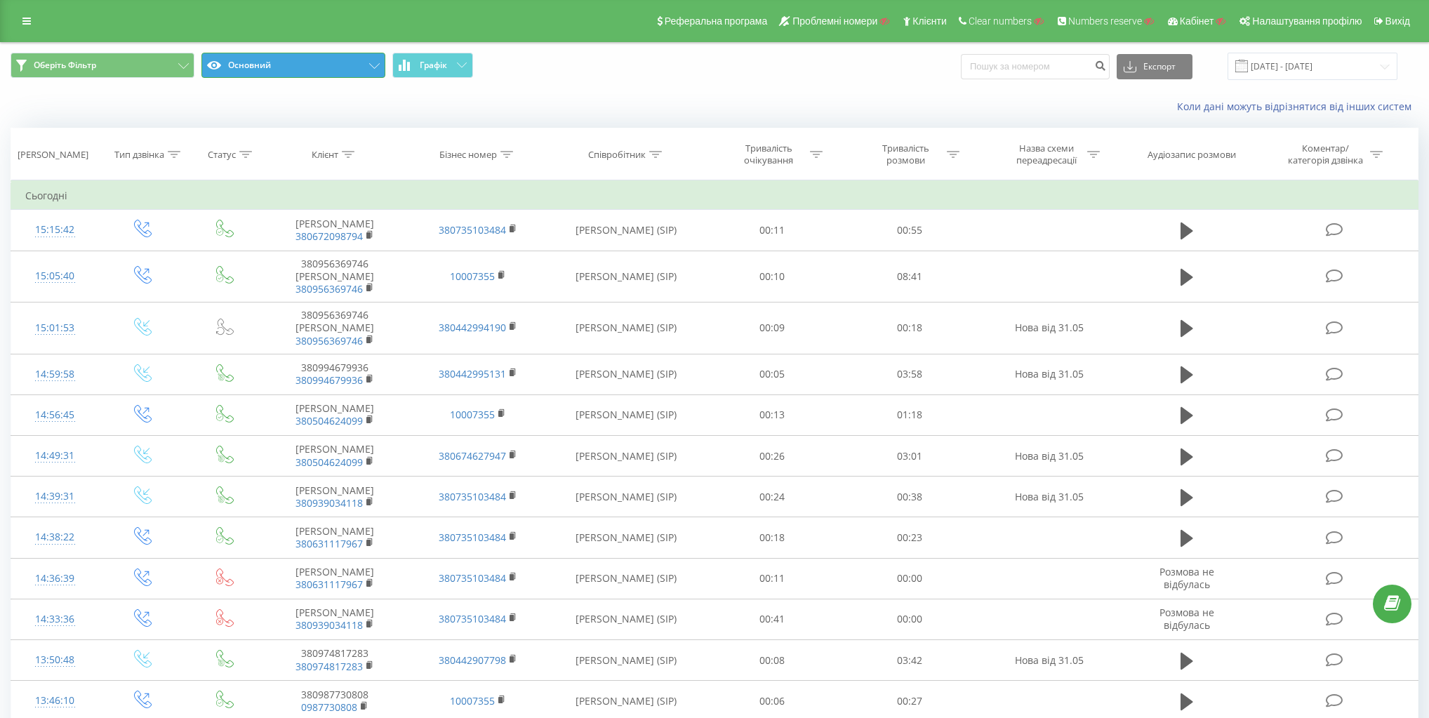
click at [305, 67] on button "Основний" at bounding box center [293, 65] width 184 height 25
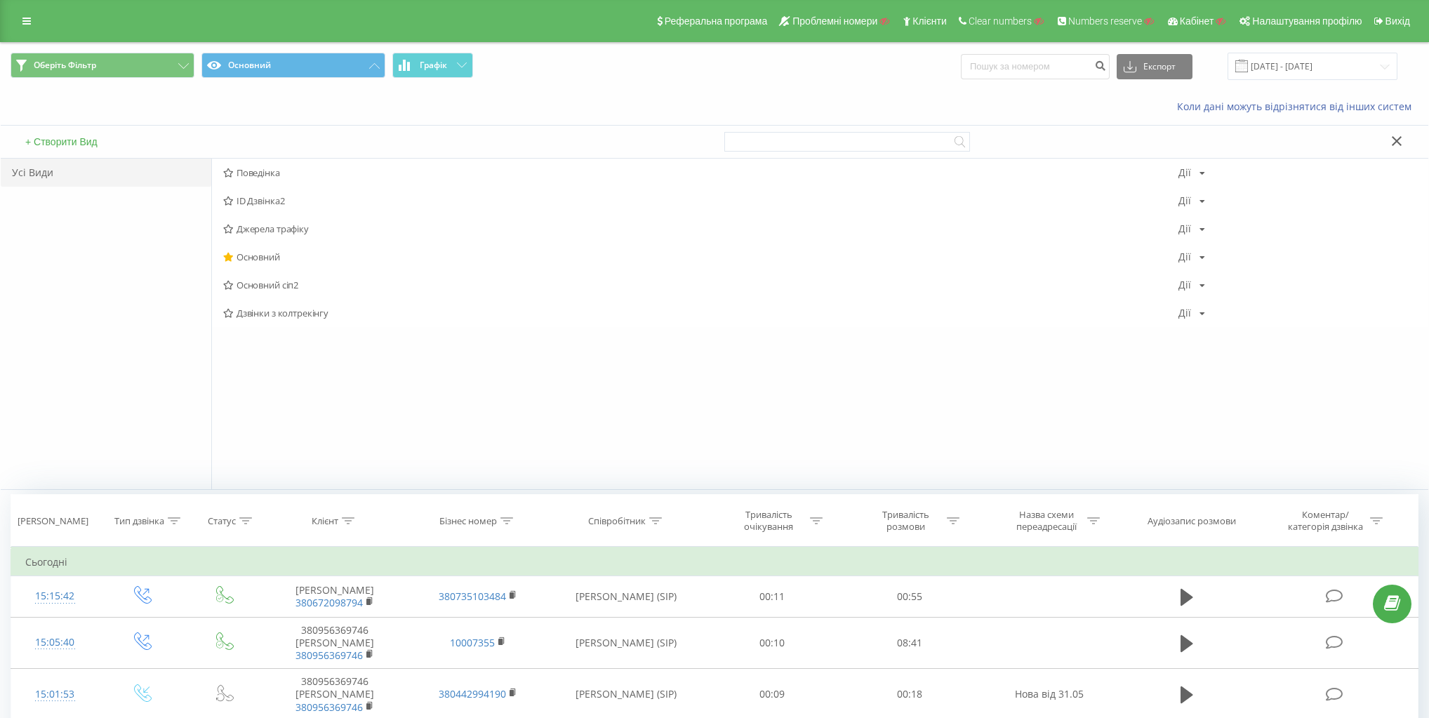
click at [262, 175] on span "Поведінка" at bounding box center [700, 173] width 955 height 10
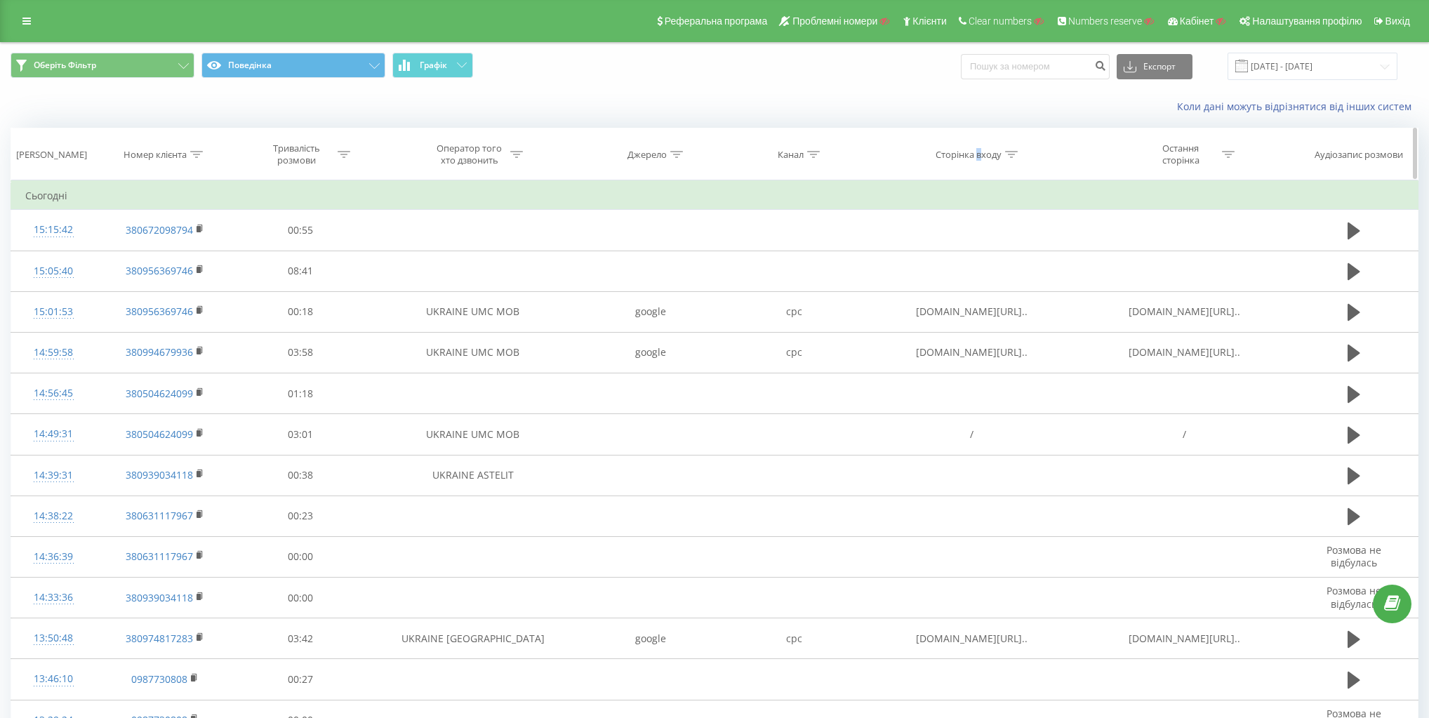
click at [980, 159] on div "Сторінка входу" at bounding box center [969, 155] width 66 height 12
click at [974, 251] on input "text" at bounding box center [972, 255] width 124 height 25
paste input "linguard.com.ua"
type input "linguard.com.ua"
click at [1008, 278] on span "OK" at bounding box center [1001, 283] width 39 height 22
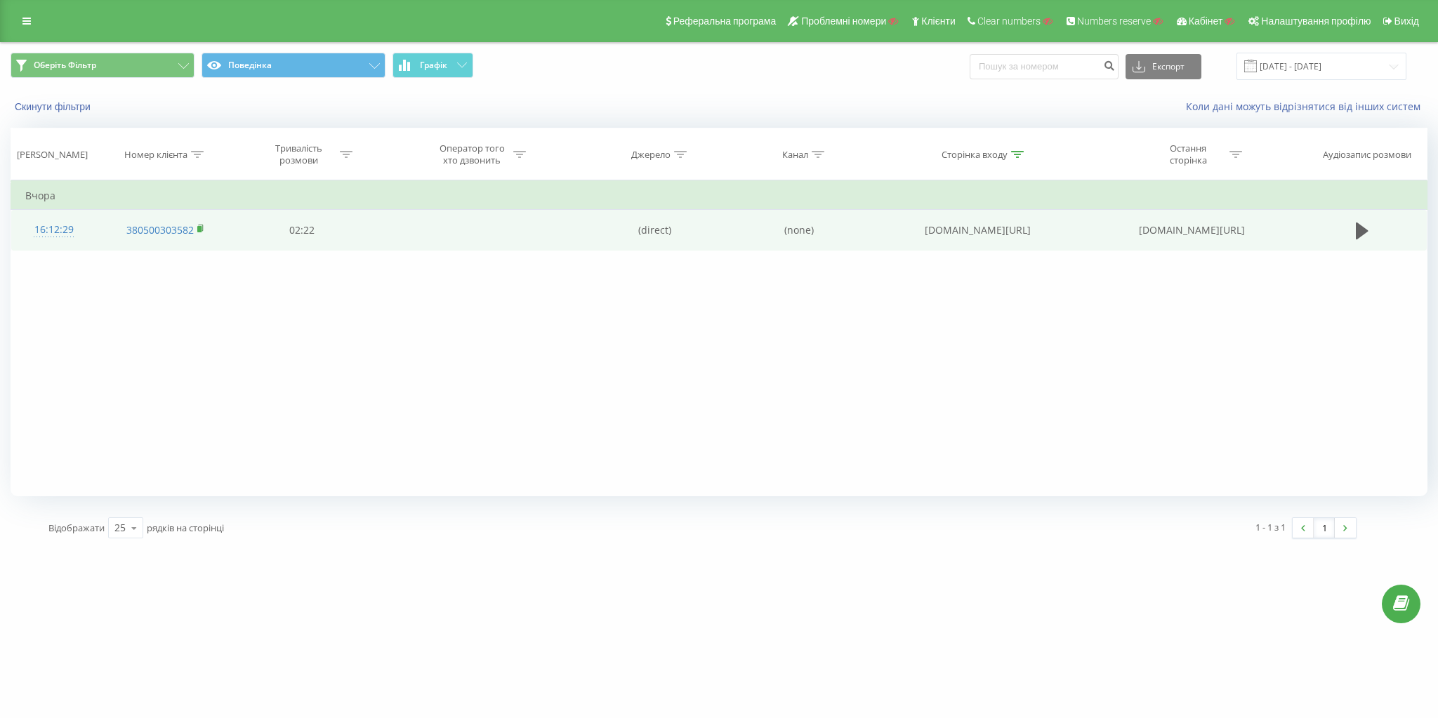
click at [199, 229] on rect at bounding box center [199, 229] width 4 height 6
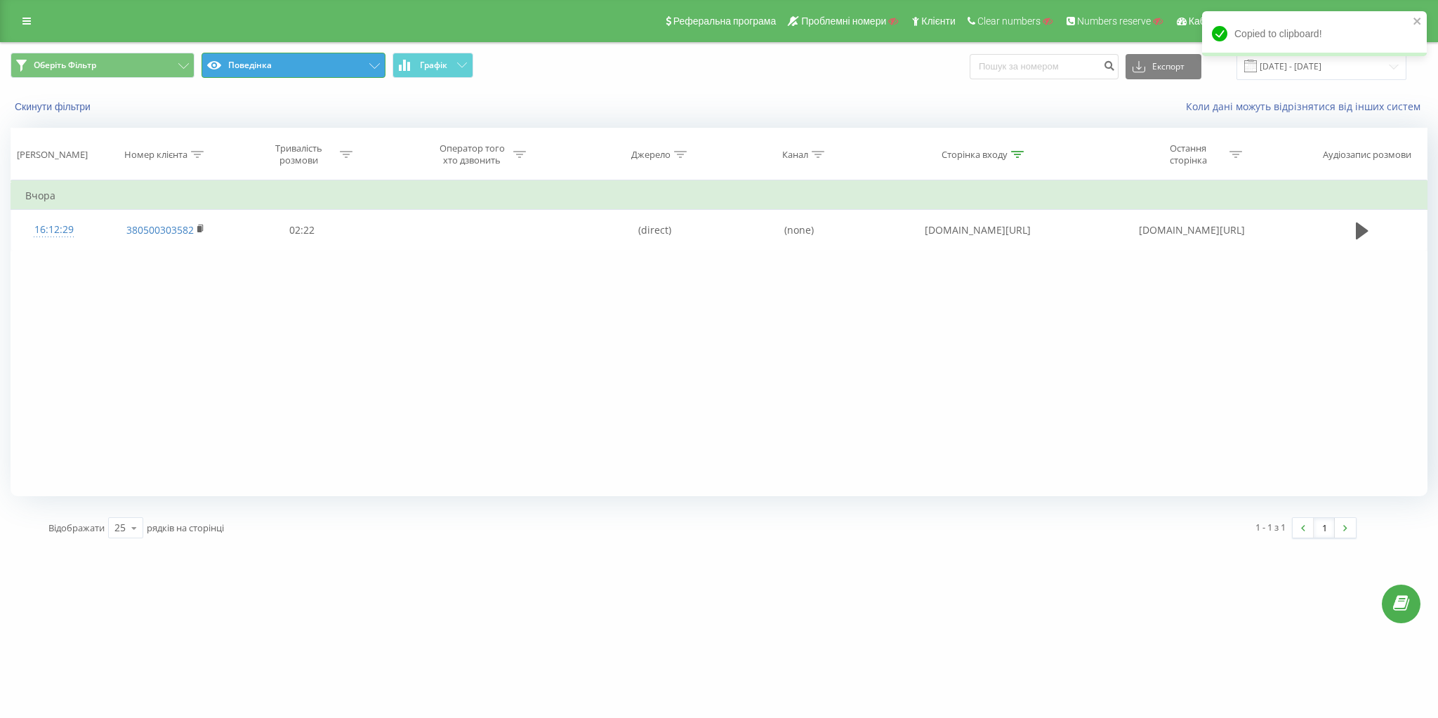
click at [307, 65] on button "Поведінка" at bounding box center [293, 65] width 184 height 25
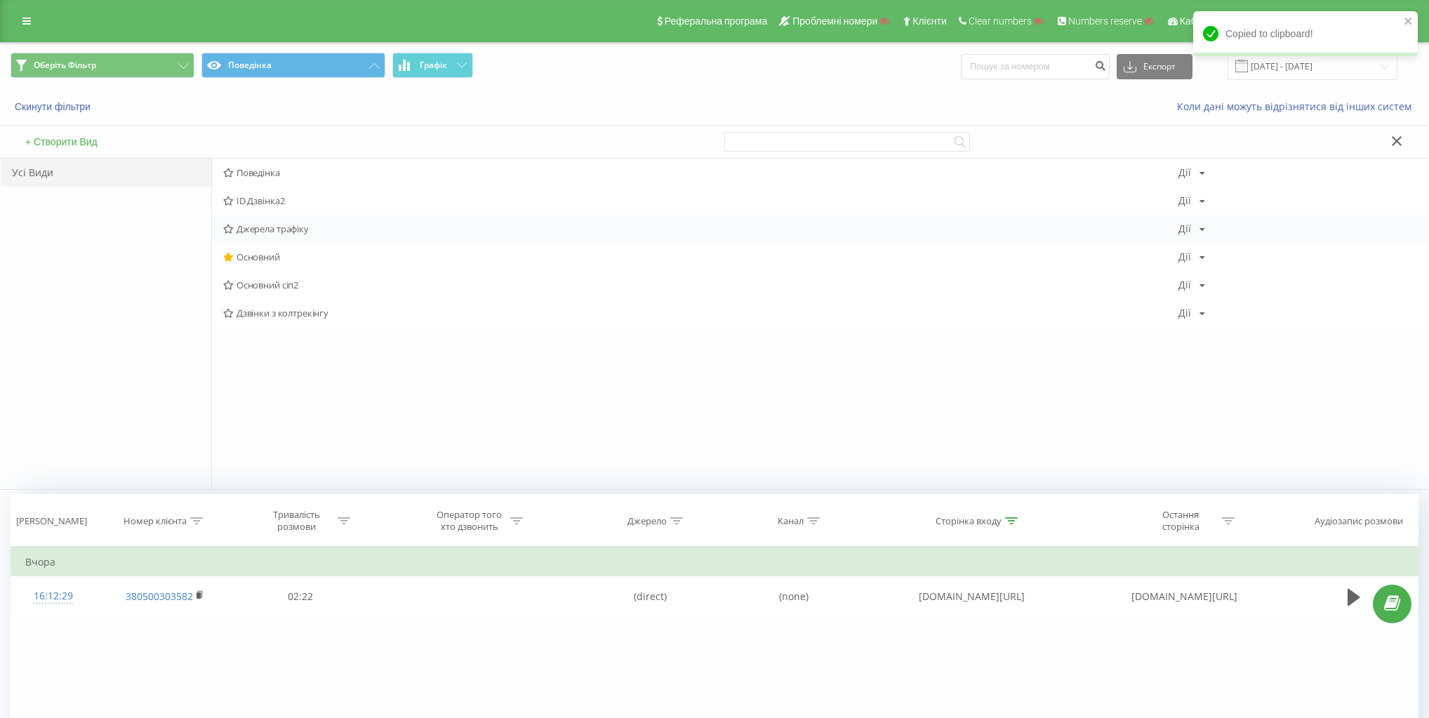
click at [263, 225] on span "Джерела трафіку" at bounding box center [700, 229] width 955 height 10
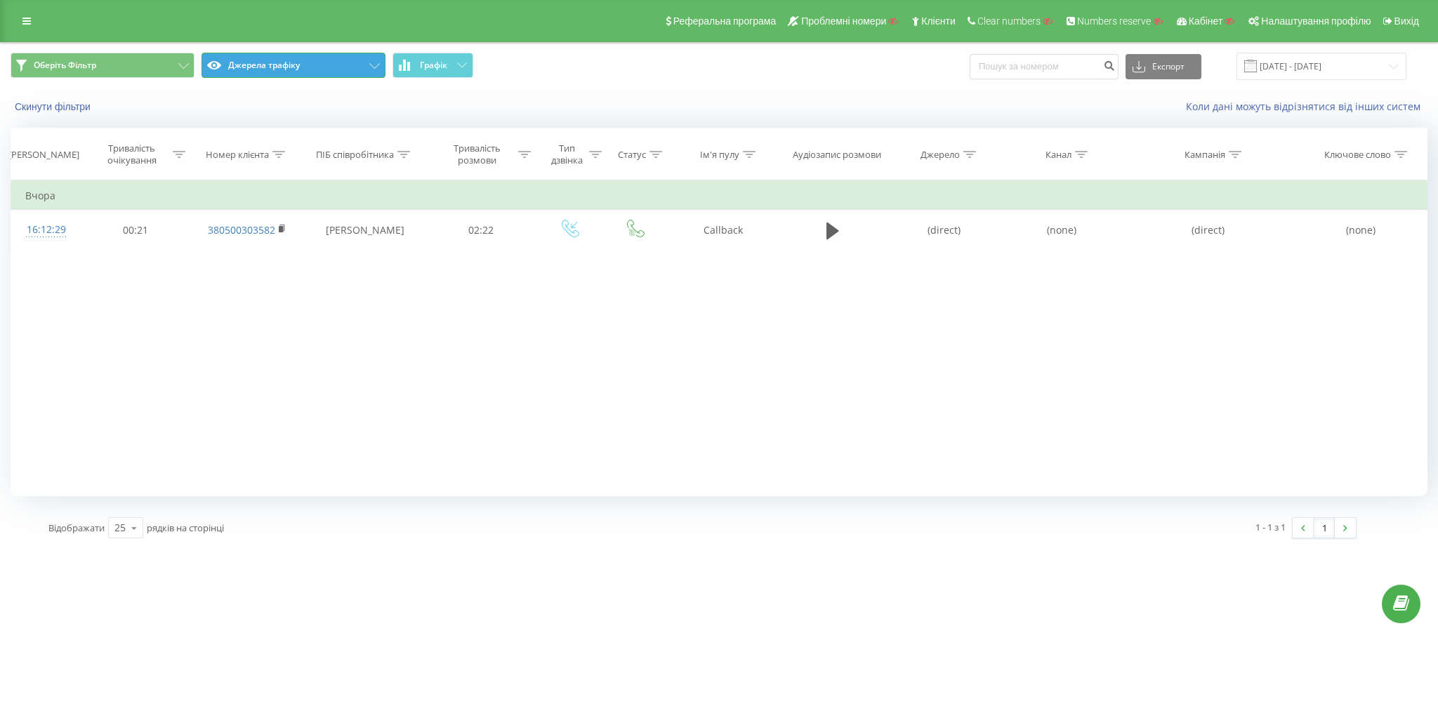
click at [306, 68] on button "Джерела трафіку" at bounding box center [293, 65] width 184 height 25
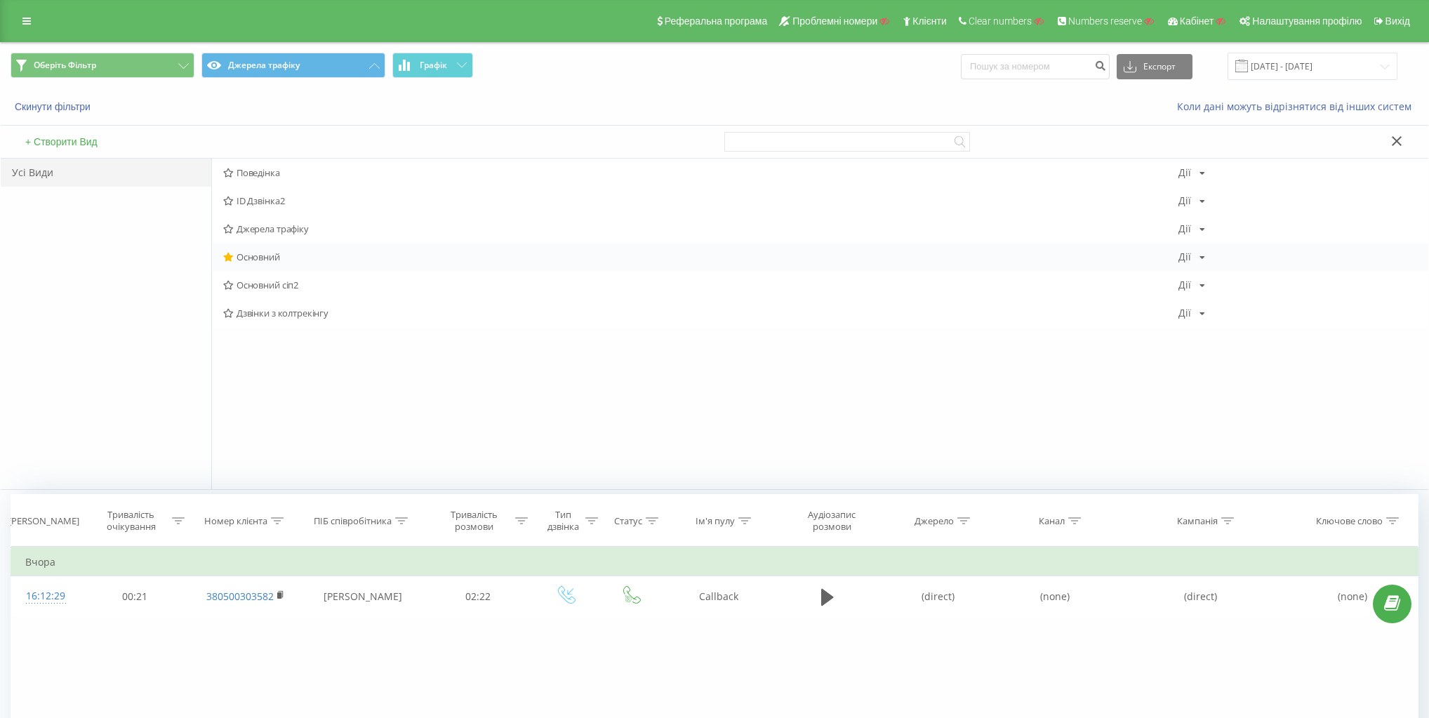
click at [260, 252] on span "Основний" at bounding box center [700, 257] width 955 height 10
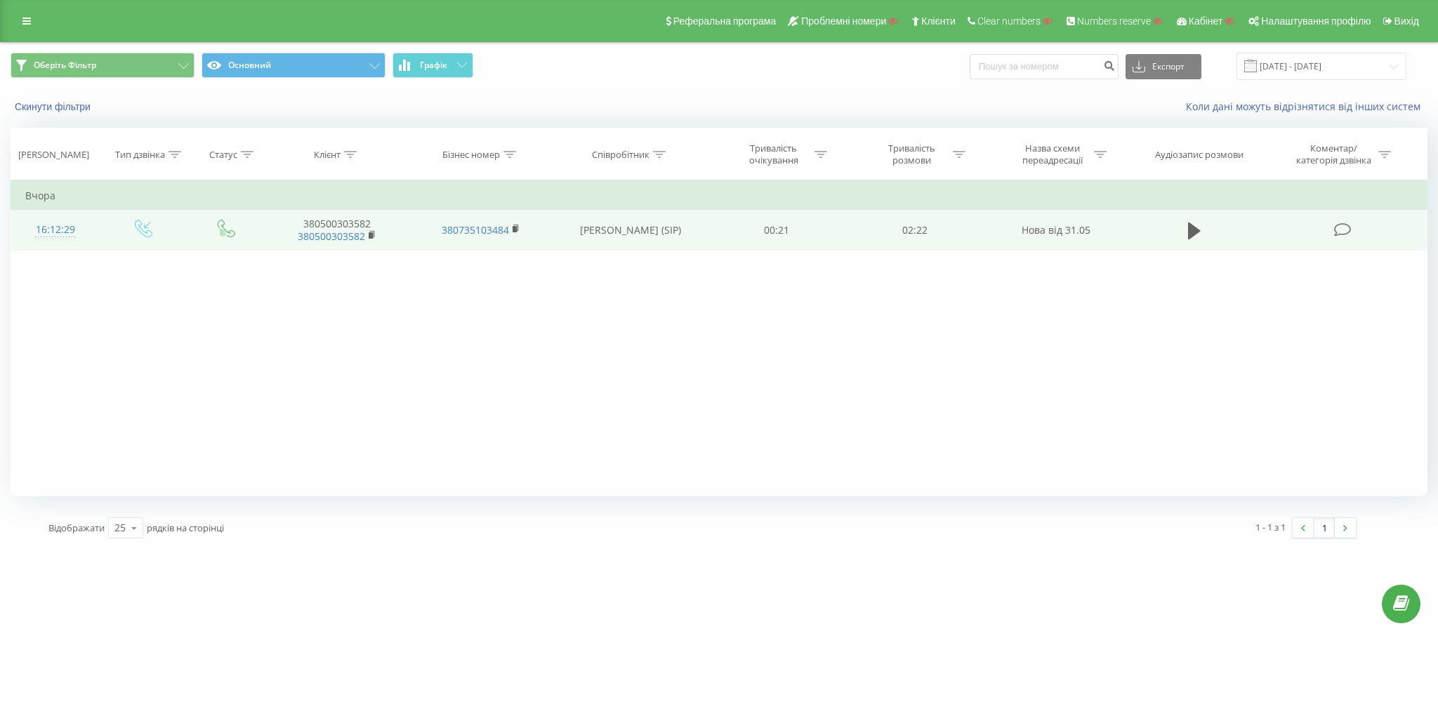
click at [140, 220] on icon at bounding box center [144, 229] width 18 height 18
click at [139, 225] on icon at bounding box center [144, 229] width 18 height 18
click at [514, 228] on rect at bounding box center [514, 229] width 4 height 6
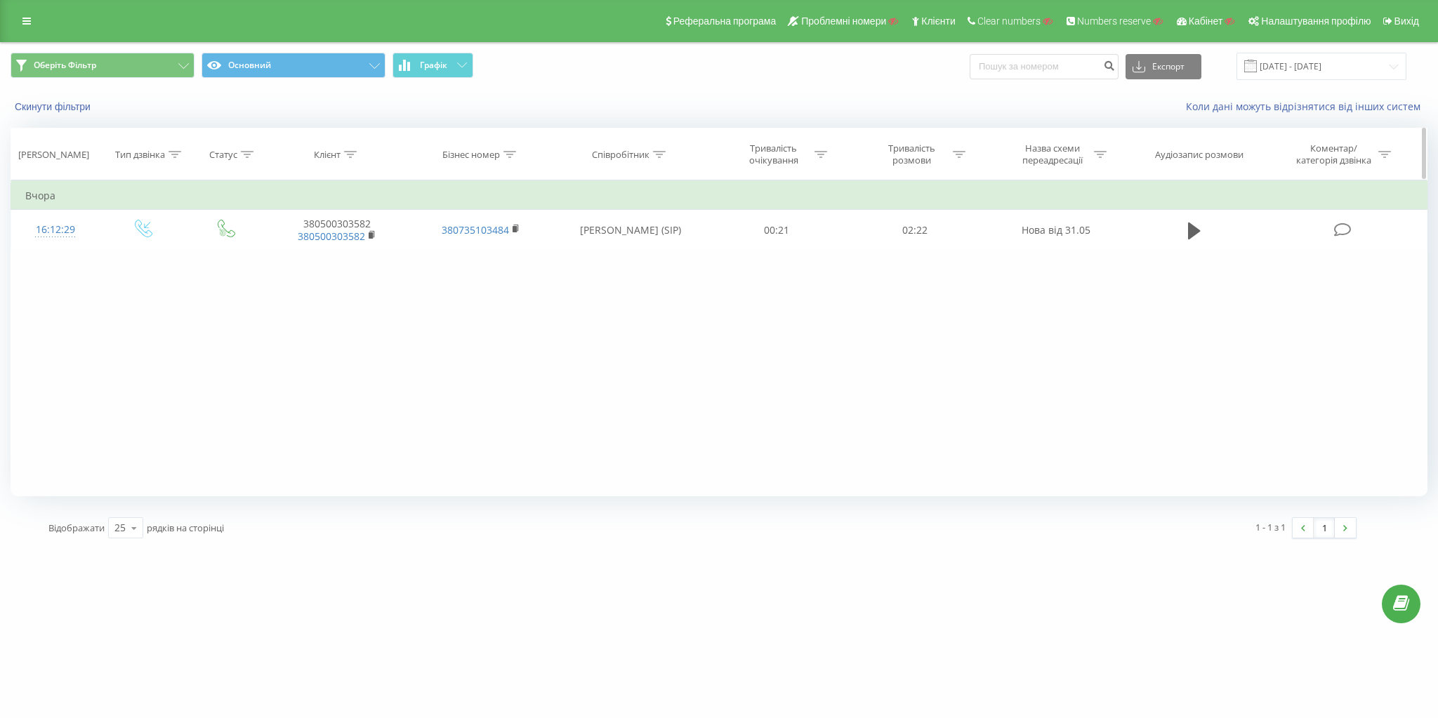
click at [491, 157] on div "Бізнес номер" at bounding box center [471, 155] width 58 height 12
click at [463, 248] on input "text" at bounding box center [481, 255] width 124 height 25
paste input "380735103484"
type input "380735103484"
click at [530, 282] on button "OK" at bounding box center [511, 283] width 60 height 18
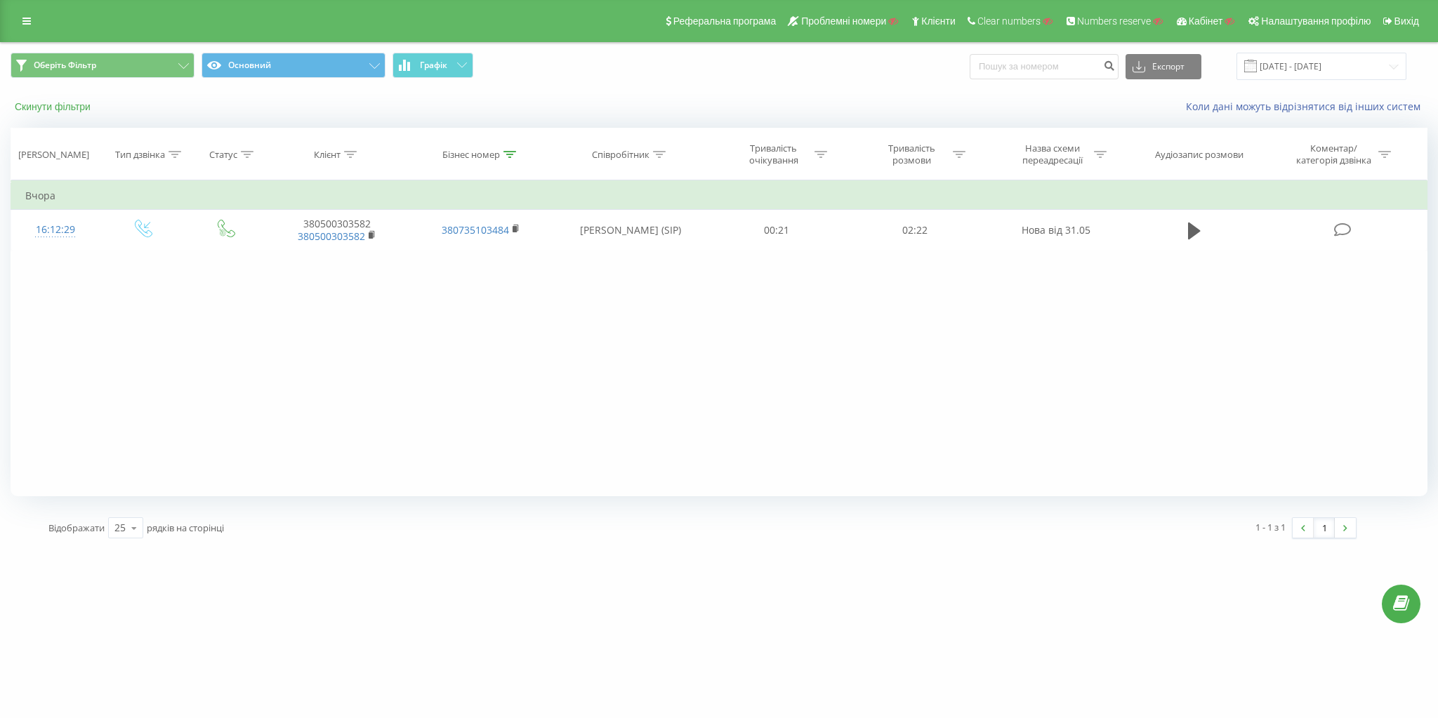
click at [62, 112] on button "Скинути фільтри" at bounding box center [54, 106] width 87 height 13
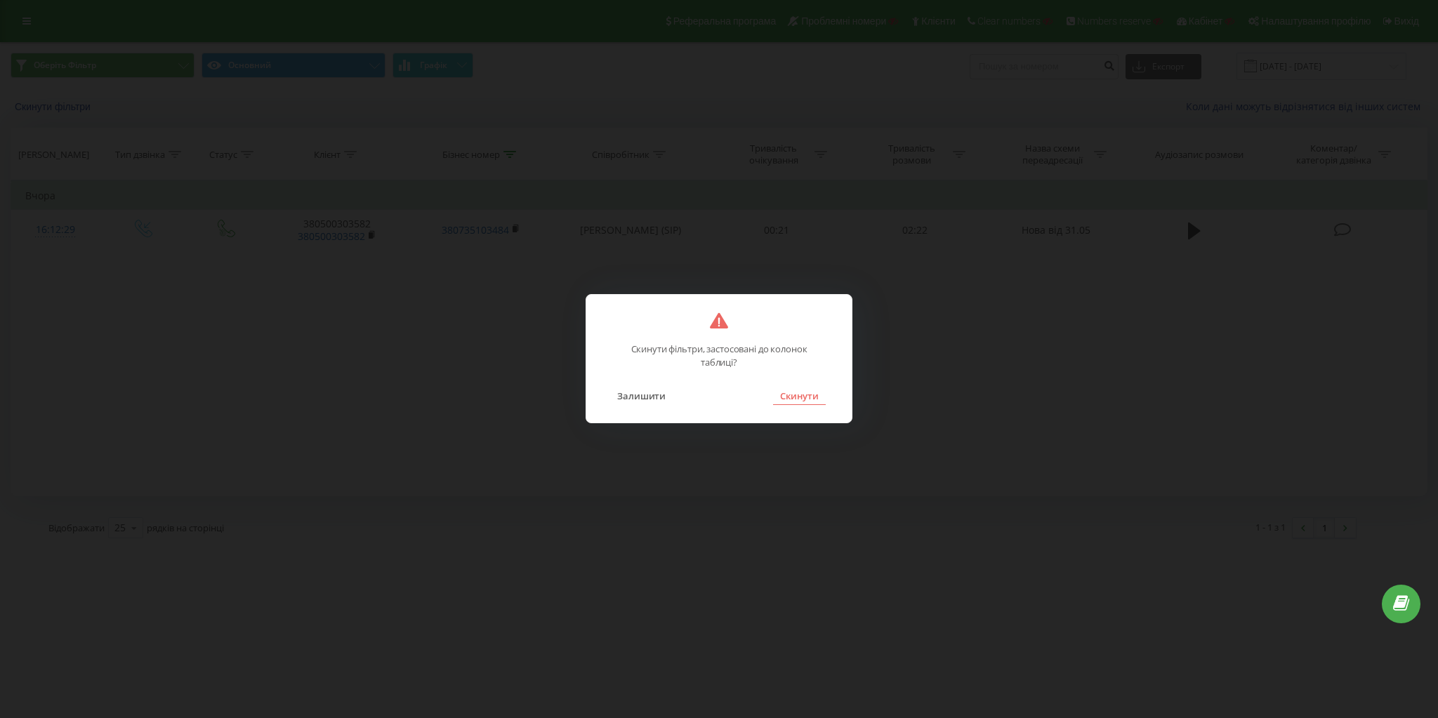
click at [802, 392] on button "Скинути" at bounding box center [799, 396] width 53 height 18
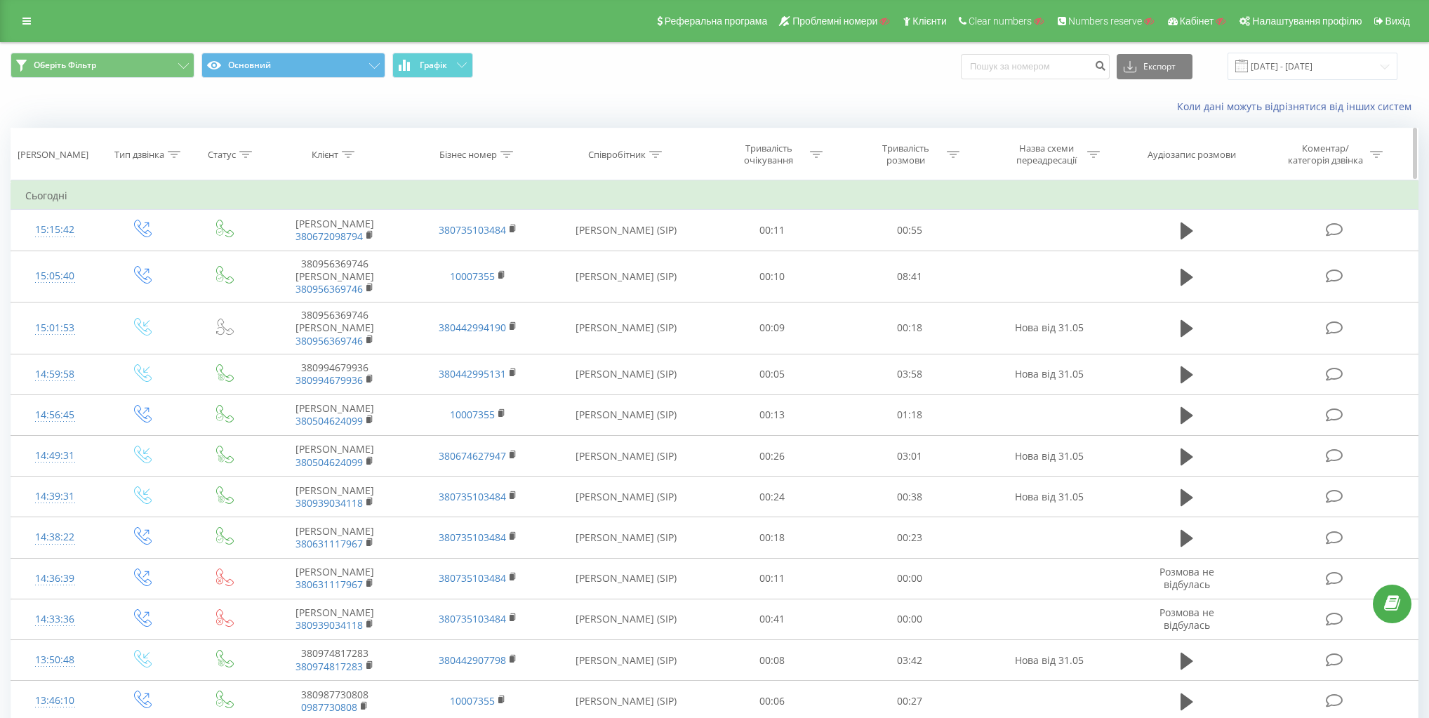
click at [477, 154] on div "Бізнес номер" at bounding box center [468, 155] width 58 height 12
click at [467, 249] on input "text" at bounding box center [478, 255] width 124 height 25
paste input "380735103484"
type input "380735103484"
click at [522, 278] on span "OK" at bounding box center [508, 283] width 39 height 22
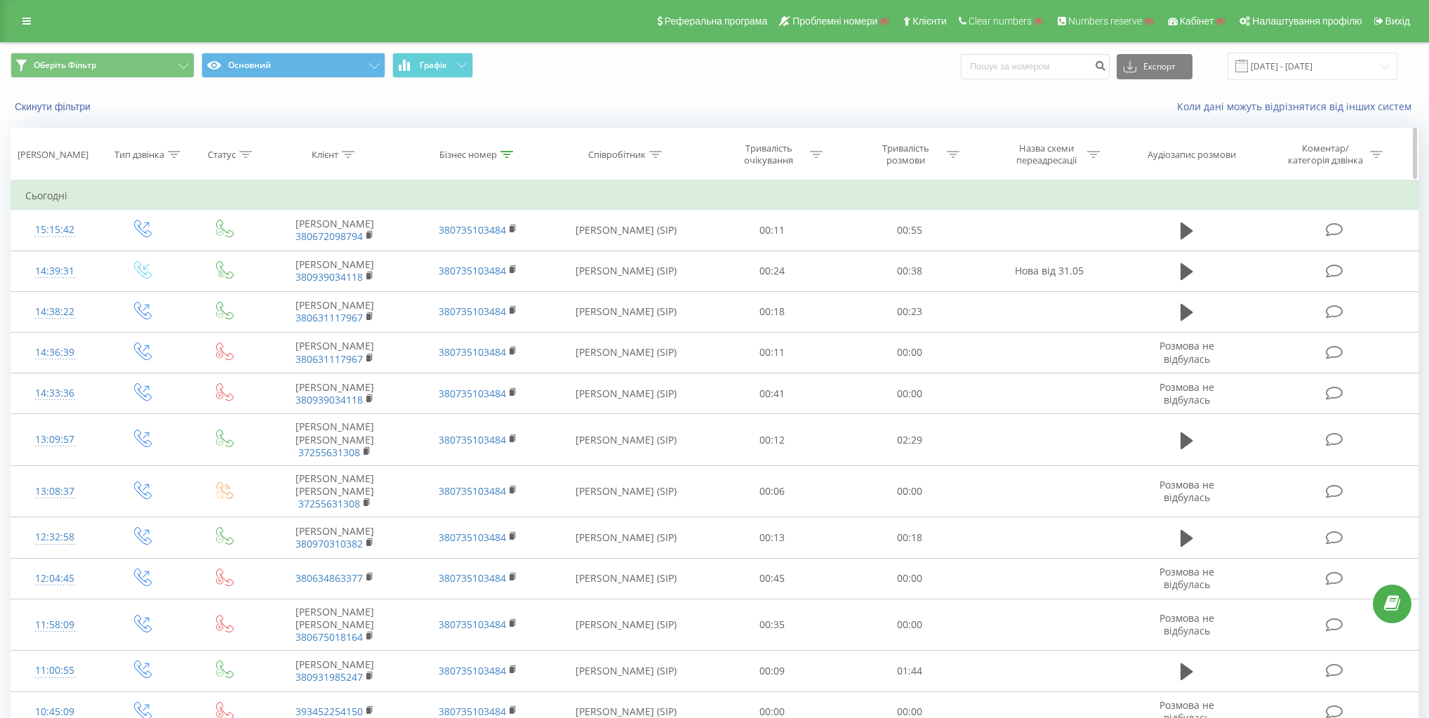
click at [505, 149] on div at bounding box center [506, 155] width 13 height 12
click at [23, 18] on icon at bounding box center [26, 21] width 8 height 10
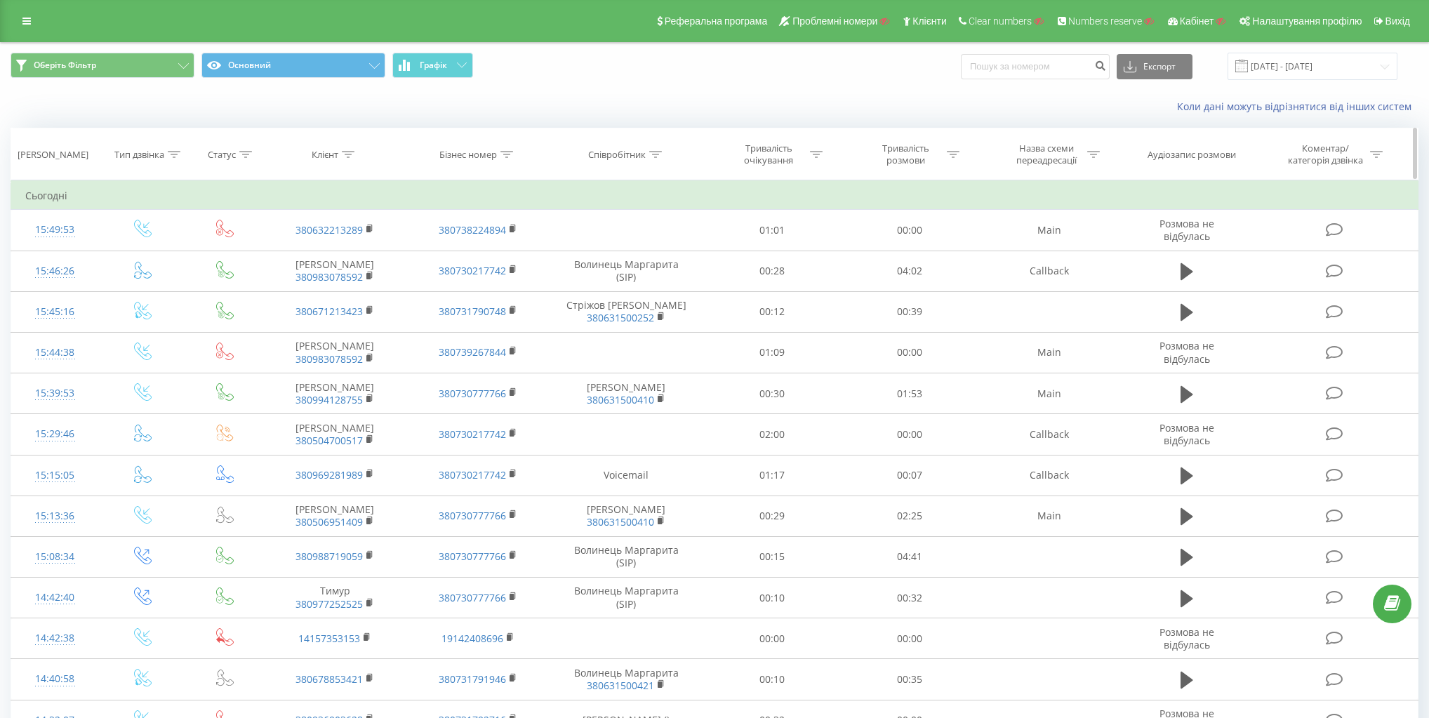
click at [340, 152] on div "Клієнт" at bounding box center [333, 155] width 43 height 12
click at [331, 244] on input "text" at bounding box center [336, 255] width 124 height 25
paste input "380675044584"
click at [371, 281] on span "OK" at bounding box center [364, 283] width 39 height 22
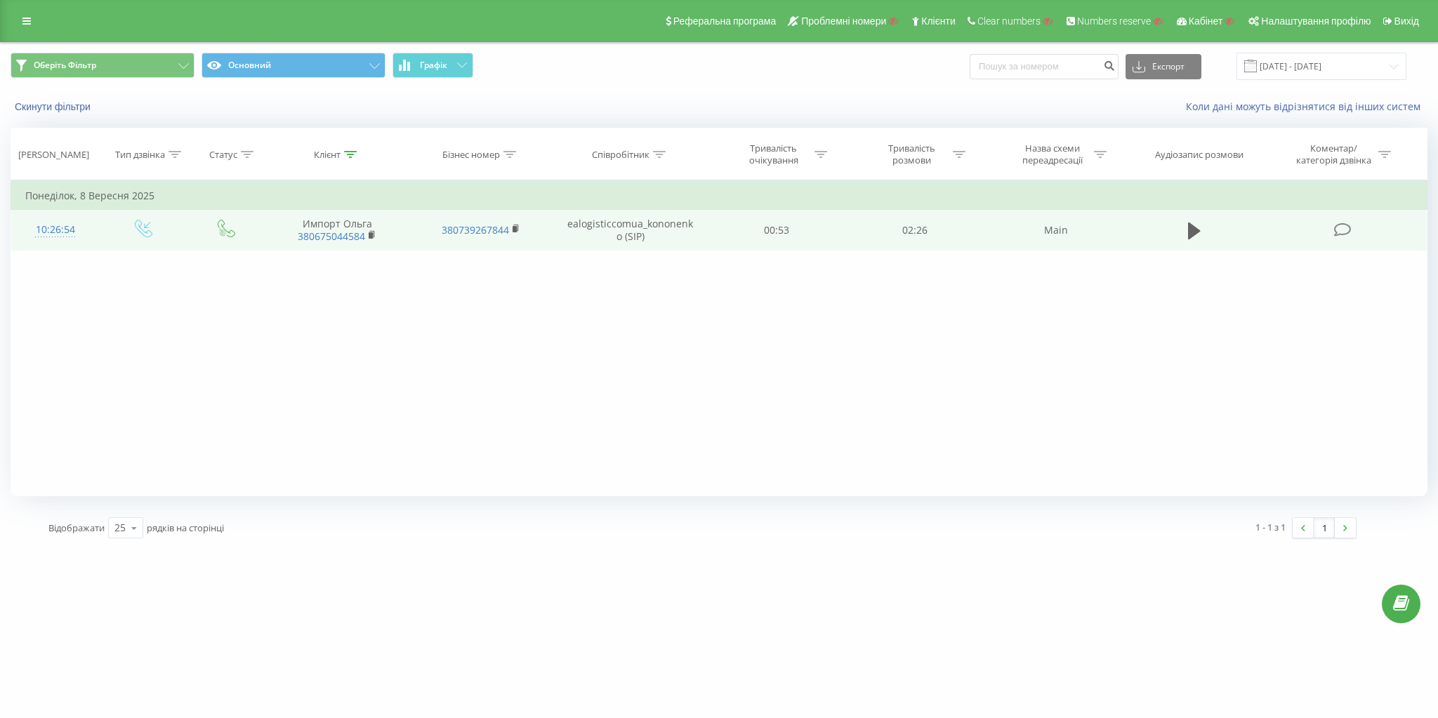
click at [155, 230] on td at bounding box center [144, 230] width 88 height 41
click at [139, 230] on icon at bounding box center [144, 229] width 18 height 18
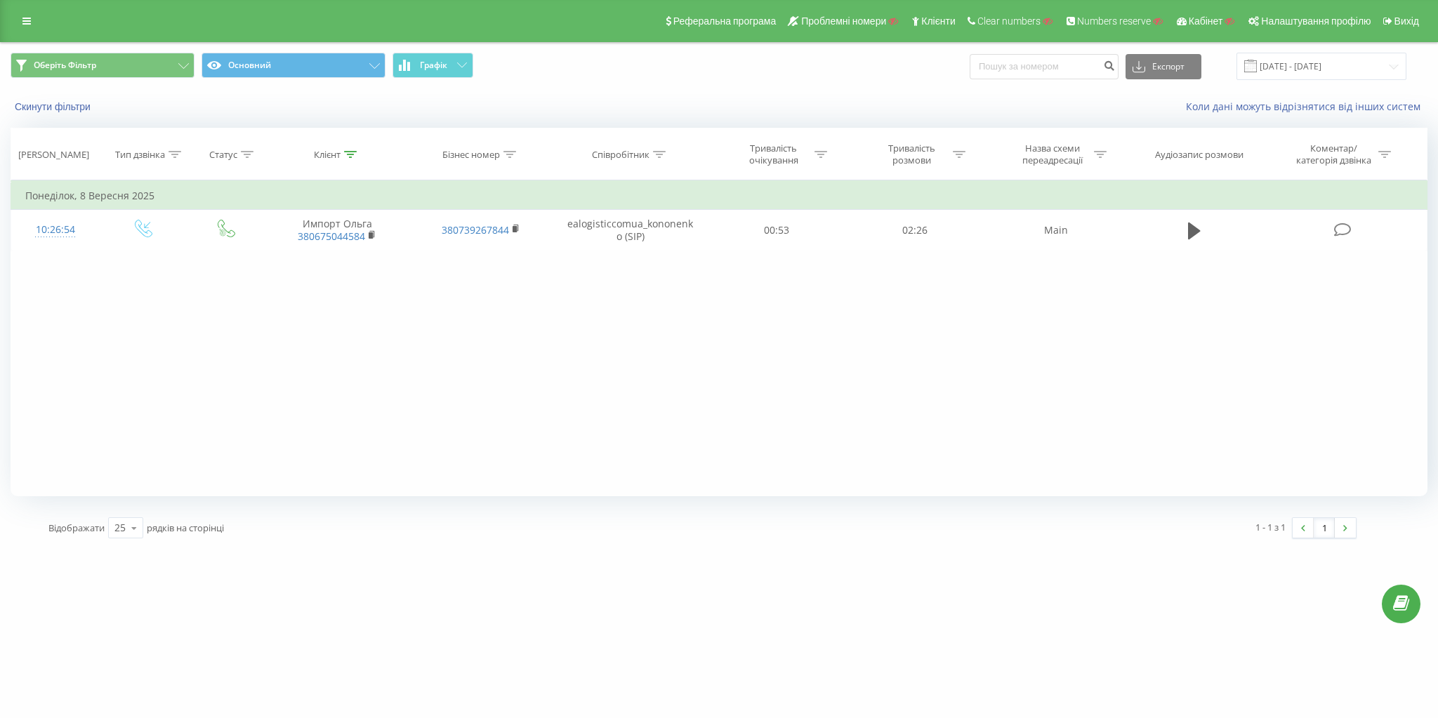
click at [27, 8] on div "Реферальна програма Проблемні номери Клієнти Clear numbers Numbers reserve Кабі…" at bounding box center [719, 21] width 1438 height 42
click at [19, 8] on div "Реферальна програма Проблемні номери Клієнти Clear numbers Numbers reserve Кабі…" at bounding box center [719, 21] width 1438 height 42
click at [13, 30] on div "Реферальна програма Проблемні номери Клієнти Clear numbers Numbers reserve Кабі…" at bounding box center [719, 21] width 1438 height 42
click at [22, 20] on icon at bounding box center [26, 21] width 8 height 10
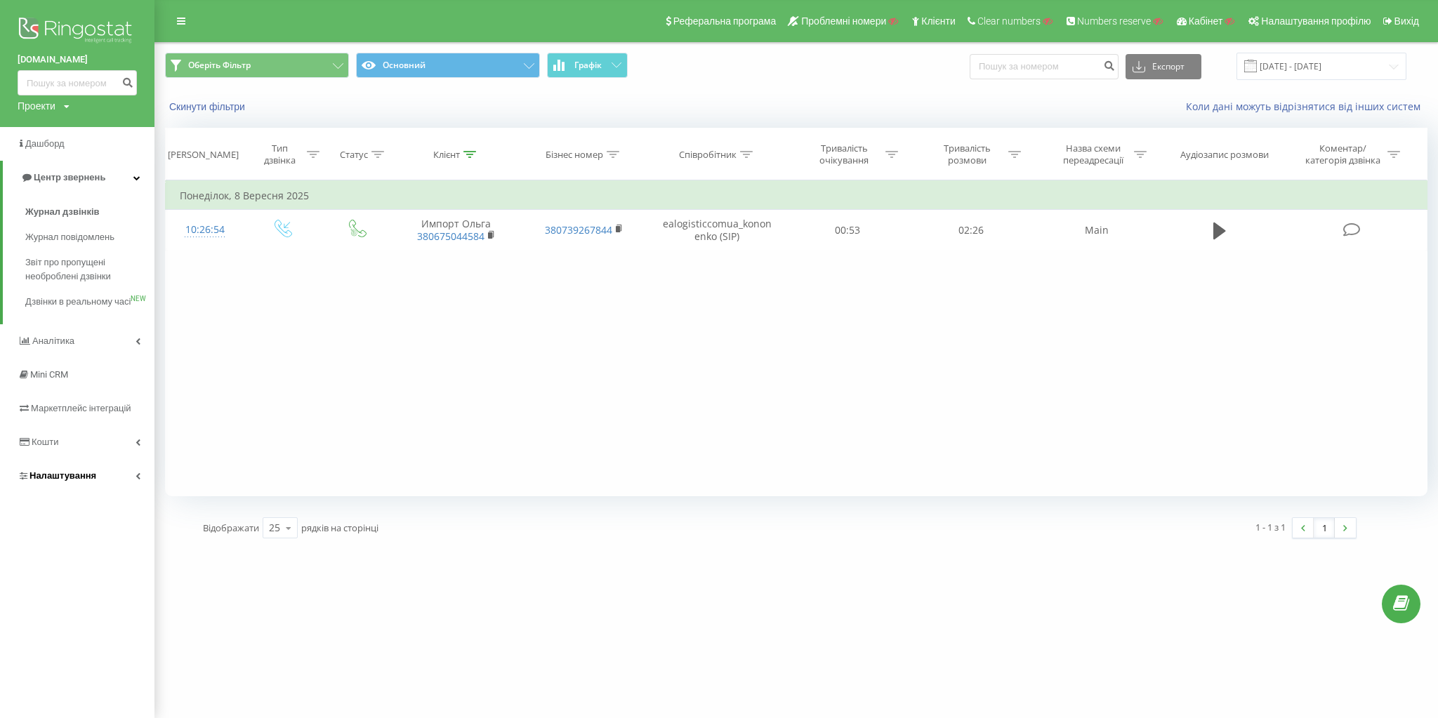
click at [100, 492] on link "Налаштування" at bounding box center [77, 476] width 154 height 34
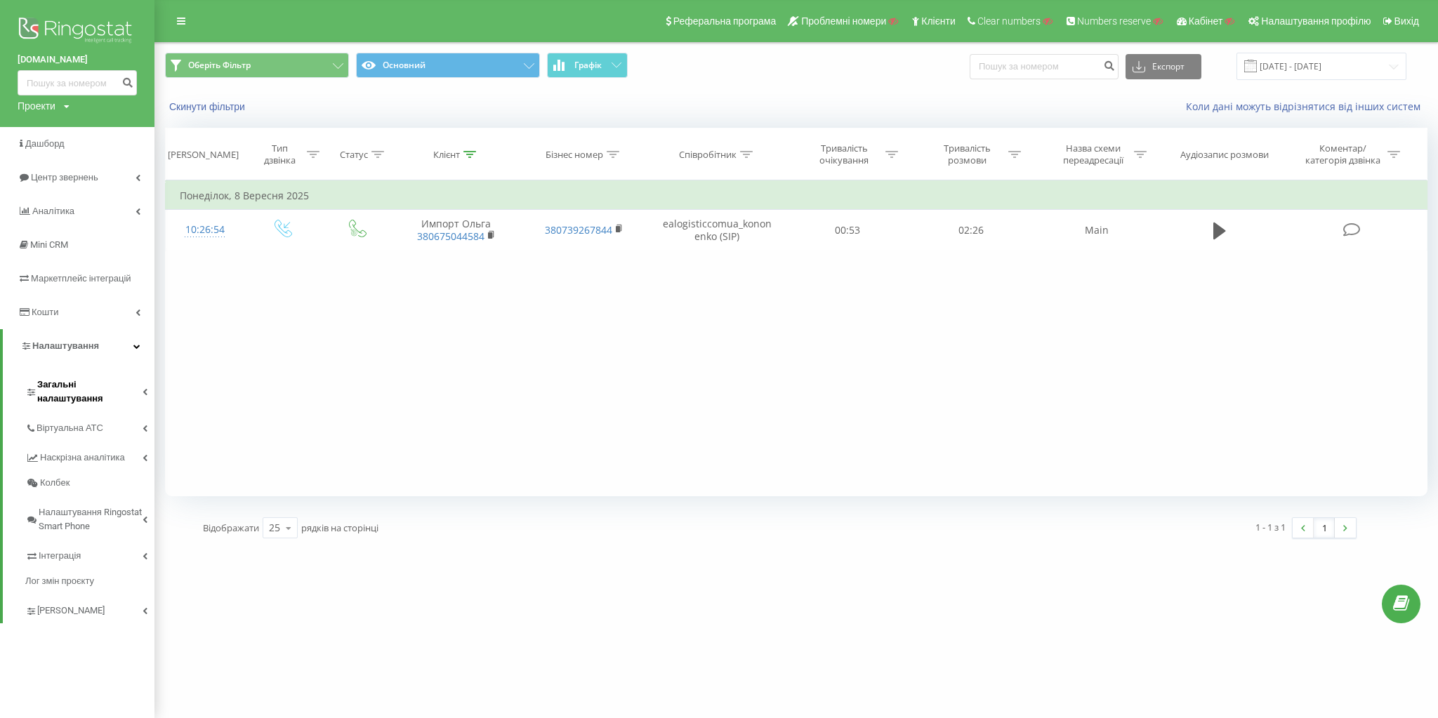
click at [126, 391] on span "Загальні налаштування" at bounding box center [89, 392] width 105 height 28
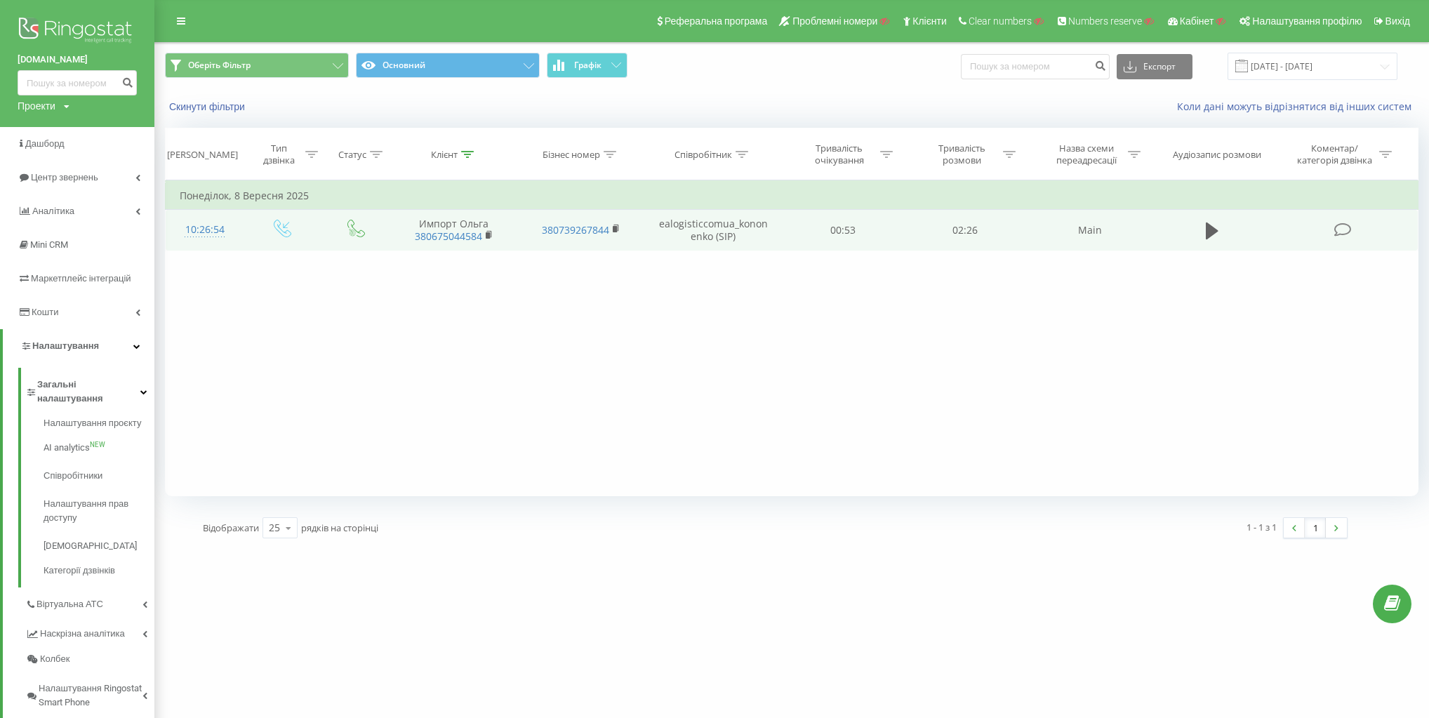
click at [710, 225] on td "ealogisticcomua_kononenko (SIP)" at bounding box center [713, 230] width 137 height 41
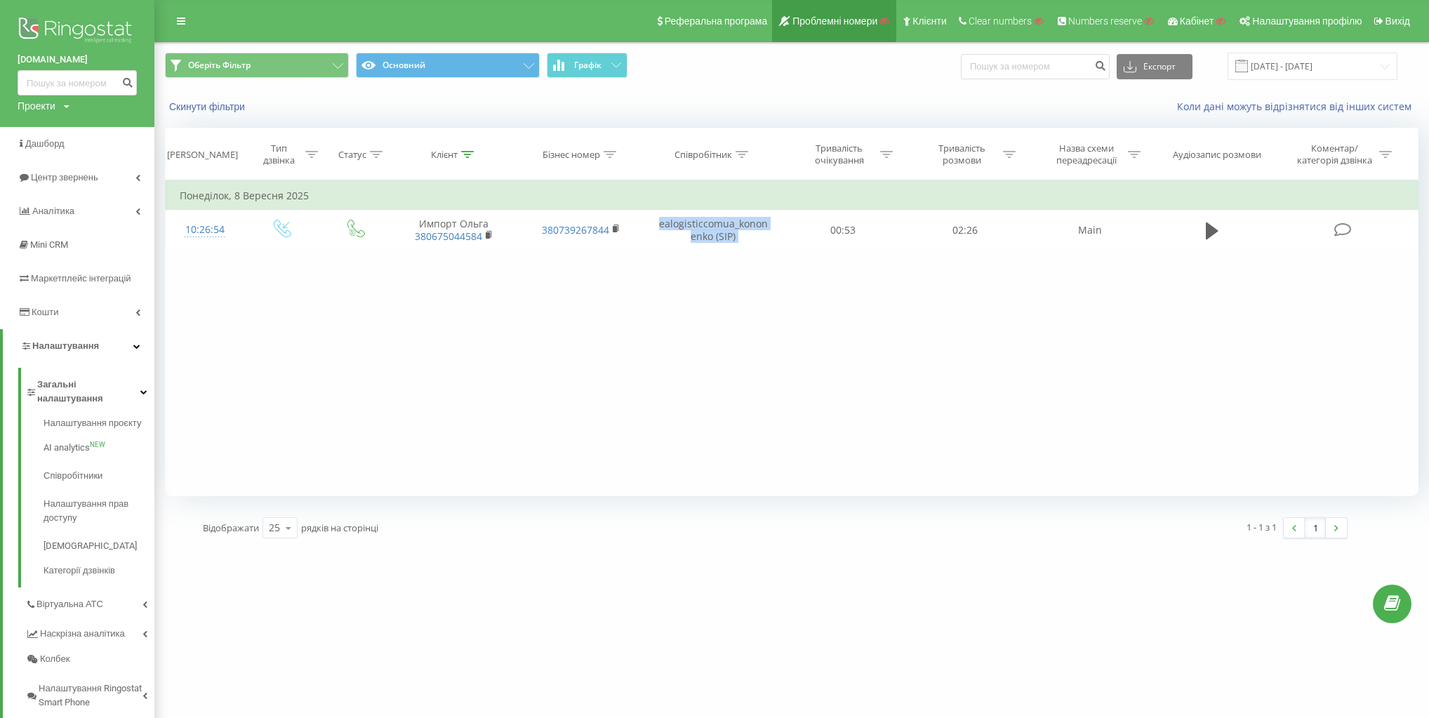
copy td "ealogisticcomua_kononenko (SIP)"
click at [456, 153] on div "Клієнт" at bounding box center [444, 155] width 27 height 12
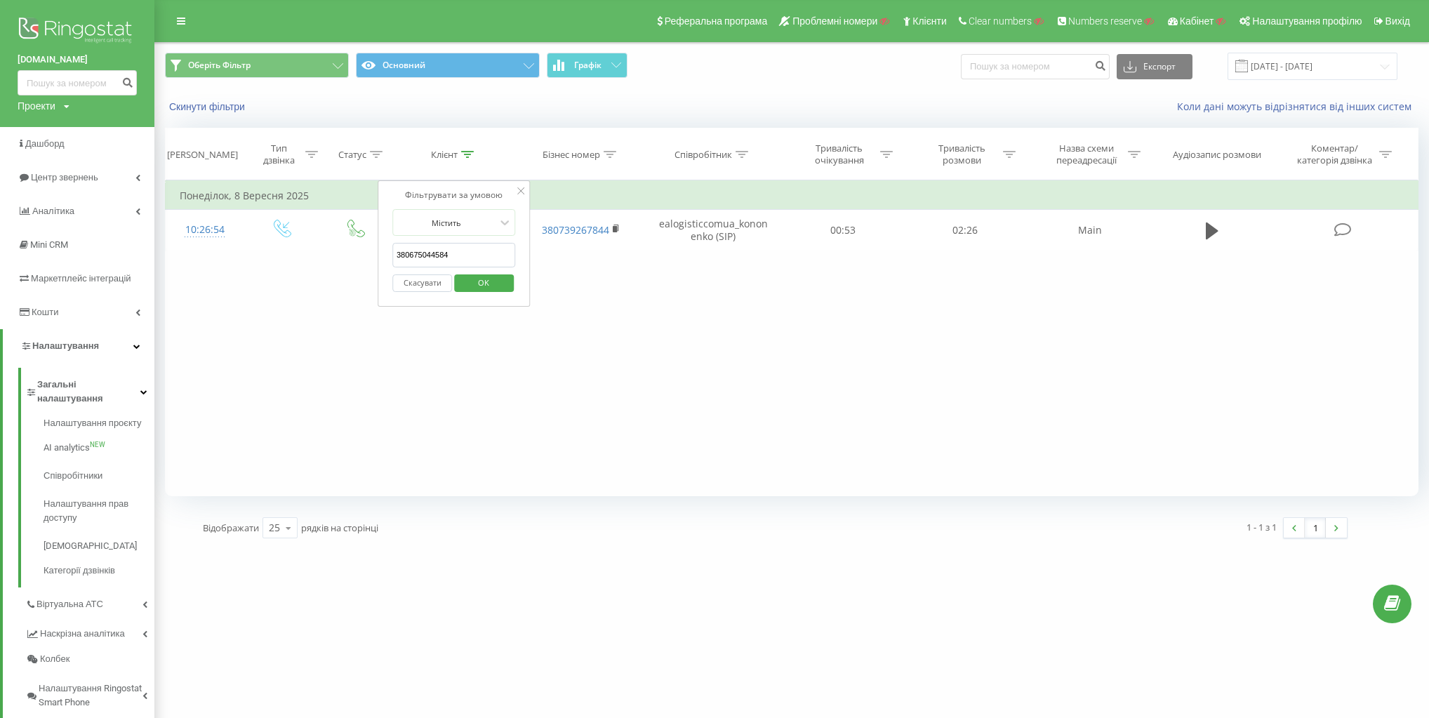
drag, startPoint x: 477, startPoint y: 255, endPoint x: 410, endPoint y: 307, distance: 85.5
click at [161, 258] on div "Оберіть Фільтр Основний Графік Експорт .csv .xls .xlsx 19.08.2025 - 19.09.2025 …" at bounding box center [714, 295] width 1429 height 507
paste input "67139014"
click at [487, 283] on span "OK" at bounding box center [483, 283] width 39 height 22
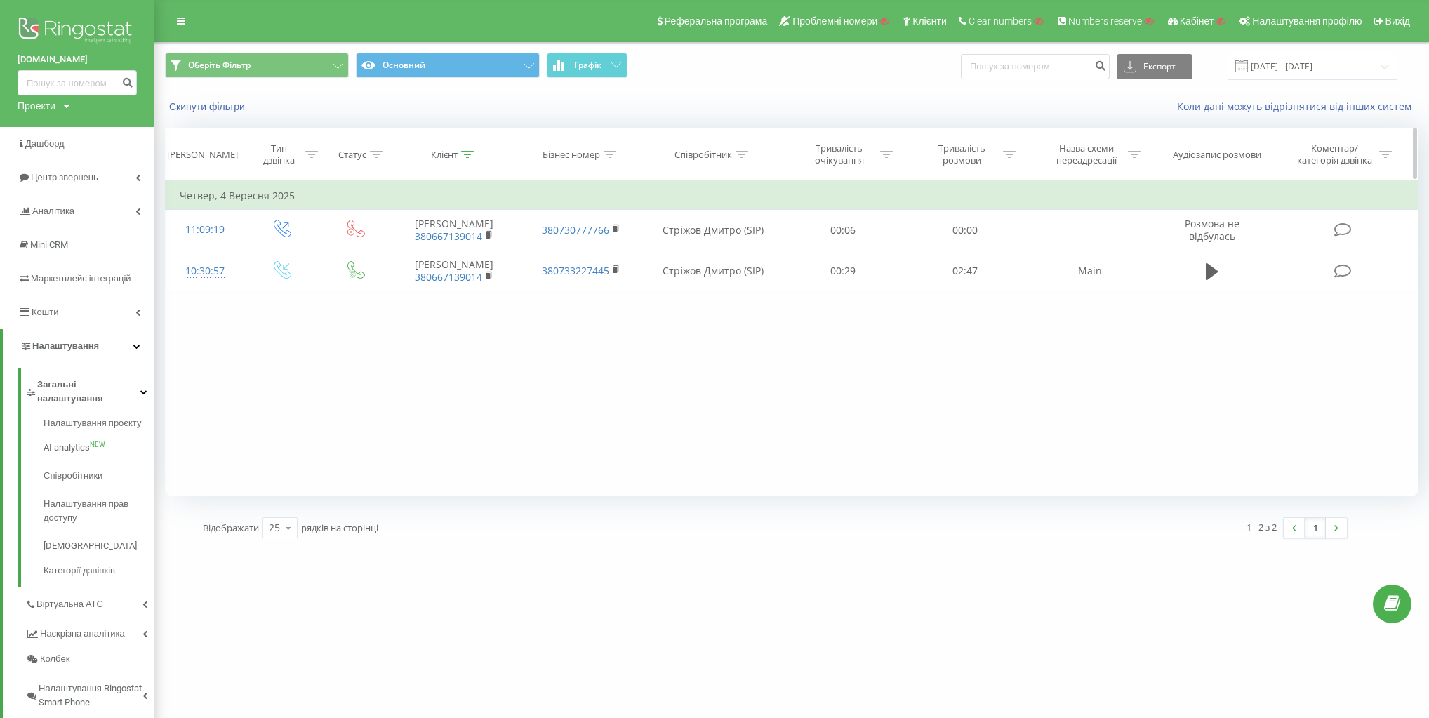
click at [451, 154] on div "Клієнт" at bounding box center [444, 155] width 27 height 12
click at [475, 258] on input "380667139014" at bounding box center [454, 255] width 124 height 25
type input "380667139014"
click at [524, 256] on div "Фільтрувати за умовою Містить 380667139014 Скасувати OK" at bounding box center [454, 243] width 153 height 126
click at [488, 279] on span "OK" at bounding box center [483, 283] width 39 height 22
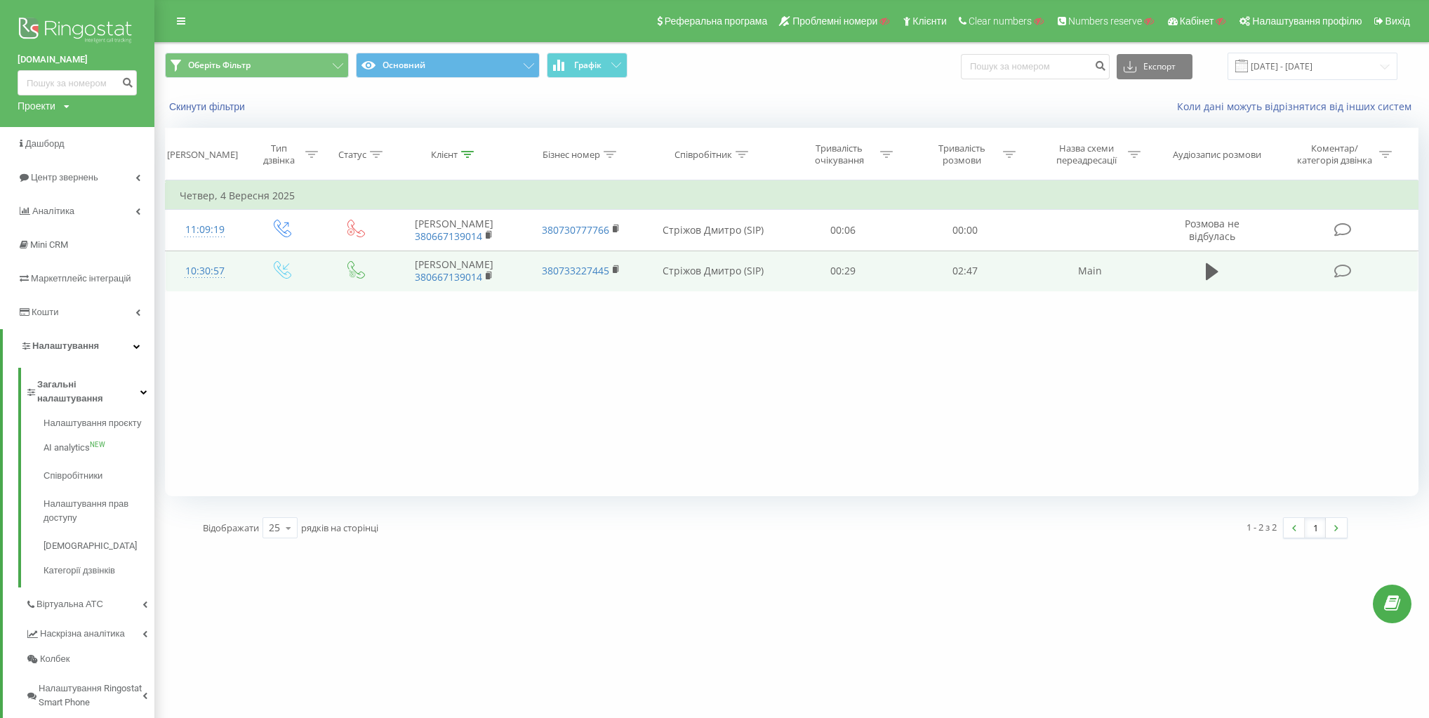
click at [277, 272] on icon at bounding box center [283, 270] width 18 height 18
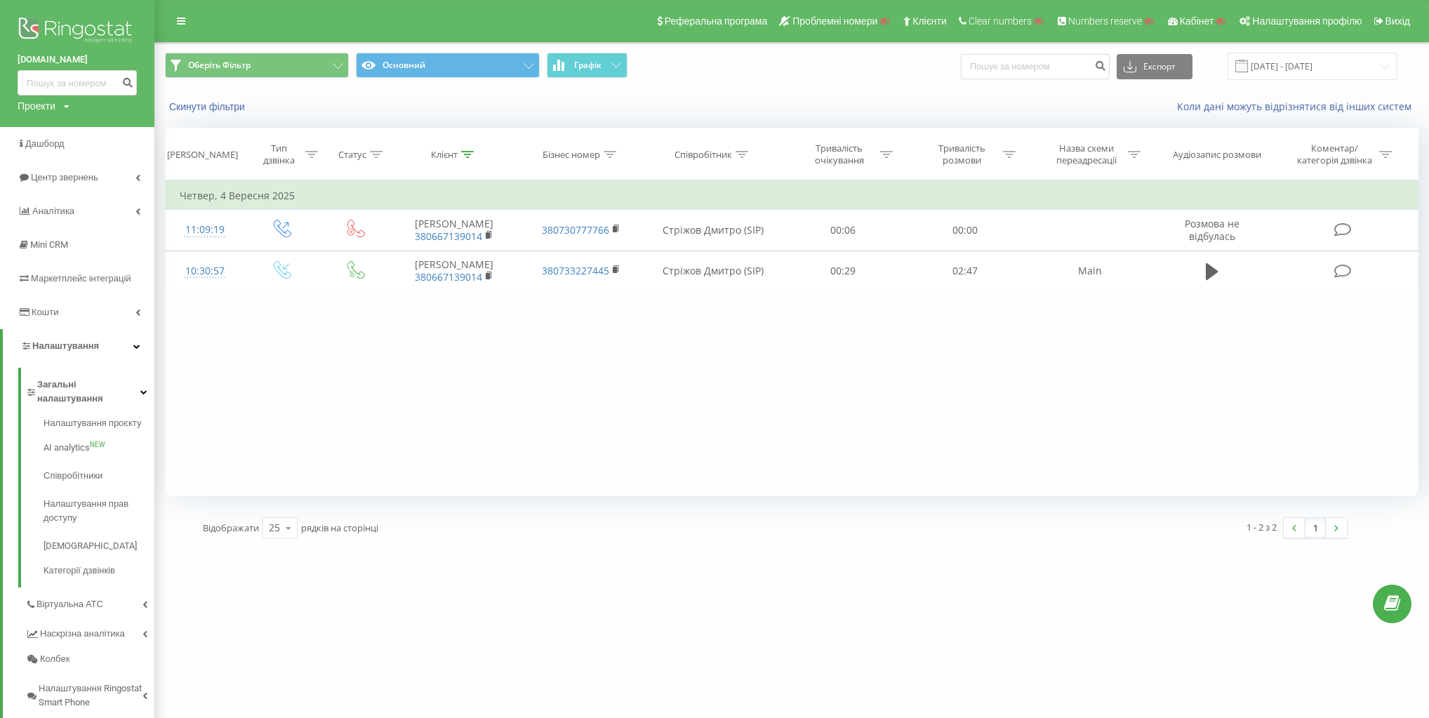
click at [297, 309] on div "Фільтрувати за умовою Дорівнює Введіть значення Скасувати OK Фільтрувати за умо…" at bounding box center [792, 338] width 1254 height 316
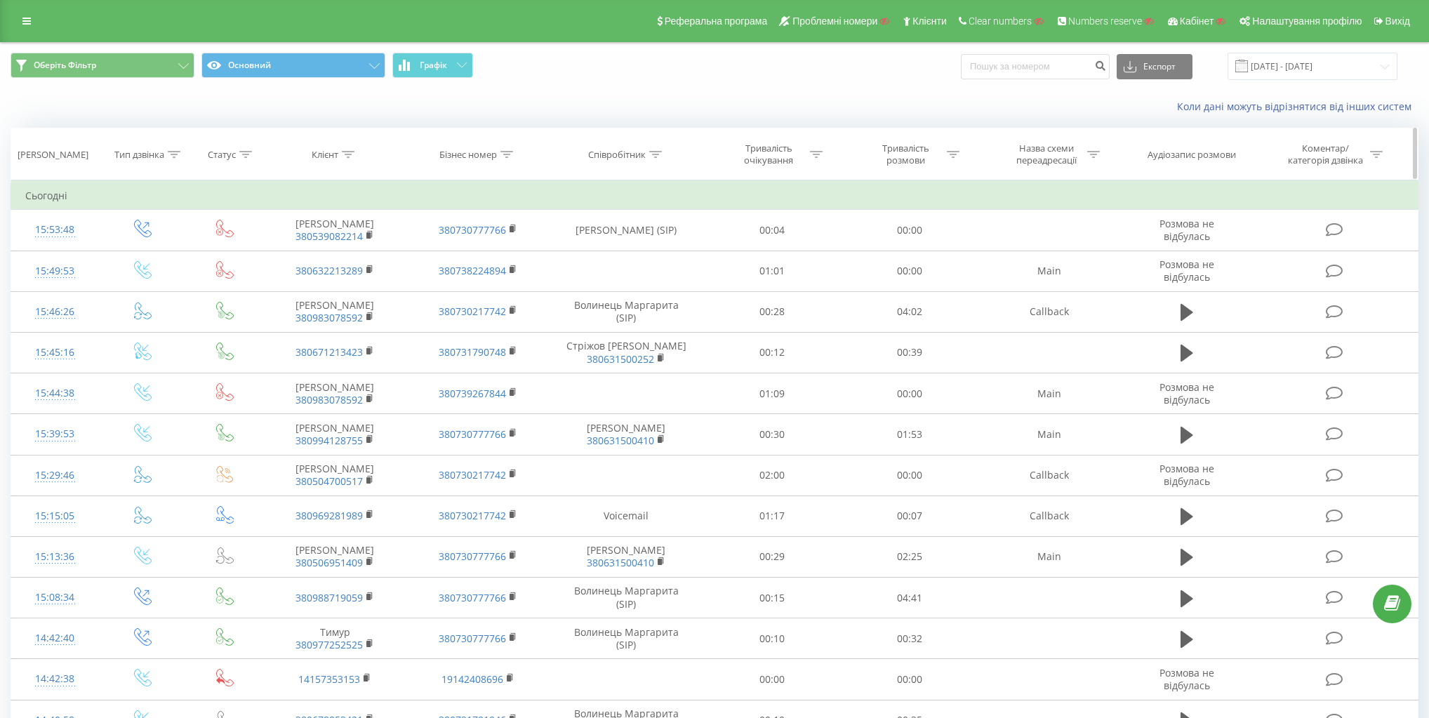
click at [331, 153] on div "Клієнт" at bounding box center [325, 155] width 27 height 12
click at [329, 250] on input "text" at bounding box center [336, 255] width 124 height 25
paste input "380935311916"
click at [359, 272] on span "OK" at bounding box center [364, 283] width 39 height 22
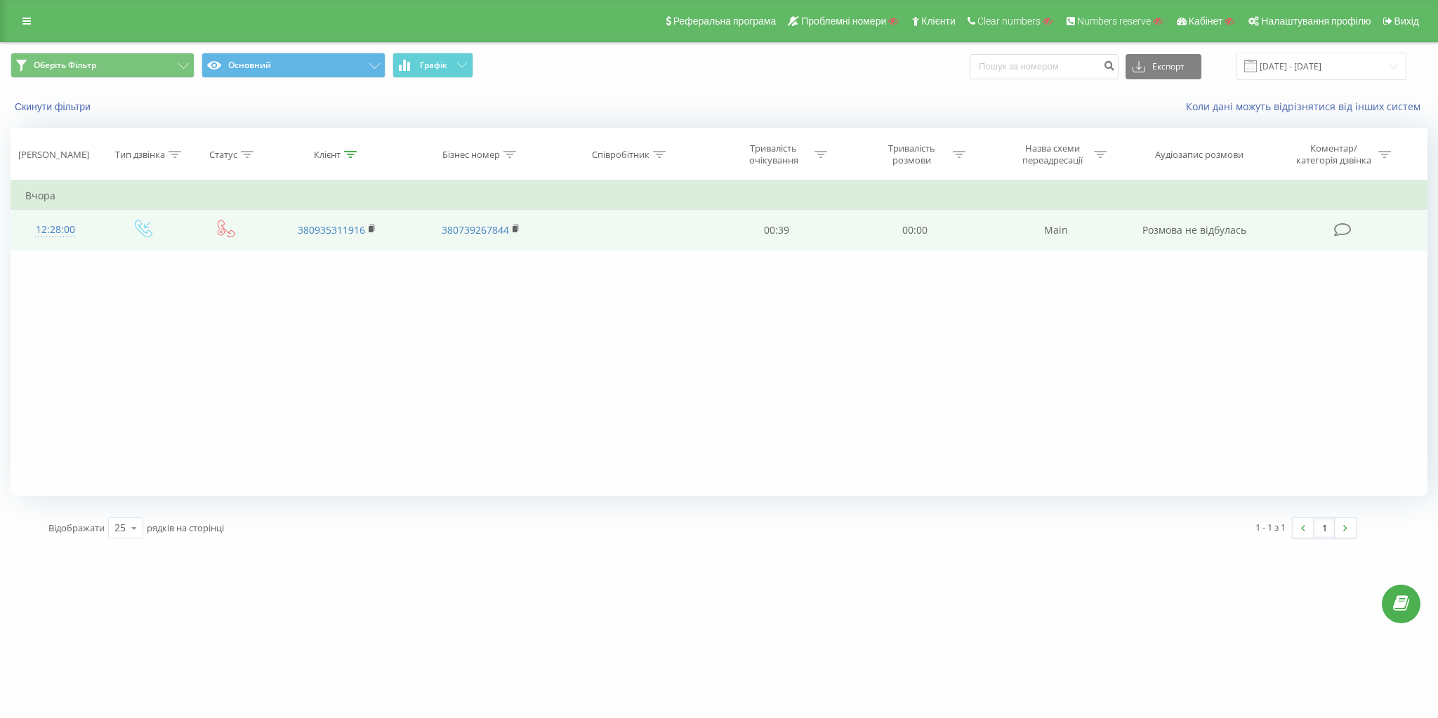
click at [227, 227] on icon at bounding box center [227, 229] width 18 height 18
click at [129, 227] on td at bounding box center [144, 230] width 88 height 41
click at [142, 226] on icon at bounding box center [144, 229] width 18 height 18
click at [216, 229] on td at bounding box center [226, 230] width 77 height 41
click at [227, 229] on icon at bounding box center [227, 229] width 18 height 18
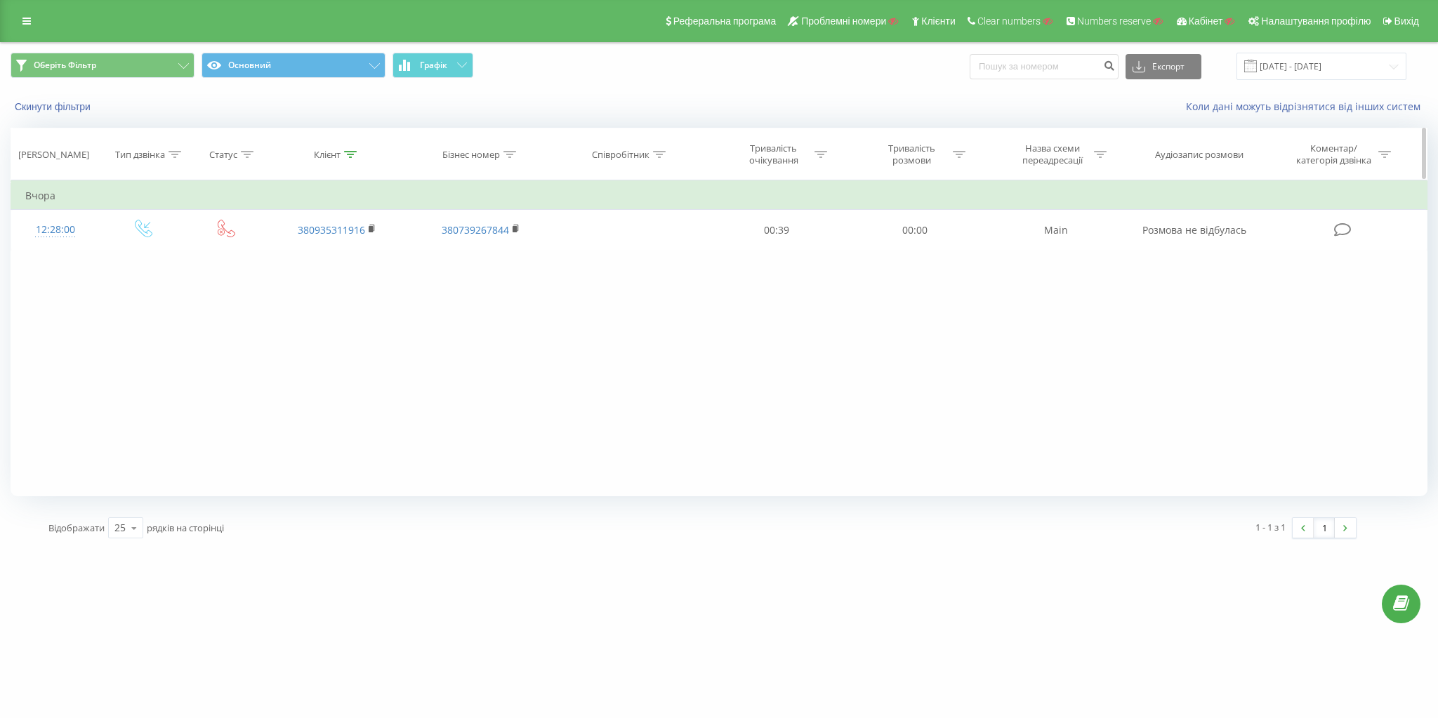
click at [326, 166] on th "Клієнт" at bounding box center [337, 154] width 144 height 52
click at [335, 150] on div "Клієнт" at bounding box center [327, 155] width 27 height 12
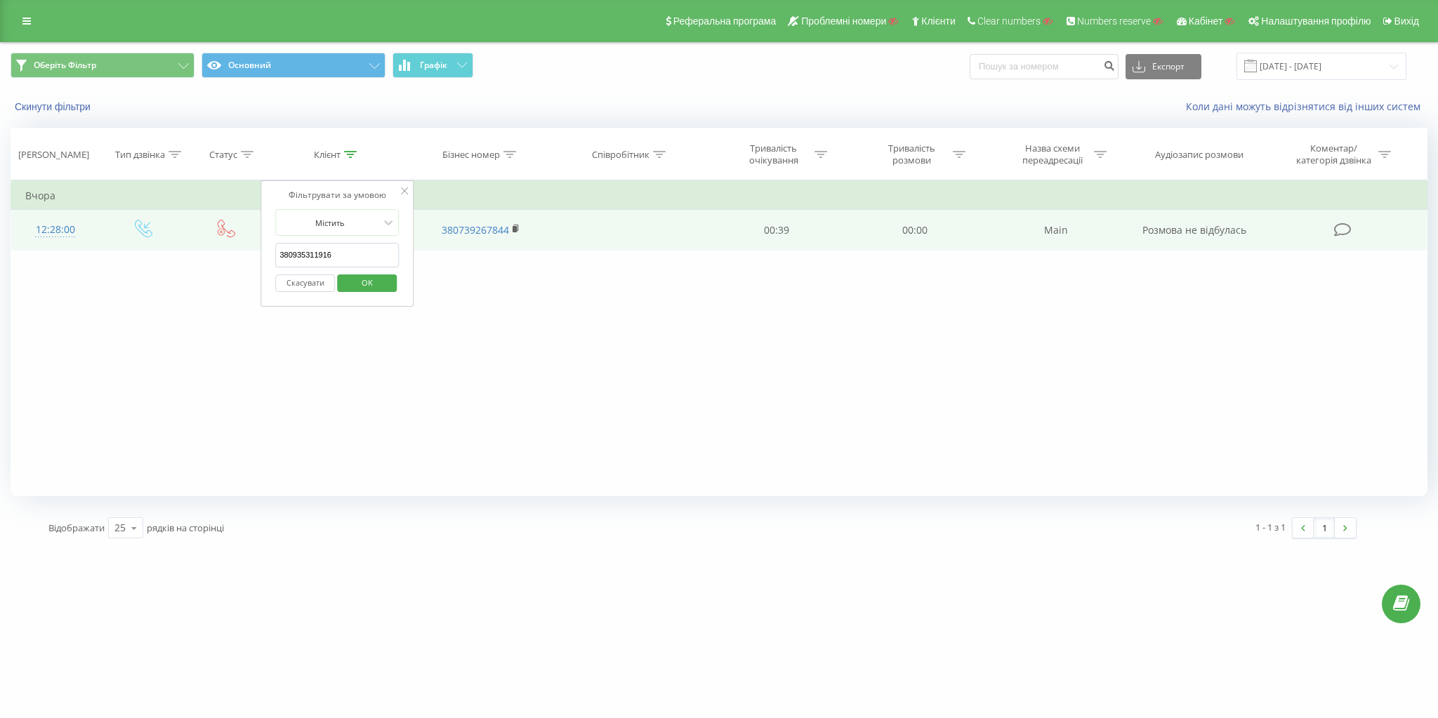
drag, startPoint x: 335, startPoint y: 258, endPoint x: 110, endPoint y: 233, distance: 226.7
click at [118, 234] on table "Фільтрувати за умовою Дорівнює Введіть значення Скасувати OK Фільтрувати за умо…" at bounding box center [719, 215] width 1417 height 70
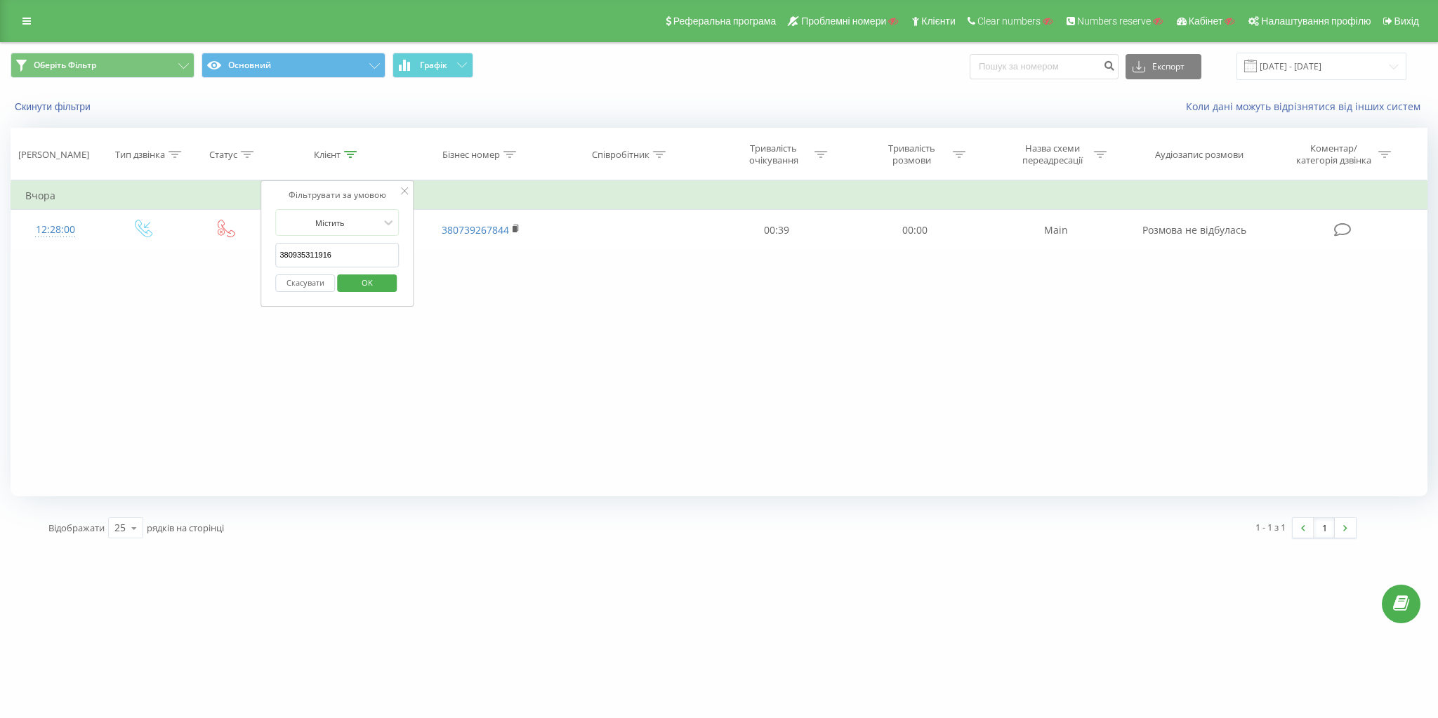
paste input "681151188"
click at [375, 284] on span "OK" at bounding box center [366, 283] width 39 height 22
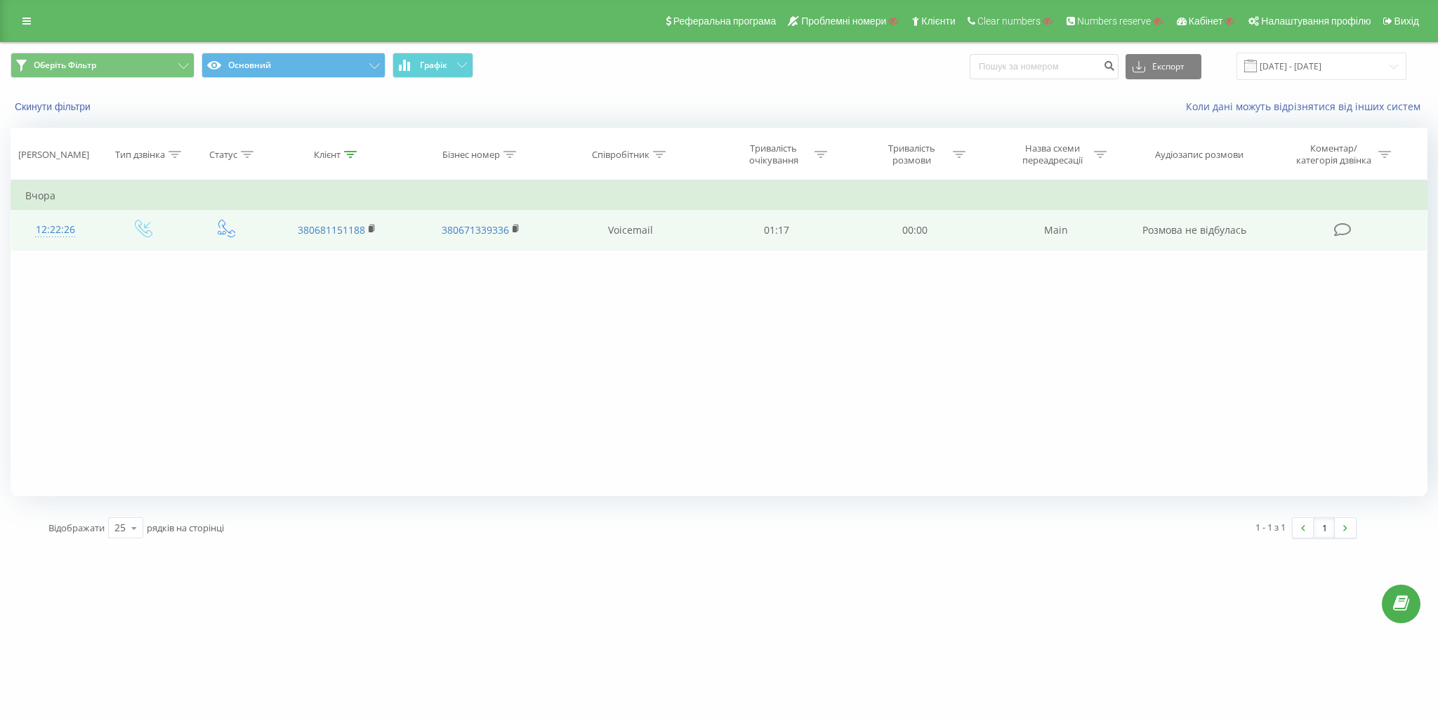
click at [155, 235] on td at bounding box center [144, 230] width 88 height 41
click at [152, 233] on td at bounding box center [144, 230] width 88 height 41
click at [144, 231] on icon at bounding box center [144, 229] width 18 height 18
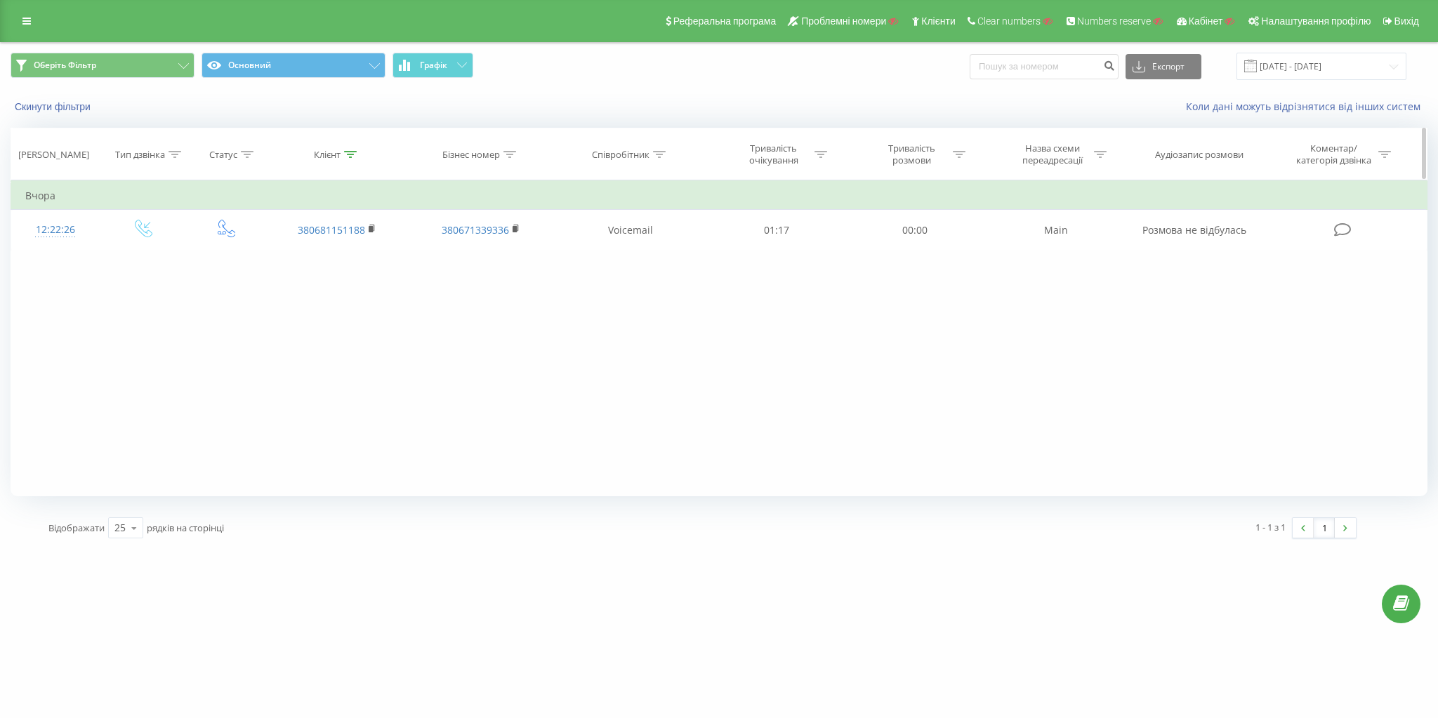
click at [325, 157] on div "Клієнт" at bounding box center [327, 155] width 27 height 12
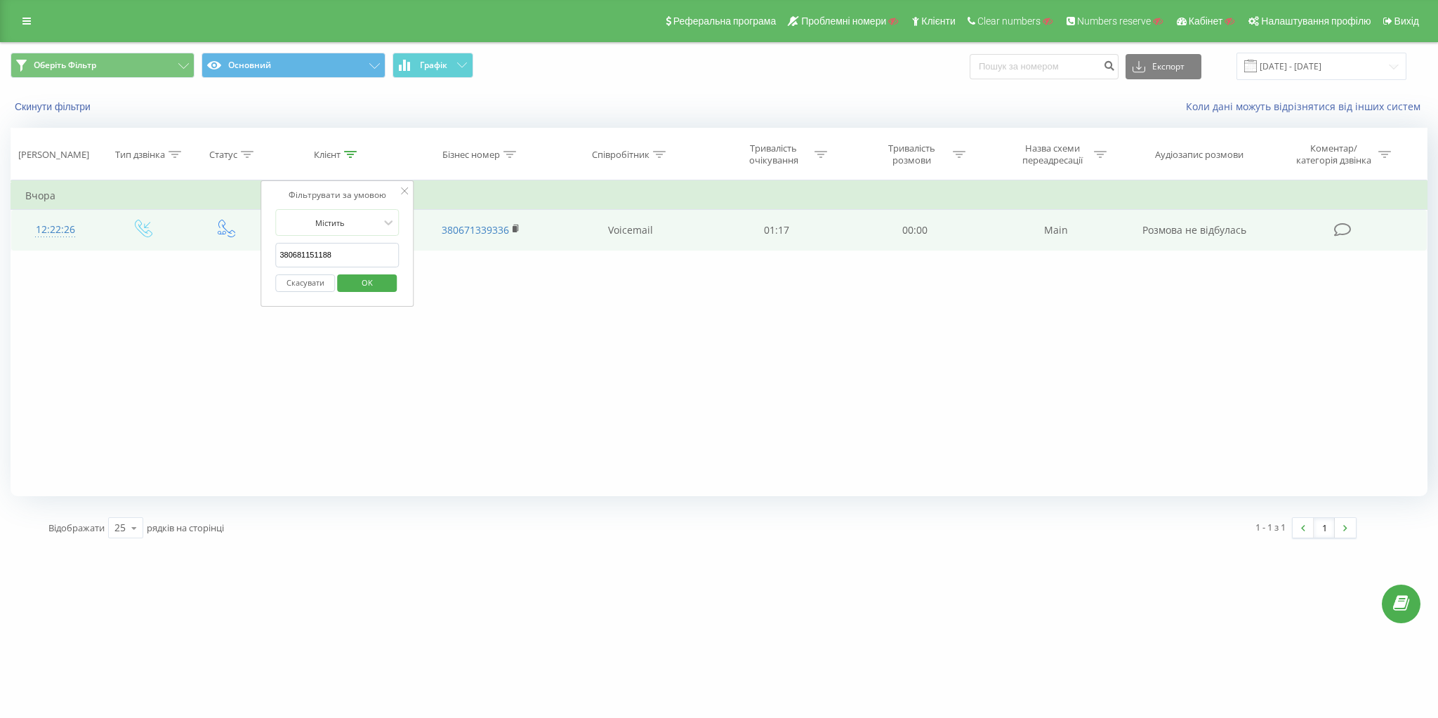
drag, startPoint x: 333, startPoint y: 253, endPoint x: 166, endPoint y: 243, distance: 168.1
click at [187, 244] on table "Фільтрувати за умовою Дорівнює Введіть значення Скасувати OK Фільтрувати за умо…" at bounding box center [719, 215] width 1417 height 70
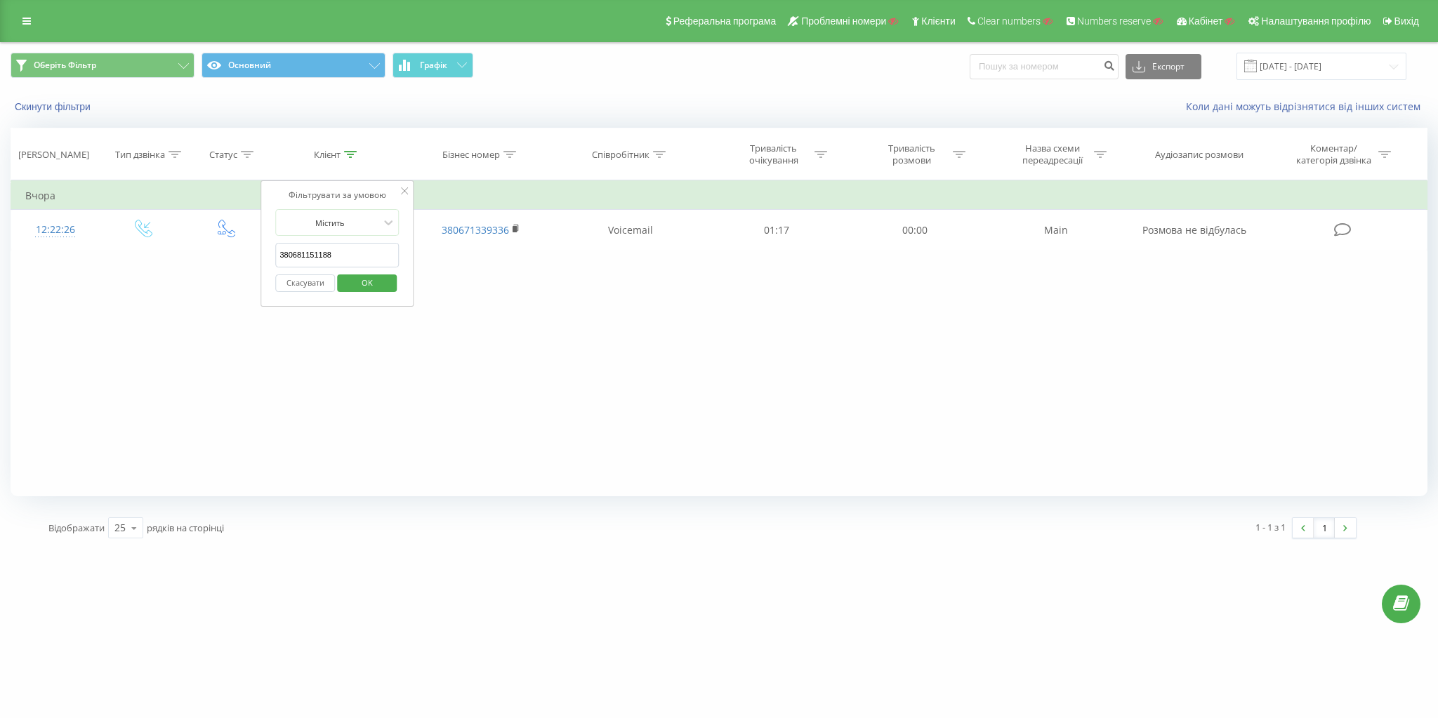
paste input "7220243"
type input "380672202438"
click at [359, 279] on span "OK" at bounding box center [366, 283] width 39 height 22
click at [33, 17] on link at bounding box center [26, 21] width 25 height 20
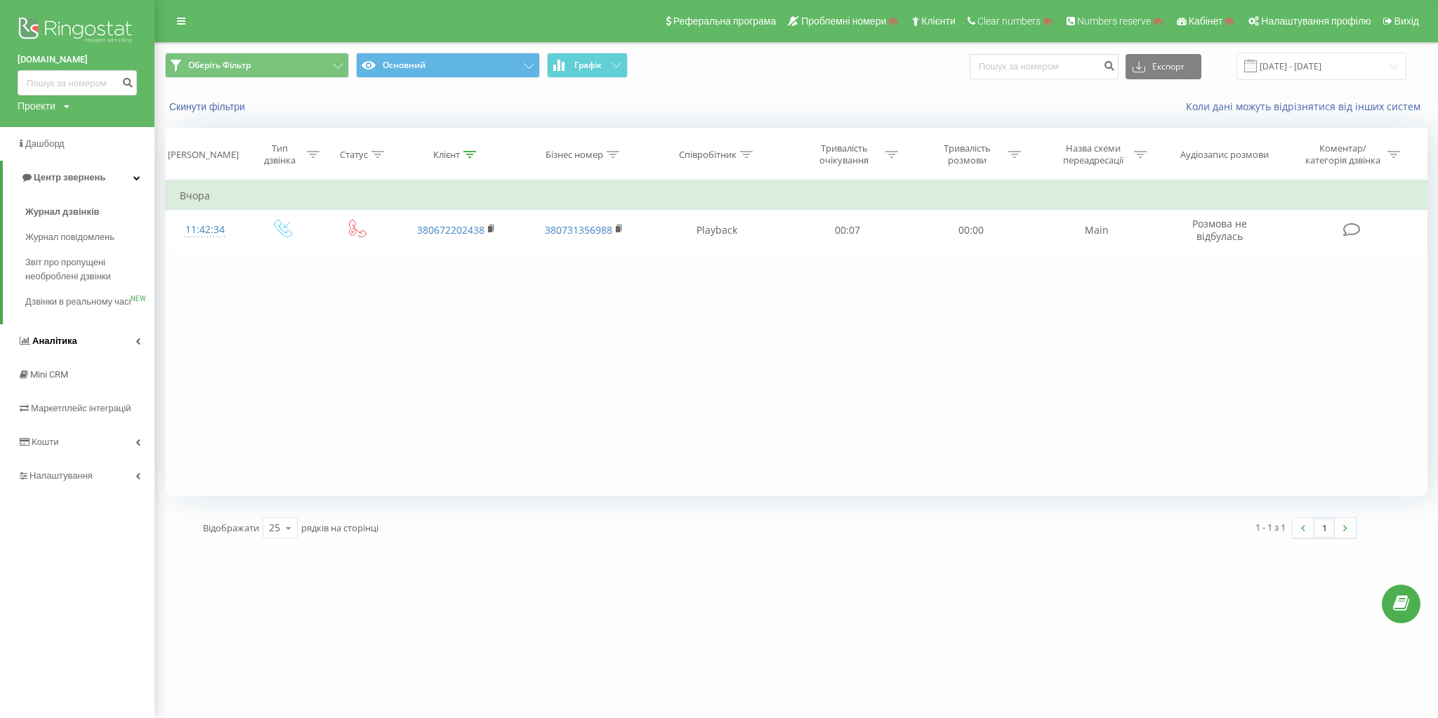
click at [100, 358] on link "Аналiтика" at bounding box center [77, 341] width 154 height 34
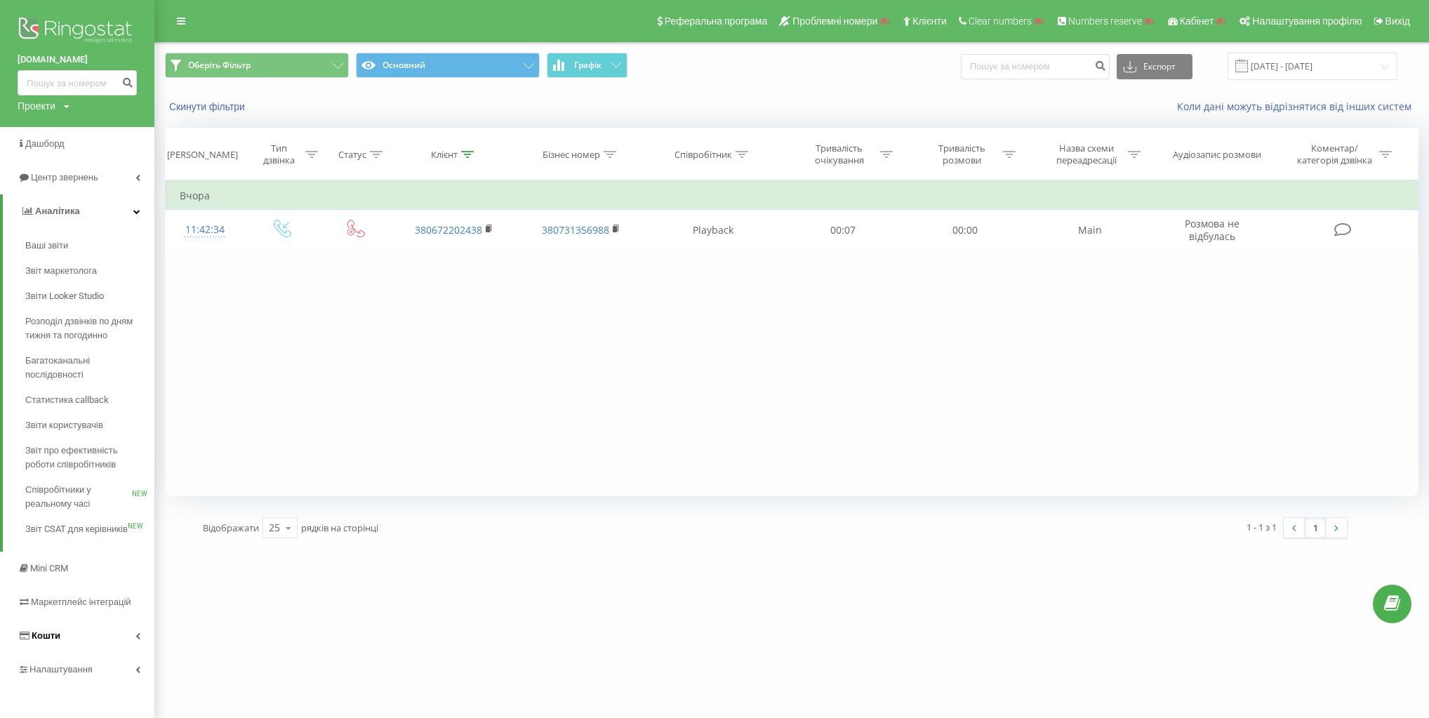
click at [127, 637] on link "Кошти" at bounding box center [77, 636] width 154 height 34
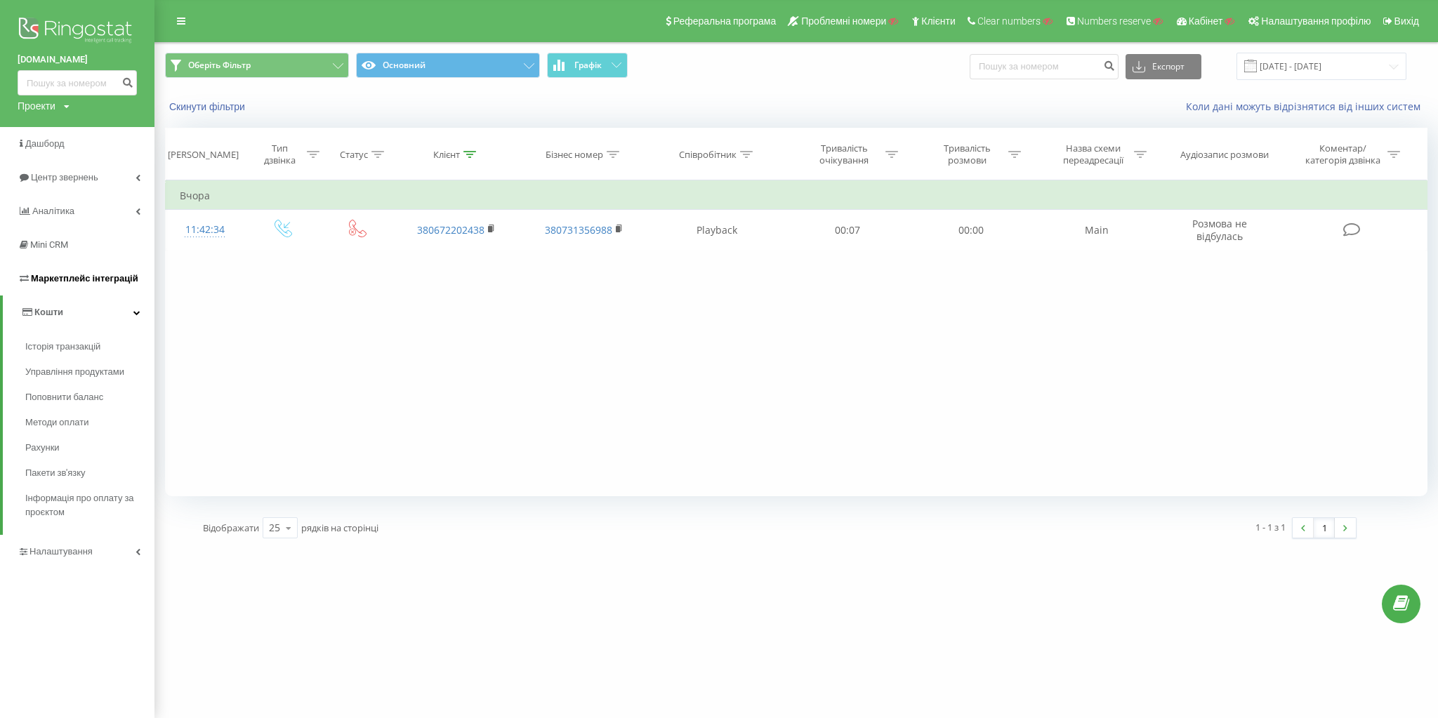
click at [109, 277] on span "Маркетплейс інтеграцій" at bounding box center [84, 278] width 107 height 11
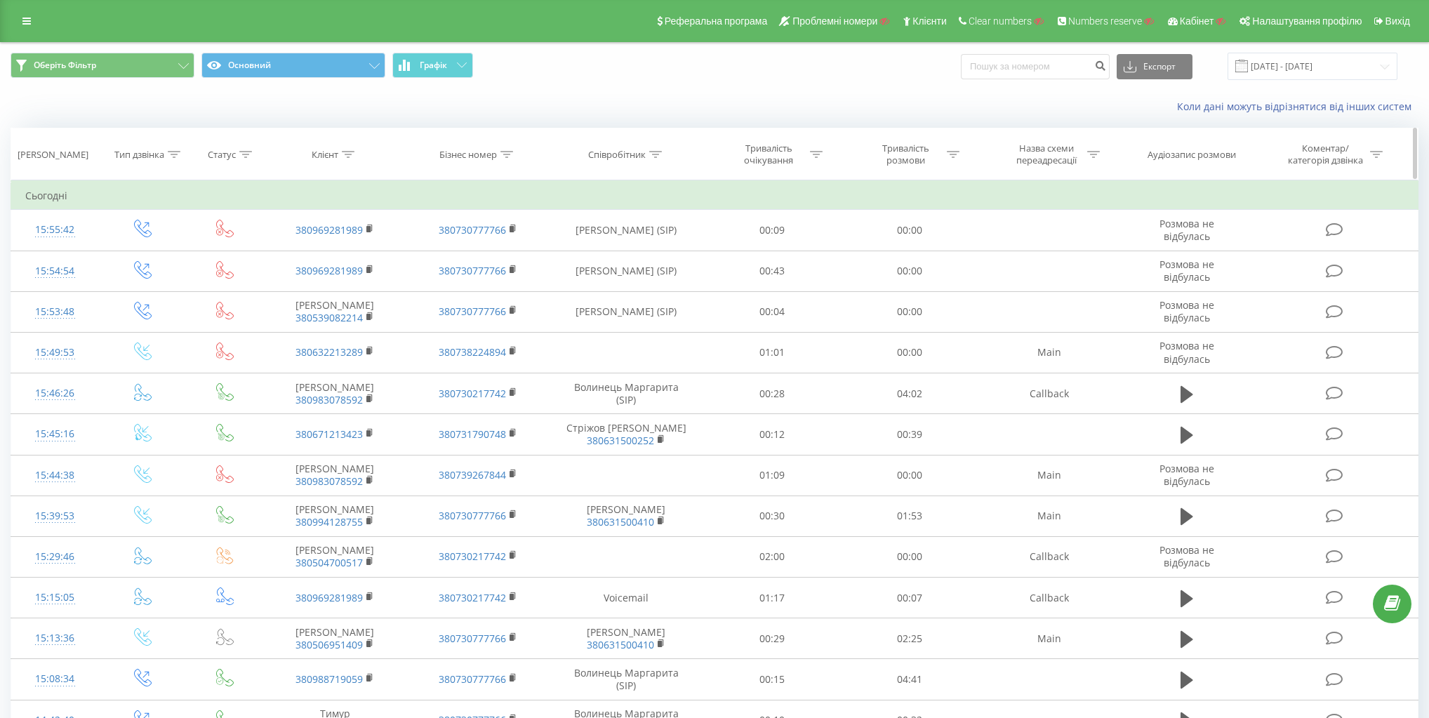
click at [347, 154] on icon at bounding box center [349, 154] width 13 height 7
click at [338, 248] on input "text" at bounding box center [336, 255] width 124 height 25
paste input "380935311916"
click at [367, 279] on span "OK" at bounding box center [364, 283] width 39 height 22
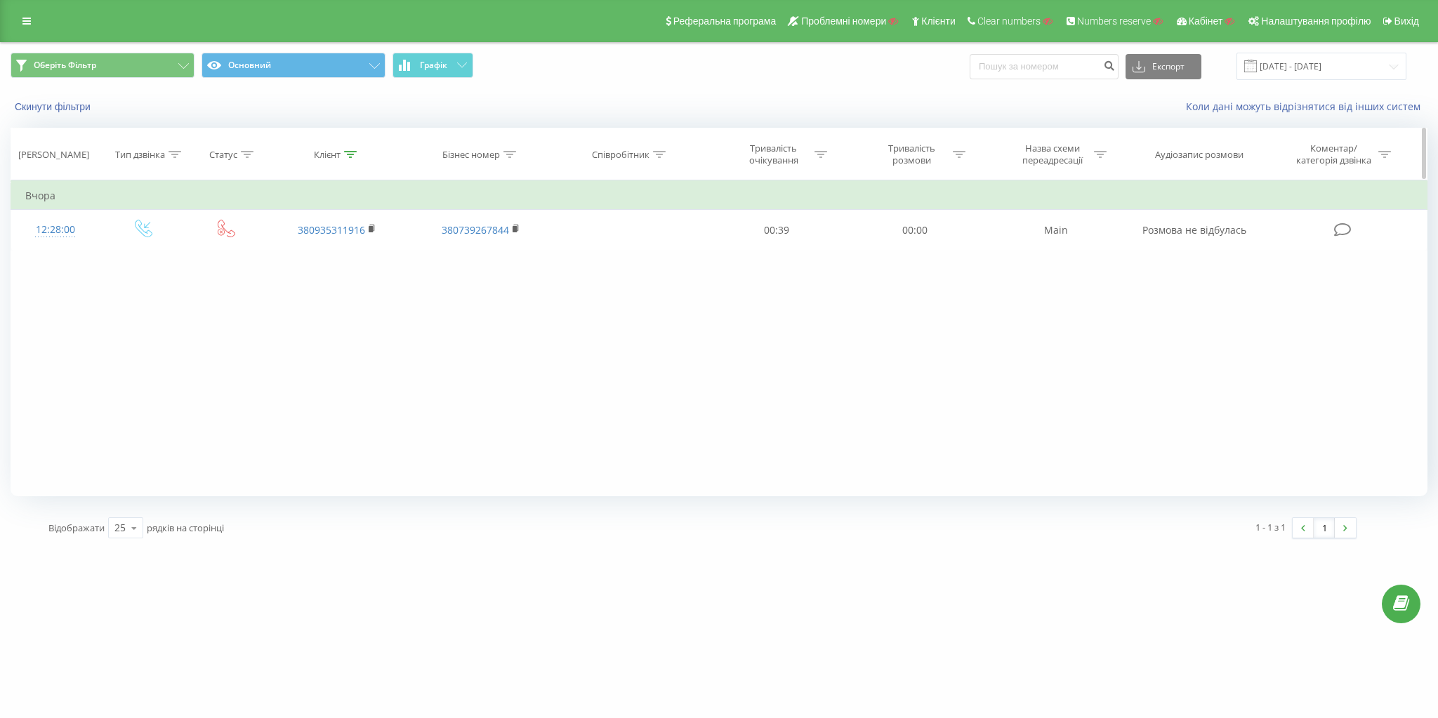
click at [331, 152] on div "Клієнт" at bounding box center [327, 155] width 27 height 12
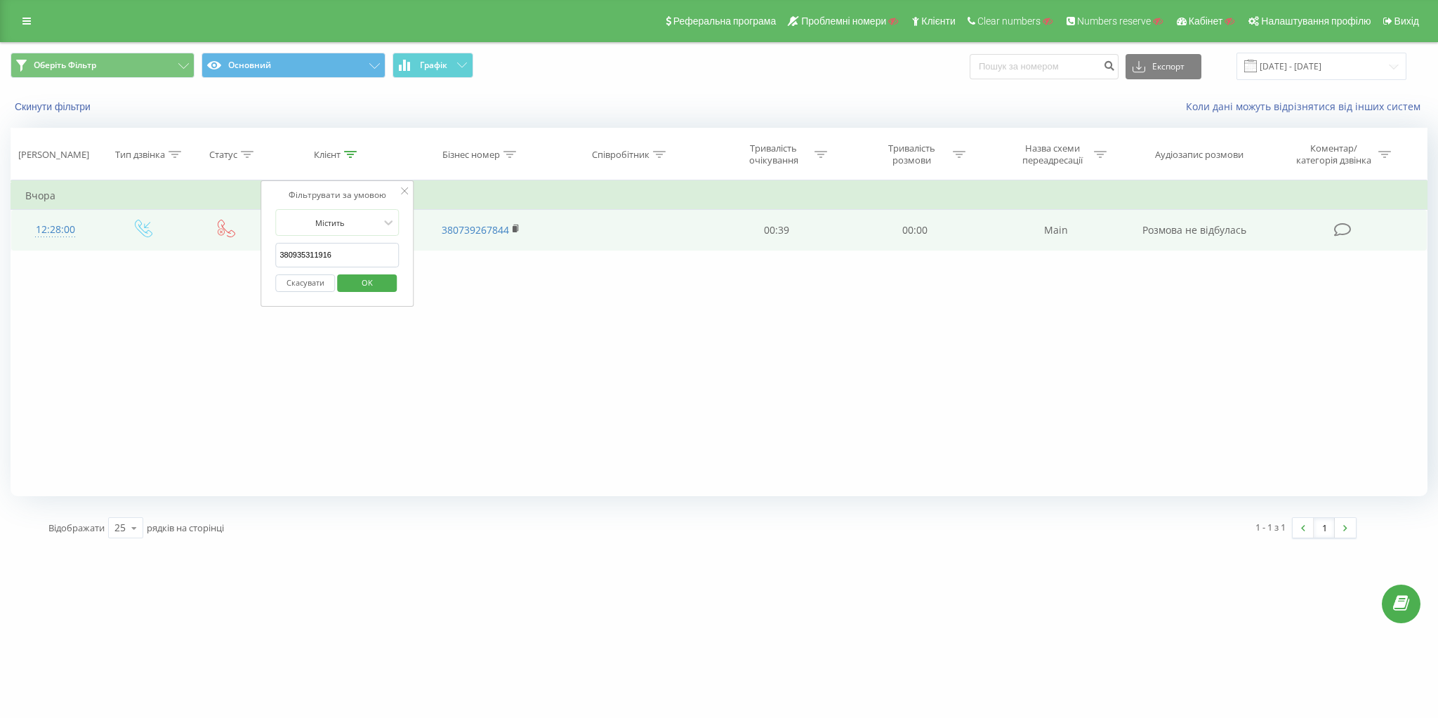
drag, startPoint x: 350, startPoint y: 256, endPoint x: 176, endPoint y: 244, distance: 173.8
click at [178, 245] on table "Фільтрувати за умовою Дорівнює Введіть значення Скасувати OK Фільтрувати за умо…" at bounding box center [719, 215] width 1417 height 70
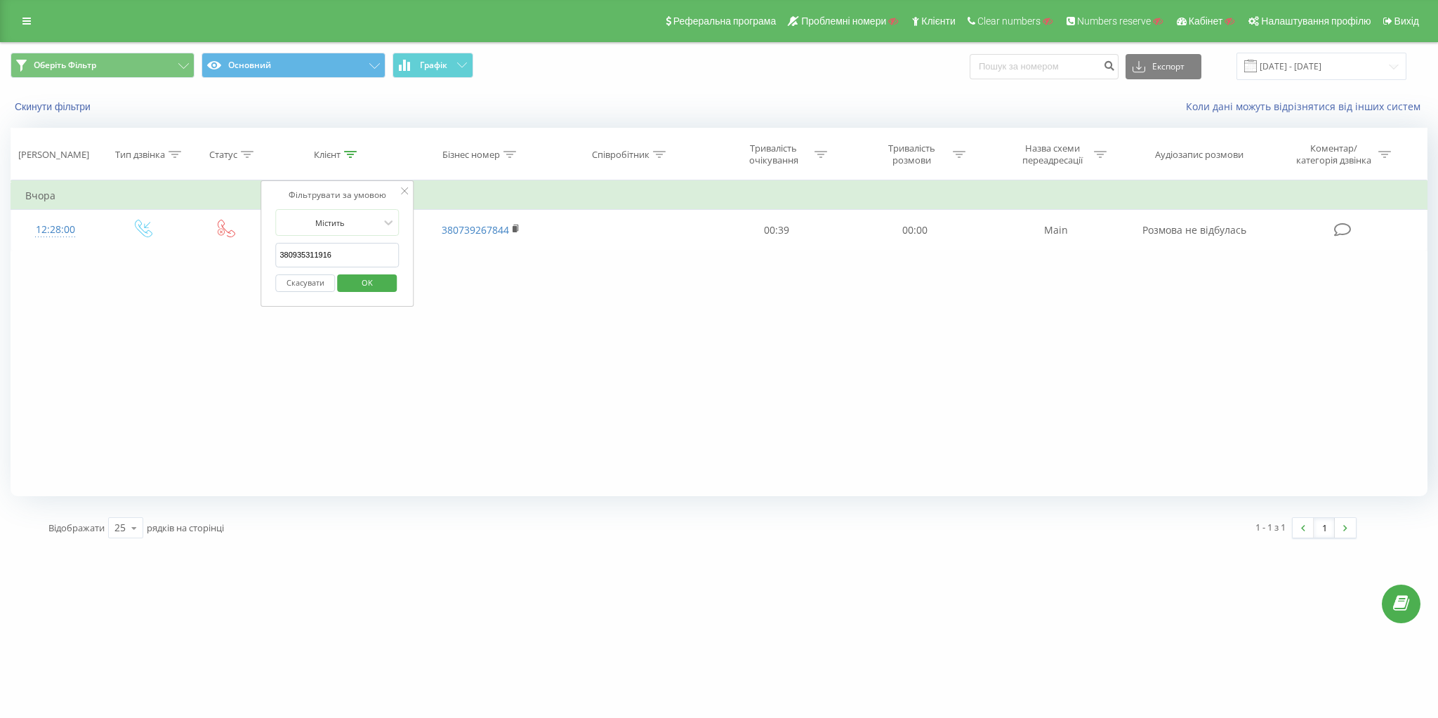
paste input "681151188"
click at [369, 283] on span "OK" at bounding box center [366, 283] width 39 height 22
click at [331, 165] on th "Клієнт" at bounding box center [337, 154] width 144 height 52
click at [331, 154] on div "Клієнт" at bounding box center [327, 155] width 27 height 12
click at [333, 250] on input "380681151188" at bounding box center [337, 255] width 124 height 25
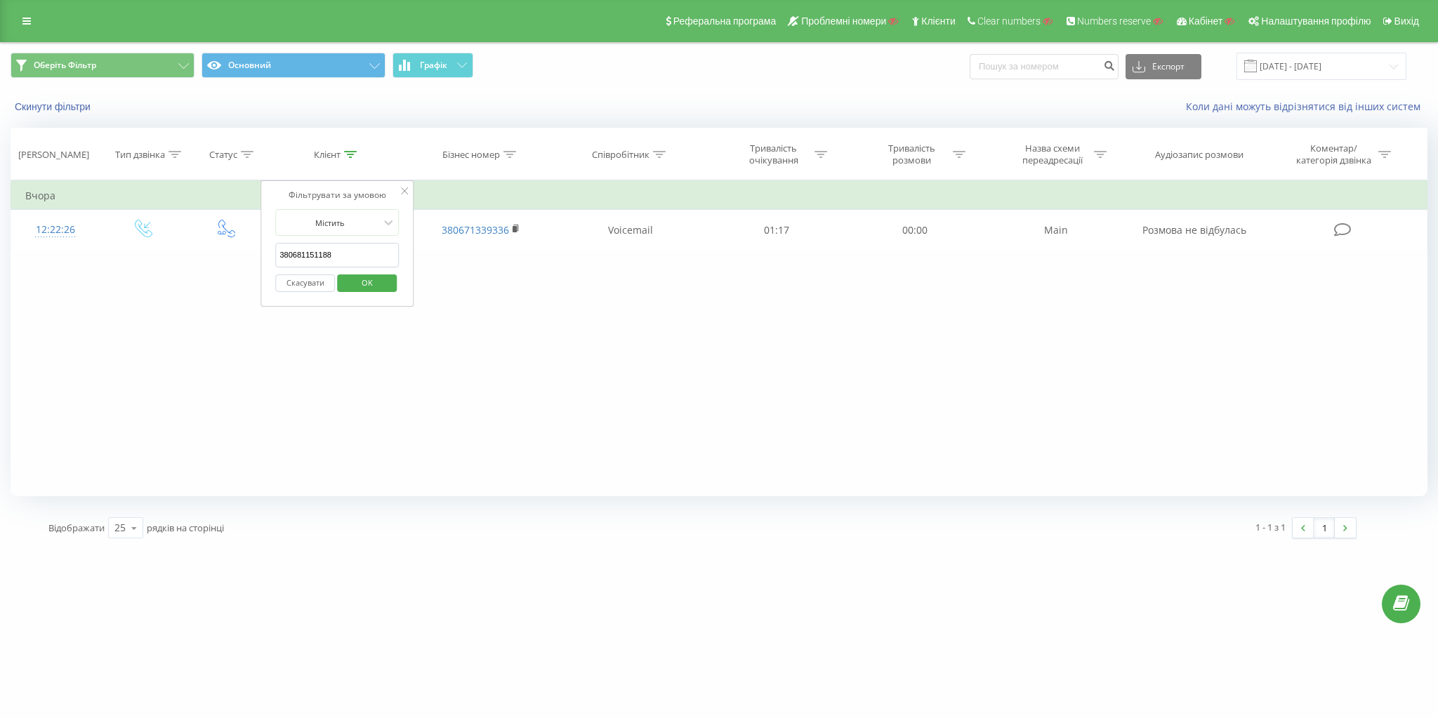
click at [333, 250] on input "380681151188" at bounding box center [337, 255] width 124 height 25
paste input "7220243"
type input "380672202438"
click at [362, 281] on span "OK" at bounding box center [366, 283] width 39 height 22
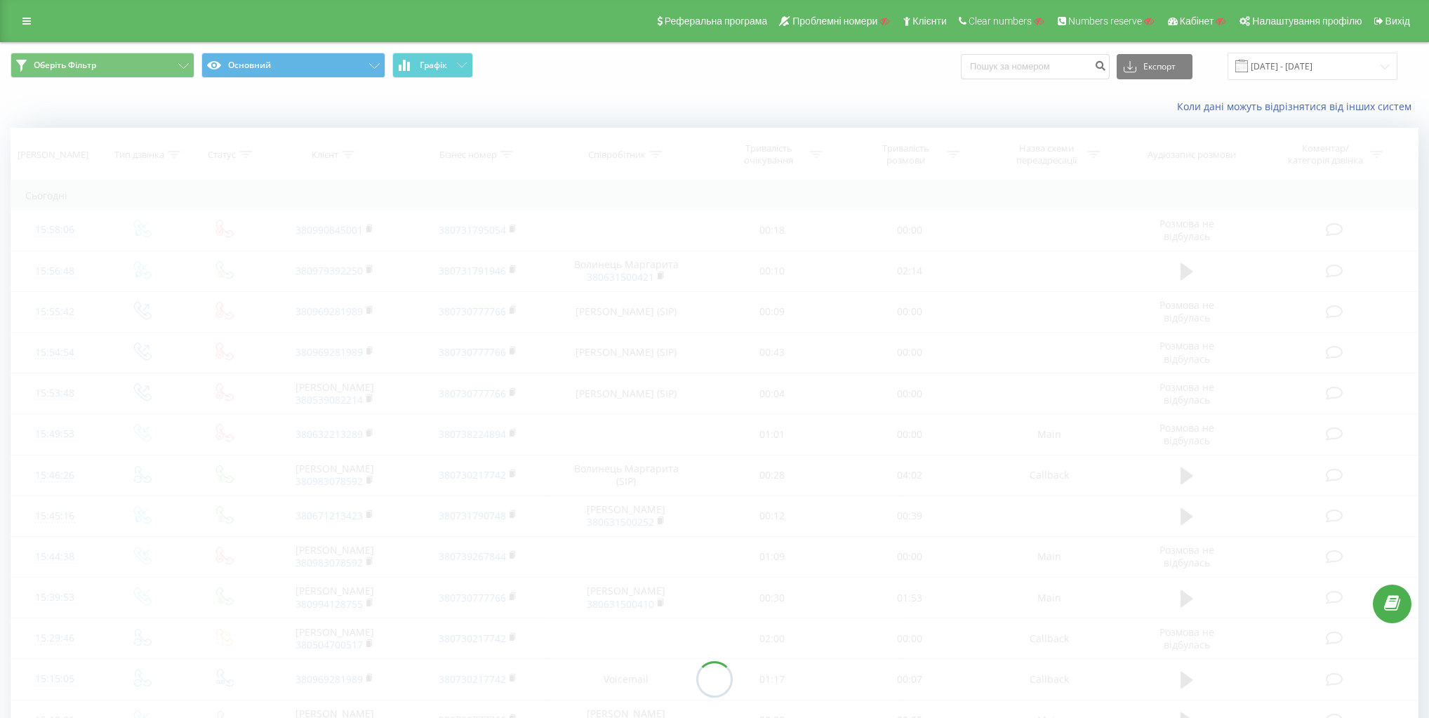
click at [344, 156] on div at bounding box center [715, 679] width 1408 height 1103
click at [327, 152] on div "Клієнт" at bounding box center [325, 155] width 27 height 12
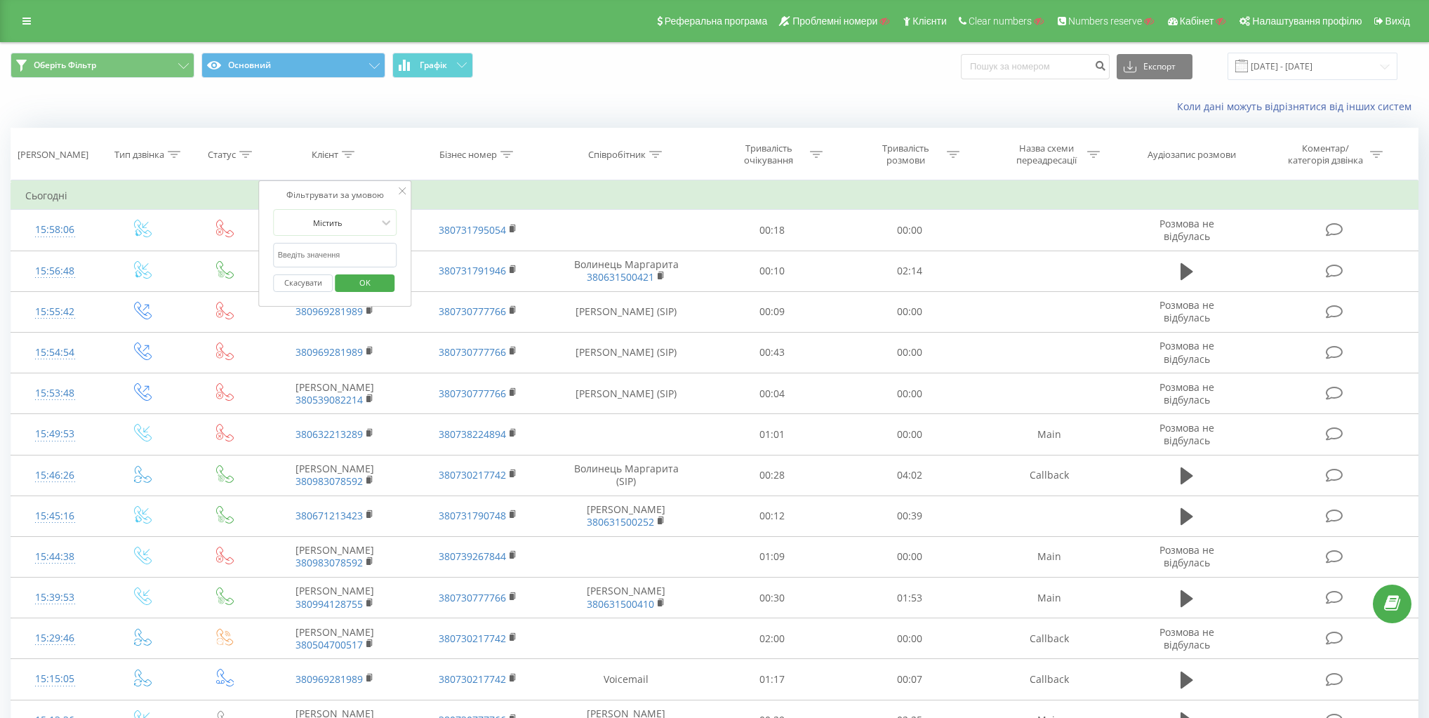
click at [342, 246] on input "text" at bounding box center [336, 255] width 124 height 25
paste input "380675044584"
click at [366, 280] on span "OK" at bounding box center [364, 283] width 39 height 22
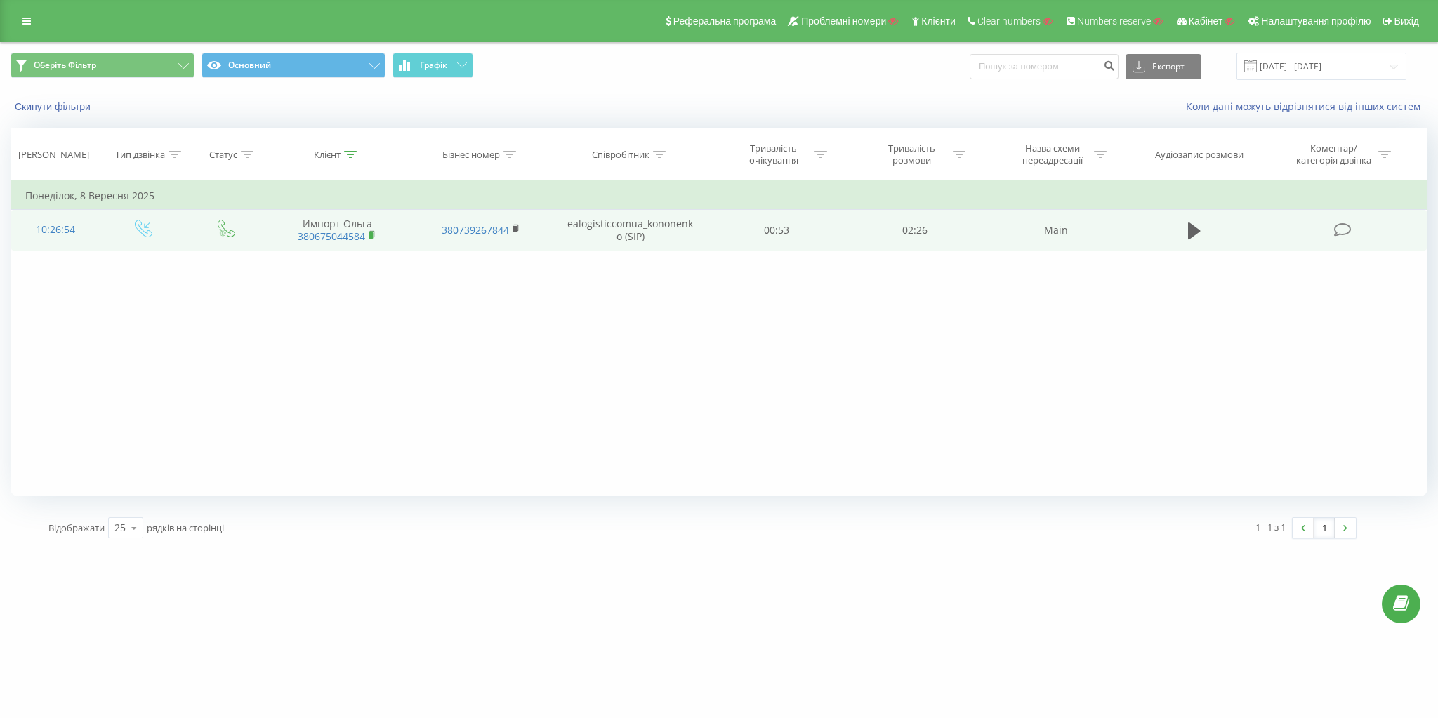
click at [373, 236] on rect at bounding box center [371, 235] width 4 height 6
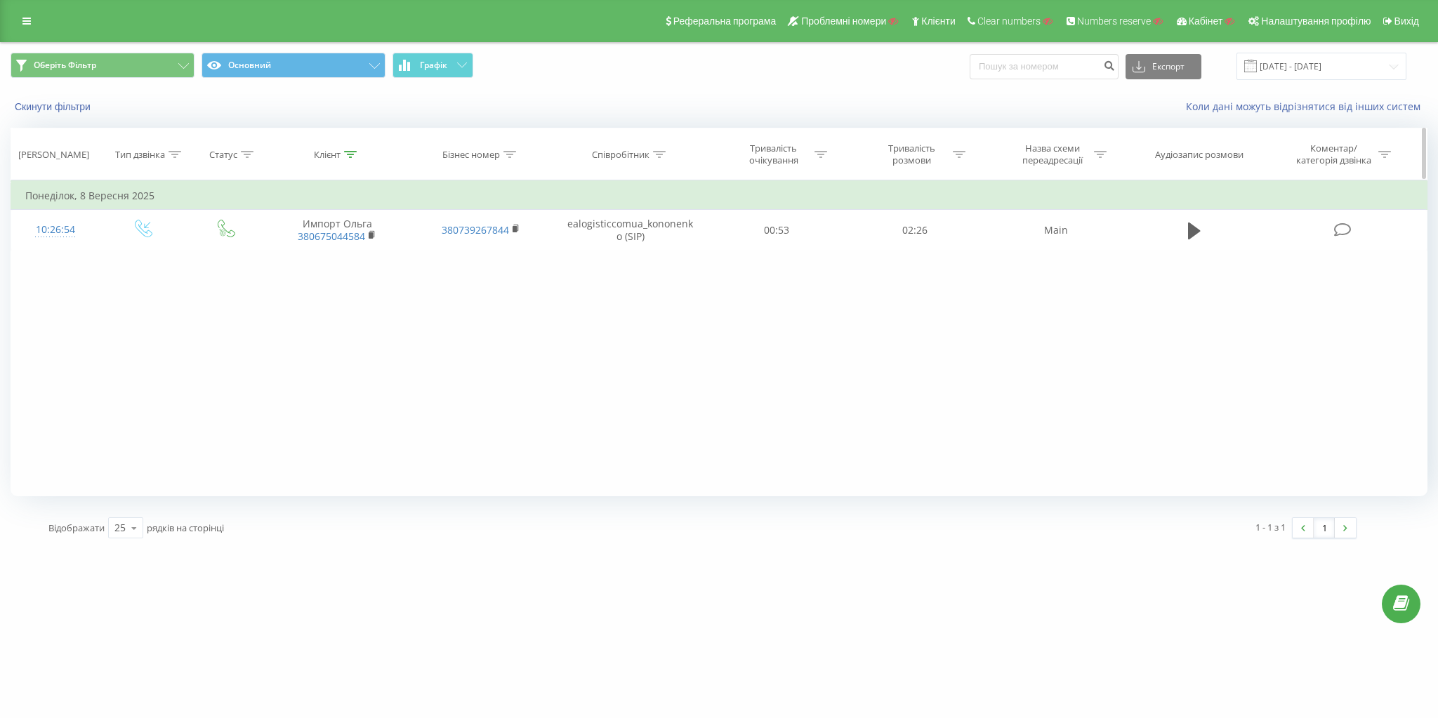
click at [340, 153] on div "Клієнт" at bounding box center [327, 155] width 27 height 12
drag, startPoint x: 361, startPoint y: 246, endPoint x: 243, endPoint y: 257, distance: 118.5
click at [190, 240] on table "Фільтрувати за умовою Дорівнює Введіть значення Скасувати OK Фільтрувати за умо…" at bounding box center [719, 215] width 1417 height 70
paste input "6713901"
click at [403, 251] on div "Фільтрувати за умовою Містить 380667139014 Скасувати OK" at bounding box center [336, 243] width 153 height 126
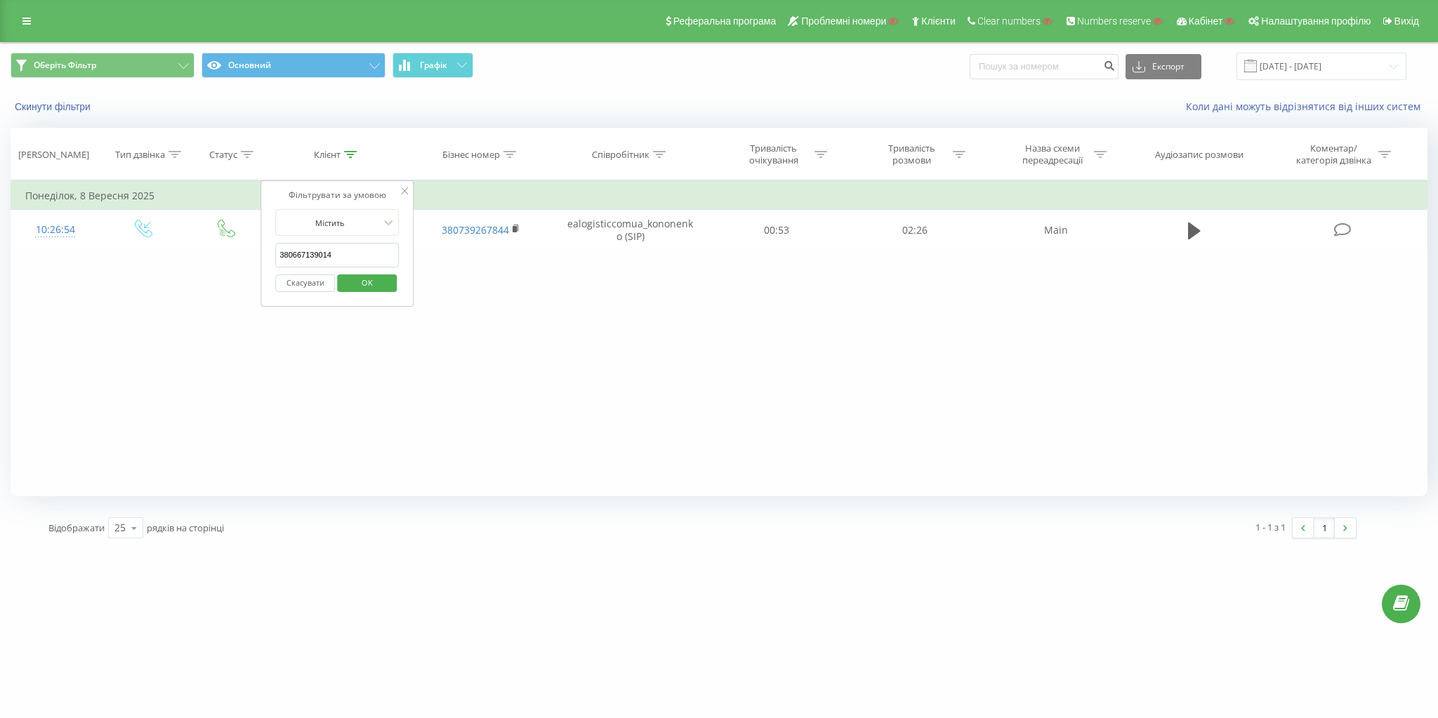
click at [376, 273] on span "OK" at bounding box center [366, 283] width 39 height 22
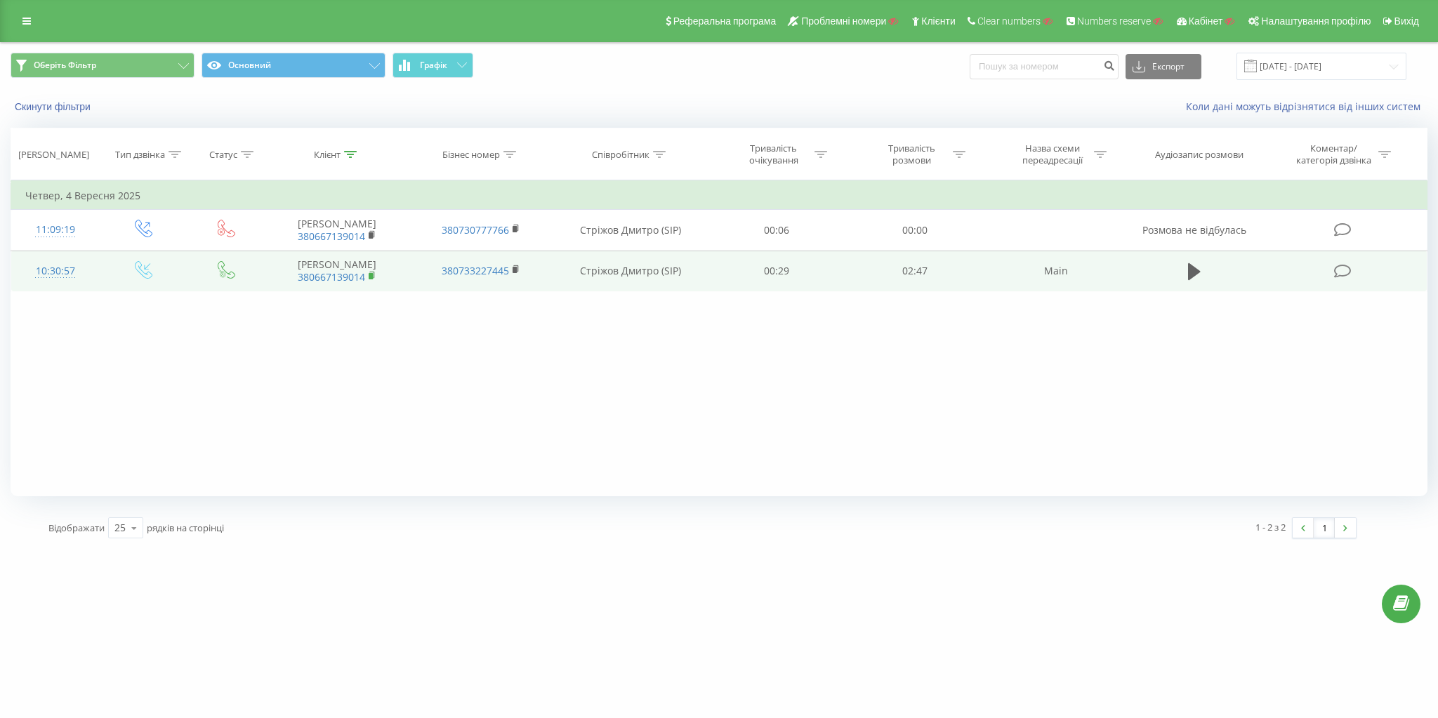
click at [373, 275] on rect at bounding box center [371, 276] width 4 height 6
click at [147, 266] on icon at bounding box center [144, 270] width 18 height 18
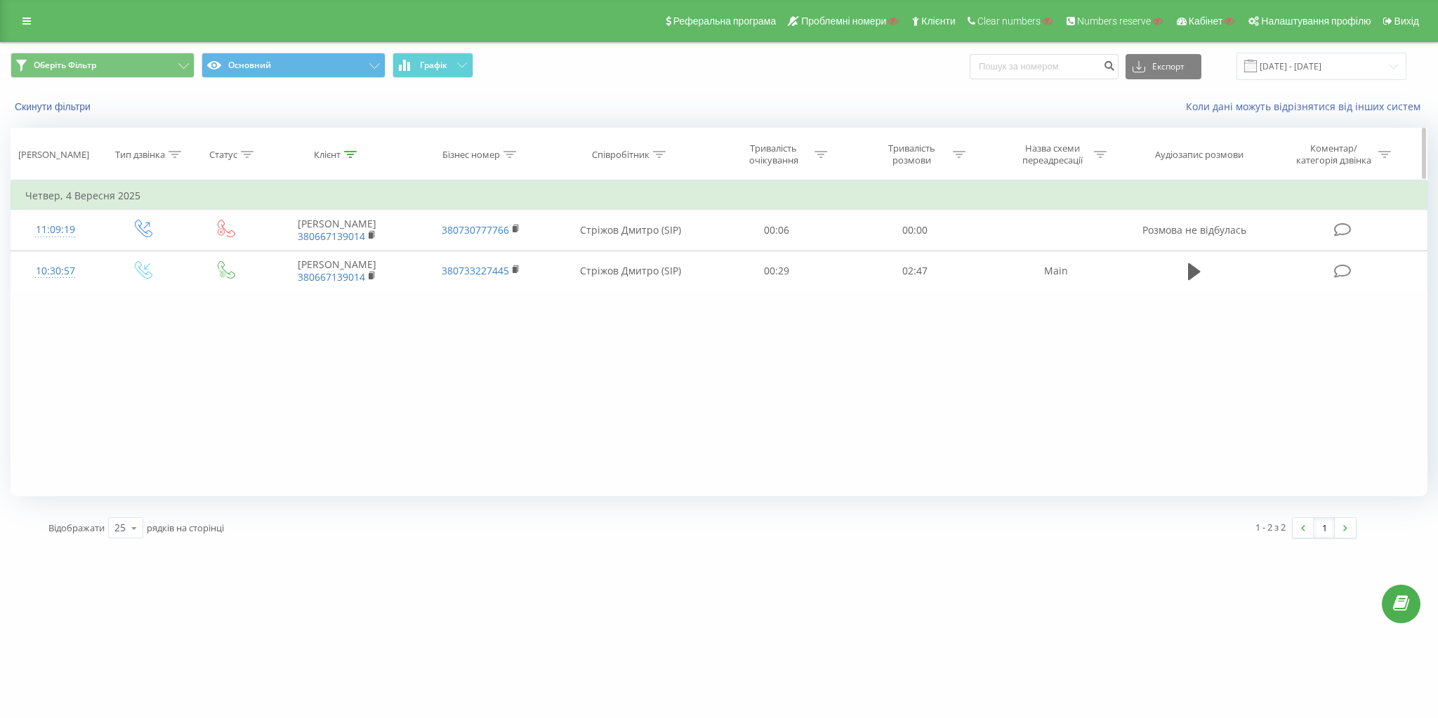
click at [322, 150] on div "Клієнт" at bounding box center [327, 155] width 27 height 12
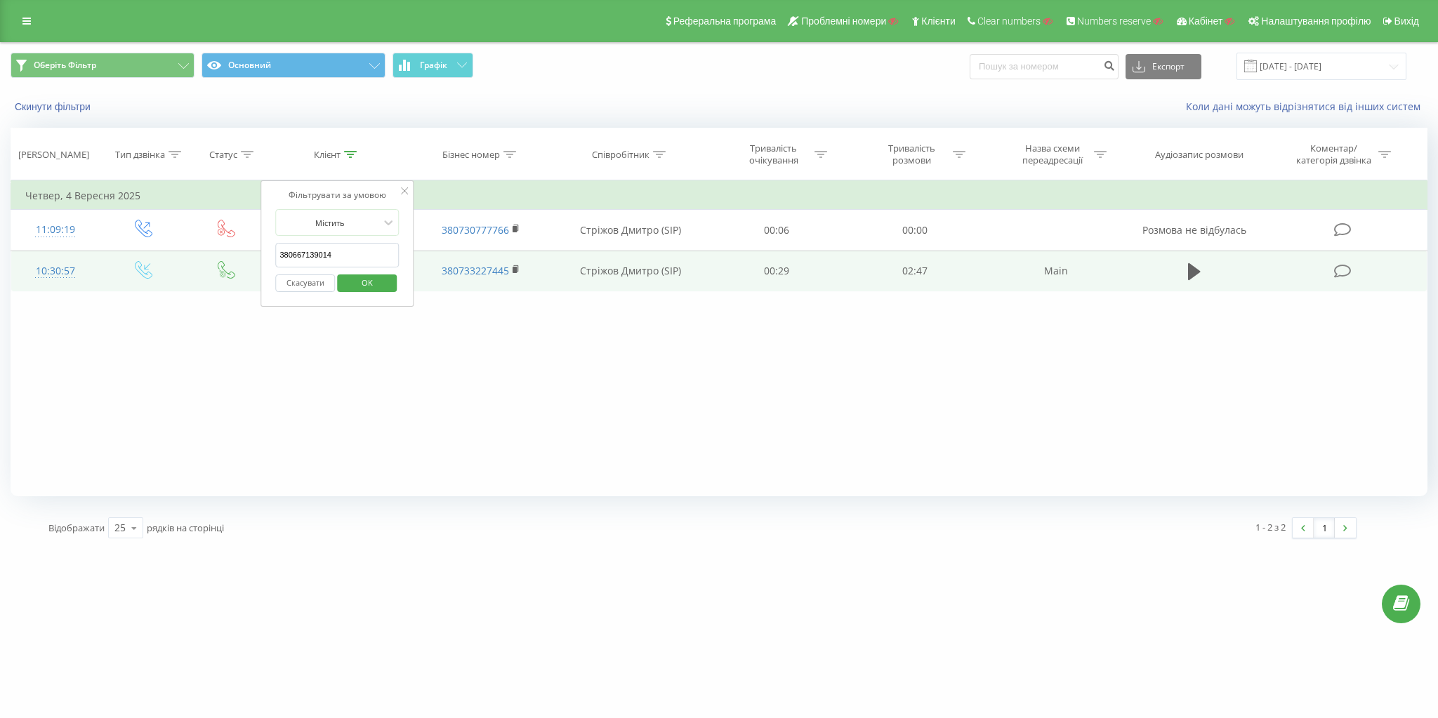
drag, startPoint x: 345, startPoint y: 253, endPoint x: 192, endPoint y: 250, distance: 153.8
click at [192, 250] on table "Фільтрувати за умовою Дорівнює Введіть значення Скасувати OK Фільтрувати за умо…" at bounding box center [719, 236] width 1417 height 112
paste input "968778888"
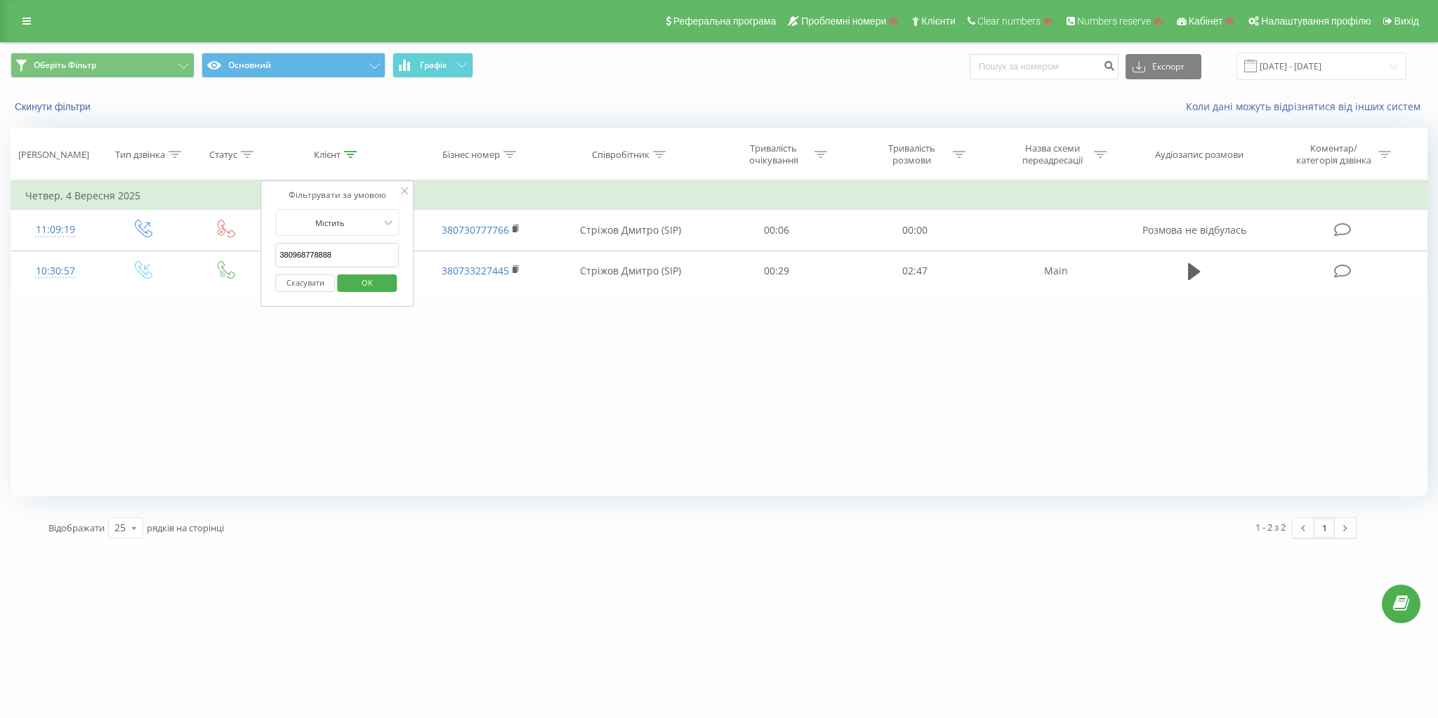
type input "380968778888"
click at [360, 277] on span "OK" at bounding box center [366, 283] width 39 height 22
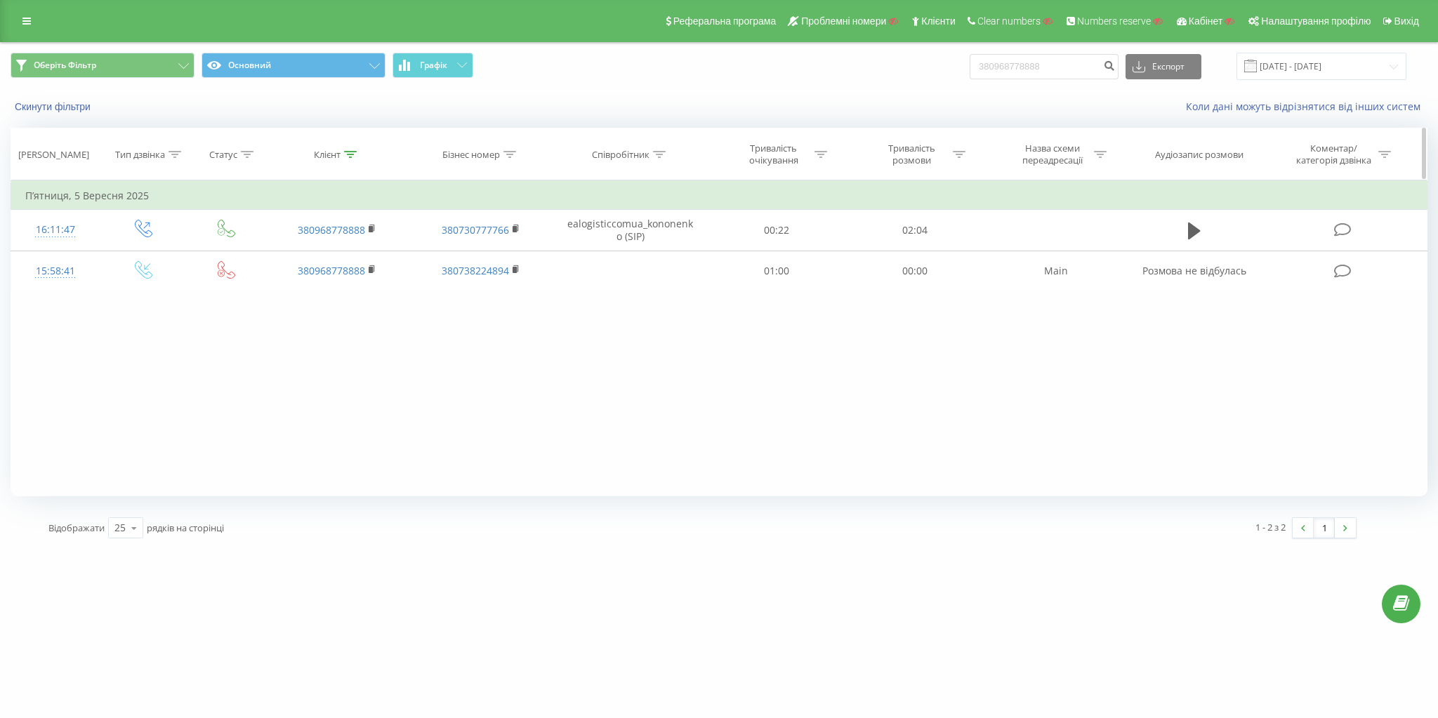
click at [331, 161] on th "Клієнт" at bounding box center [337, 154] width 144 height 52
click at [343, 152] on div "Клієнт" at bounding box center [335, 155] width 43 height 12
click at [357, 254] on input "380968778888" at bounding box center [337, 255] width 124 height 25
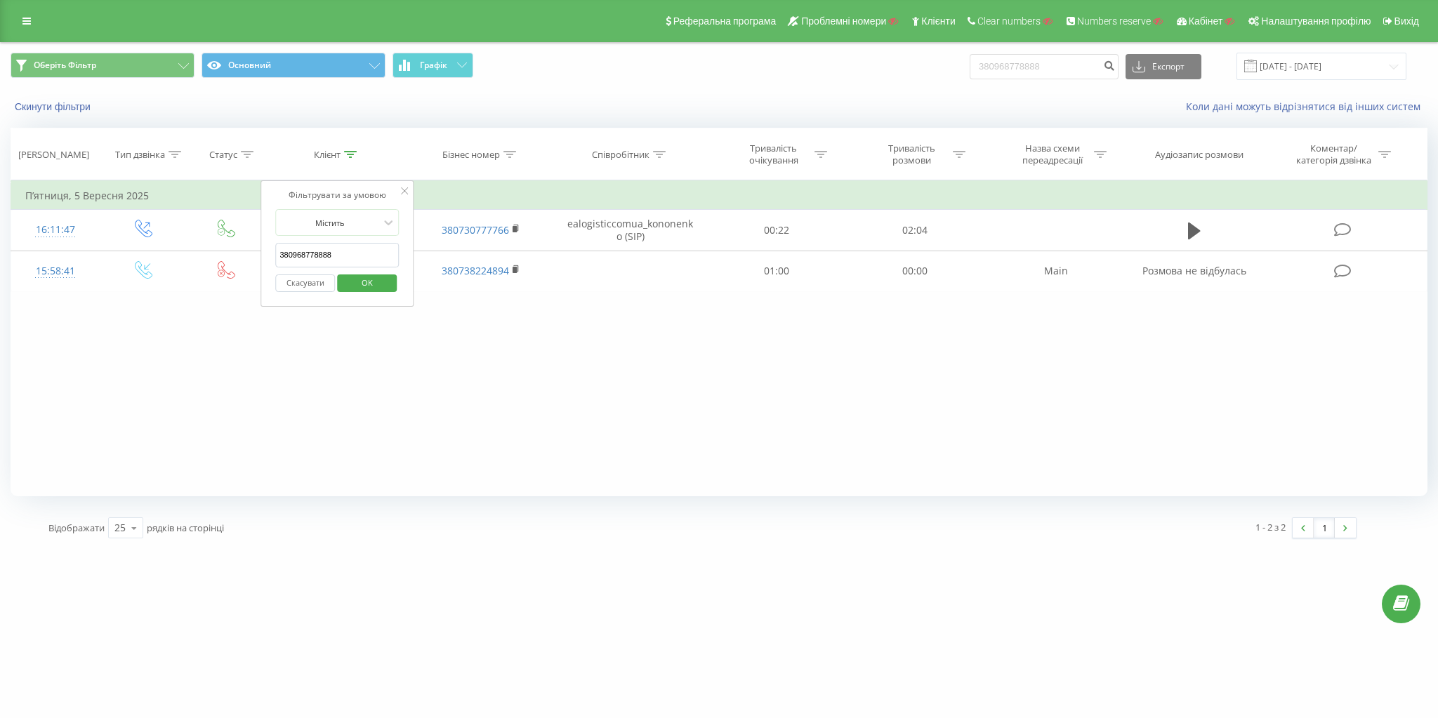
paste input "688607015"
type input "380688607015"
click at [379, 286] on span "OK" at bounding box center [366, 283] width 39 height 22
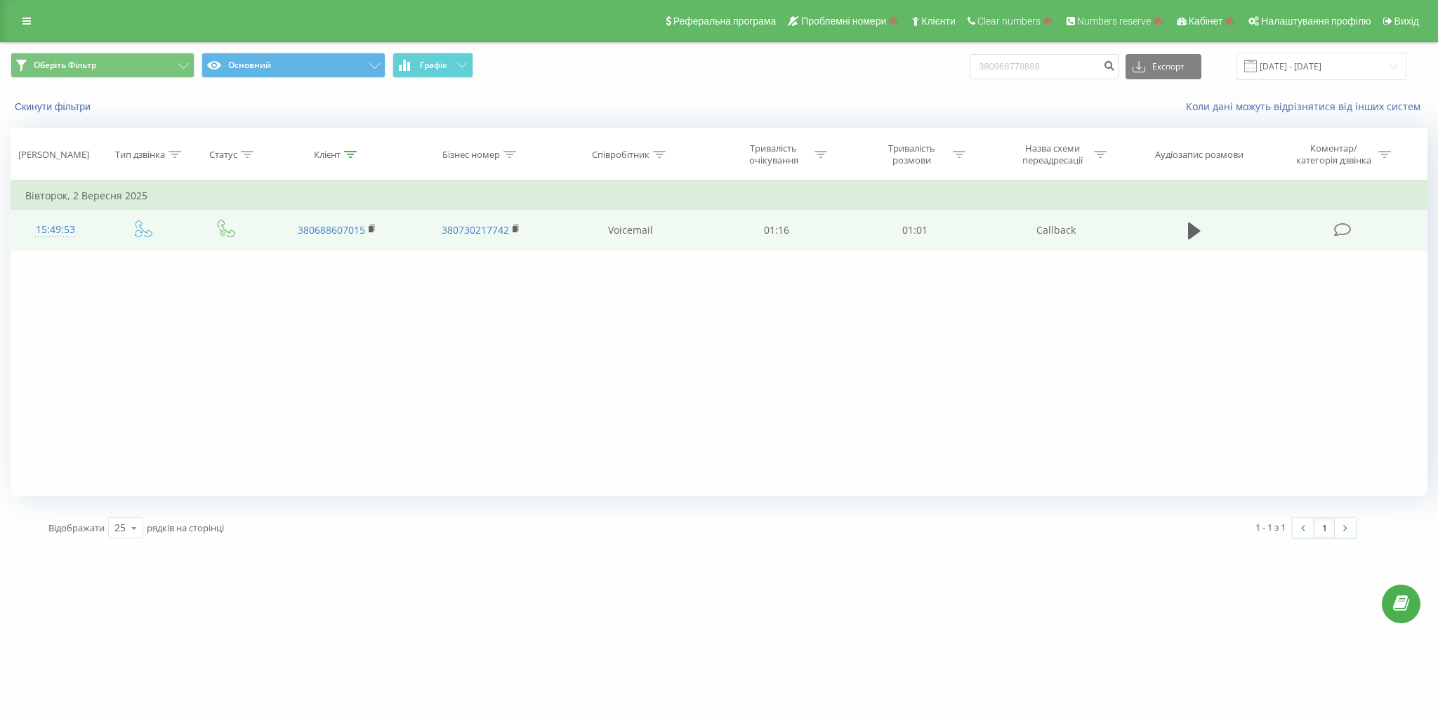
click at [639, 234] on td "Voicemail" at bounding box center [629, 230] width 155 height 41
click at [637, 227] on td "Voicemail" at bounding box center [629, 230] width 155 height 41
click at [1184, 234] on button at bounding box center [1194, 230] width 21 height 21
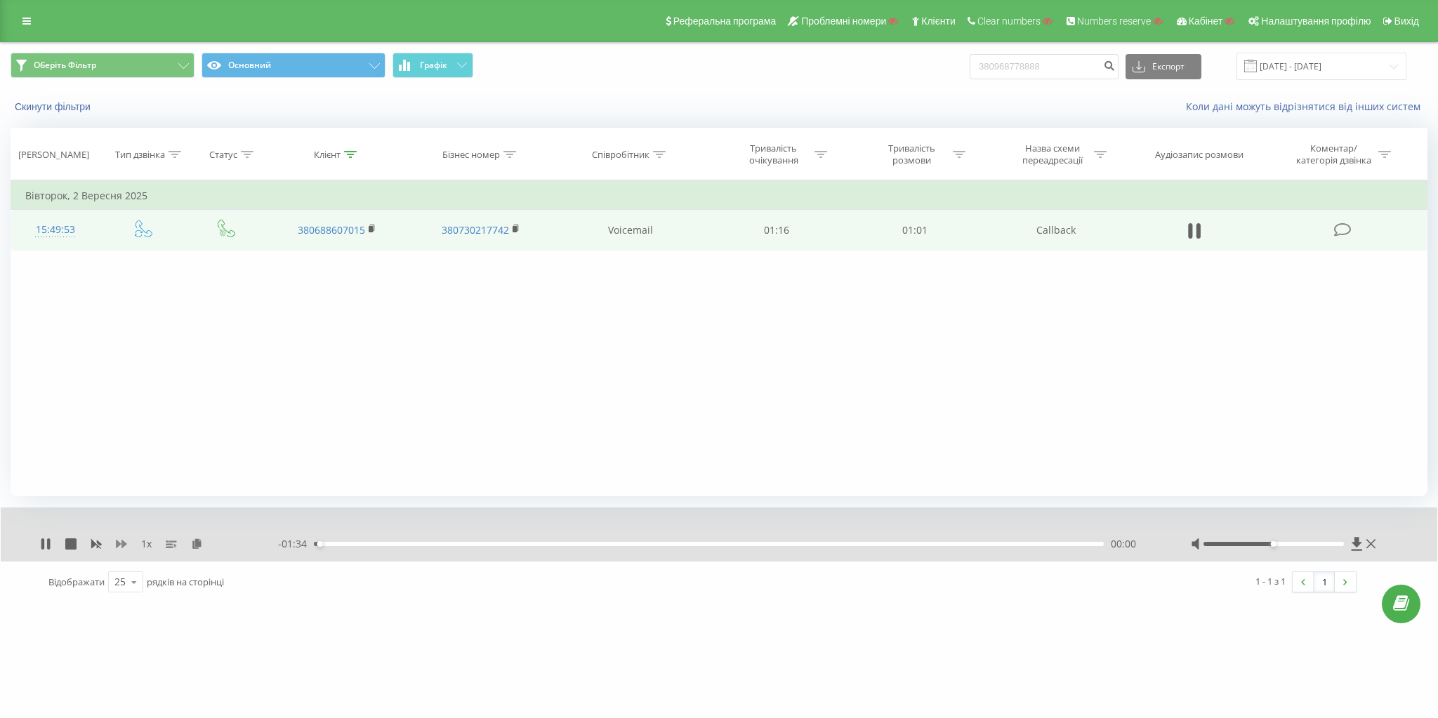
click at [118, 543] on icon at bounding box center [121, 544] width 11 height 8
click at [224, 227] on icon at bounding box center [227, 229] width 18 height 18
click at [223, 227] on icon at bounding box center [227, 229] width 18 height 18
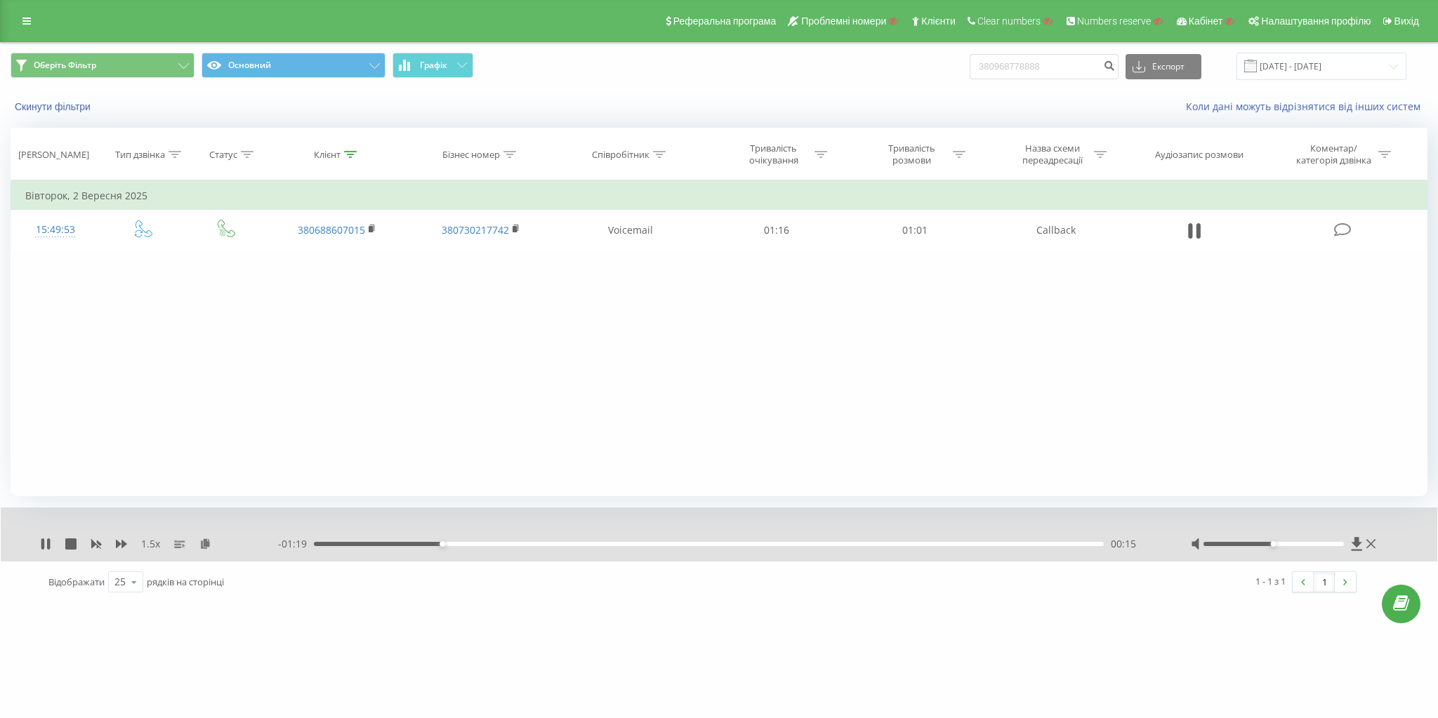
click at [132, 543] on div "1.5 x" at bounding box center [159, 544] width 238 height 14
click at [125, 544] on icon at bounding box center [121, 544] width 11 height 8
click at [775, 547] on div "- 01:14 00:20 00:20" at bounding box center [716, 544] width 877 height 14
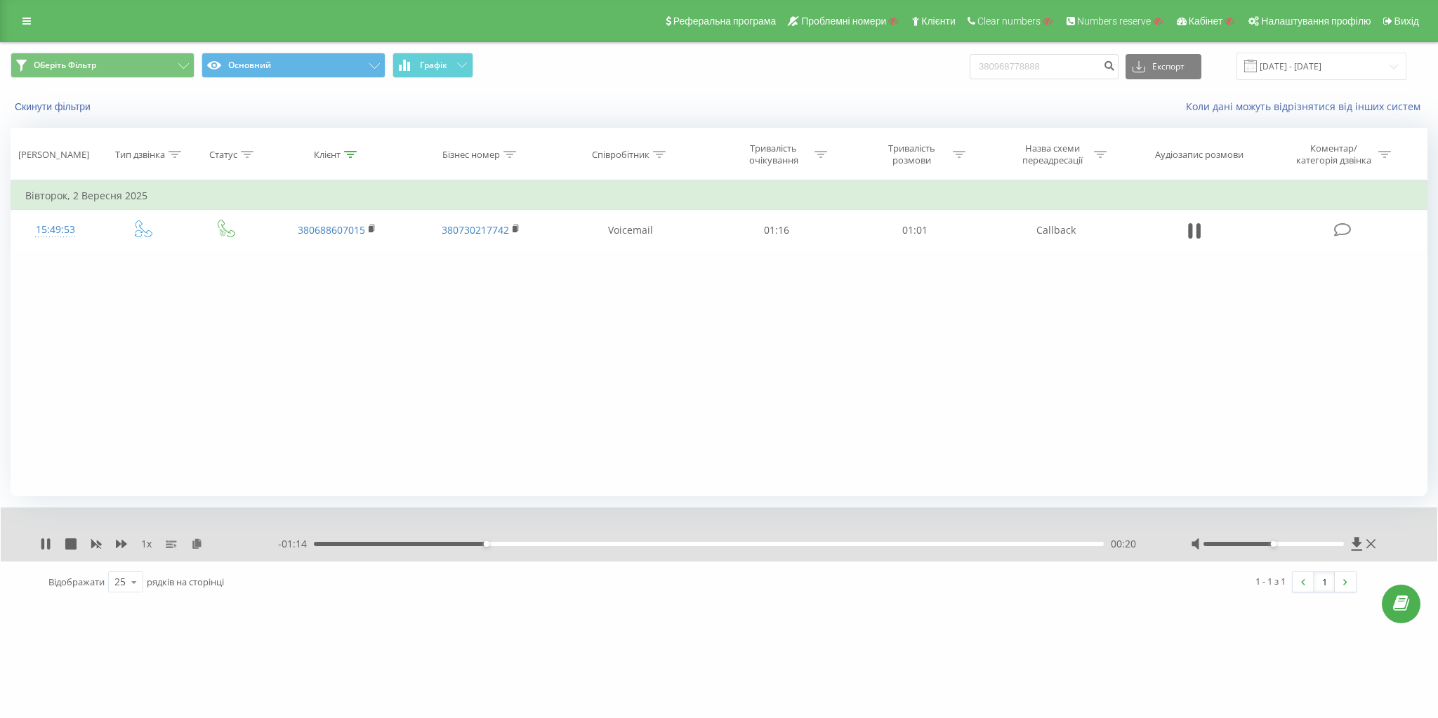
click at [803, 547] on div "- 01:14 00:20 00:20" at bounding box center [716, 544] width 877 height 14
click at [806, 543] on div "00:59" at bounding box center [709, 544] width 790 height 4
click at [874, 542] on div "01:07" at bounding box center [709, 544] width 790 height 4
click at [1058, 544] on div "01:10" at bounding box center [709, 544] width 790 height 4
click at [65, 543] on div "1 x" at bounding box center [159, 544] width 238 height 14
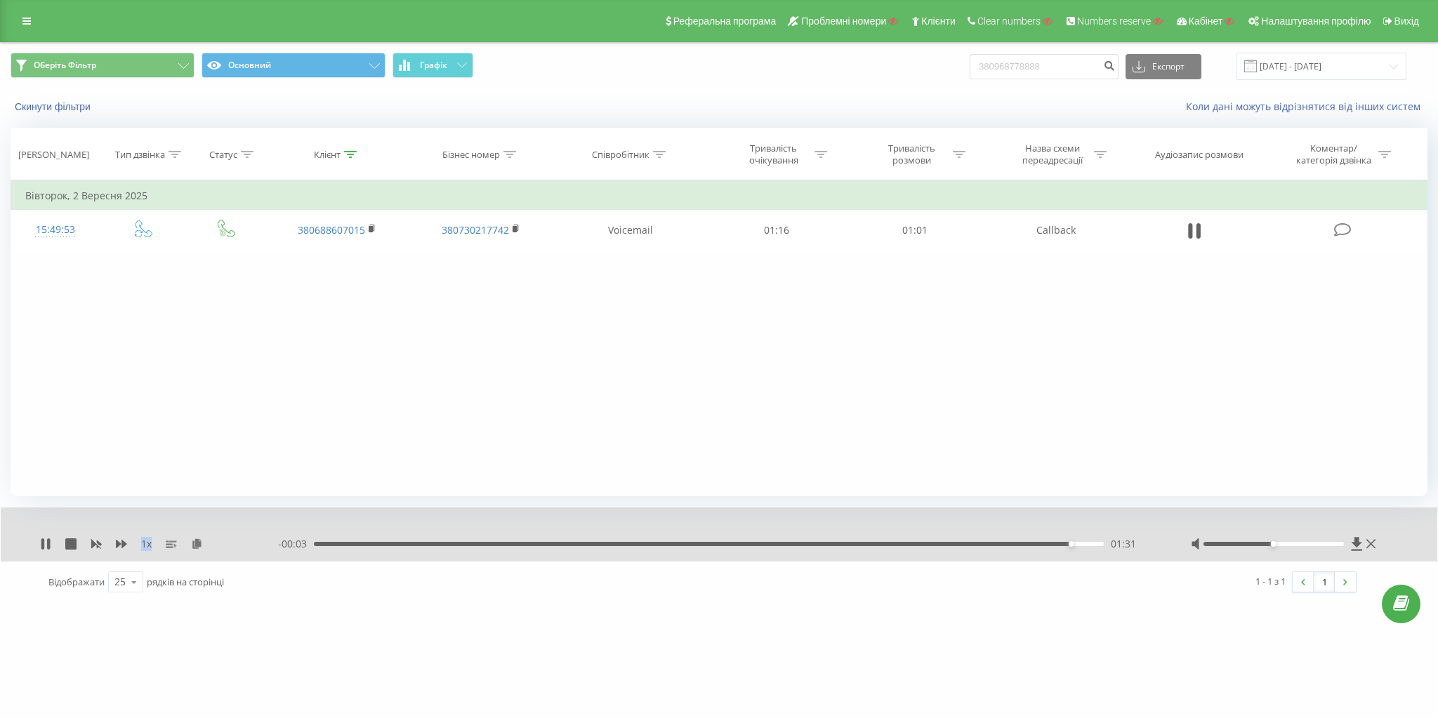
click at [65, 543] on div "1 x" at bounding box center [159, 544] width 238 height 14
click at [69, 544] on icon at bounding box center [70, 543] width 11 height 11
click at [60, 107] on button "Скинути фільтри" at bounding box center [54, 106] width 87 height 13
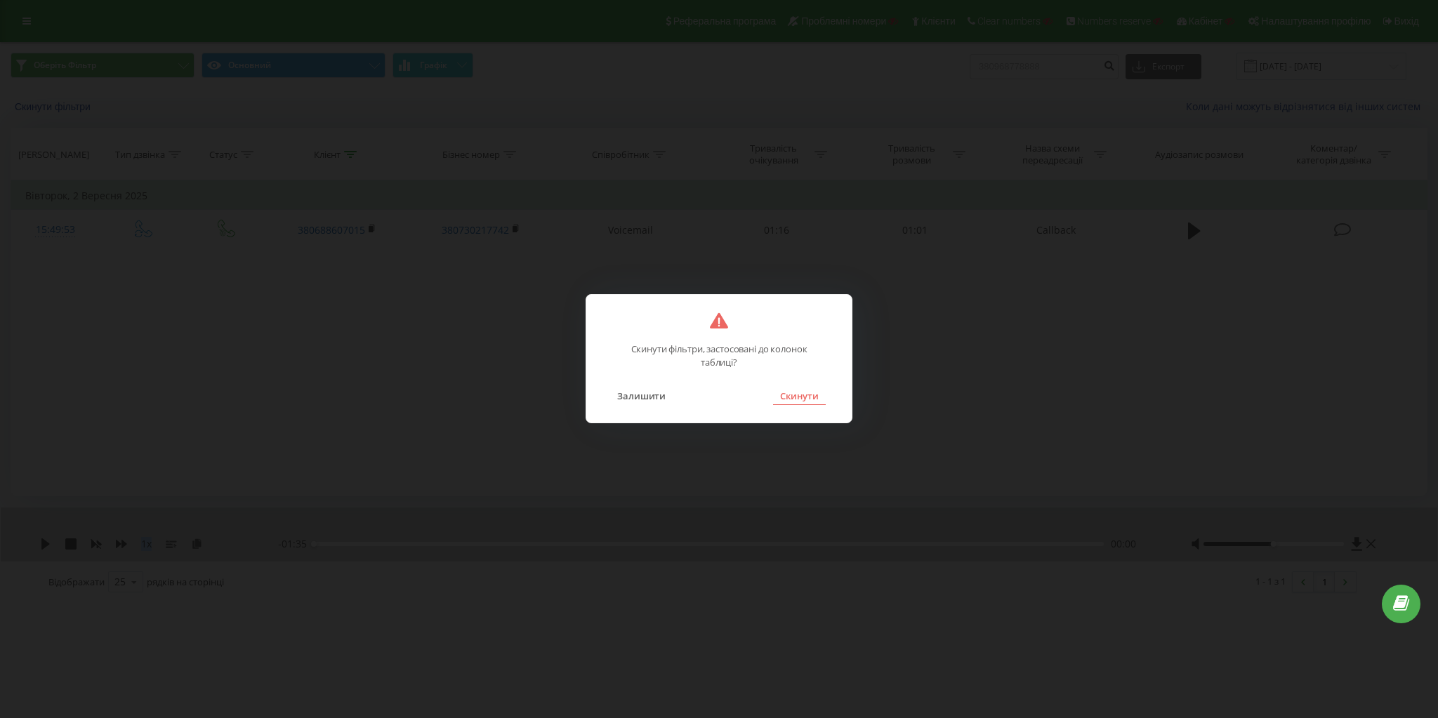
click at [814, 402] on button "Скинути" at bounding box center [799, 396] width 53 height 18
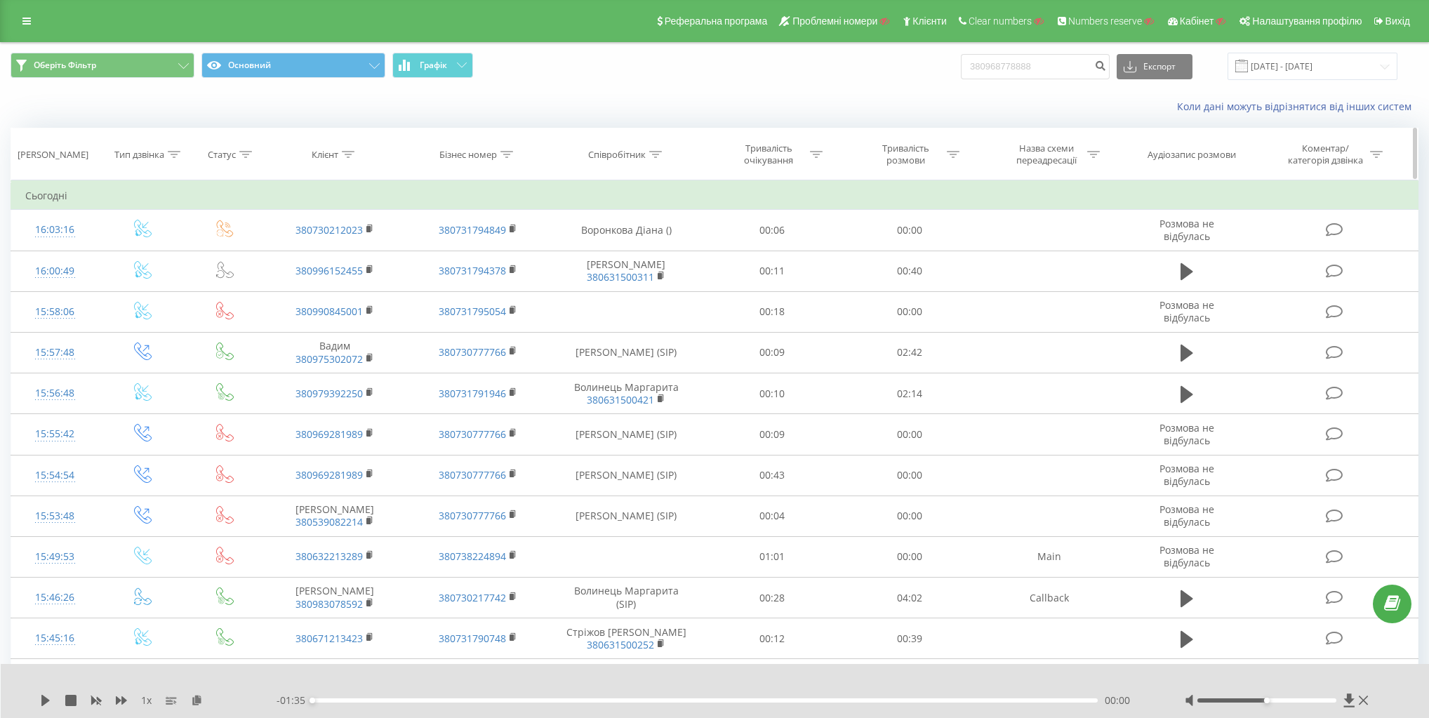
click at [351, 151] on icon at bounding box center [349, 154] width 13 height 7
click at [347, 251] on input "text" at bounding box center [336, 255] width 124 height 25
paste input "380667139014"
type input "380667139014"
click at [402, 253] on div "Фільтрувати за умовою Містить 380667139014 Скасувати OK" at bounding box center [335, 243] width 153 height 126
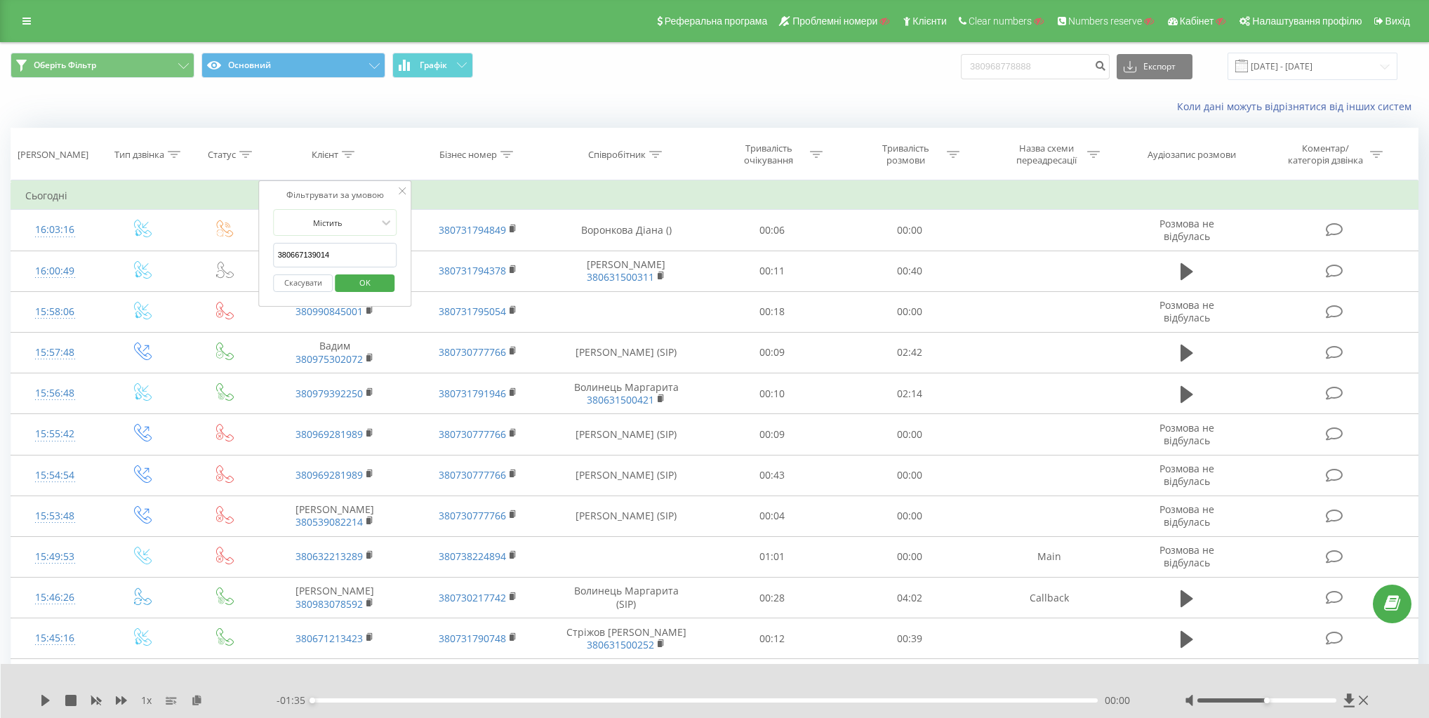
click at [376, 279] on span "OK" at bounding box center [364, 283] width 39 height 22
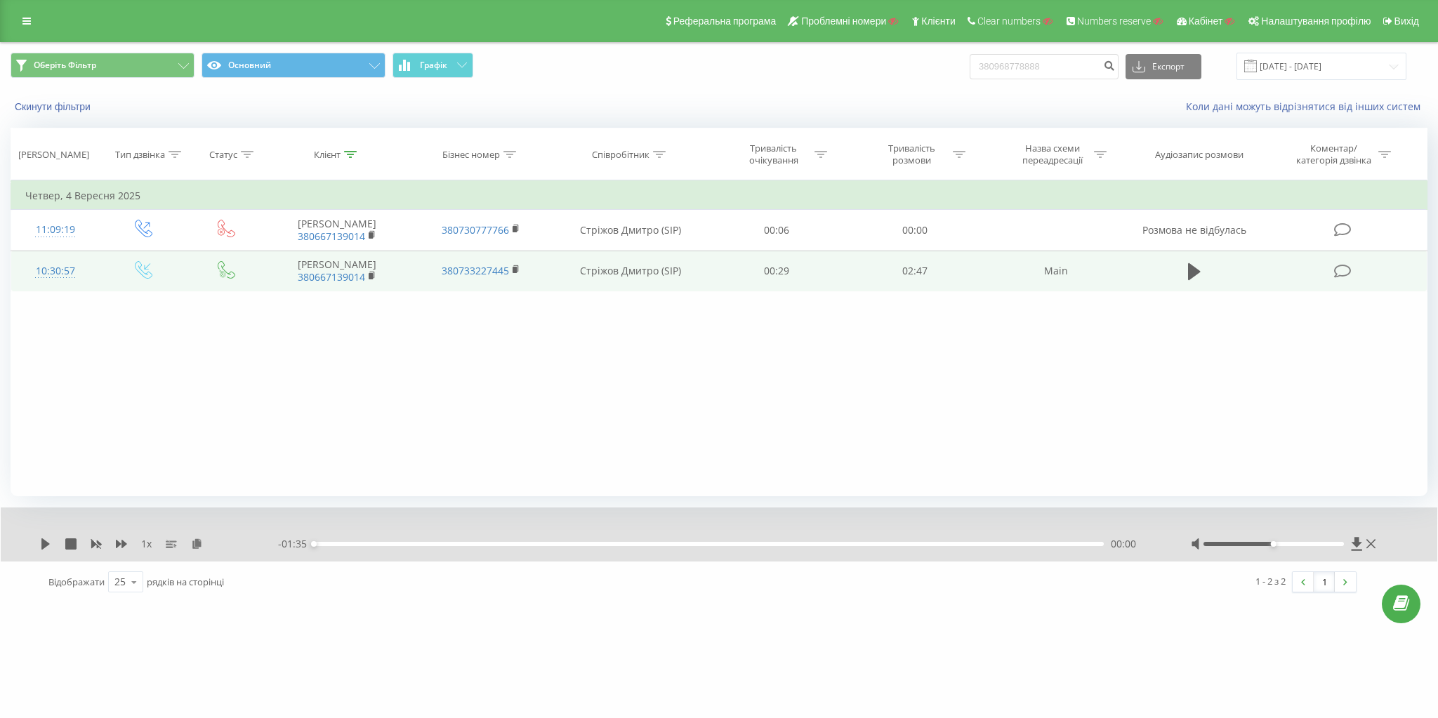
click at [140, 272] on icon at bounding box center [144, 270] width 18 height 18
drag, startPoint x: 140, startPoint y: 272, endPoint x: 145, endPoint y: 266, distance: 7.9
click at [140, 272] on icon at bounding box center [144, 270] width 18 height 18
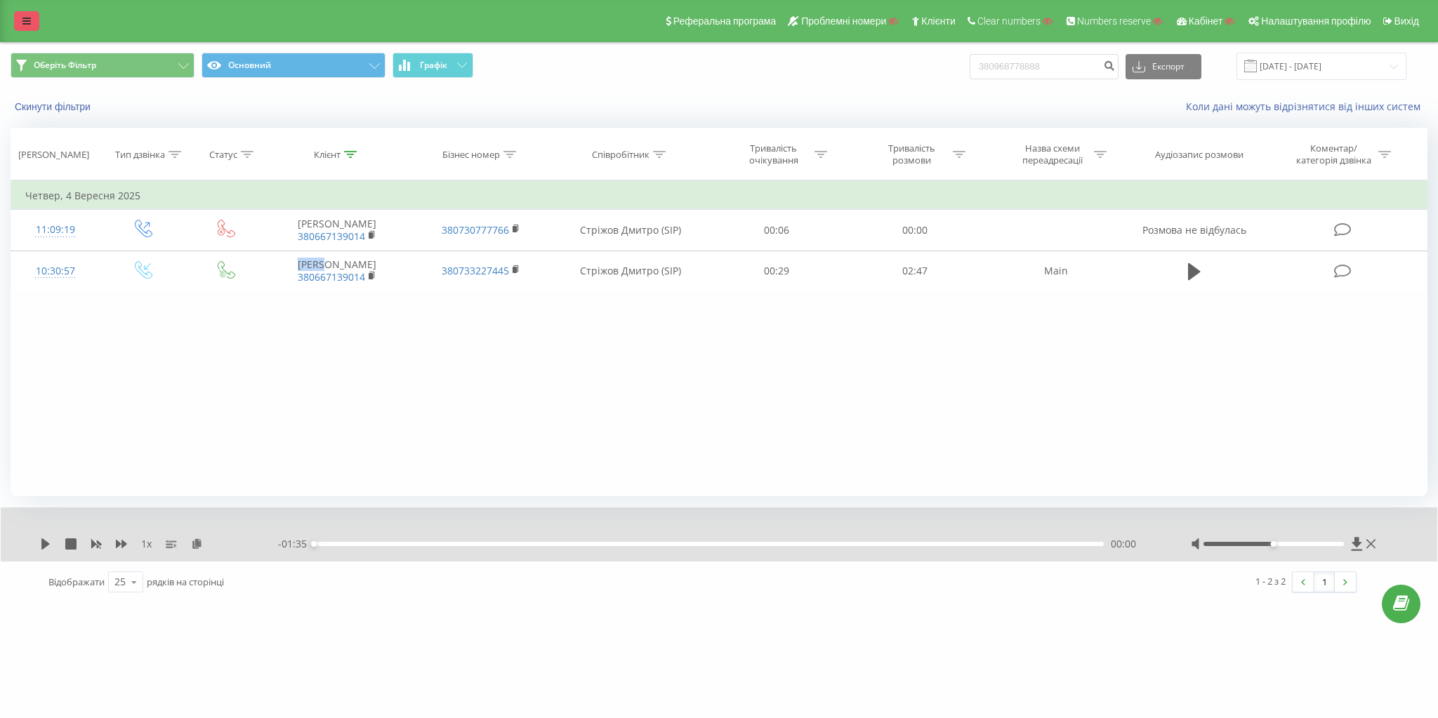
click at [27, 12] on link at bounding box center [26, 21] width 25 height 20
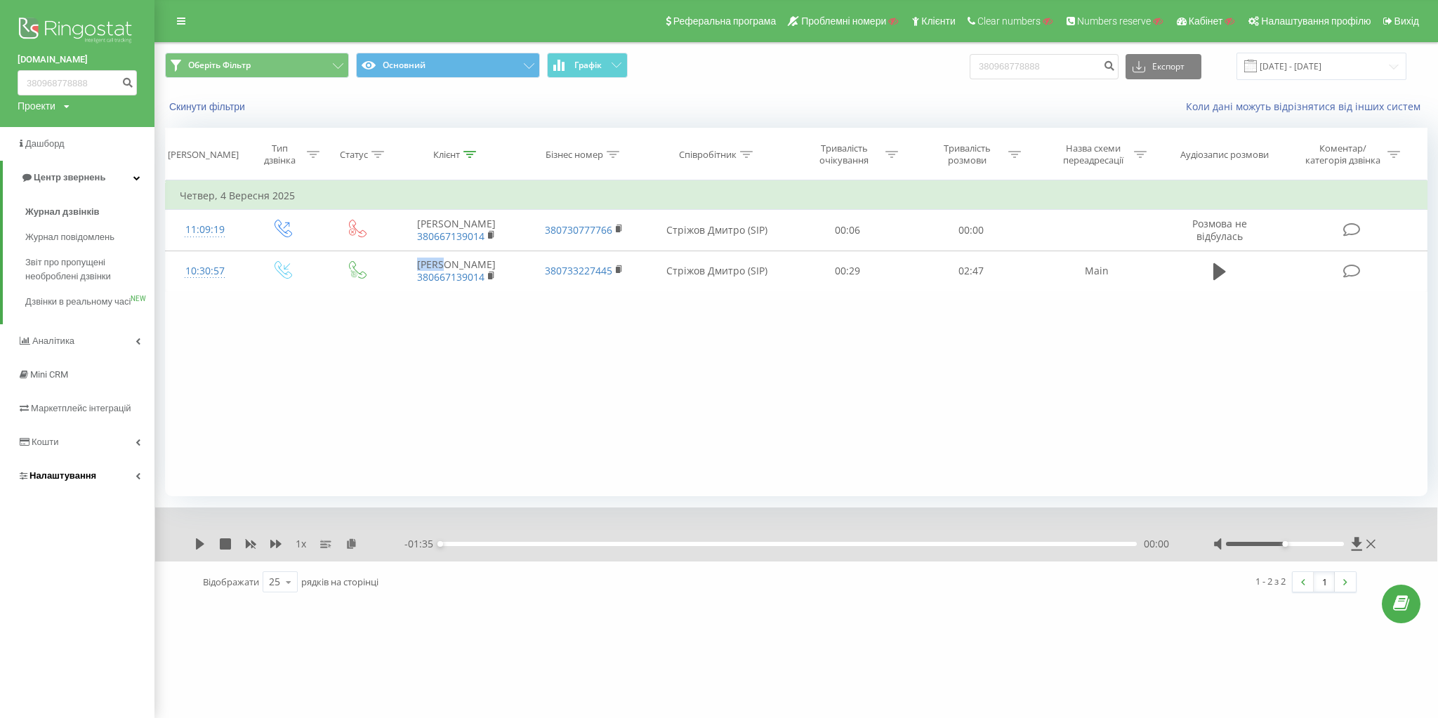
click at [106, 487] on link "Налаштування" at bounding box center [77, 476] width 154 height 34
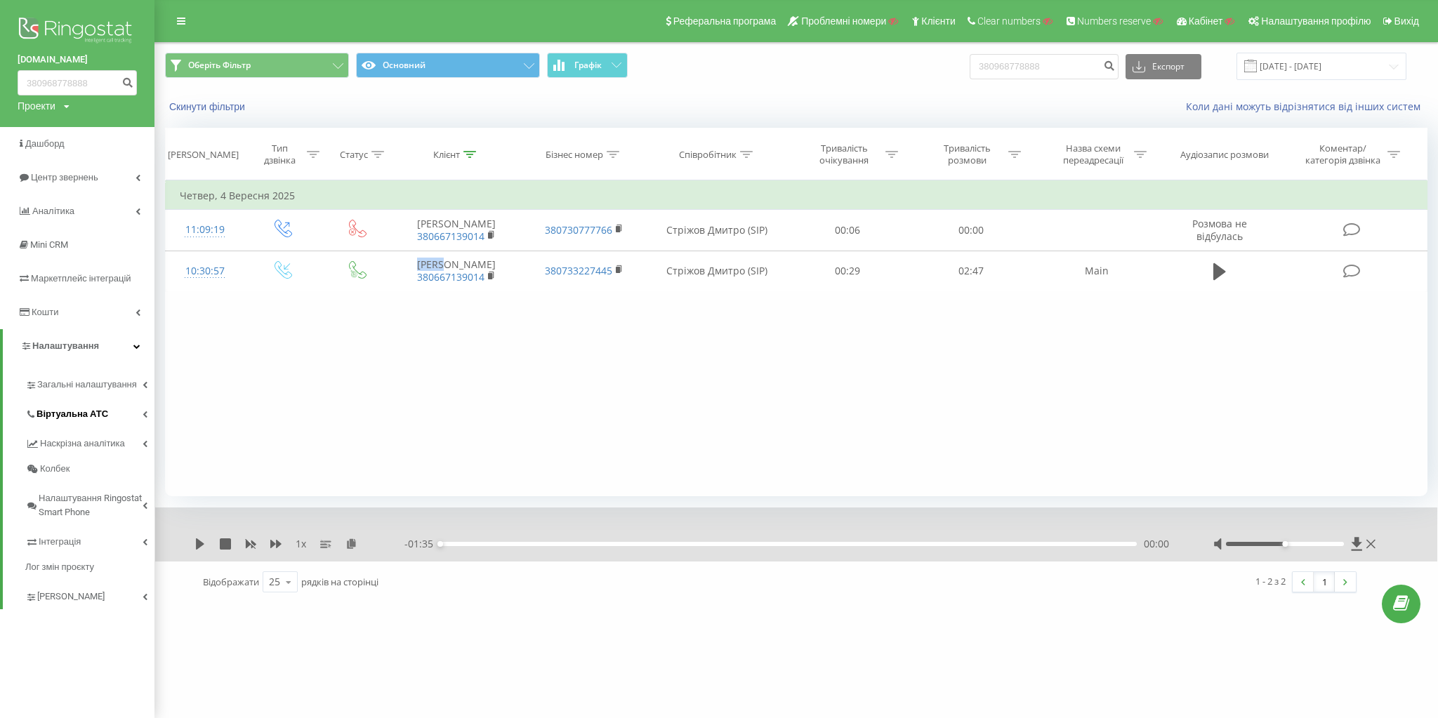
click at [107, 418] on link "Віртуальна АТС" at bounding box center [89, 411] width 129 height 29
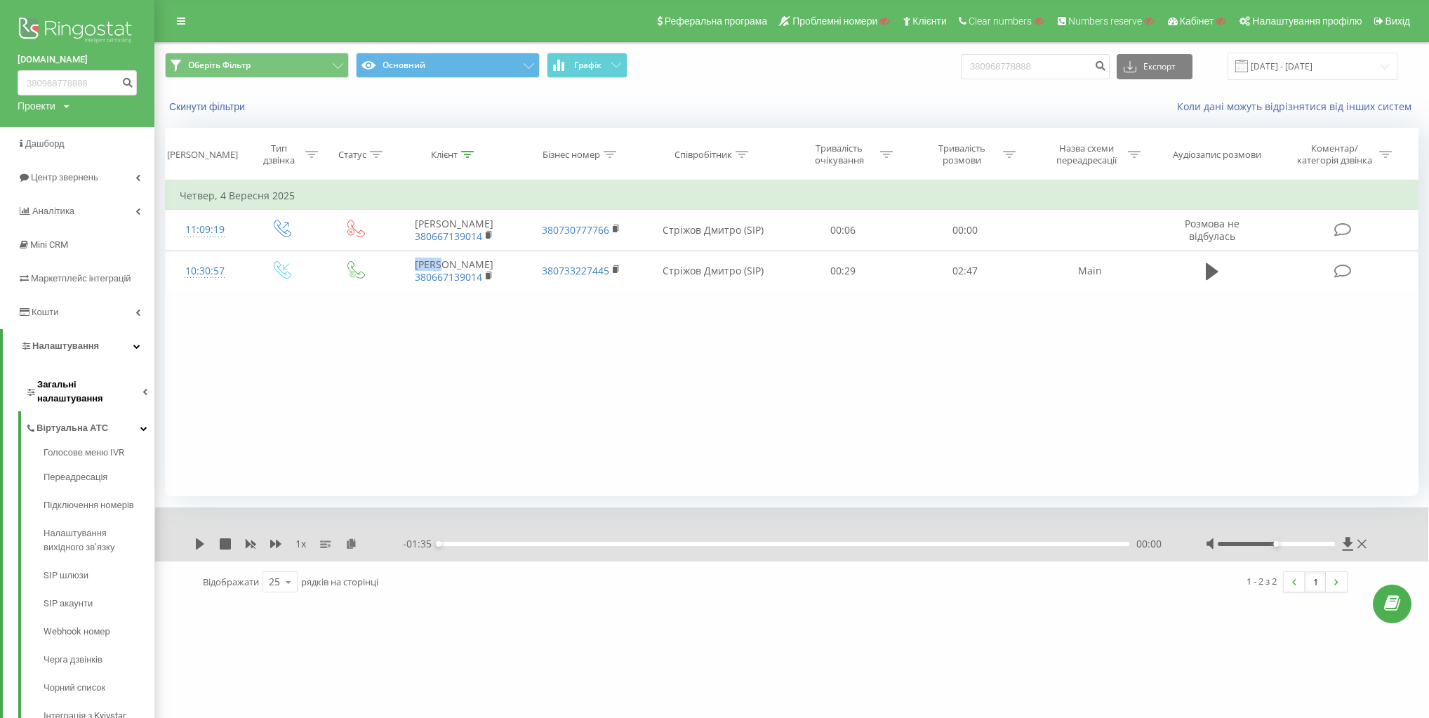
click at [104, 390] on span "Загальні налаштування" at bounding box center [89, 392] width 105 height 28
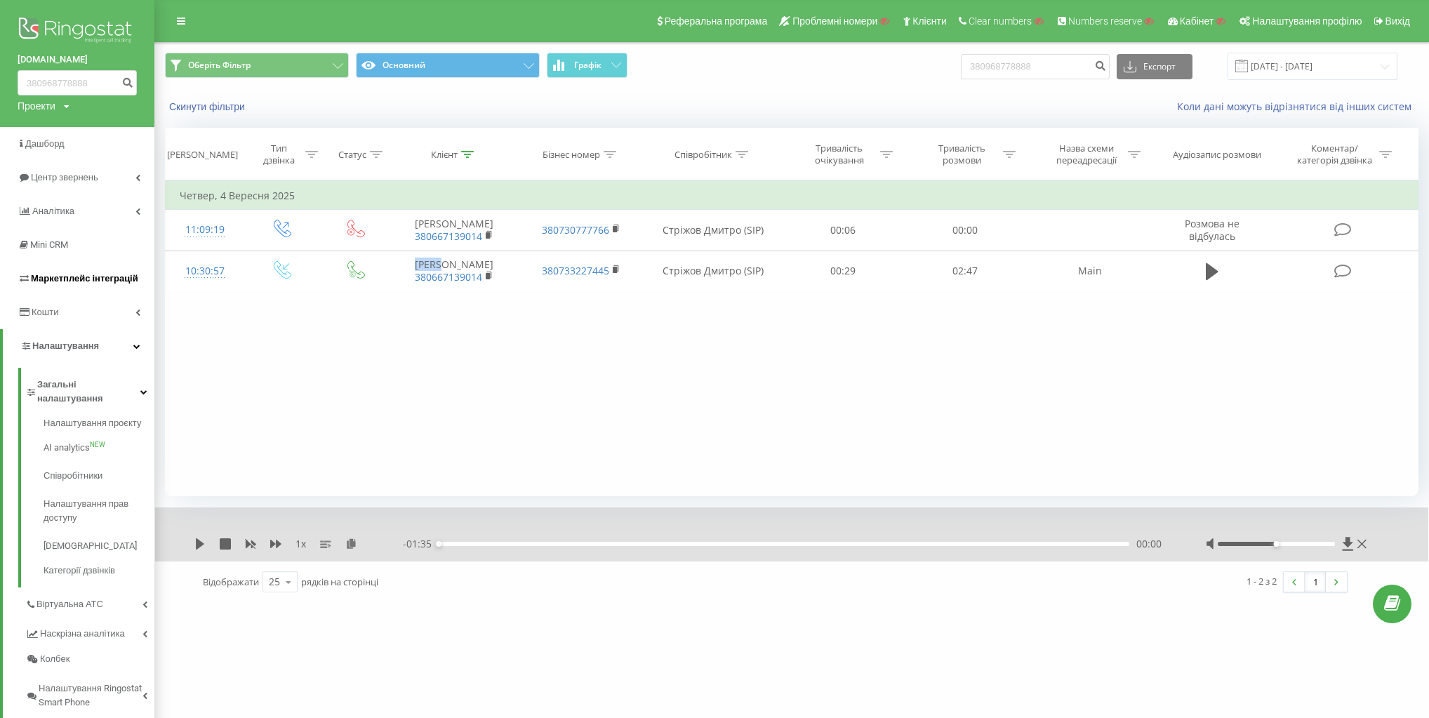
click at [110, 279] on span "Маркетплейс інтеграцій" at bounding box center [84, 278] width 107 height 11
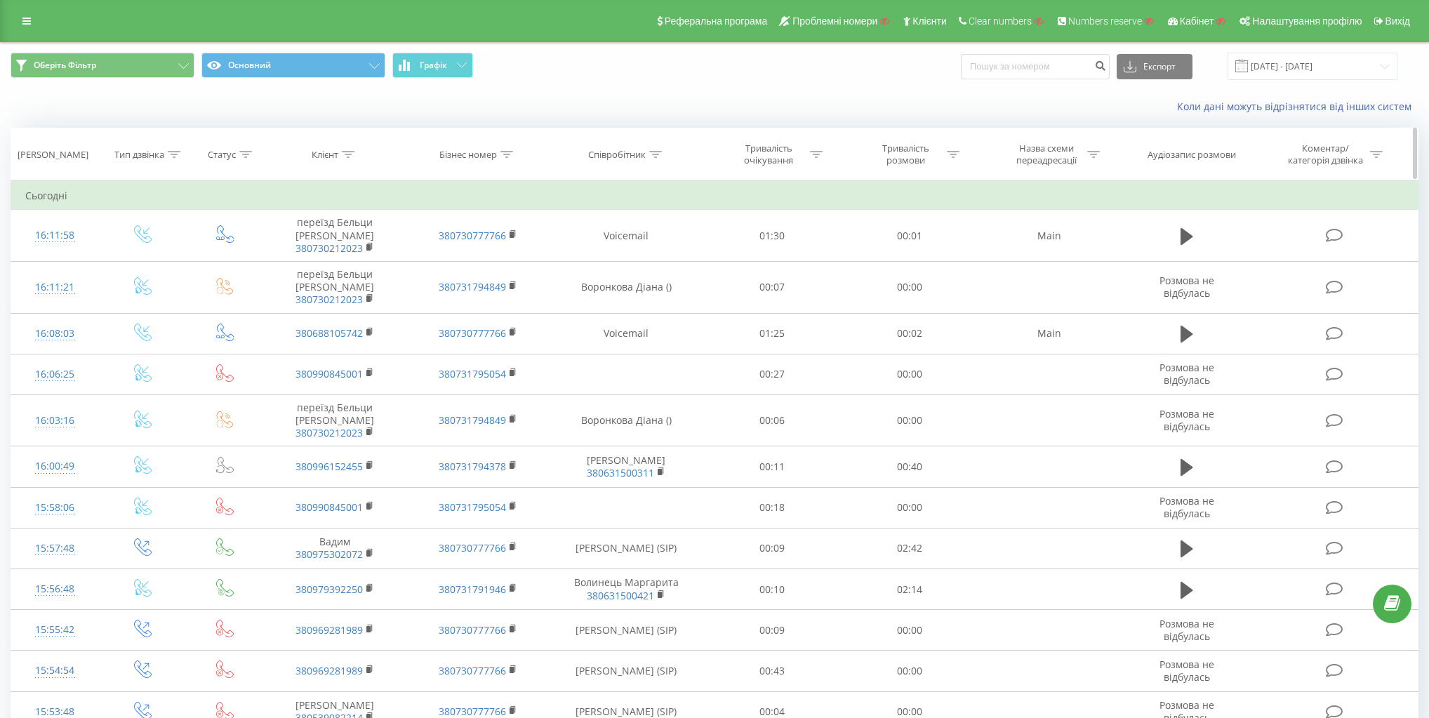
click at [462, 160] on div "Бізнес номер" at bounding box center [468, 155] width 58 height 12
click at [470, 245] on input "text" at bounding box center [478, 255] width 124 height 25
paste input "380935311916"
type input "380935311916"
click at [543, 191] on icon at bounding box center [545, 190] width 7 height 7
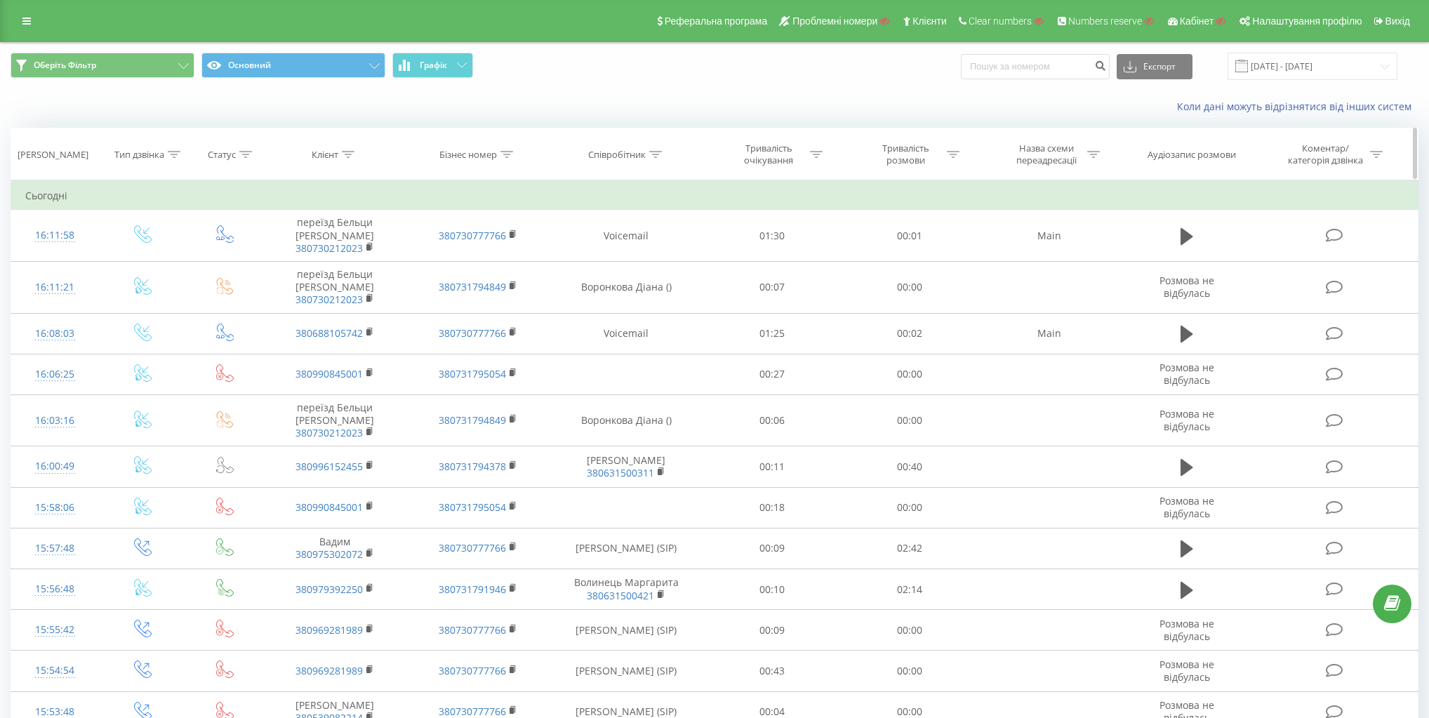
click at [316, 150] on div "Клієнт" at bounding box center [325, 155] width 27 height 12
click at [329, 247] on input "text" at bounding box center [336, 255] width 124 height 25
paste input "380935311916"
click at [357, 277] on span "OK" at bounding box center [364, 283] width 39 height 22
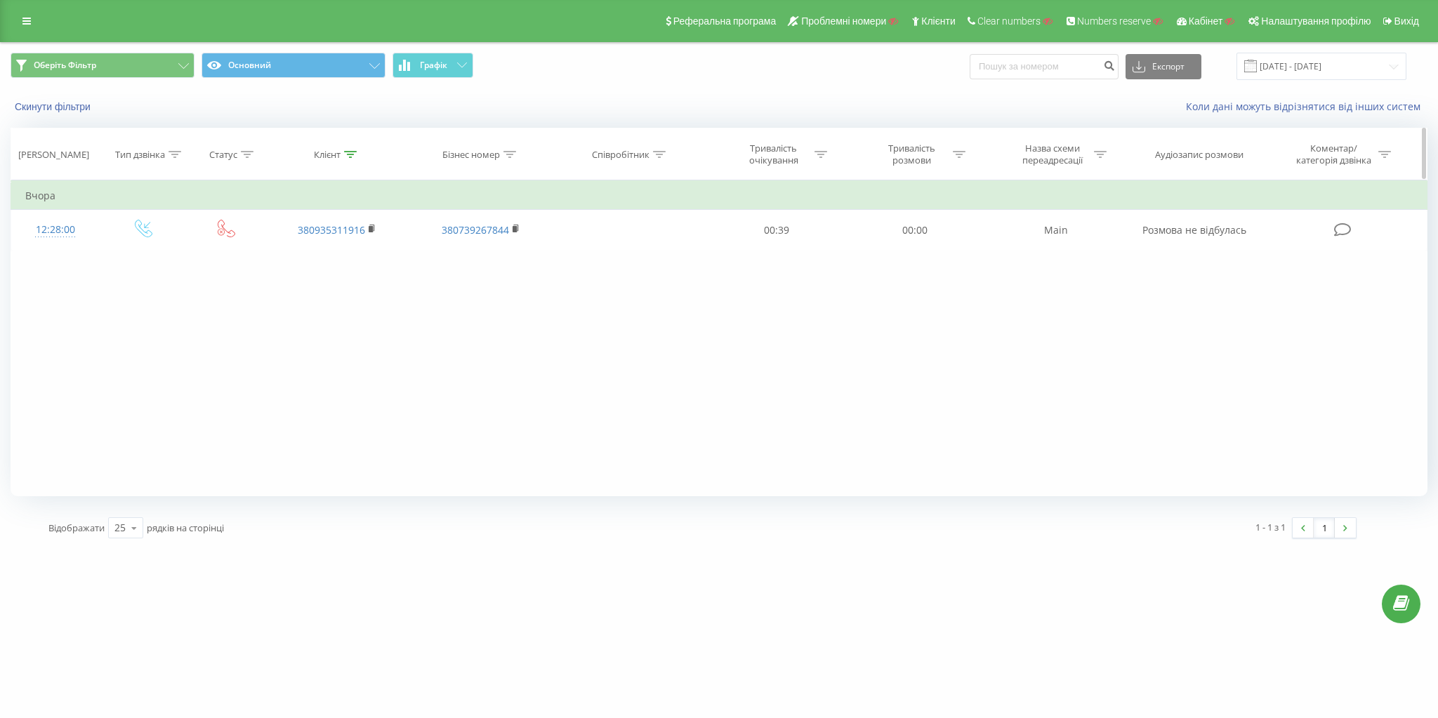
click at [345, 151] on icon at bounding box center [350, 154] width 13 height 7
click at [362, 256] on input "380935311916" at bounding box center [337, 255] width 124 height 25
paste input "681151188"
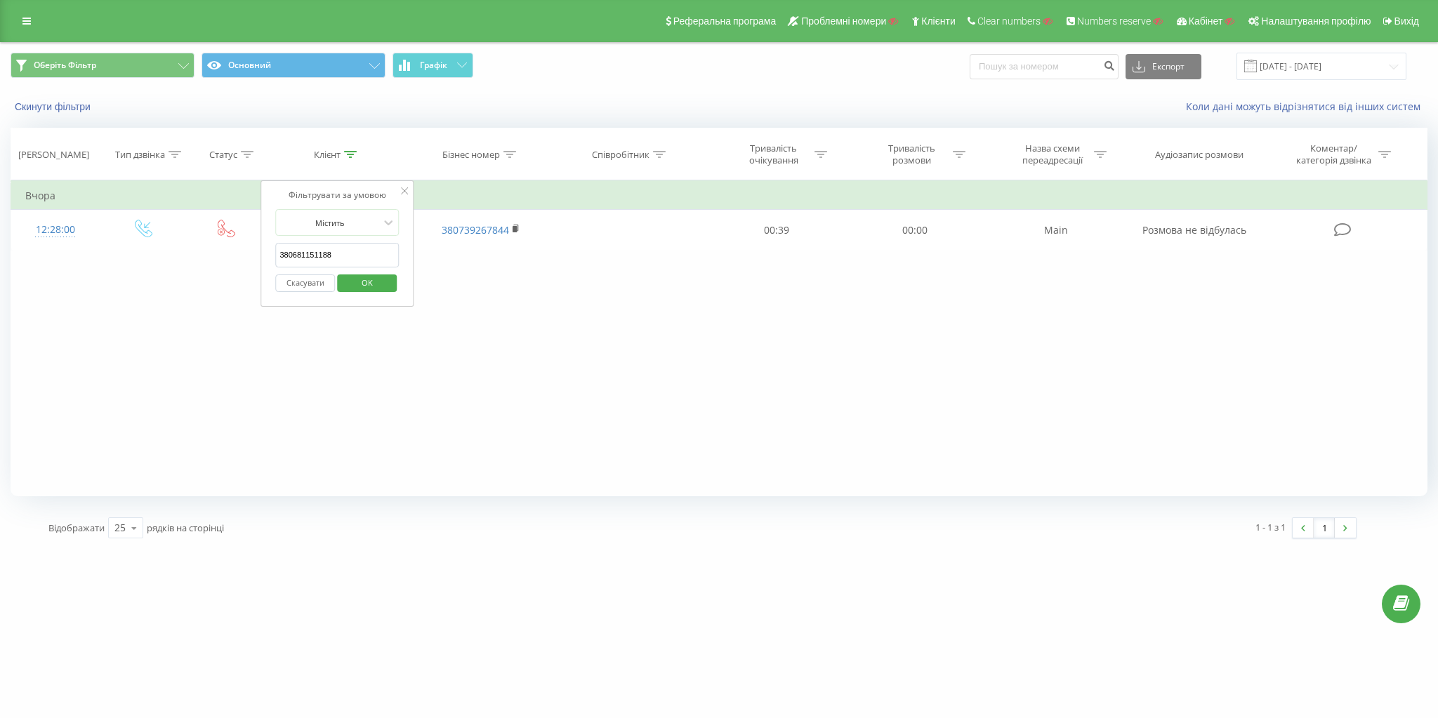
click at [369, 280] on span "OK" at bounding box center [366, 283] width 39 height 22
click at [334, 149] on div "Клієнт" at bounding box center [327, 155] width 27 height 12
click at [352, 253] on input "380681151188" at bounding box center [337, 255] width 124 height 25
paste input "7220243"
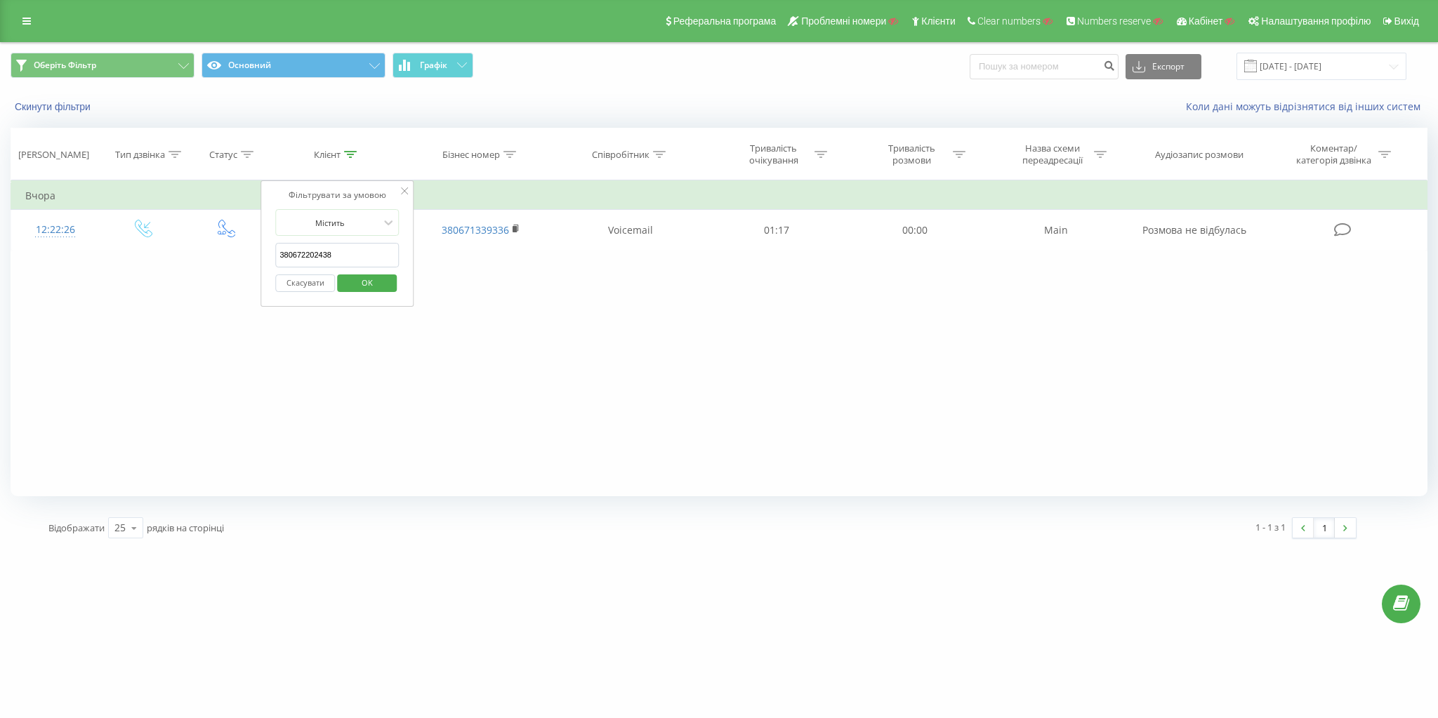
click at [365, 285] on span "OK" at bounding box center [366, 283] width 39 height 22
click at [357, 151] on icon at bounding box center [350, 154] width 13 height 7
drag, startPoint x: 340, startPoint y: 256, endPoint x: 199, endPoint y: 257, distance: 140.4
click at [175, 250] on div "Фільтрувати за умовою Дорівнює Введіть значення Скасувати OK Фільтрувати за умо…" at bounding box center [719, 338] width 1417 height 316
paste input "5044584"
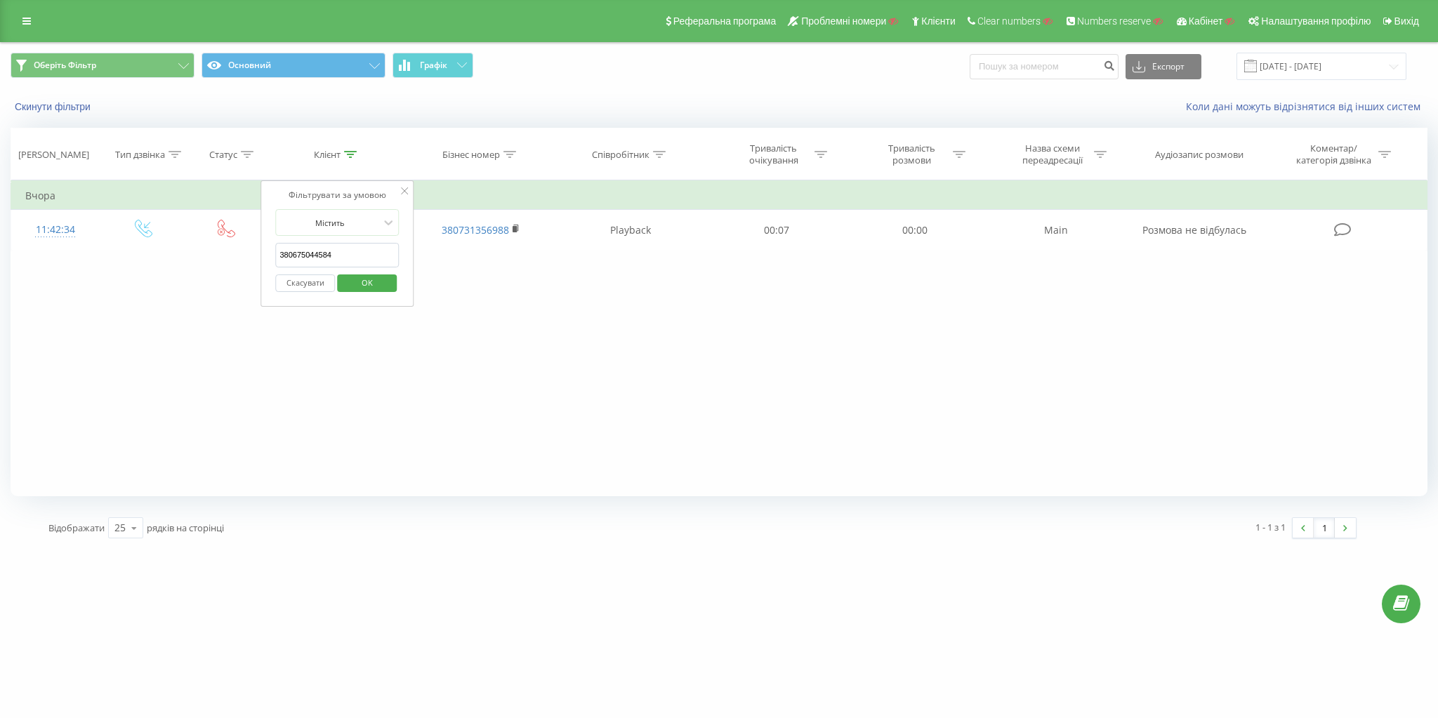
click at [355, 279] on span "OK" at bounding box center [366, 283] width 39 height 22
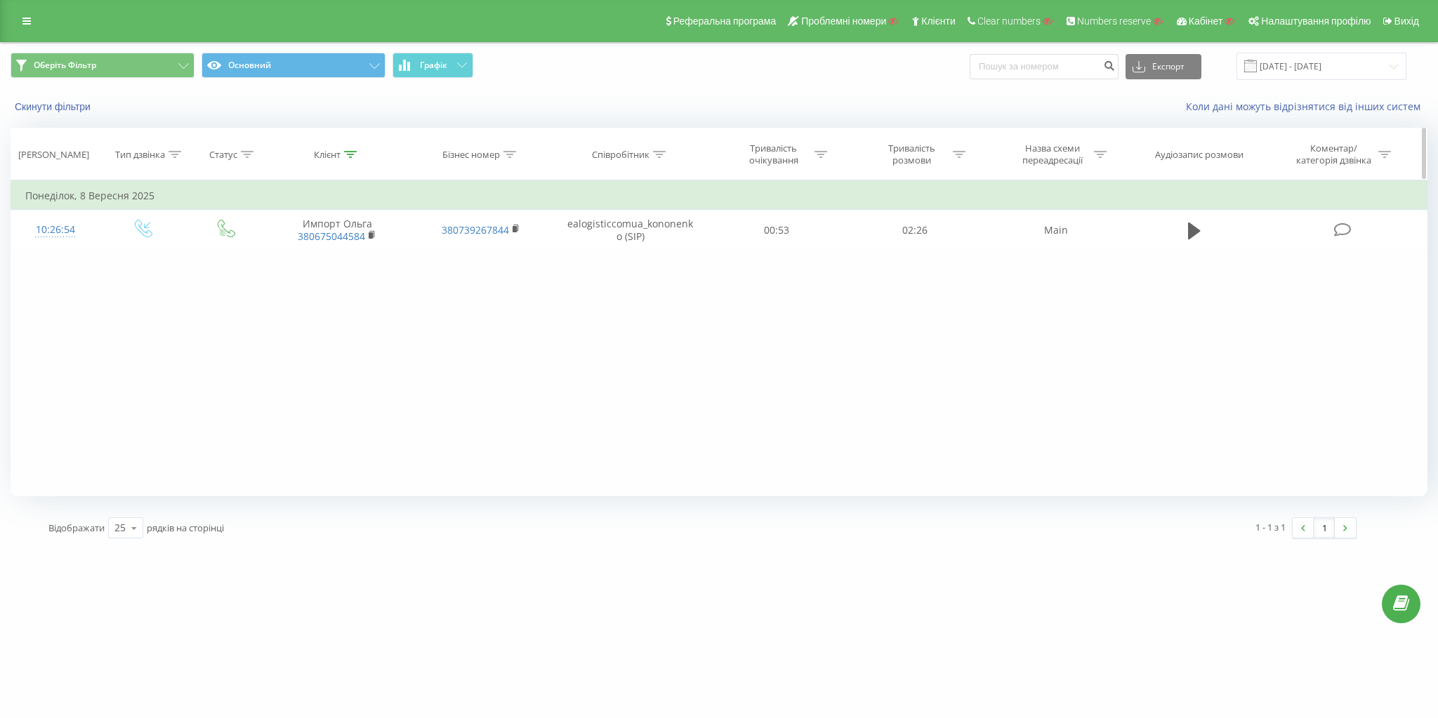
click at [321, 164] on th "Клієнт" at bounding box center [337, 154] width 144 height 52
click at [329, 152] on div "Клієнт" at bounding box center [327, 155] width 27 height 12
drag, startPoint x: 366, startPoint y: 257, endPoint x: 300, endPoint y: 281, distance: 69.5
click at [128, 236] on table "Фільтрувати за умовою Дорівнює Введіть значення Скасувати OK Фільтрувати за умо…" at bounding box center [719, 215] width 1417 height 70
paste input "6713901"
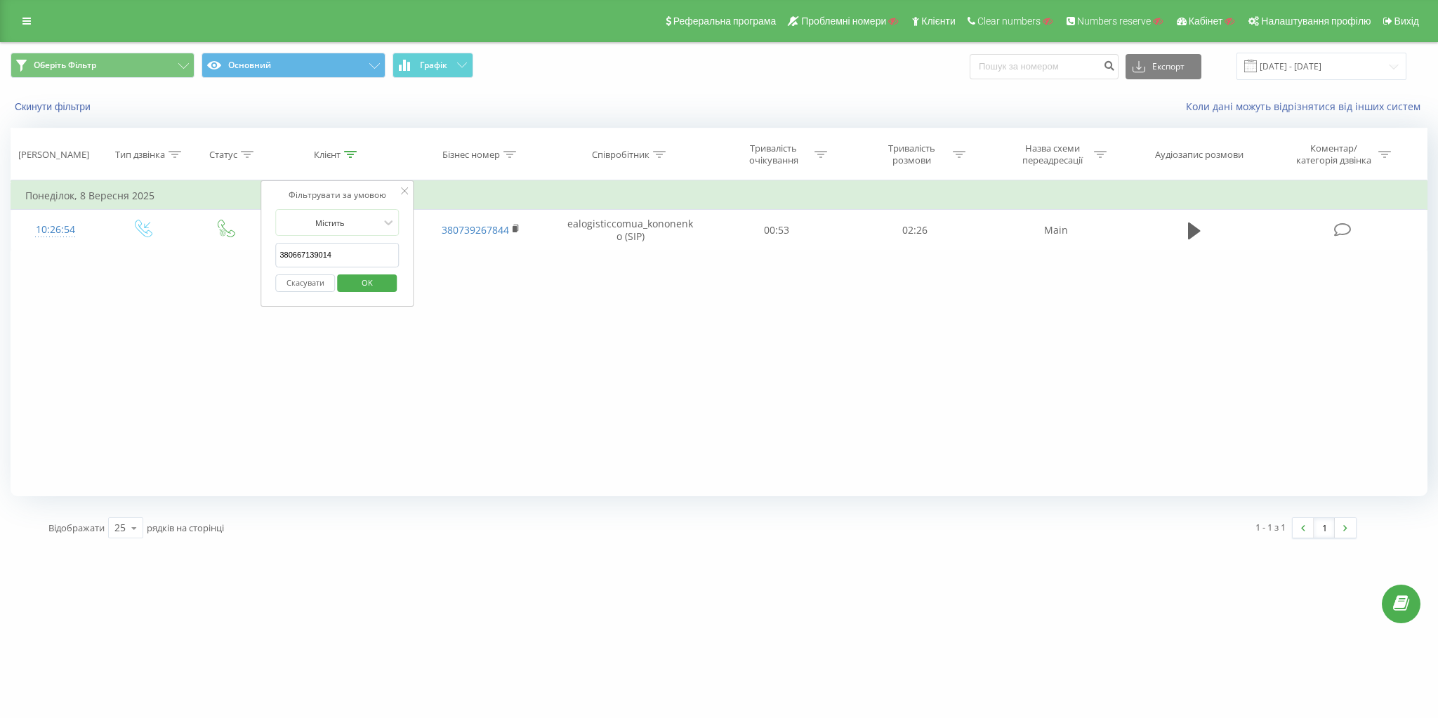
click at [393, 251] on input "380667139014" at bounding box center [337, 255] width 124 height 25
click at [411, 256] on div "Фільтрувати за умовою Містить 380667139014 Скасувати OK" at bounding box center [336, 243] width 153 height 126
drag, startPoint x: 379, startPoint y: 279, endPoint x: 325, endPoint y: 165, distance: 125.9
click at [379, 280] on span "OK" at bounding box center [366, 283] width 39 height 22
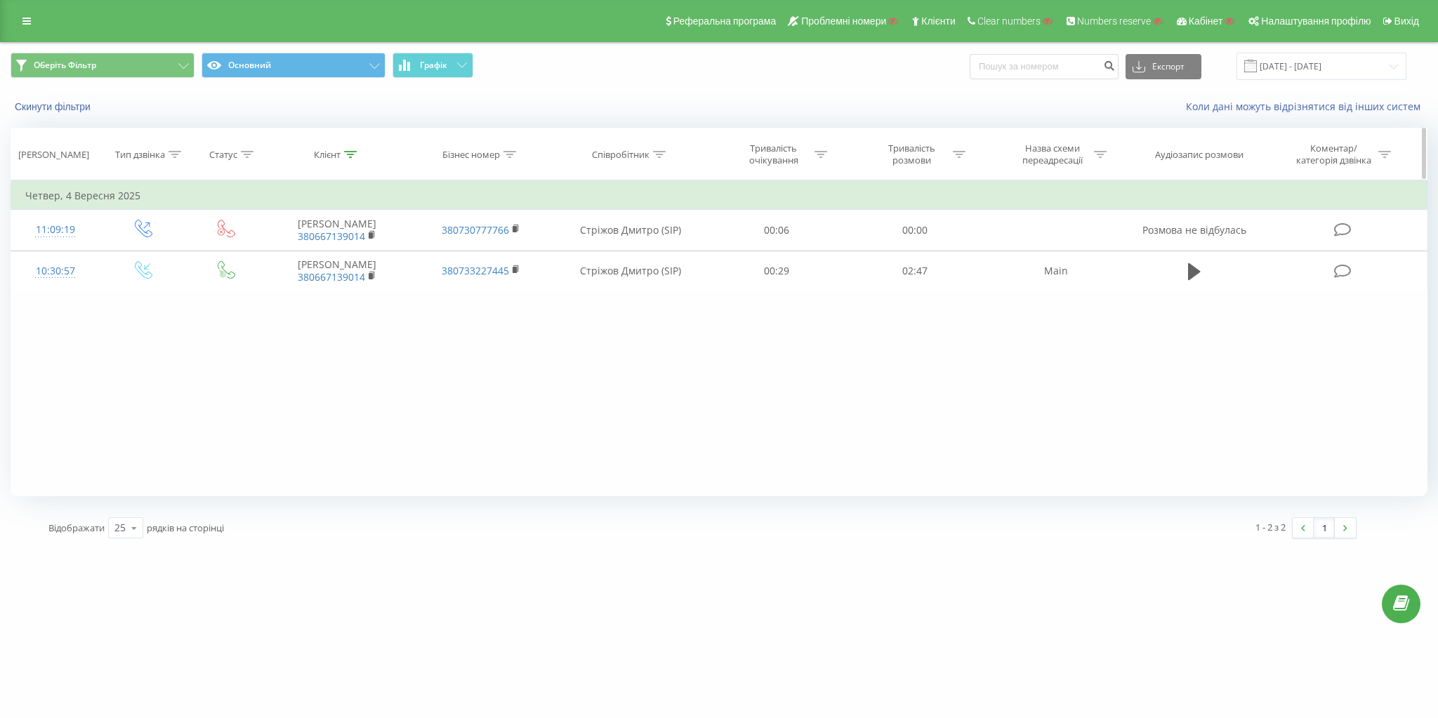
click at [338, 154] on div "Клієнт" at bounding box center [327, 155] width 27 height 12
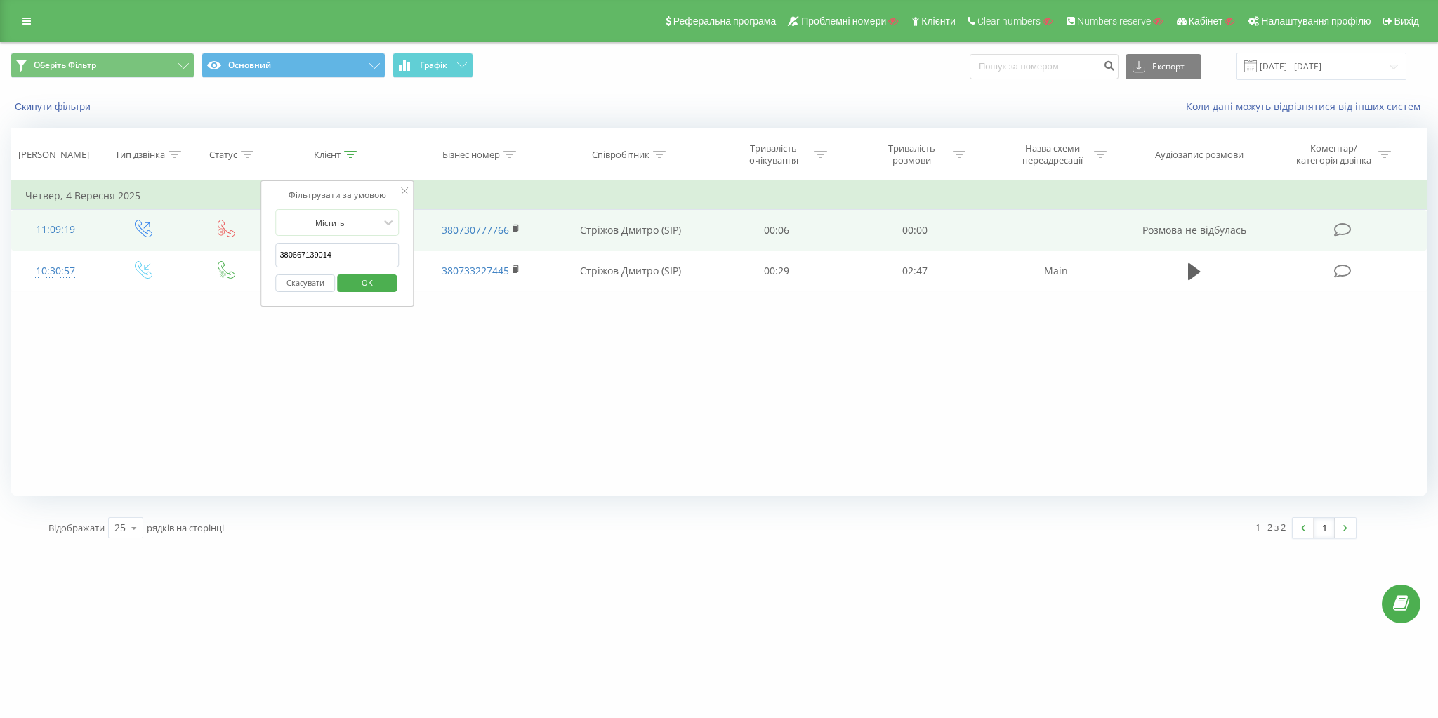
drag, startPoint x: 360, startPoint y: 254, endPoint x: 152, endPoint y: 236, distance: 209.3
click at [152, 236] on table "Фільтрувати за умовою Дорівнює Введіть значення Скасувати OK Фільтрувати за умо…" at bounding box center [719, 236] width 1417 height 112
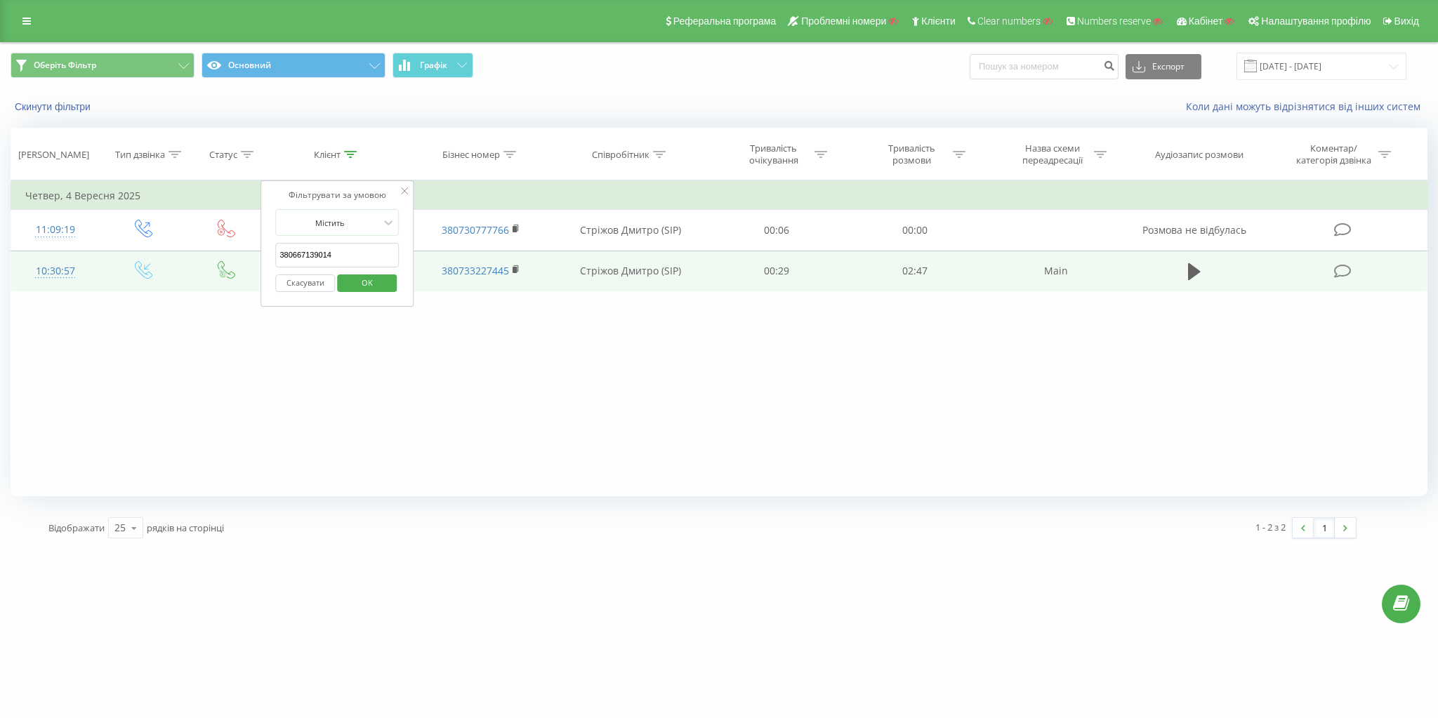
paste input "968778888"
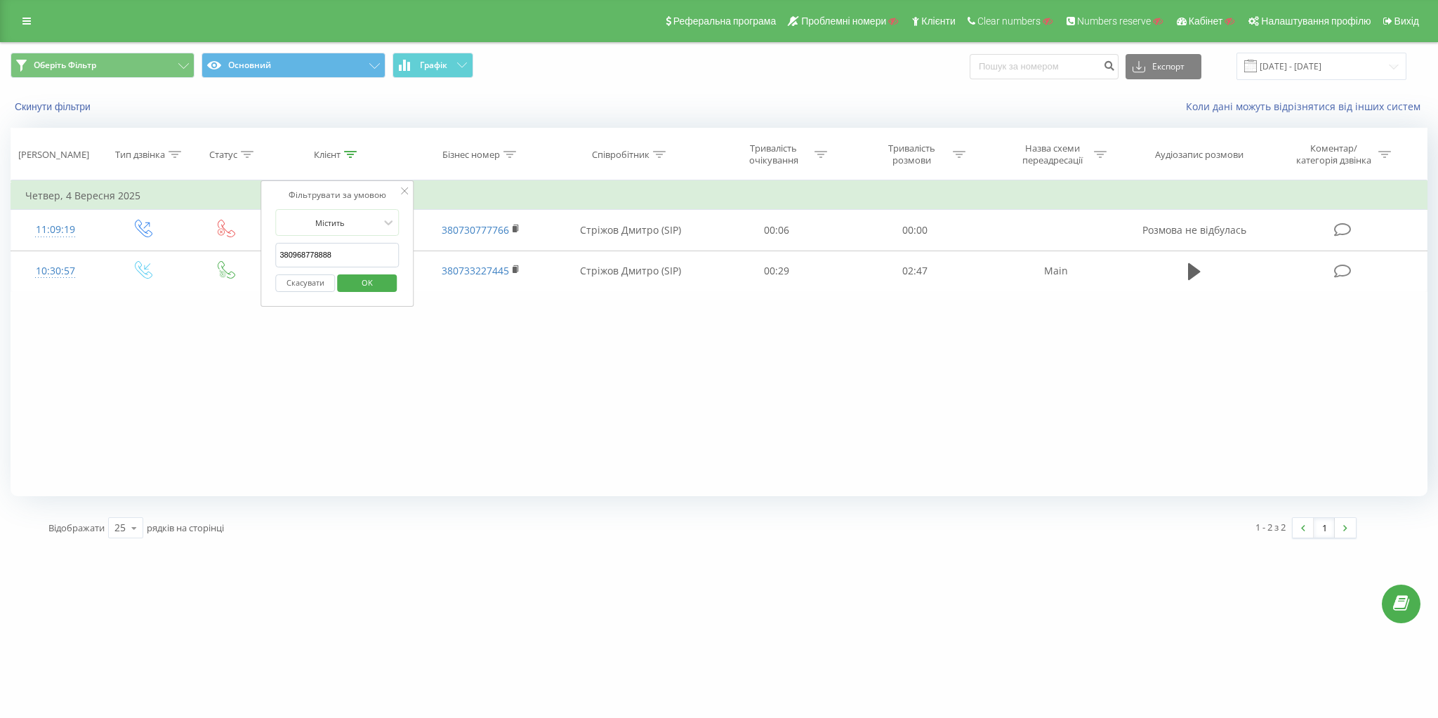
click at [371, 278] on span "OK" at bounding box center [366, 283] width 39 height 22
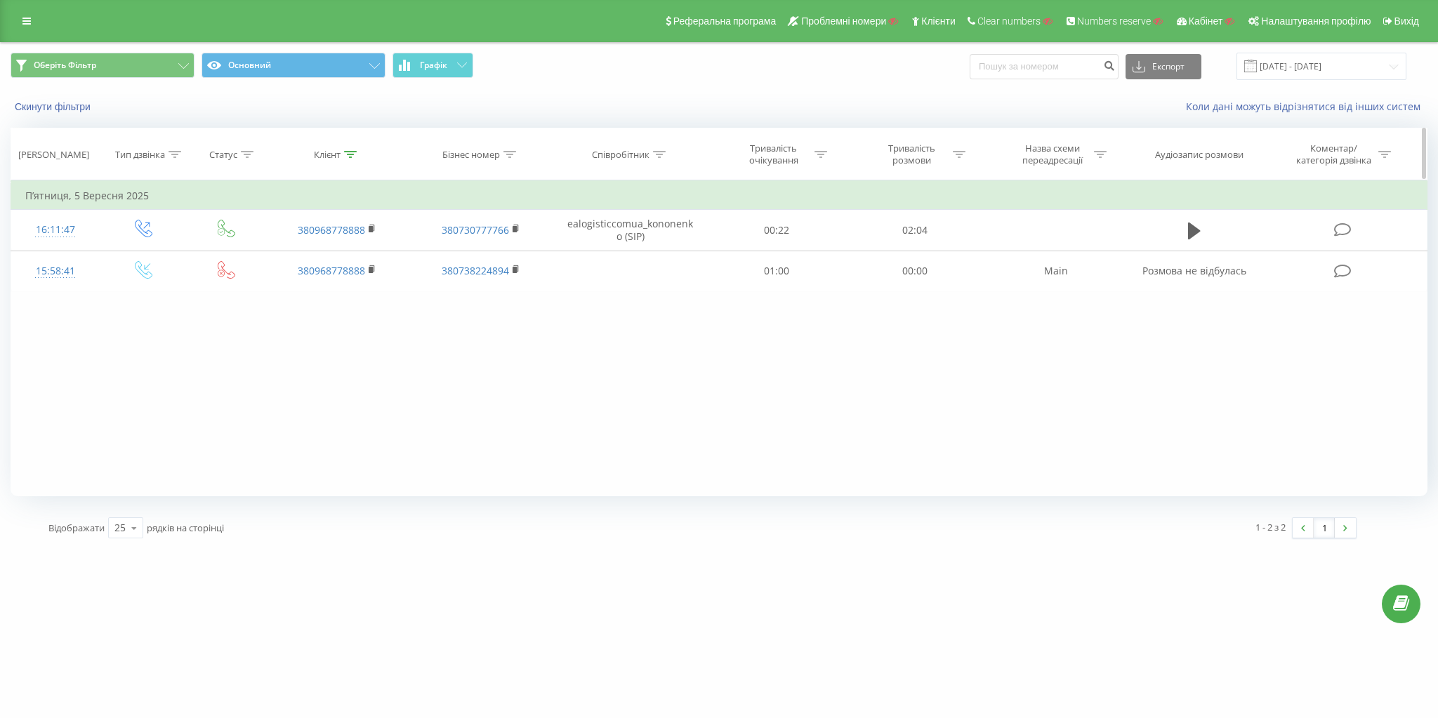
click at [349, 158] on div at bounding box center [350, 155] width 13 height 12
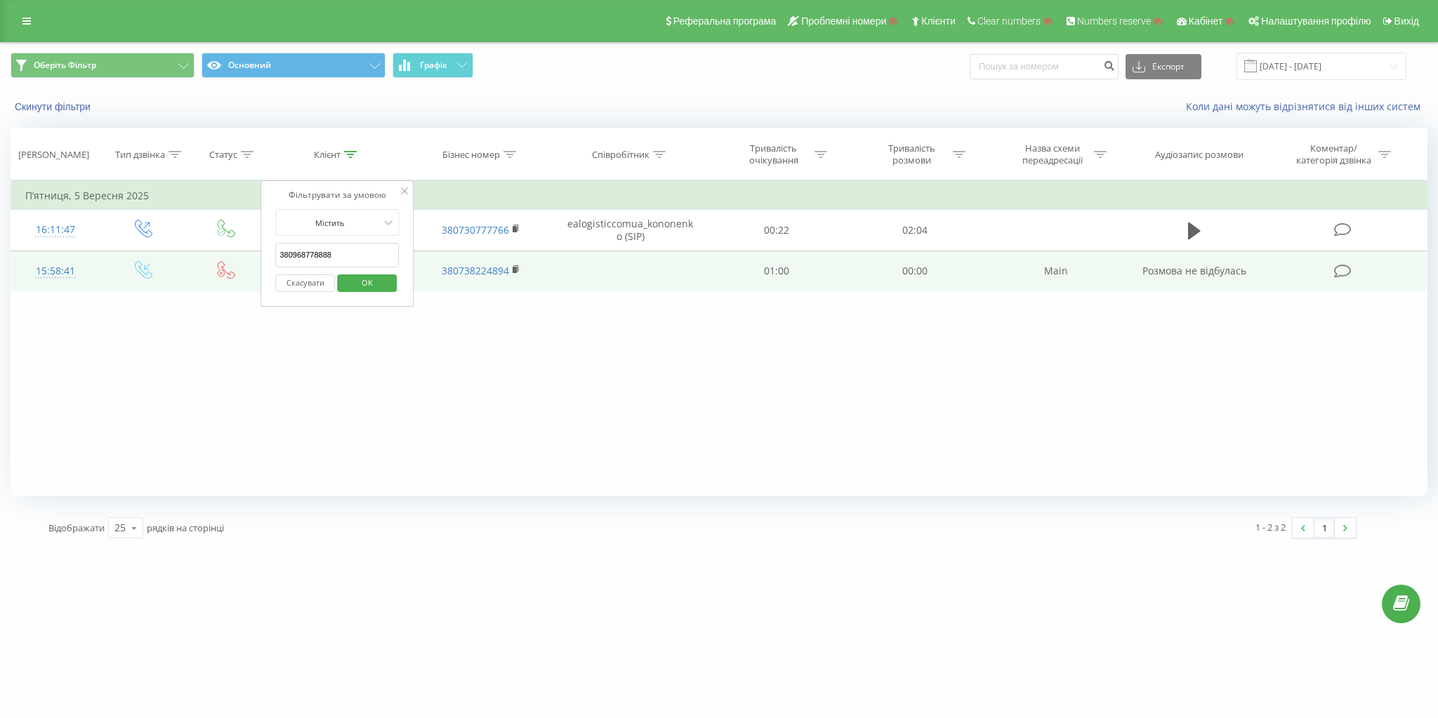
drag, startPoint x: 308, startPoint y: 251, endPoint x: 176, endPoint y: 250, distance: 132.0
click at [166, 247] on table "Фільтрувати за умовою Дорівнює Введіть значення Скасувати OK Фільтрувати за умо…" at bounding box center [719, 236] width 1417 height 112
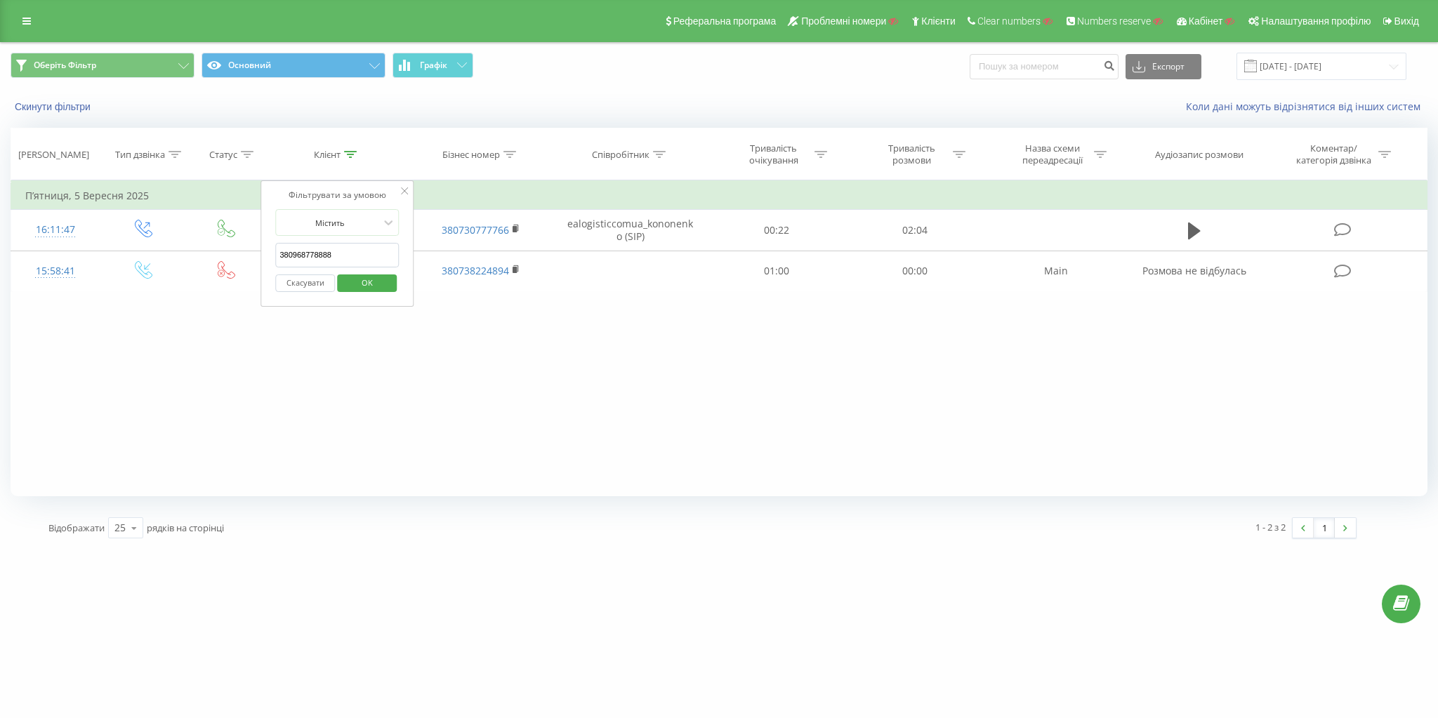
paste input "688607015"
type input "380688607015"
click at [383, 277] on span "OK" at bounding box center [366, 283] width 39 height 22
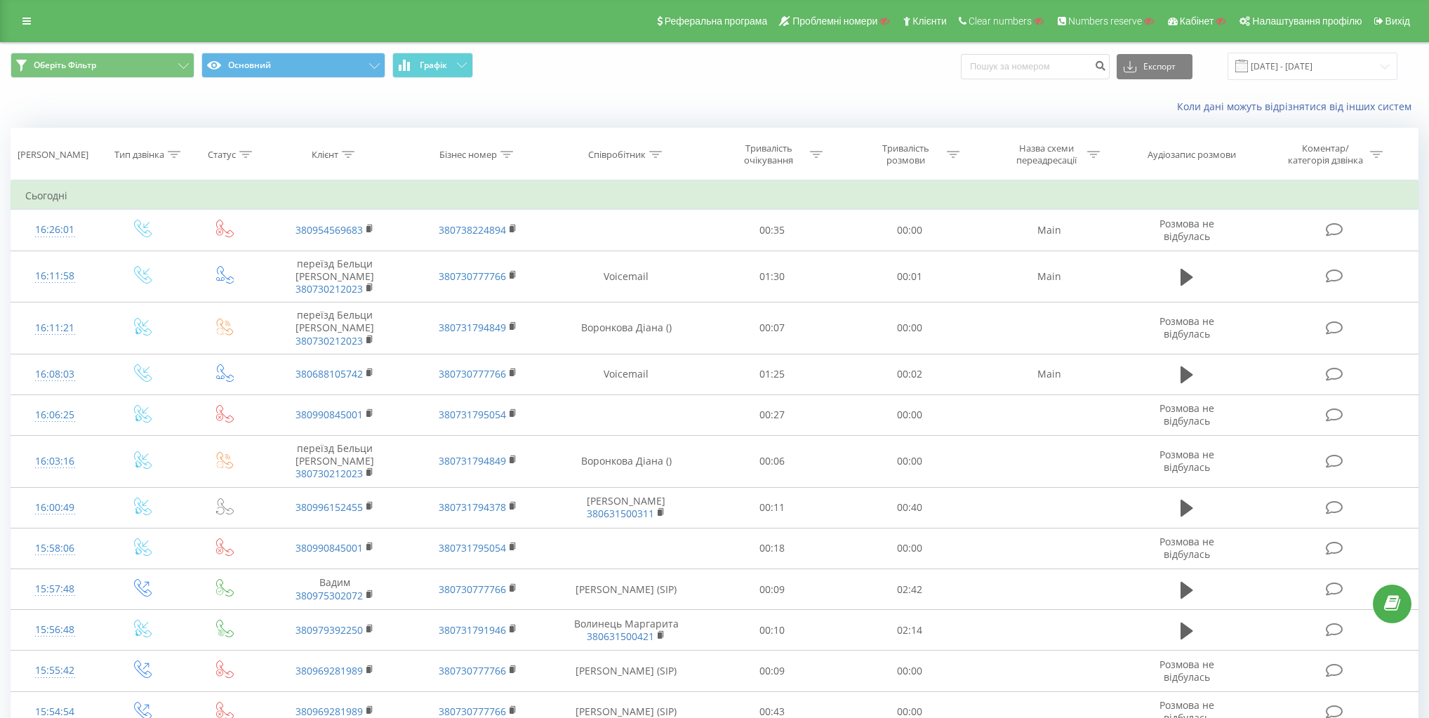
click at [15, 19] on link at bounding box center [26, 21] width 25 height 20
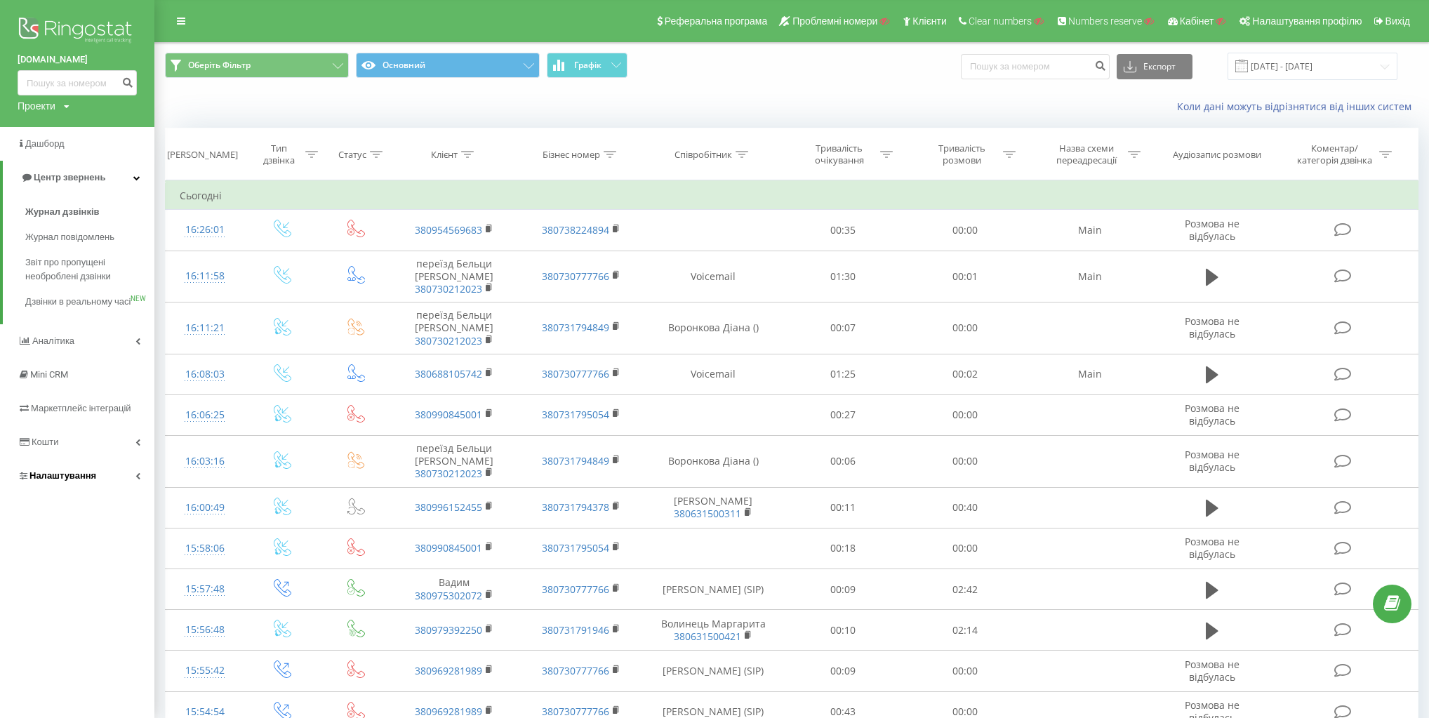
click at [105, 492] on link "Налаштування" at bounding box center [77, 476] width 154 height 34
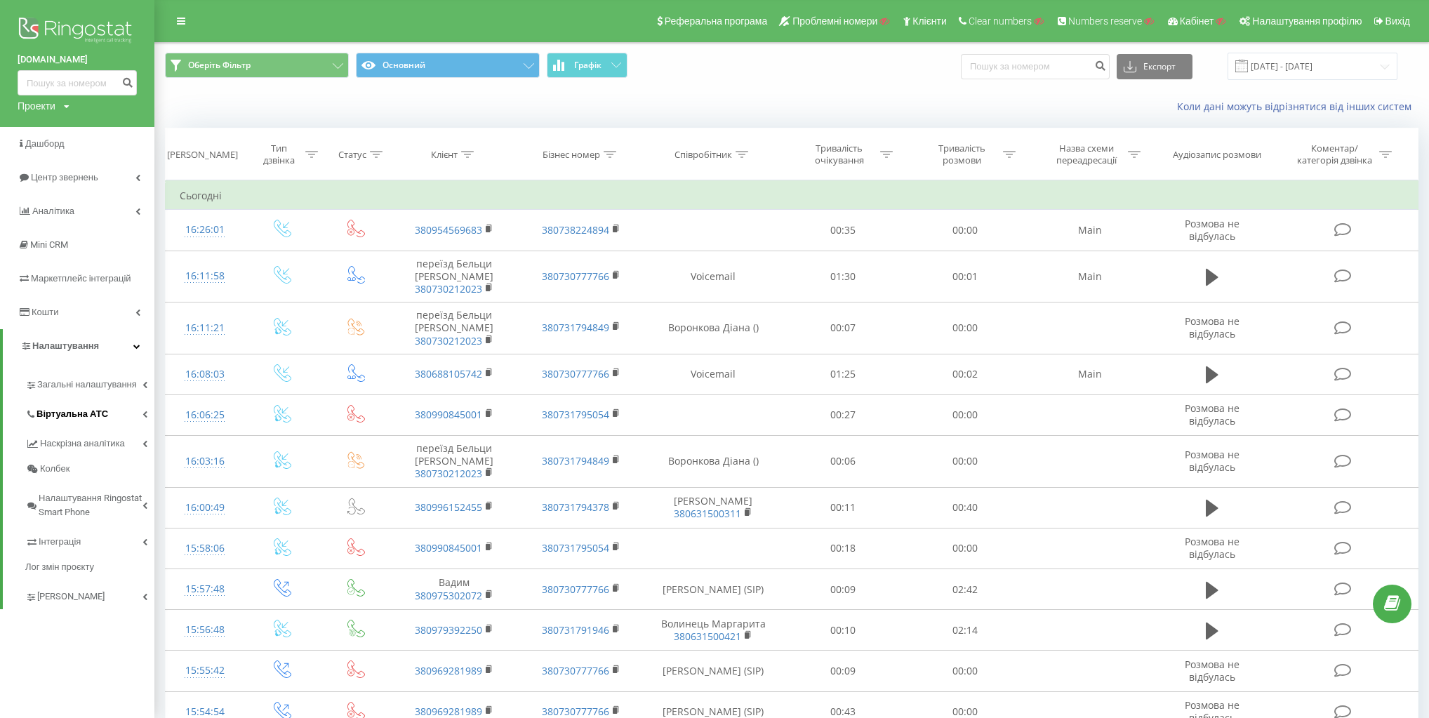
click at [96, 420] on span "Віртуальна АТС" at bounding box center [73, 414] width 72 height 14
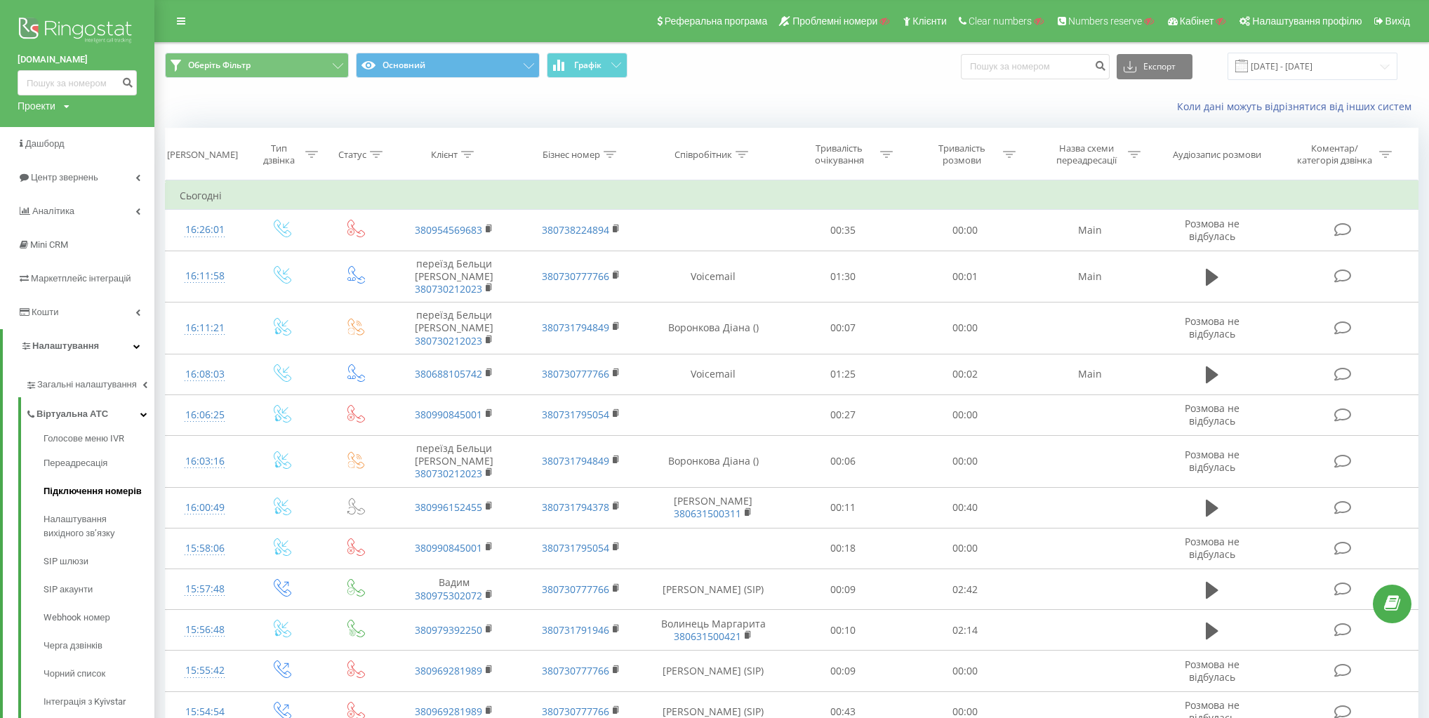
click at [91, 491] on span "Підключення номерів" at bounding box center [93, 491] width 98 height 14
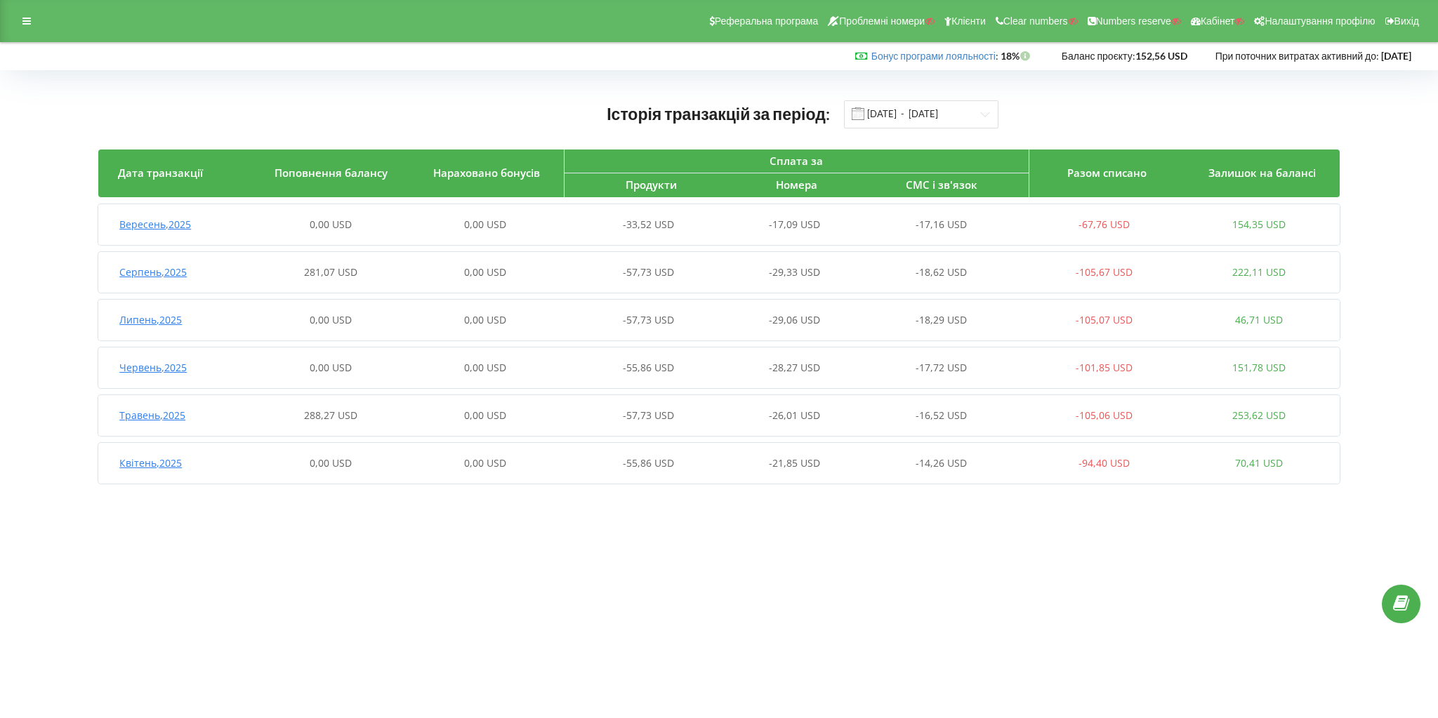
click at [152, 234] on div "Вересень , 2025 0,00 USD 0,00 USD -33,52 USD -17,09 USD -17,16 USD -67,76 USD 1…" at bounding box center [717, 225] width 1238 height 34
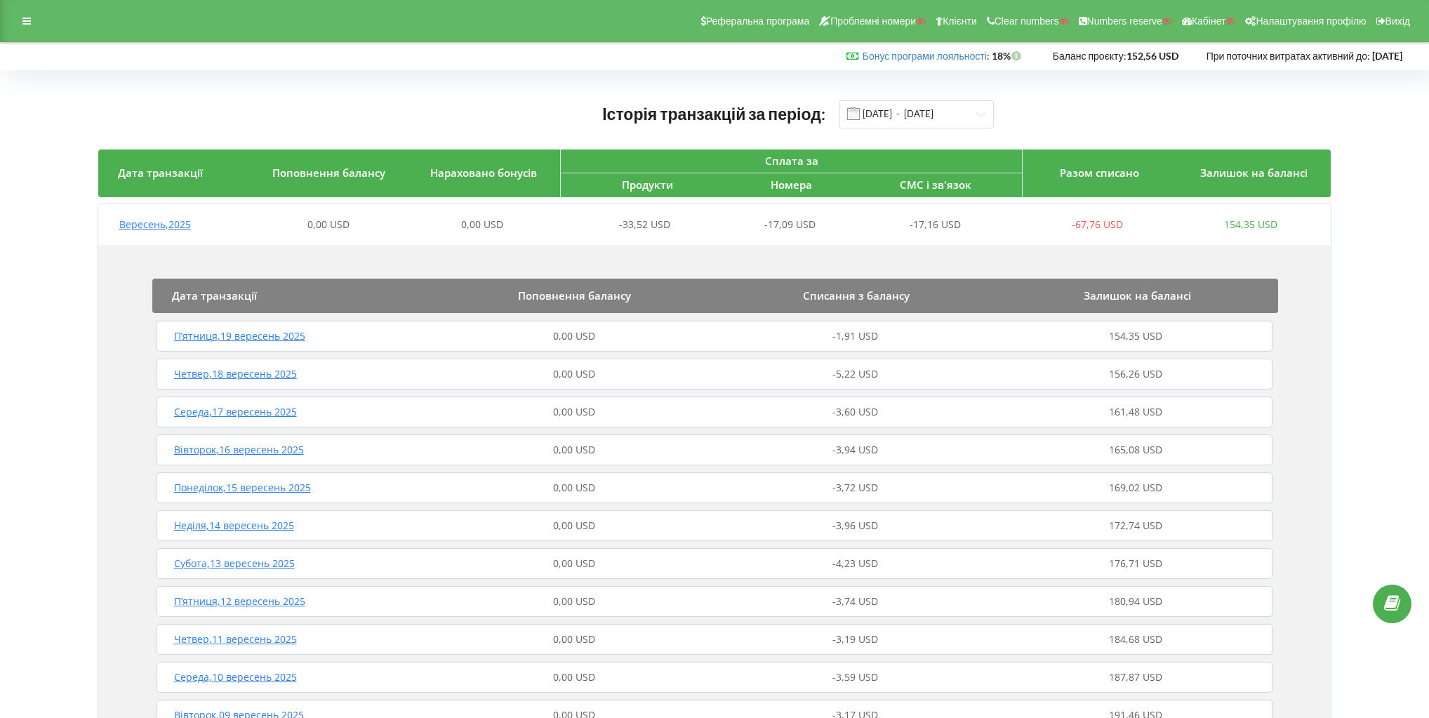
click at [254, 334] on span "П’ятниця , 19 вересень 2025" at bounding box center [239, 335] width 131 height 13
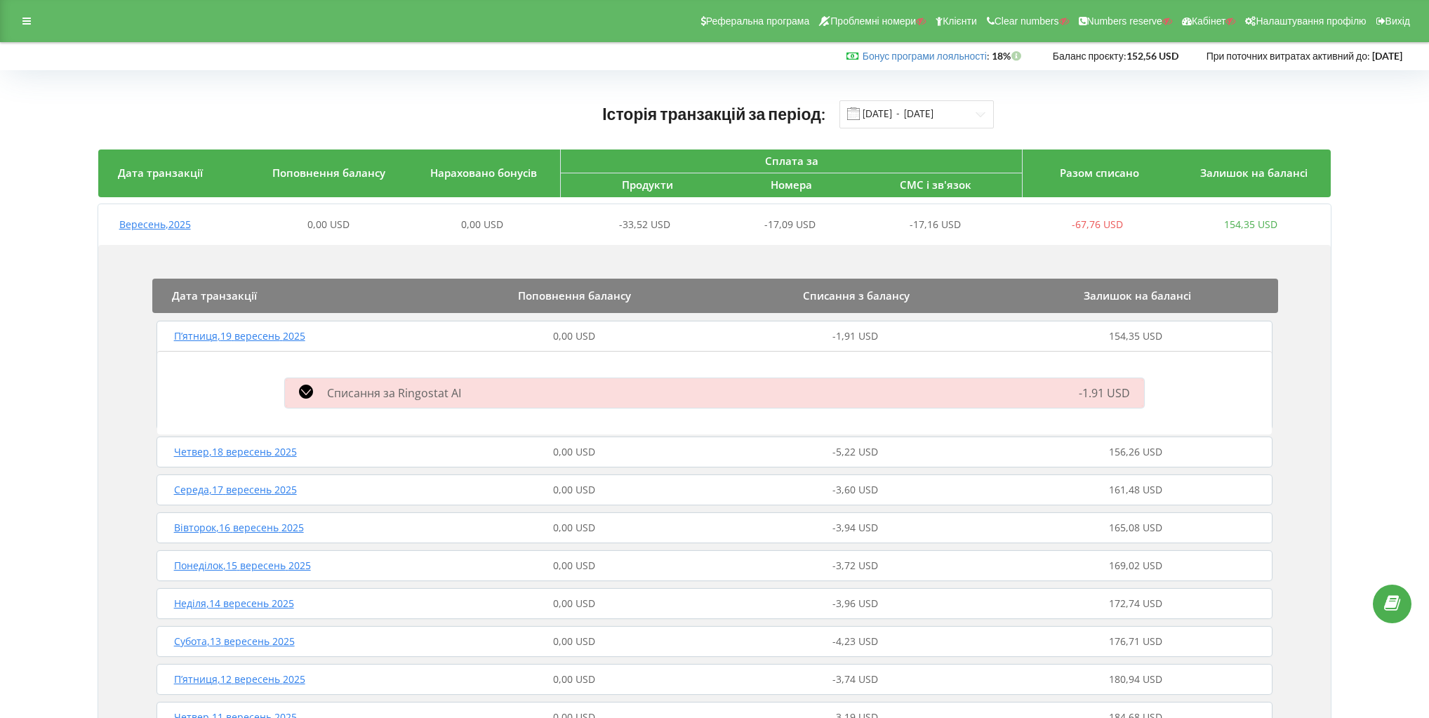
click at [303, 389] on icon at bounding box center [306, 392] width 14 height 14
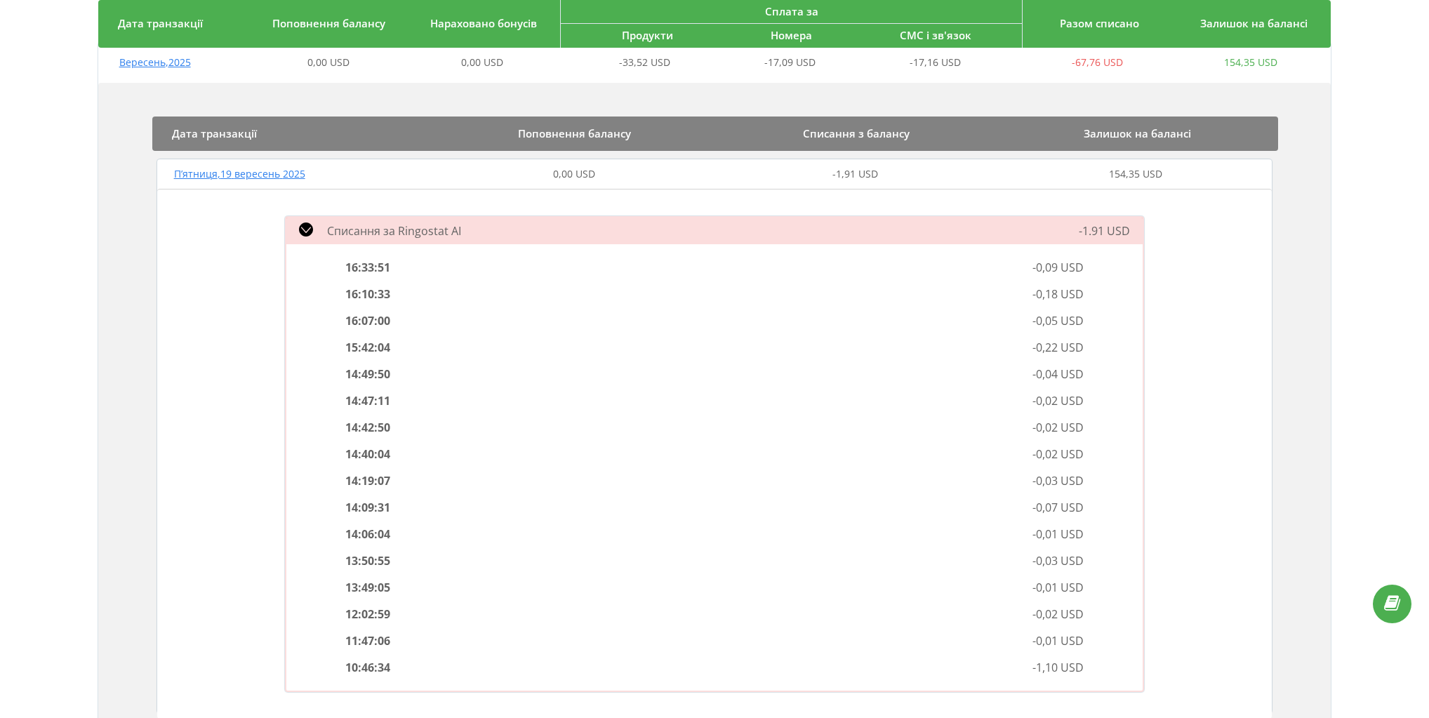
scroll to position [281, 0]
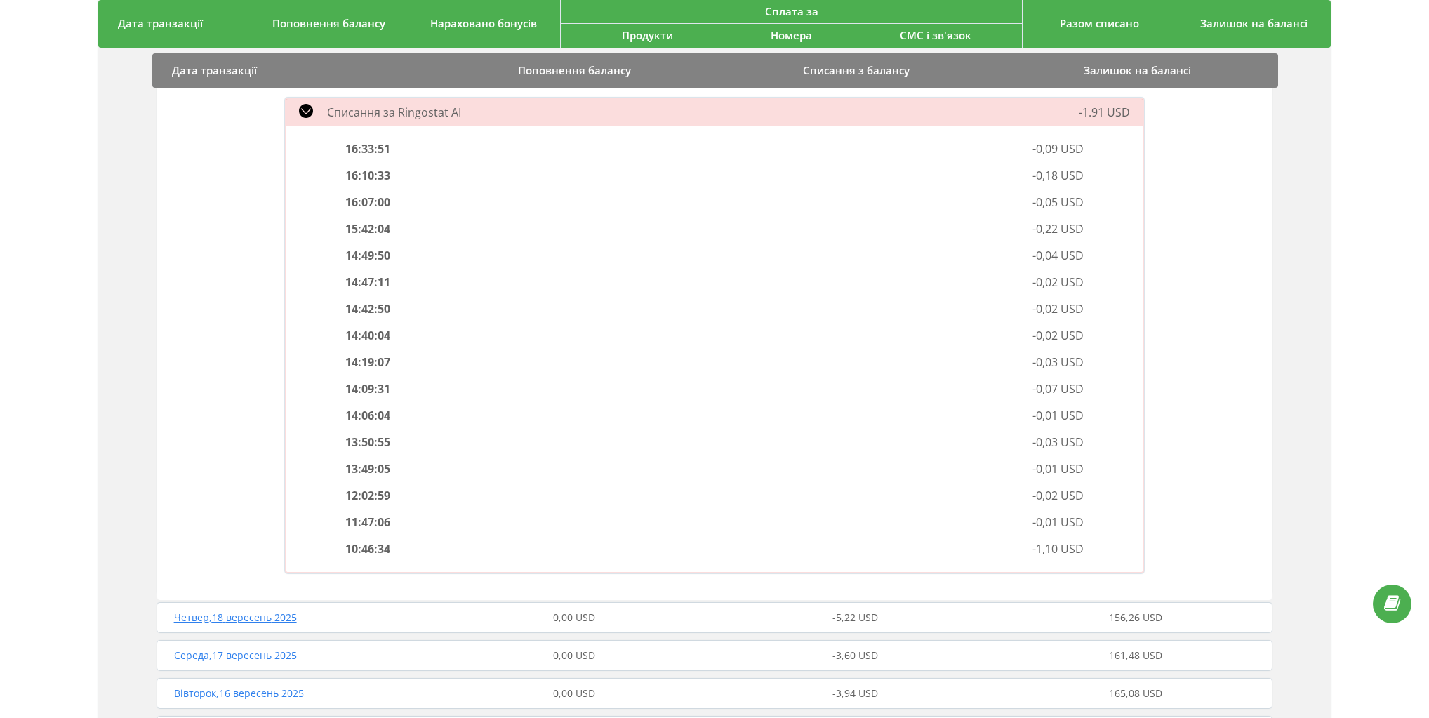
click at [296, 107] on div "Списання за Ringostat AI" at bounding box center [578, 112] width 603 height 17
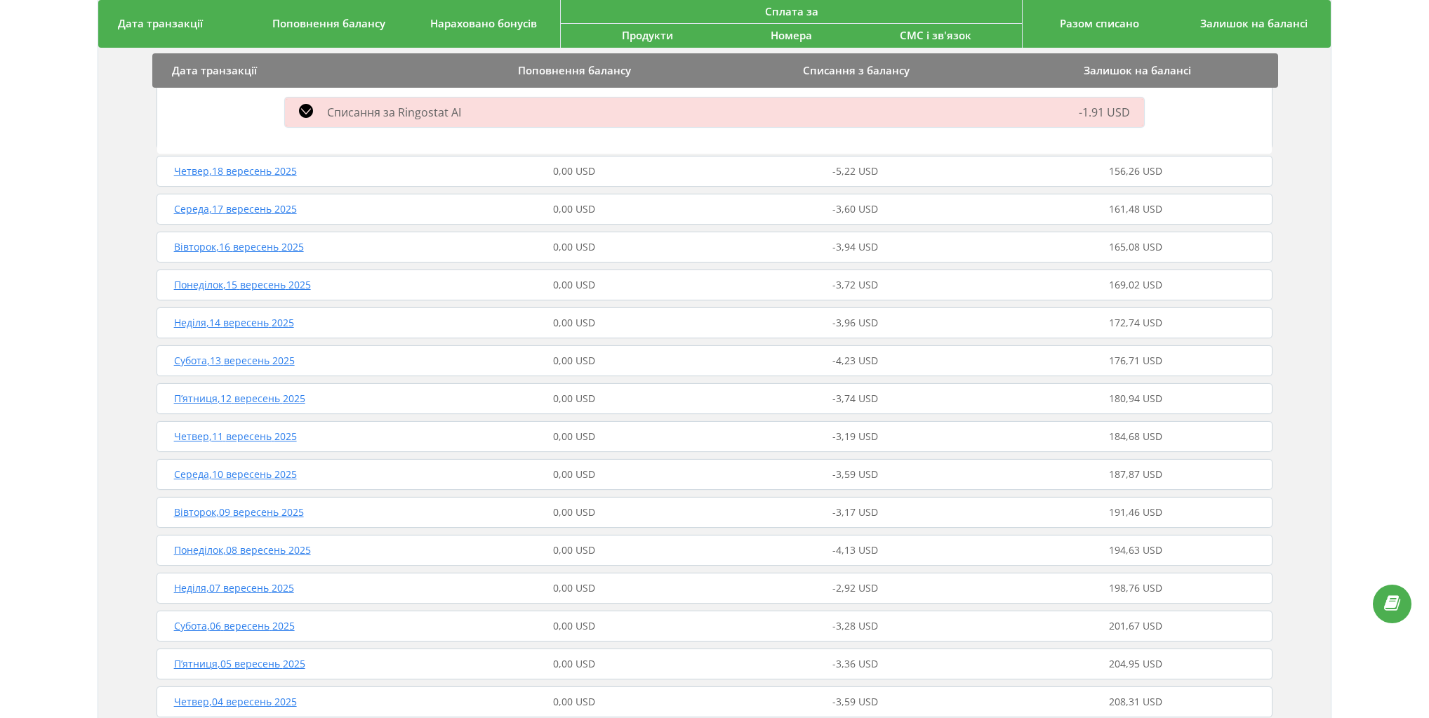
click at [255, 167] on span "Четвер , 18 вересень 2025" at bounding box center [235, 170] width 123 height 13
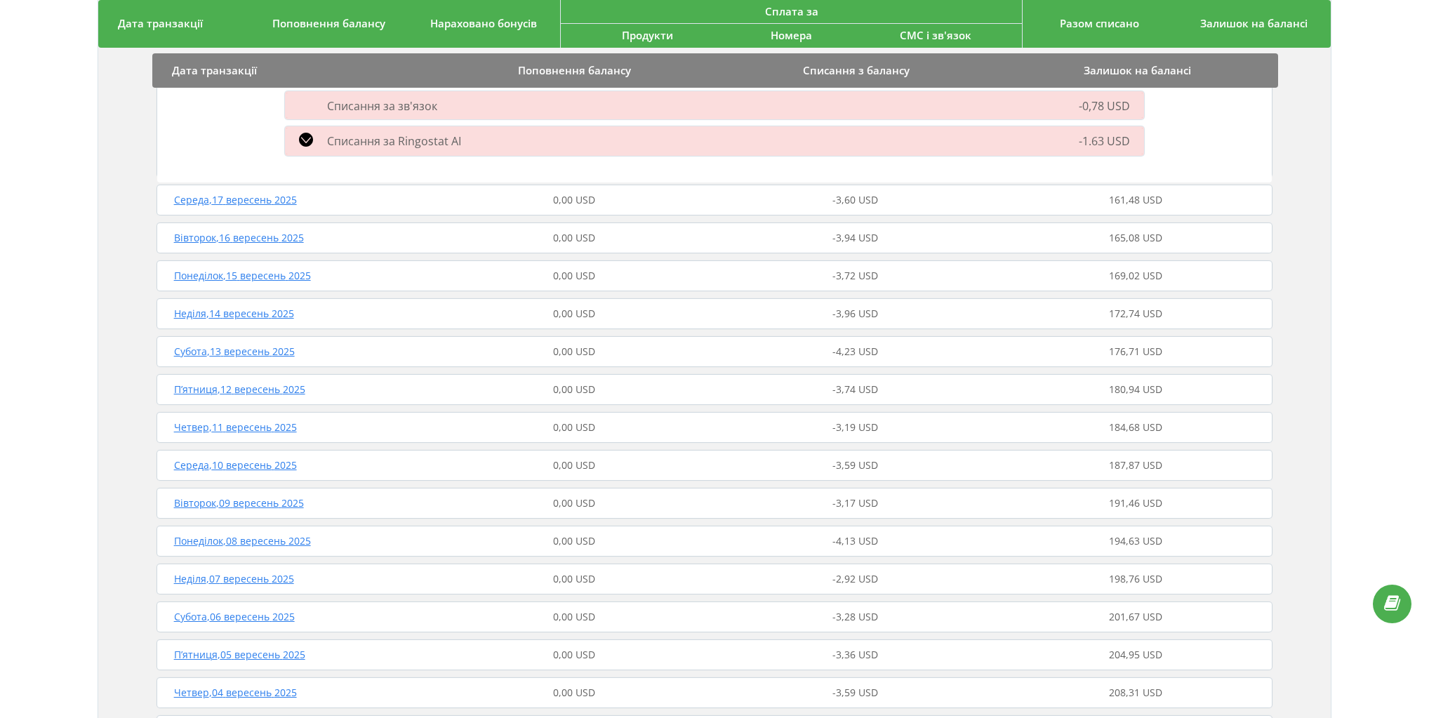
scroll to position [562, 0]
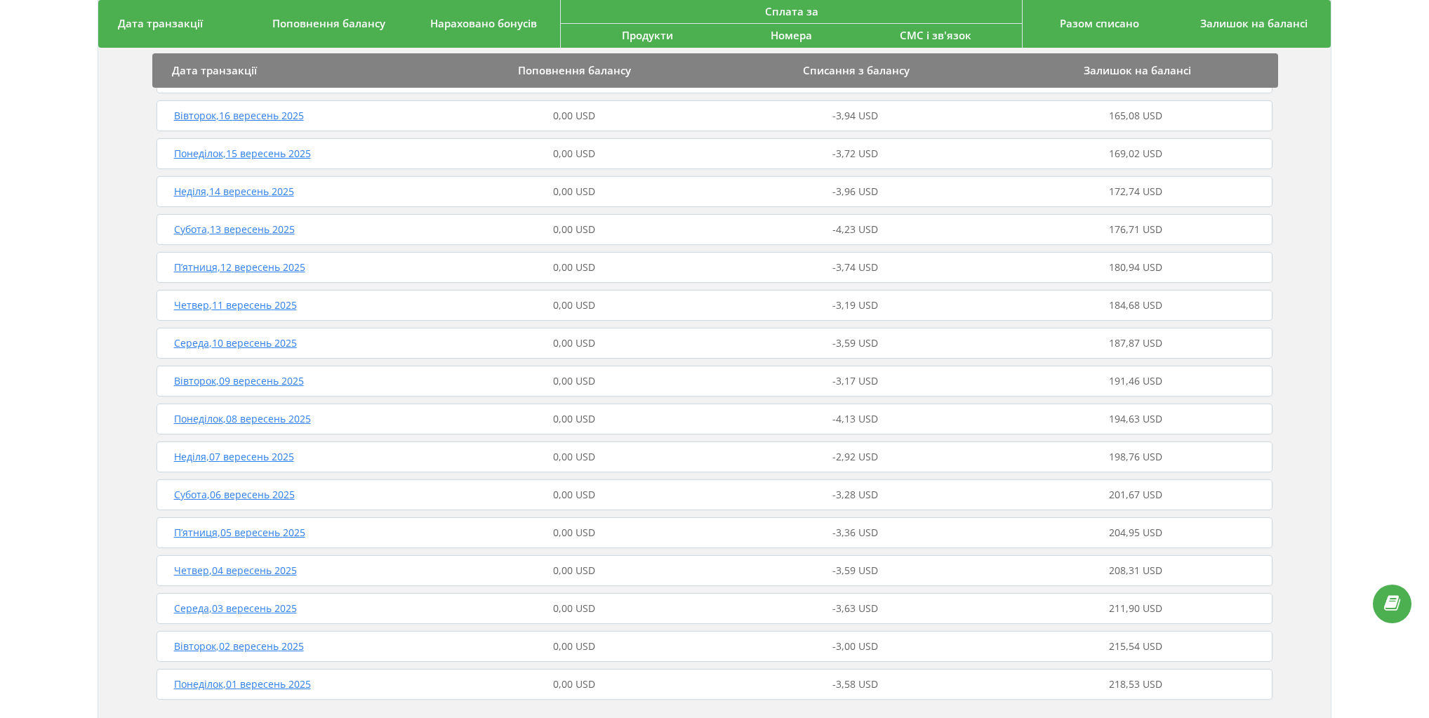
click at [264, 402] on div "Понеділок , 08 вересень 2025 0,00 USD -4,13 USD 194,63 USD" at bounding box center [715, 419] width 1124 height 34
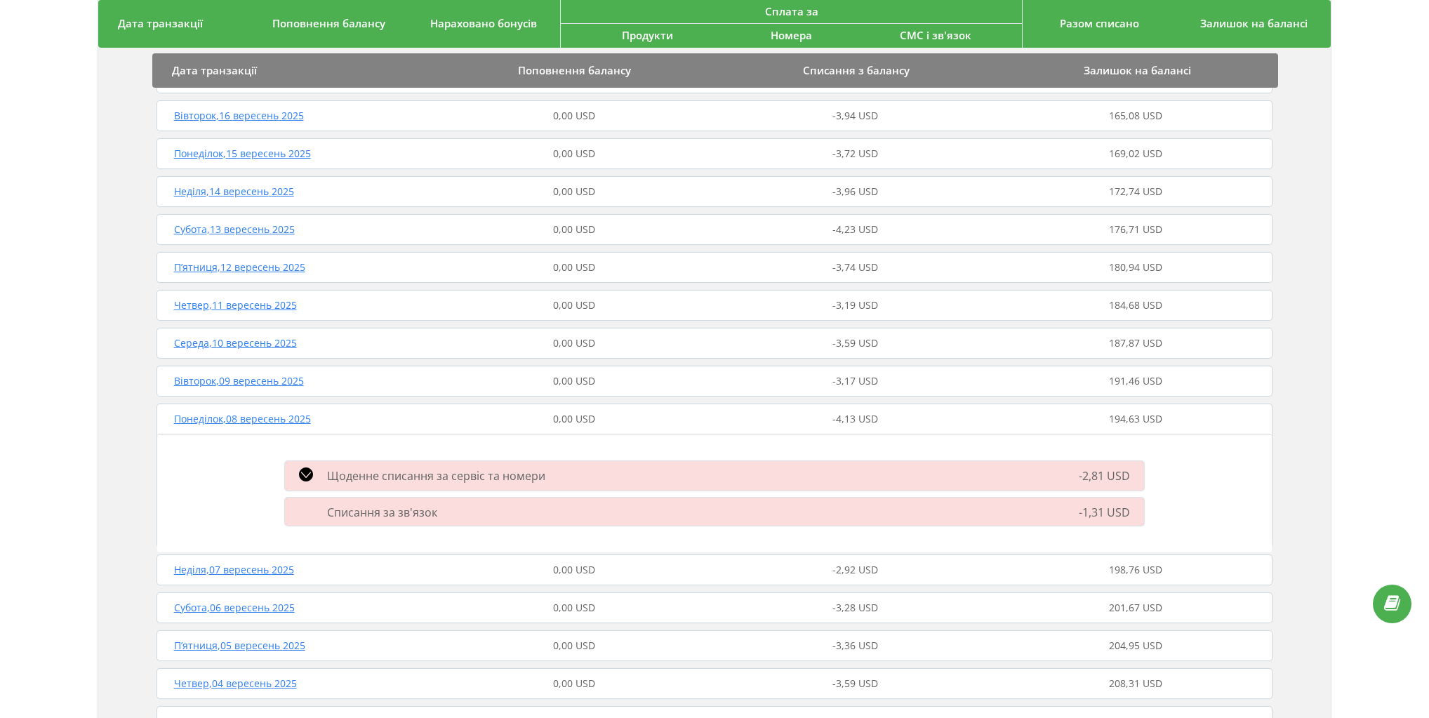
click at [239, 379] on span "Вівторок , 09 вересень 2025" at bounding box center [239, 380] width 130 height 13
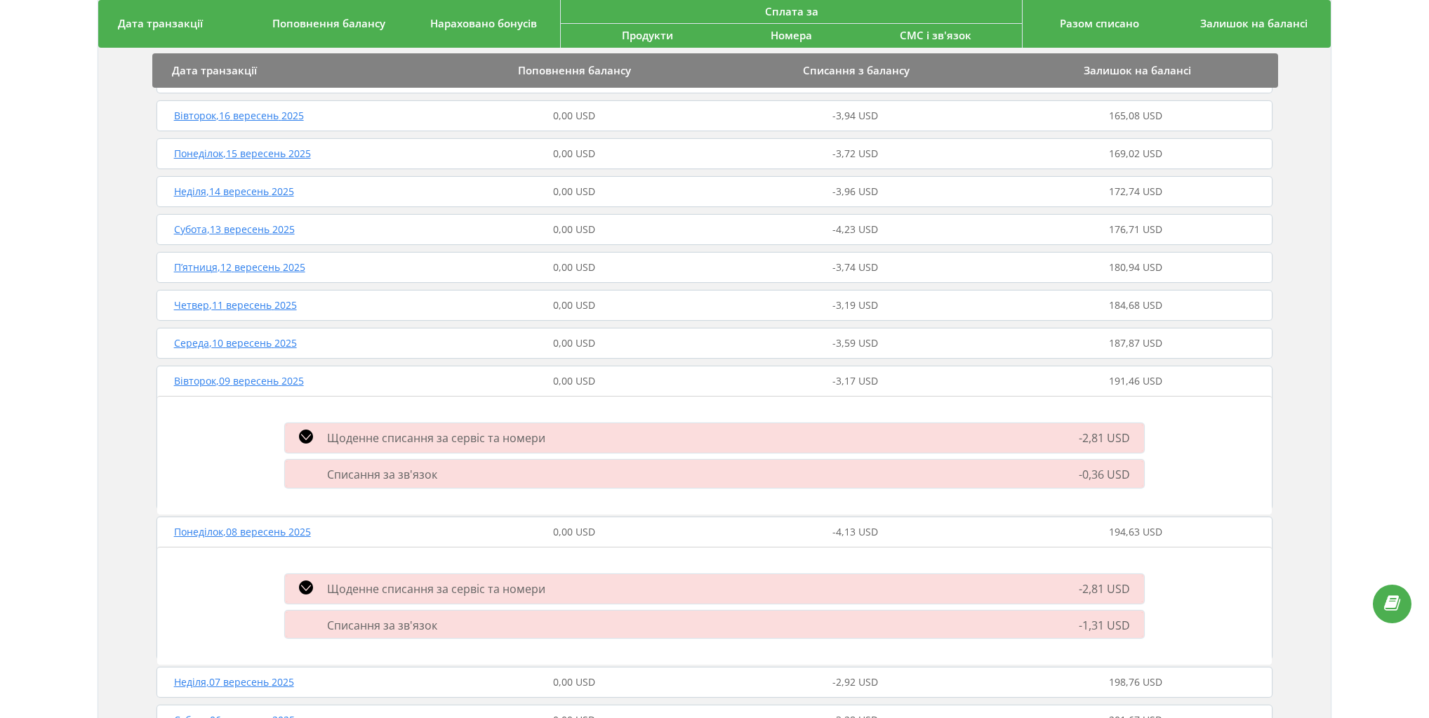
click at [236, 341] on span "Середа , 10 вересень 2025" at bounding box center [235, 342] width 123 height 13
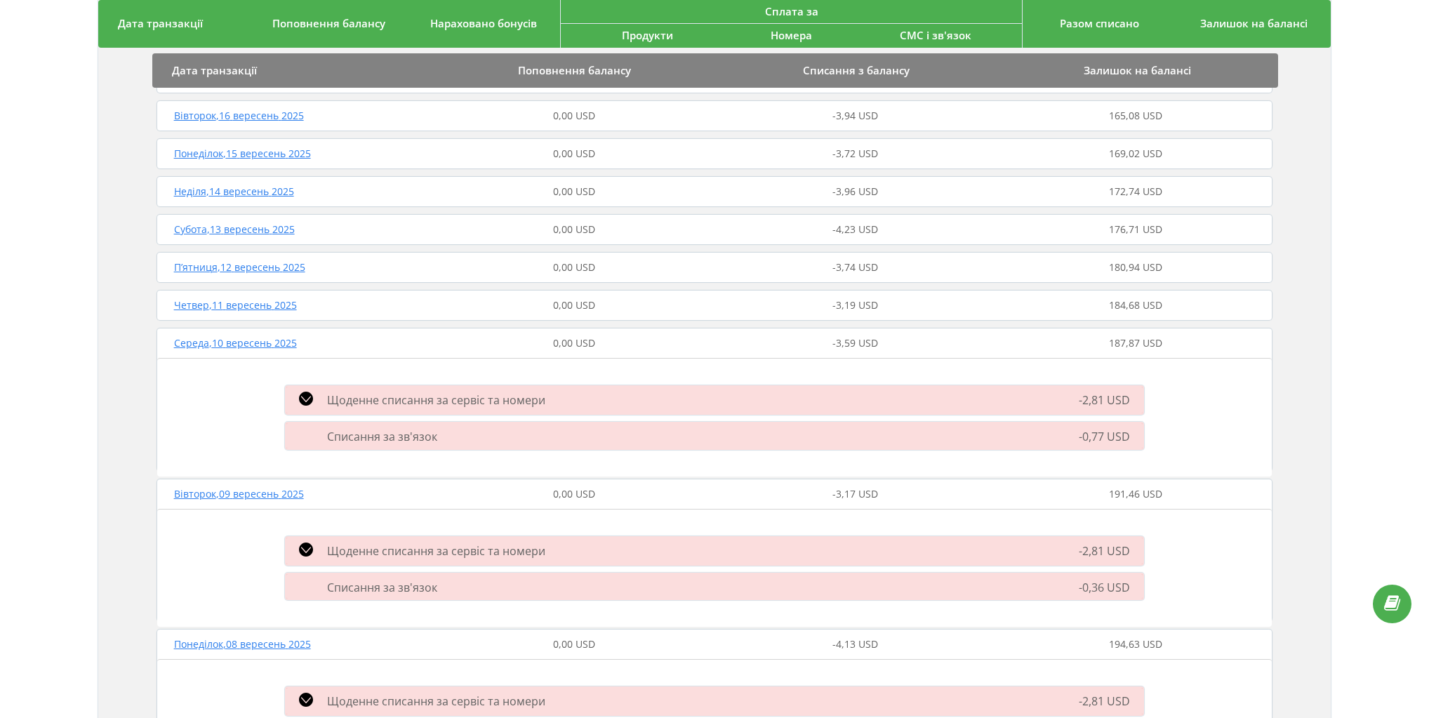
click at [253, 298] on span "Четвер , 11 вересень 2025" at bounding box center [235, 304] width 123 height 13
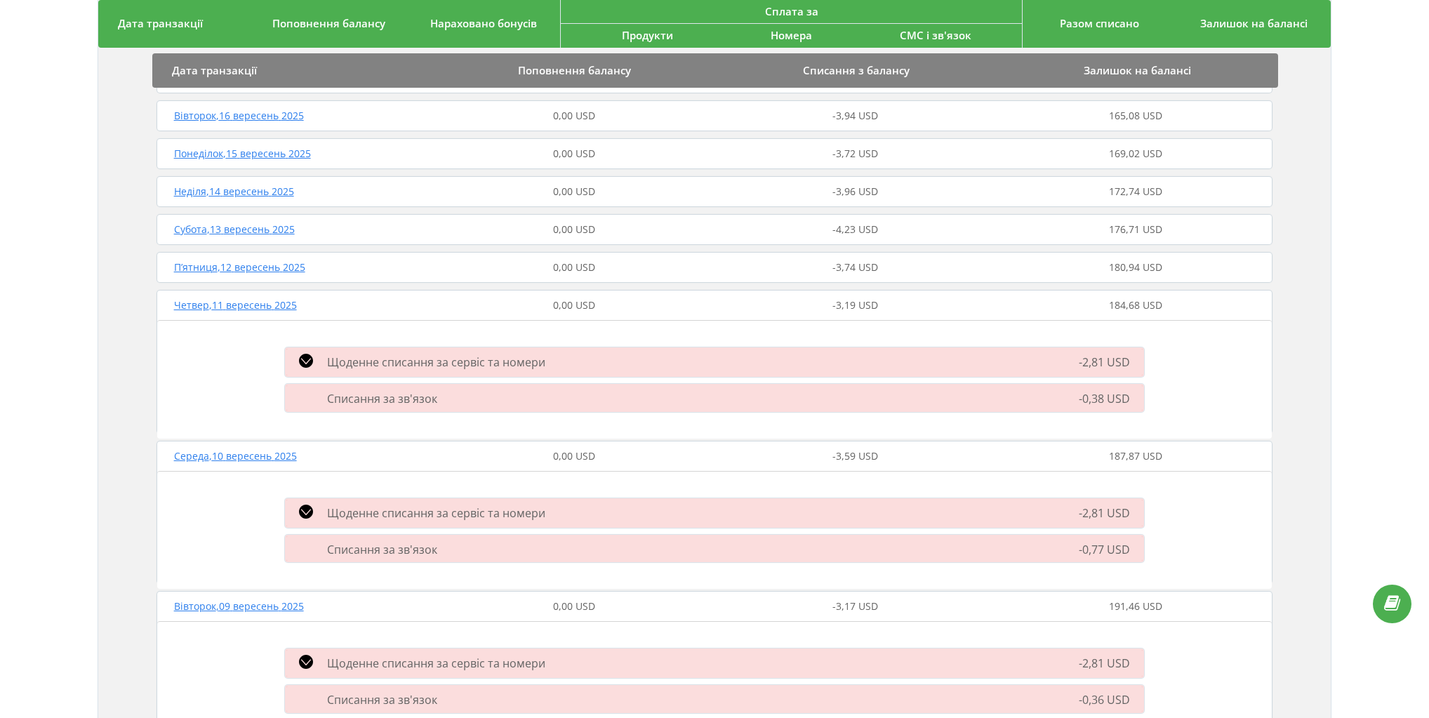
click at [250, 267] on span "П’ятниця , 12 вересень 2025" at bounding box center [239, 266] width 131 height 13
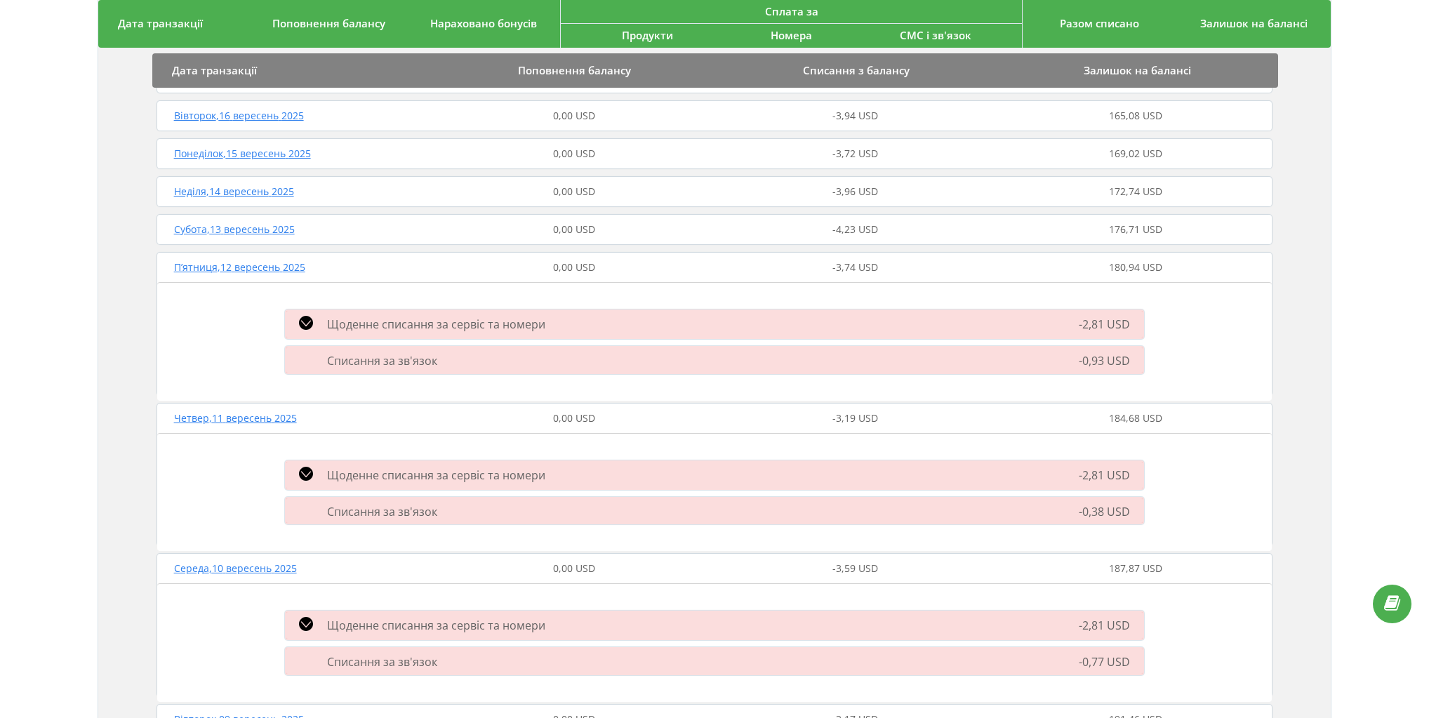
click at [239, 225] on span "Субота , 13 вересень 2025" at bounding box center [234, 229] width 121 height 13
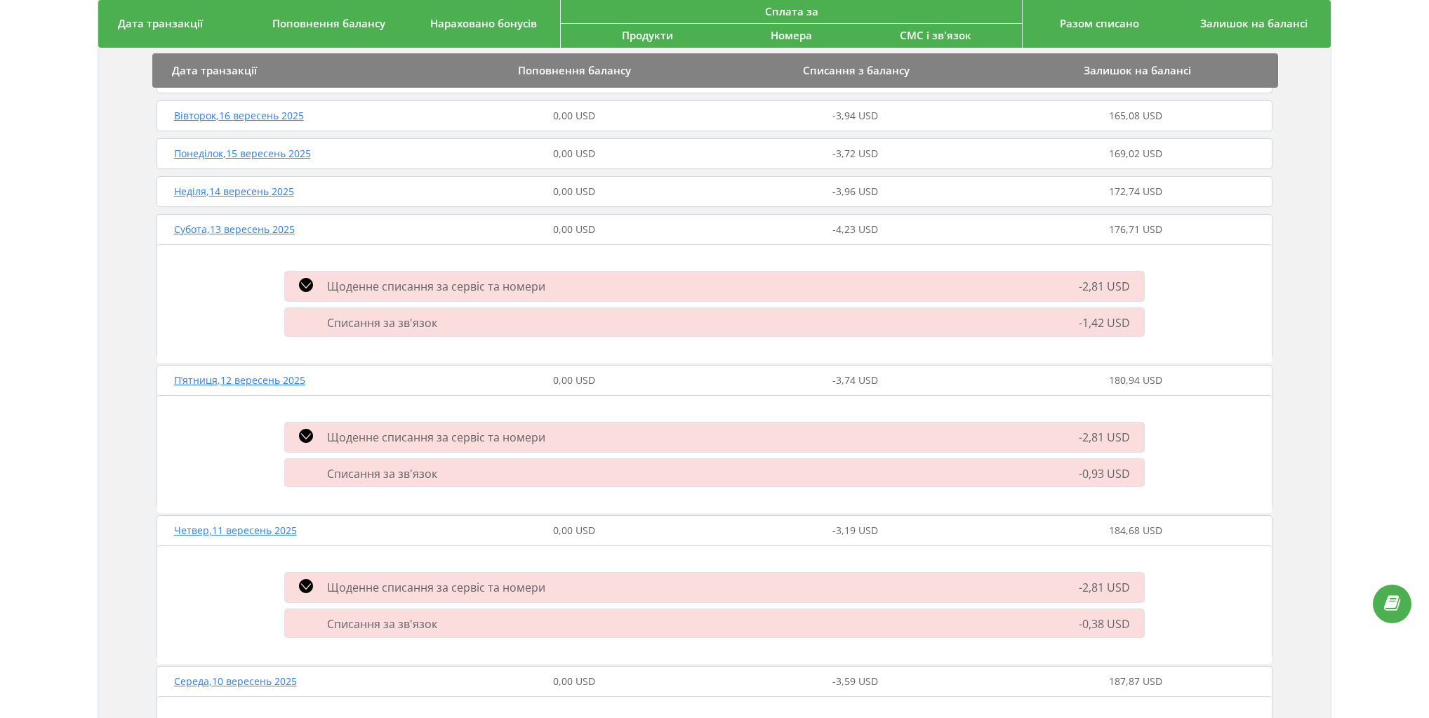
click at [248, 188] on span "Неділя , 14 вересень 2025" at bounding box center [234, 191] width 120 height 13
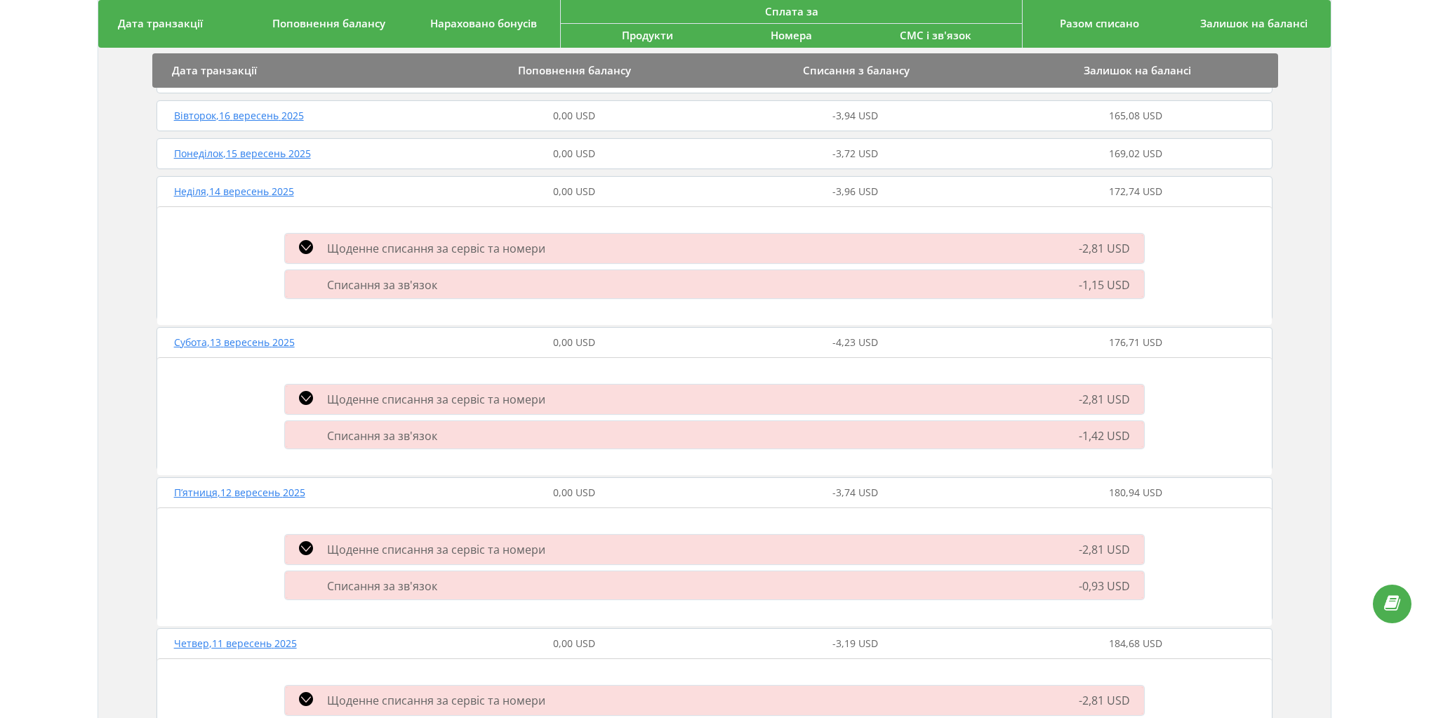
click at [254, 147] on span "Понеділок , 15 вересень 2025" at bounding box center [242, 153] width 137 height 13
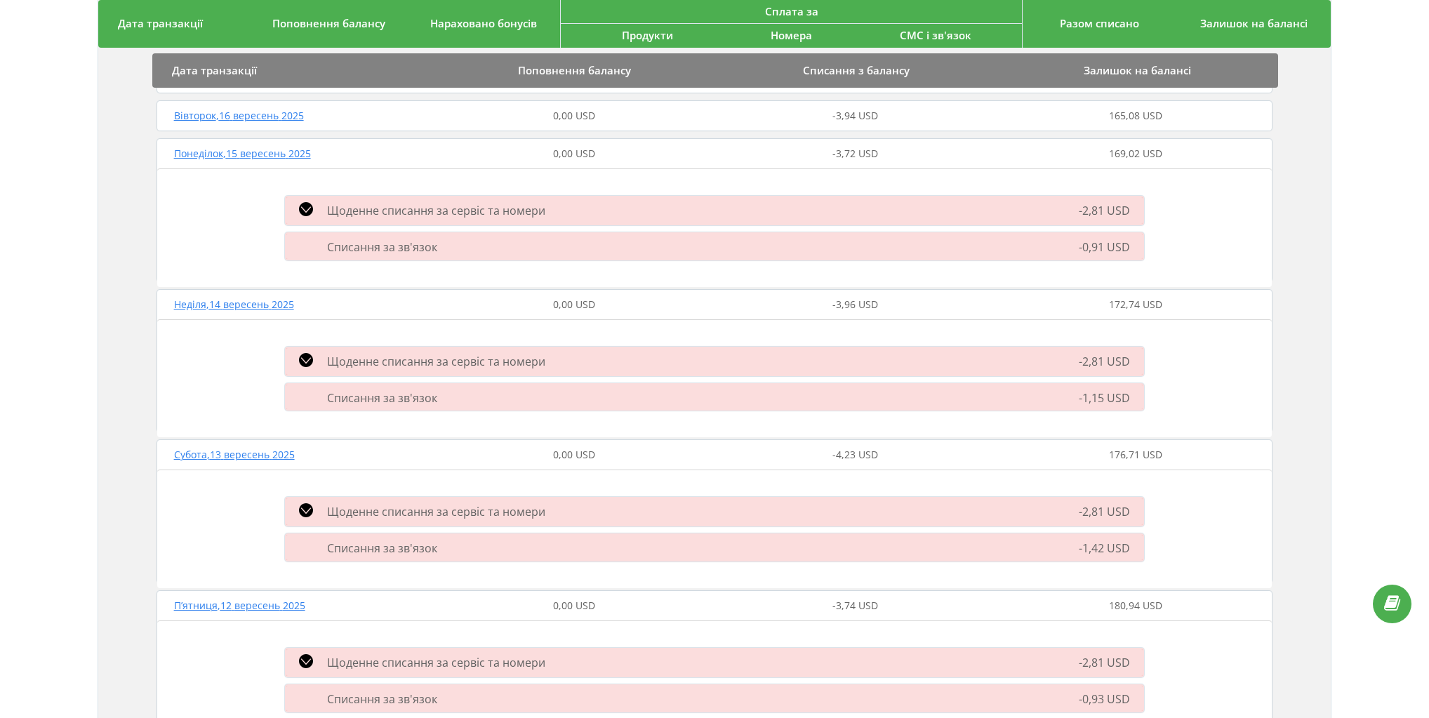
click at [263, 112] on span "Вівторок , 16 вересень 2025" at bounding box center [239, 115] width 130 height 13
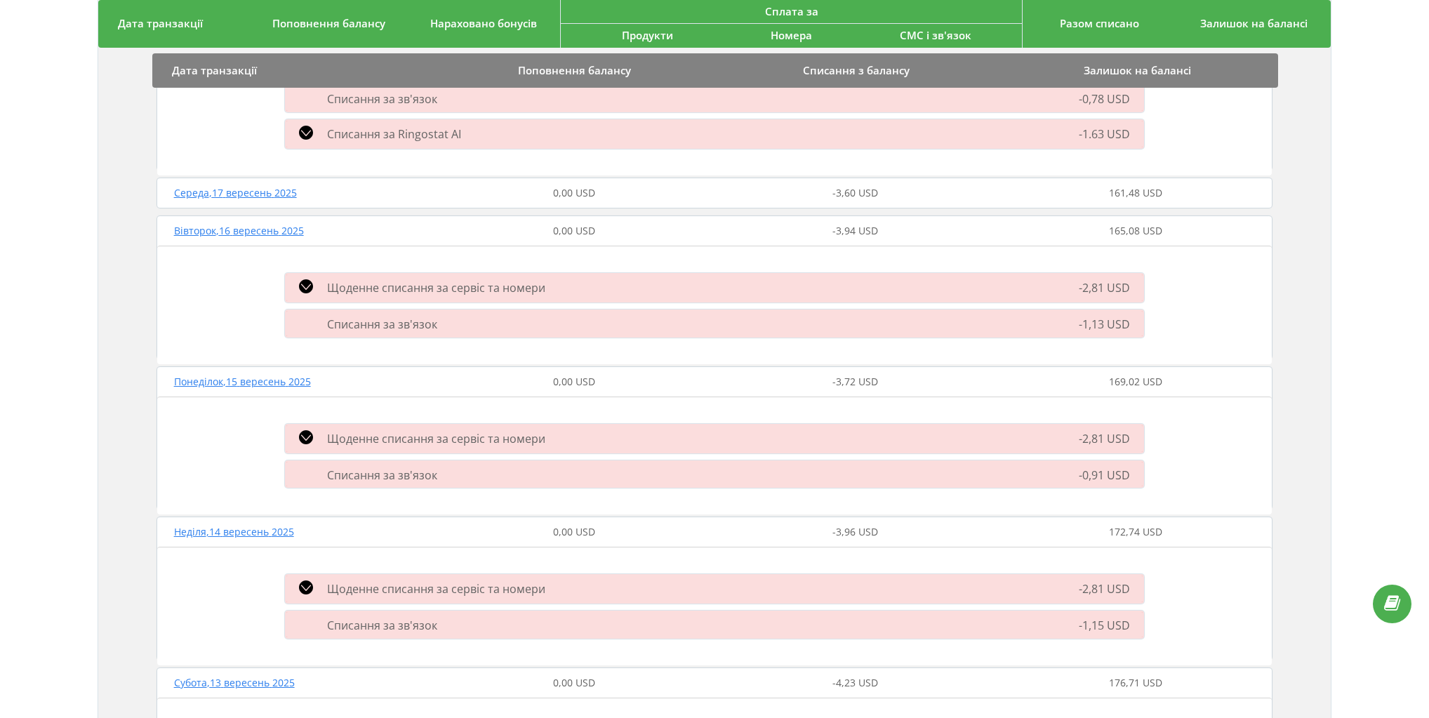
scroll to position [337, 0]
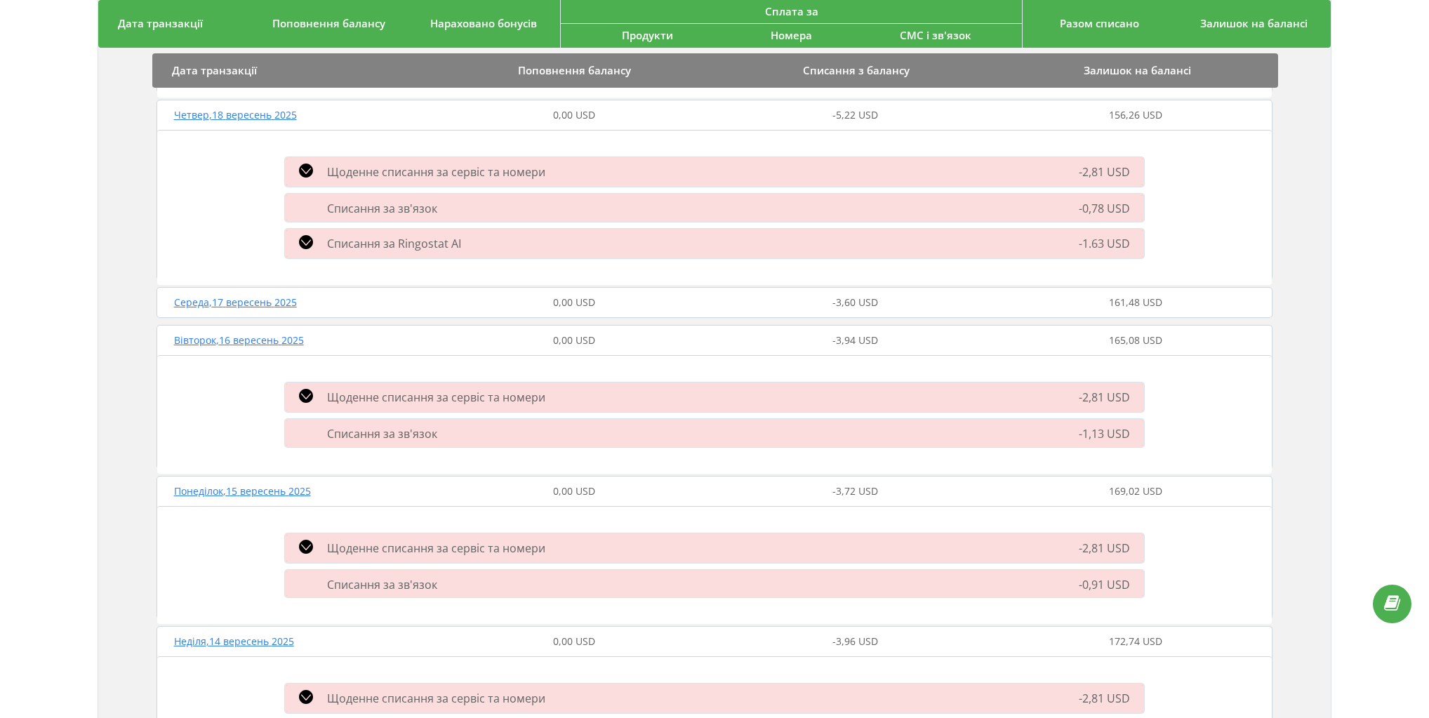
click at [268, 300] on span "Середа , 17 вересень 2025" at bounding box center [235, 302] width 123 height 13
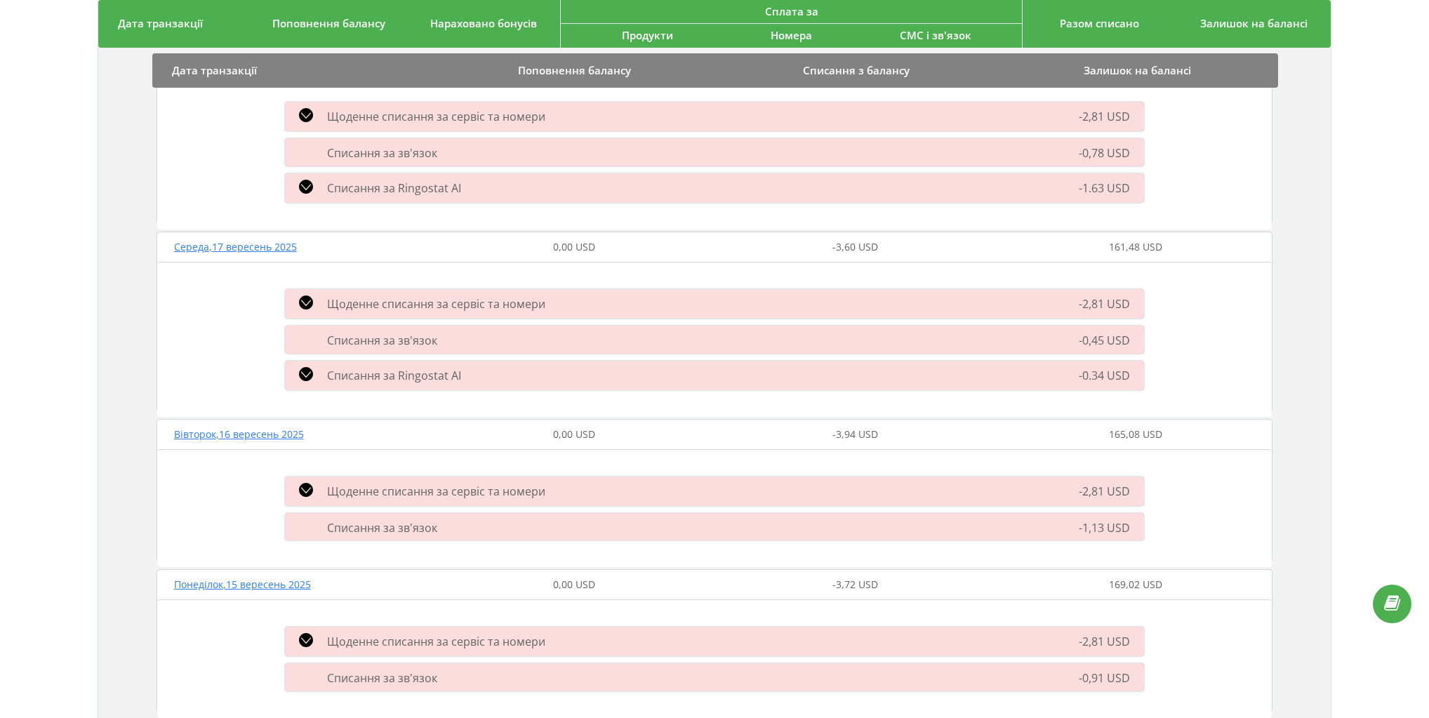
scroll to position [393, 0]
click at [310, 368] on icon at bounding box center [306, 373] width 14 height 14
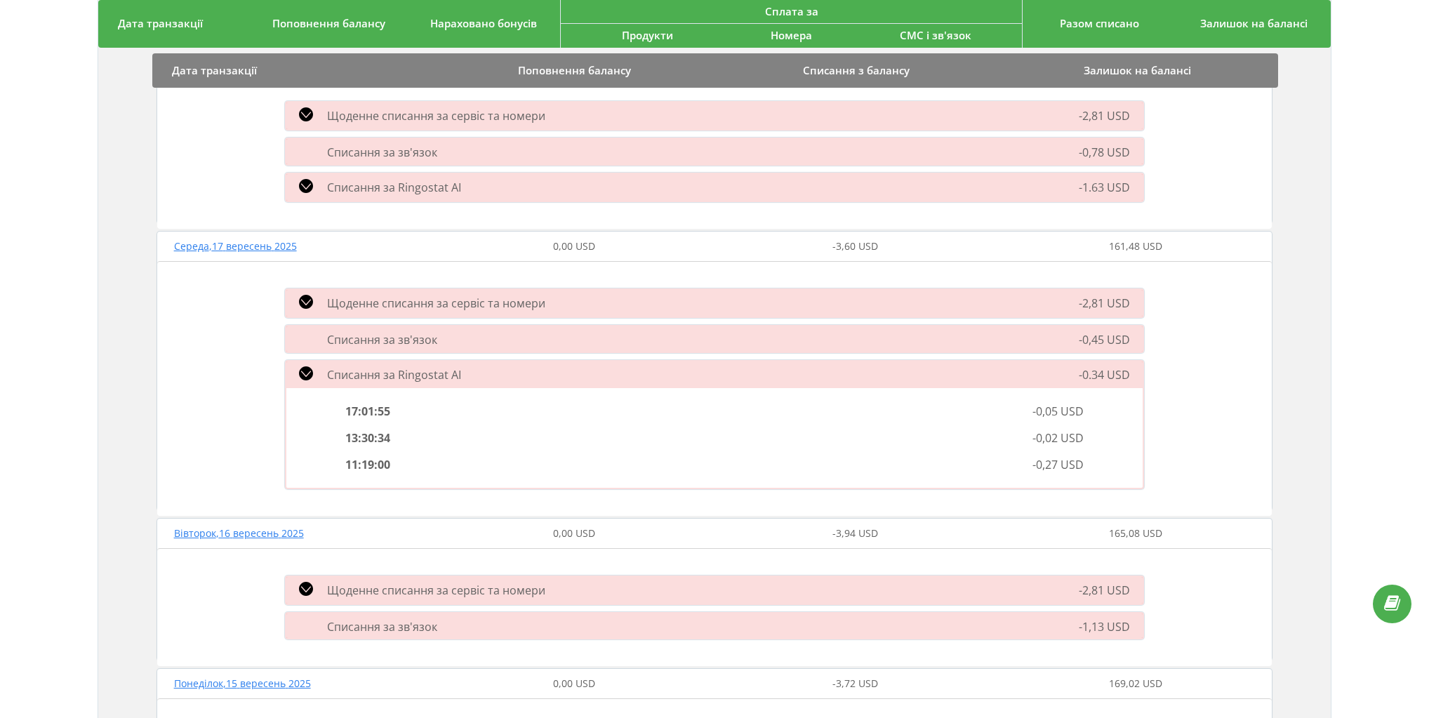
click at [310, 368] on icon at bounding box center [306, 373] width 14 height 14
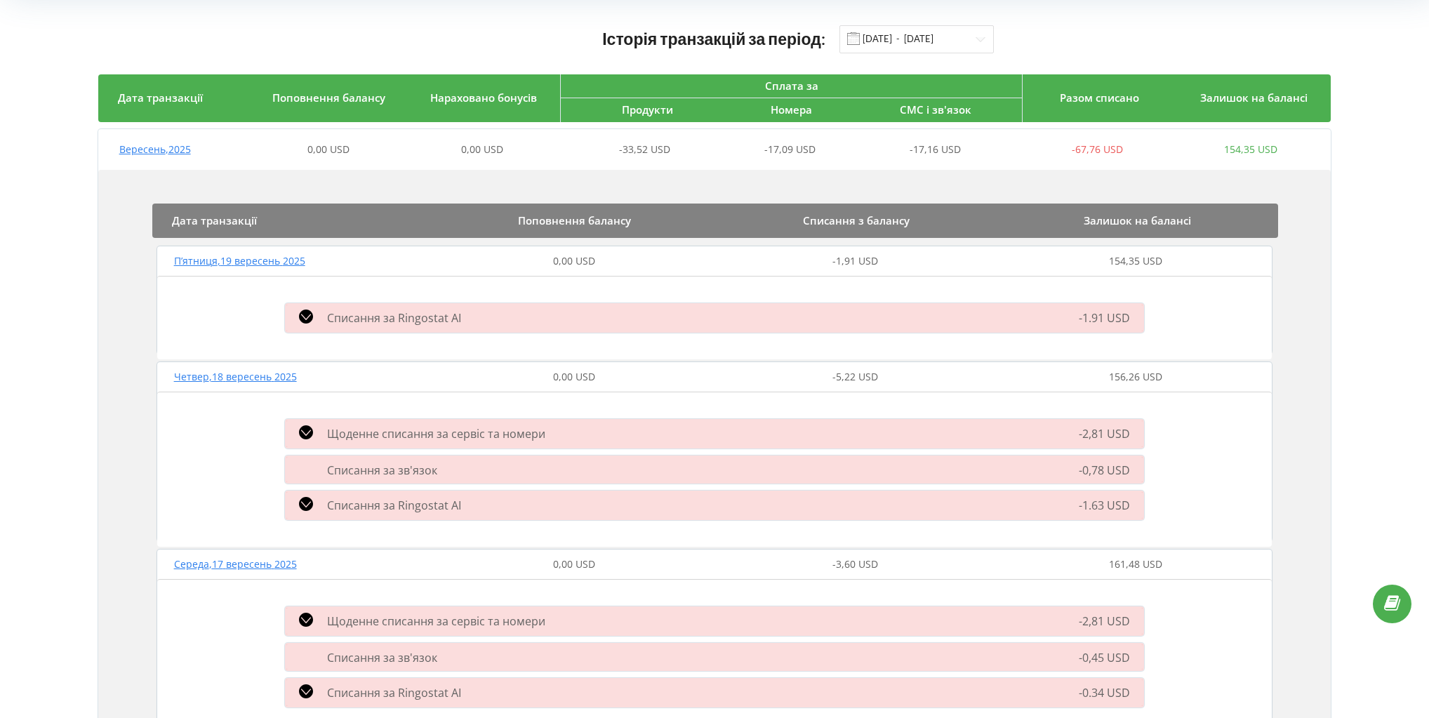
scroll to position [0, 0]
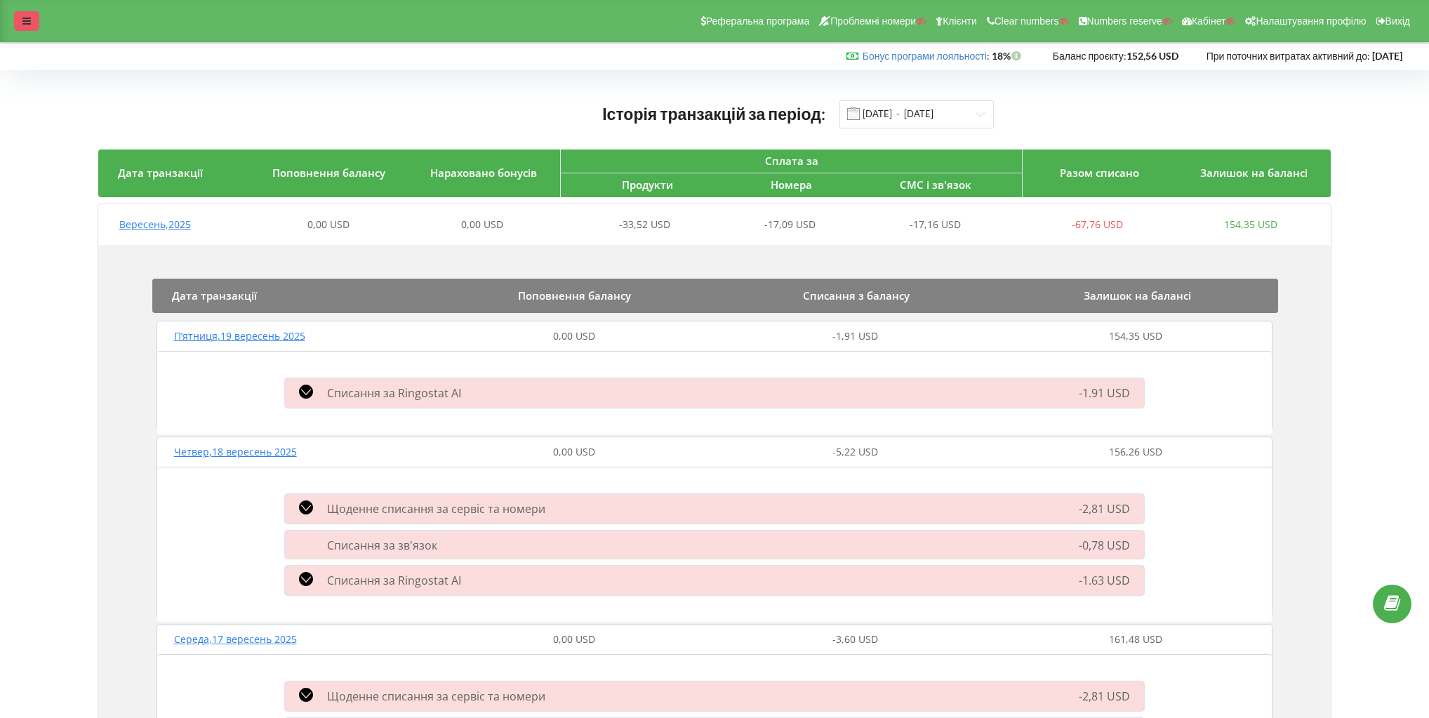
click at [35, 25] on div at bounding box center [26, 21] width 25 height 20
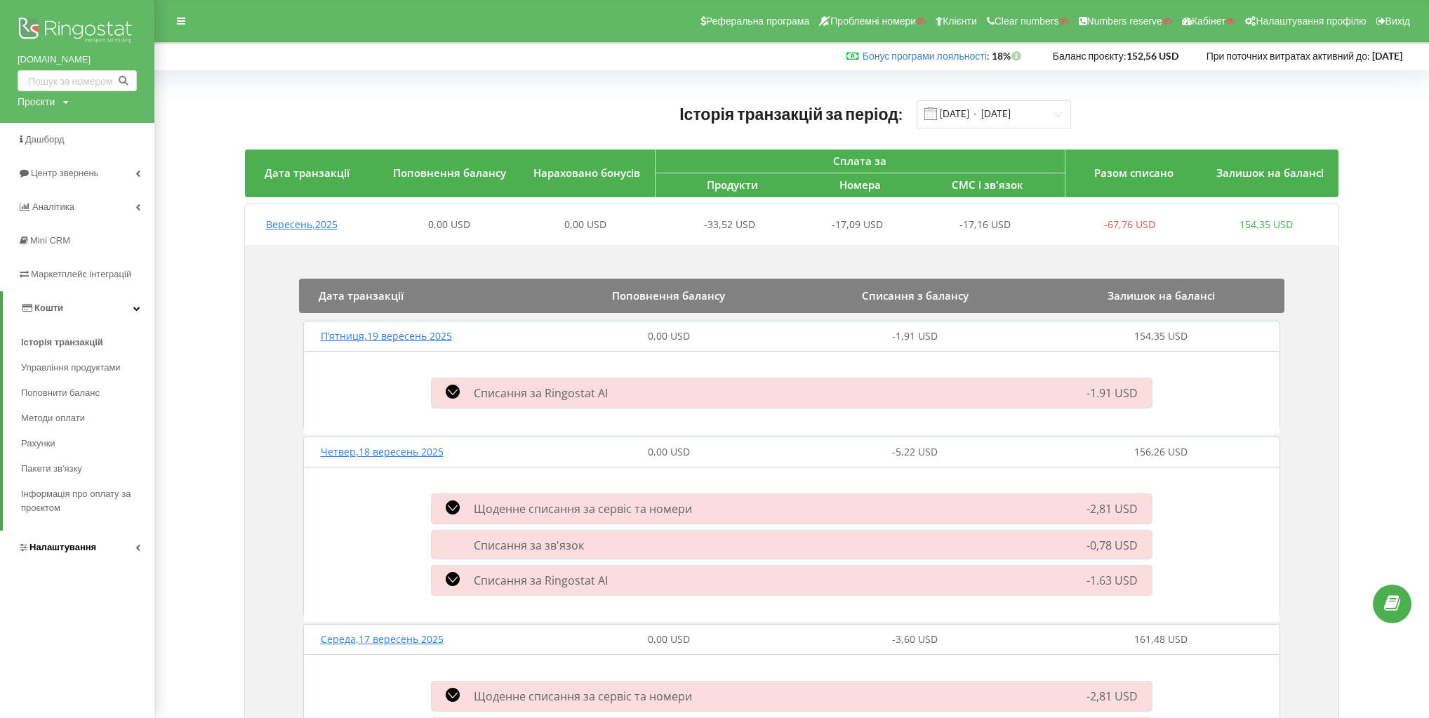
click at [99, 545] on link "Налаштування" at bounding box center [77, 548] width 154 height 34
click at [89, 374] on span "Загальні налаштування" at bounding box center [84, 387] width 102 height 28
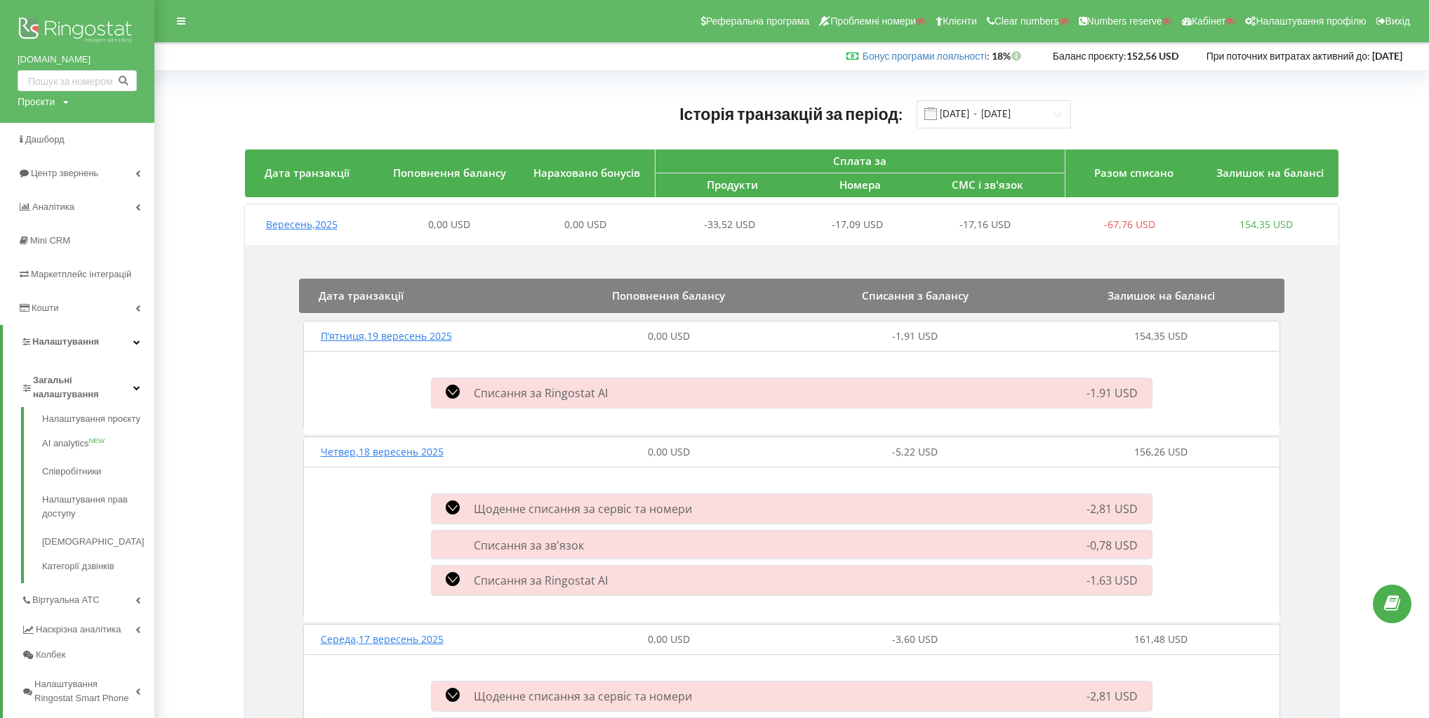
click at [373, 338] on span "П’ятниця , 19 вересень 2025" at bounding box center [386, 335] width 131 height 13
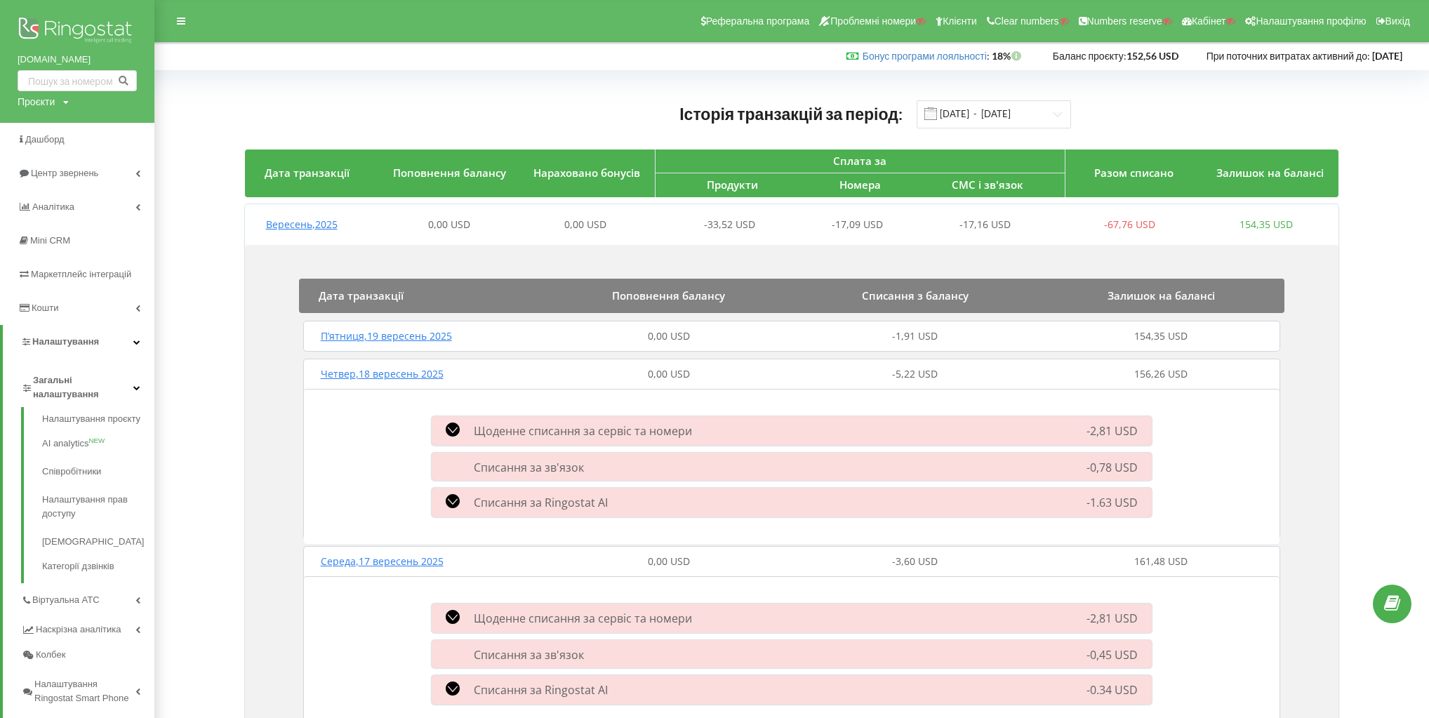
click at [376, 364] on div "Четвер , 18 вересень 2025 0,00 USD -5,22 USD 156,26 USD" at bounding box center [792, 374] width 985 height 34
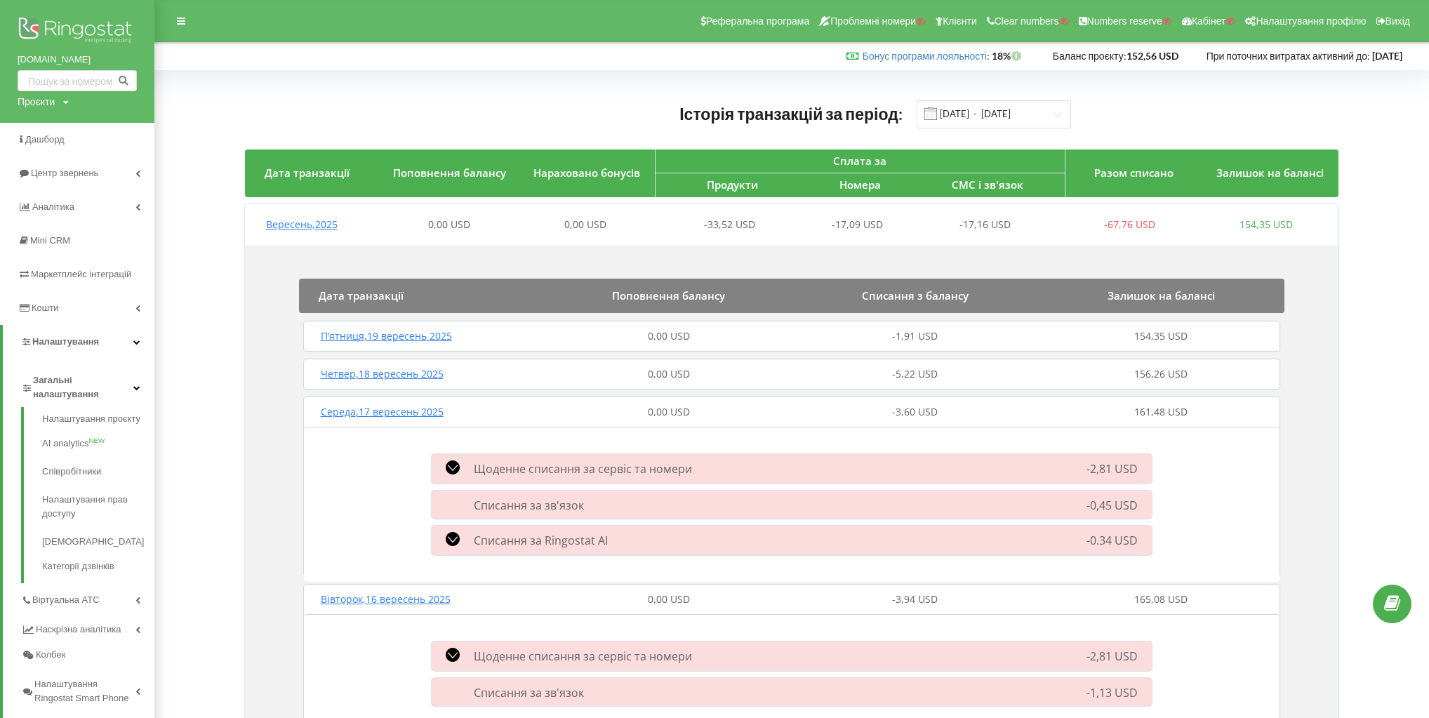
click at [378, 412] on span "Середа , 17 вересень 2025" at bounding box center [382, 411] width 123 height 13
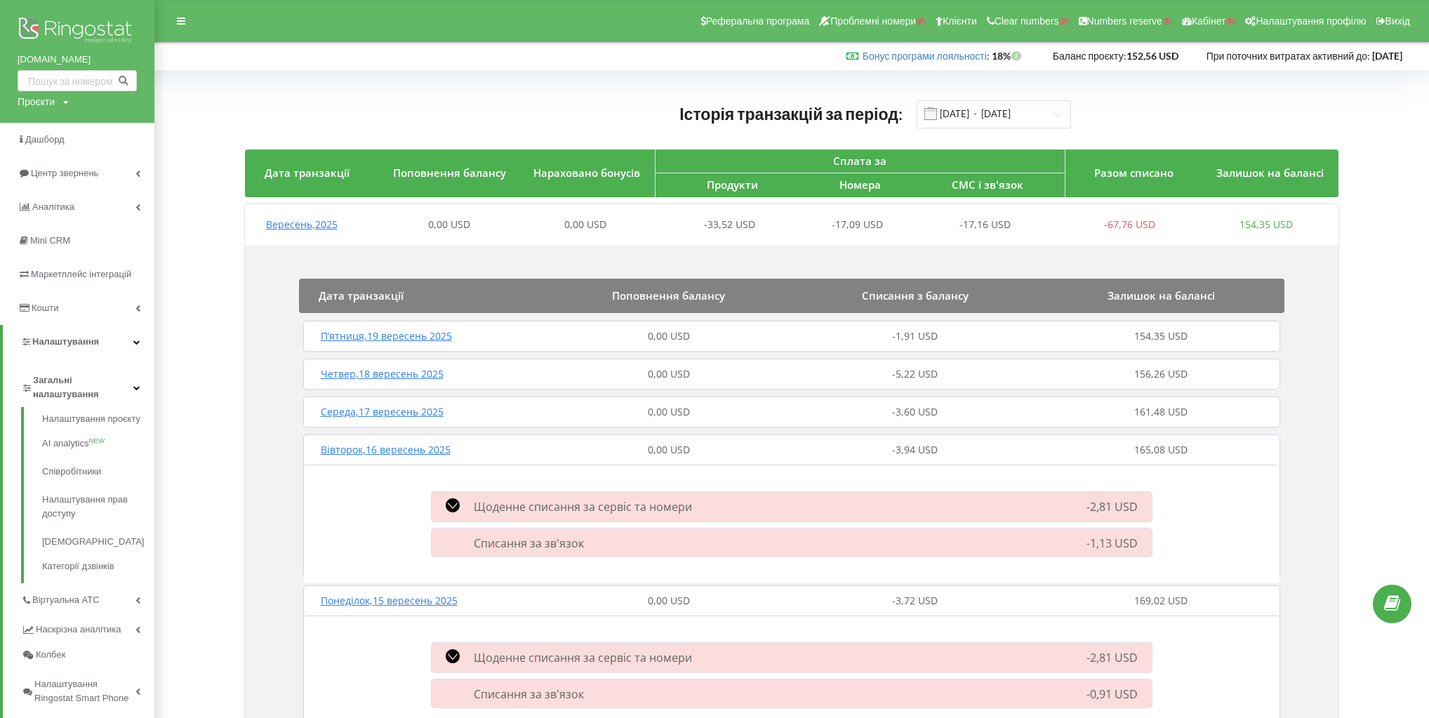
click at [385, 444] on span "Вівторок , 16 вересень 2025" at bounding box center [386, 449] width 130 height 13
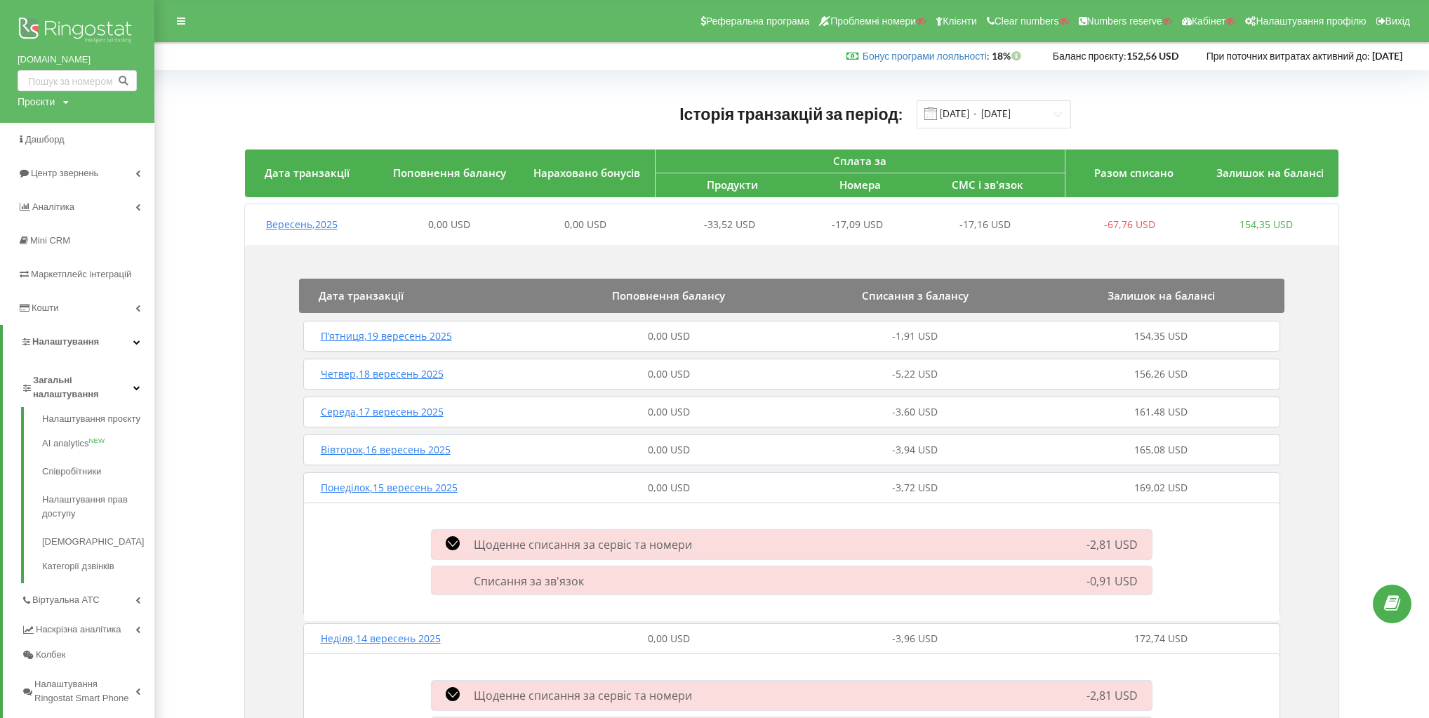
click at [397, 486] on span "Понеділок , 15 вересень 2025" at bounding box center [389, 487] width 137 height 13
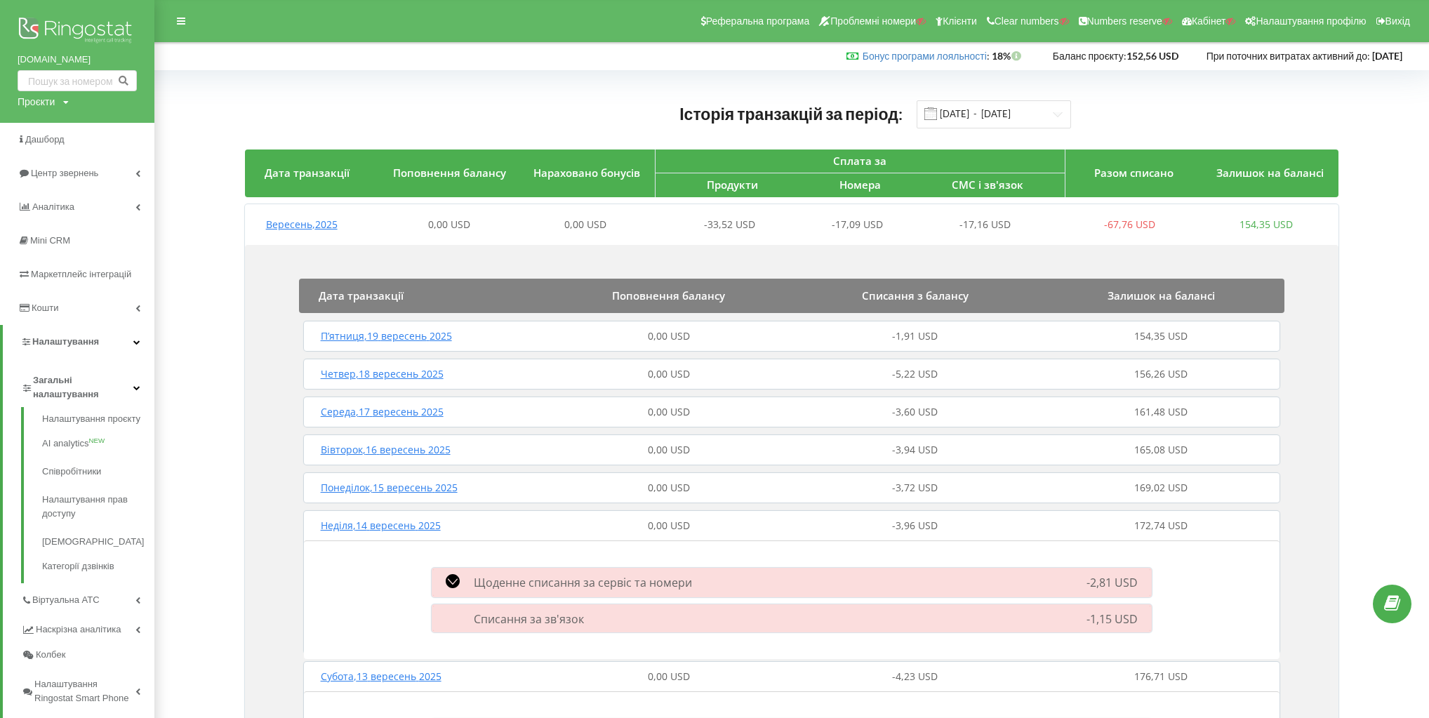
click at [407, 527] on span "Неділя , 14 вересень 2025" at bounding box center [381, 525] width 120 height 13
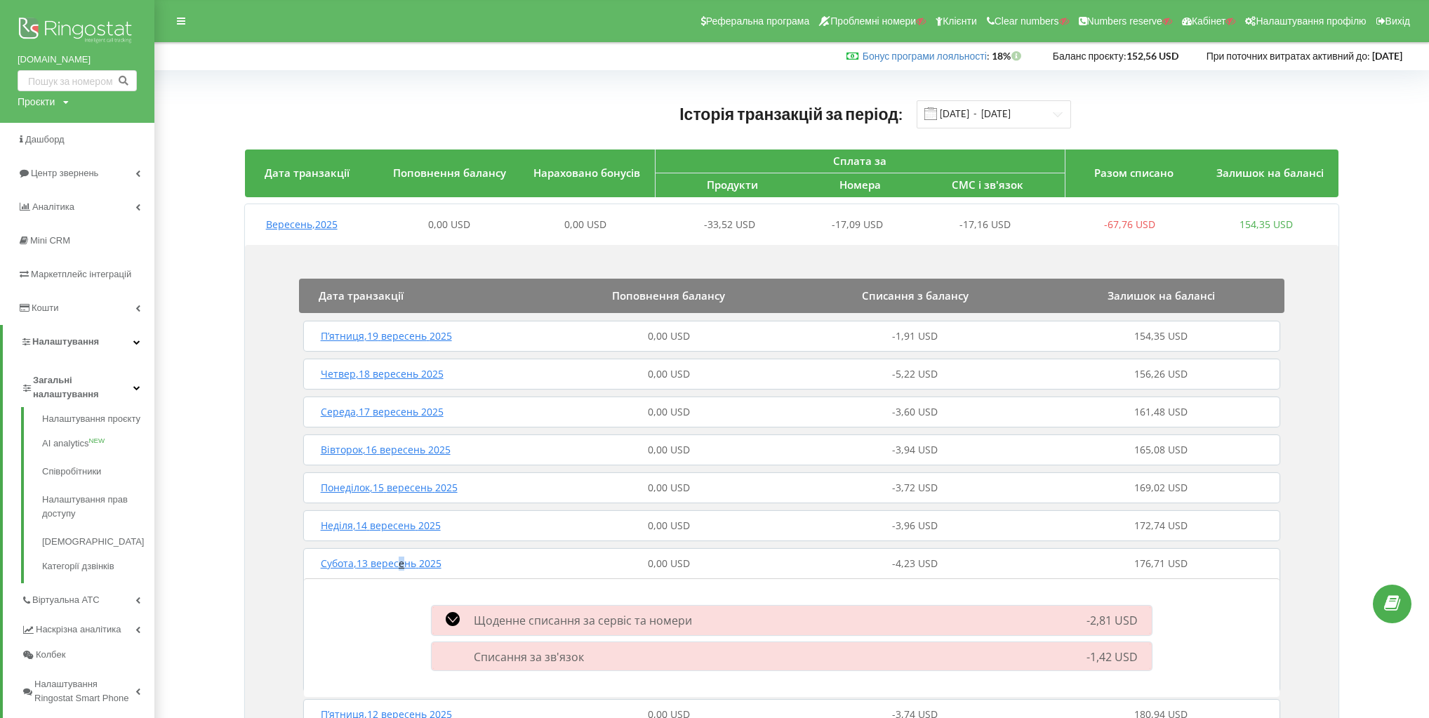
click at [402, 559] on span "Субота , 13 вересень 2025" at bounding box center [381, 563] width 121 height 13
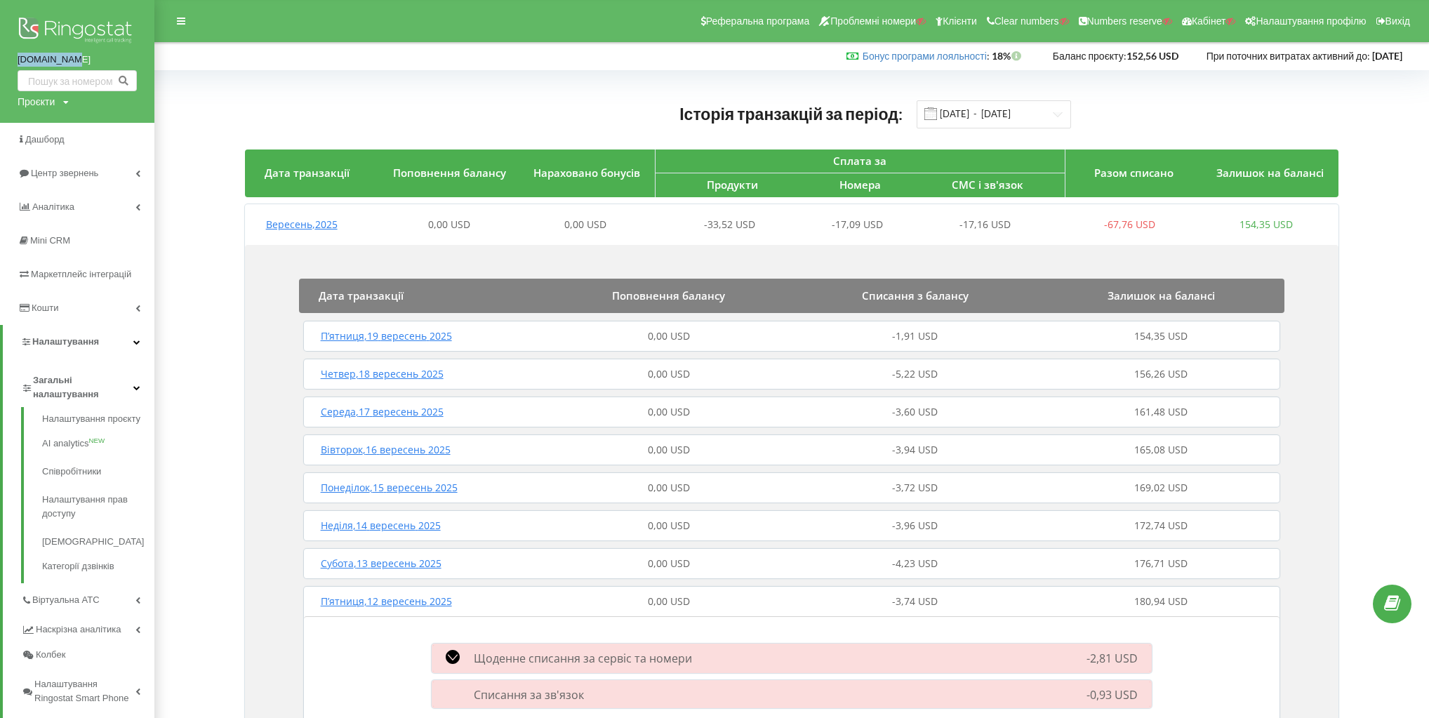
drag, startPoint x: 73, startPoint y: 57, endPoint x: 80, endPoint y: 59, distance: 7.3
click at [80, 59] on div "hutjet.land Проєкти Пошук" at bounding box center [77, 61] width 154 height 123
copy link "[DOMAIN_NAME]"
click at [300, 232] on div "Вересень , 2025 0,00 USD 0,00 USD -33,52 USD -17,09 USD -17,16 USD -67,76 USD 1…" at bounding box center [789, 225] width 1089 height 34
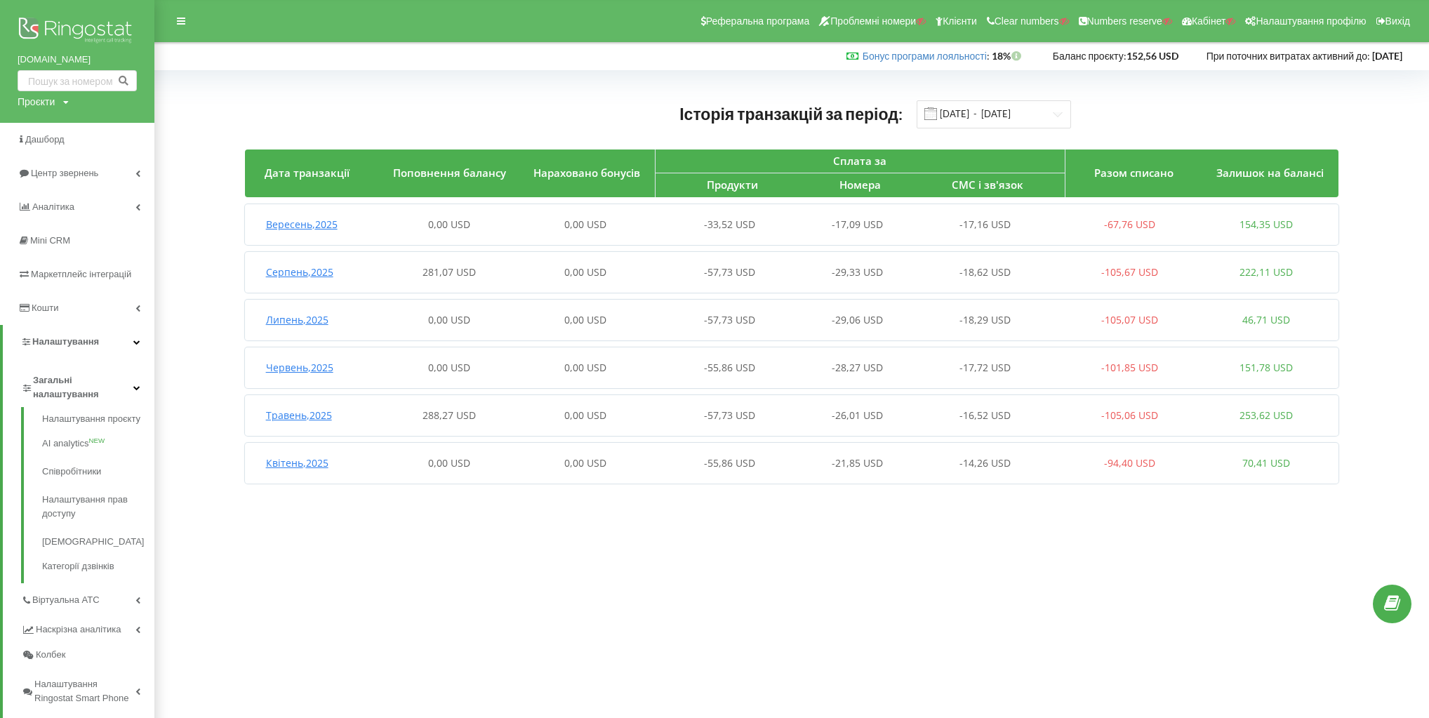
click at [312, 273] on span "Серпень , 2025" at bounding box center [299, 271] width 67 height 13
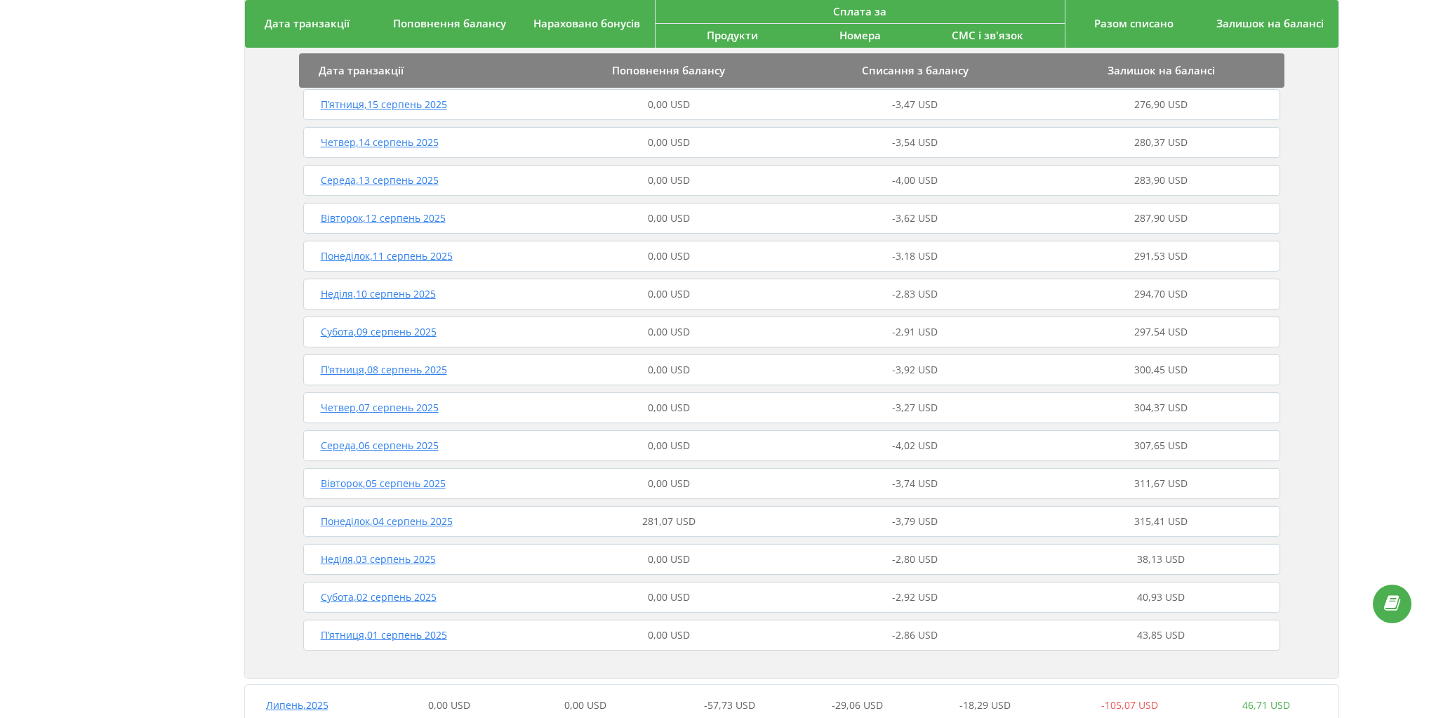
scroll to position [899, 0]
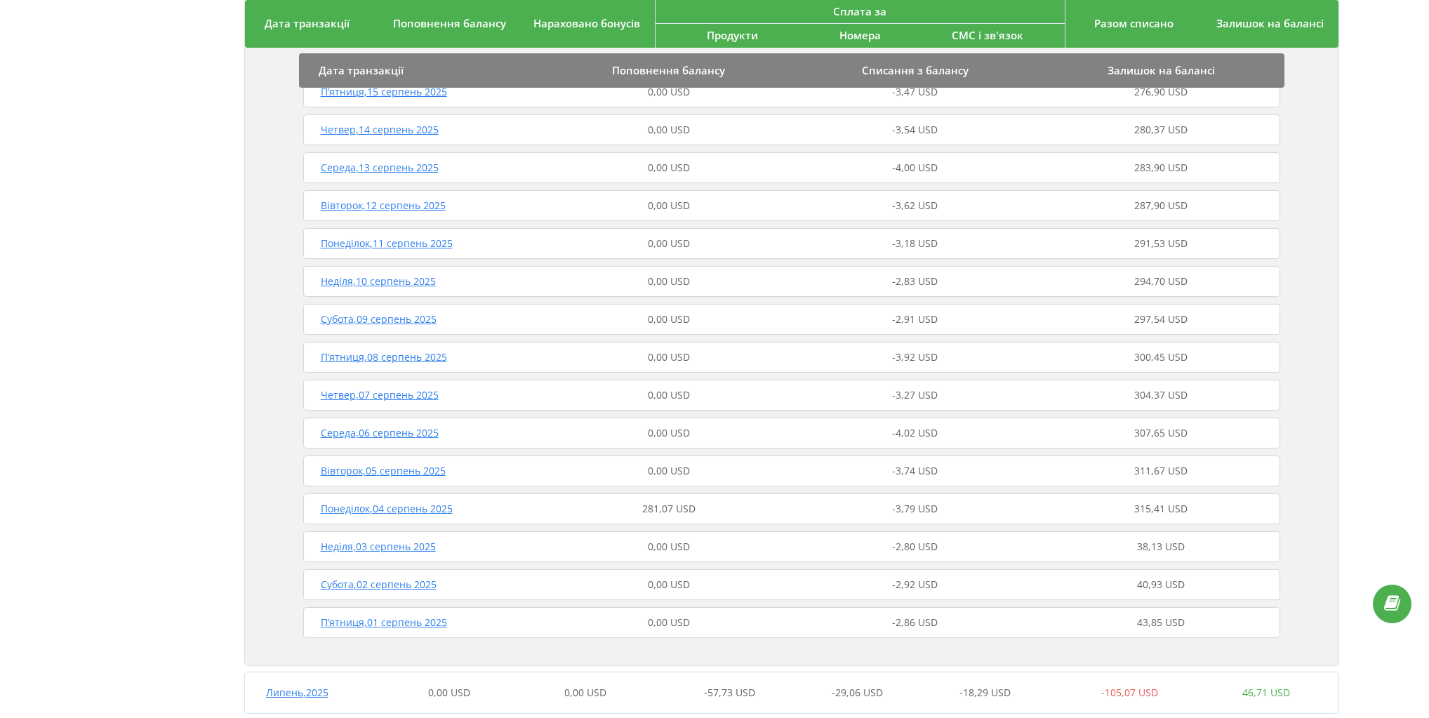
click at [399, 505] on span "Понеділок , 04 серпень 2025" at bounding box center [387, 508] width 132 height 13
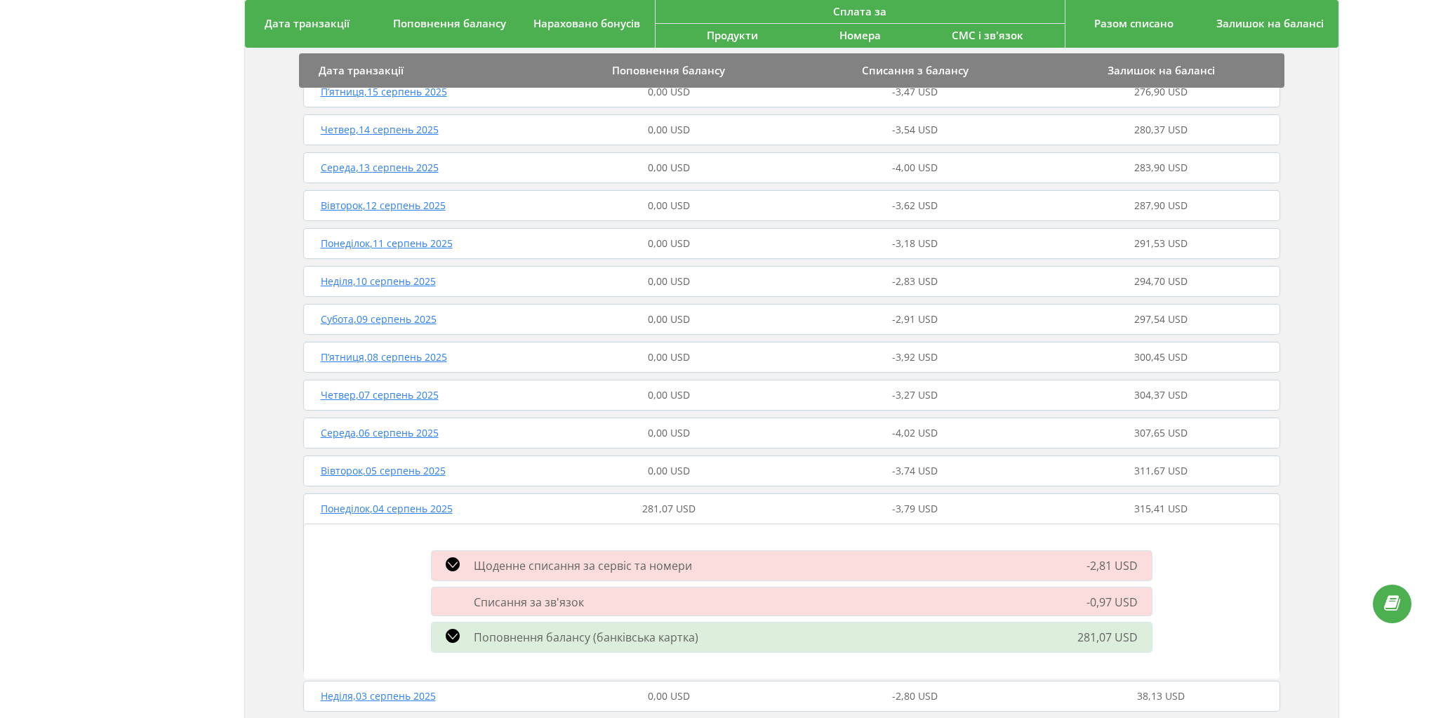
click at [157, 449] on div "Історія транзакцій за період: 01.04.2025 - 19.09.2025 Дата транзакції Поповненн…" at bounding box center [791, 107] width 1275 height 1871
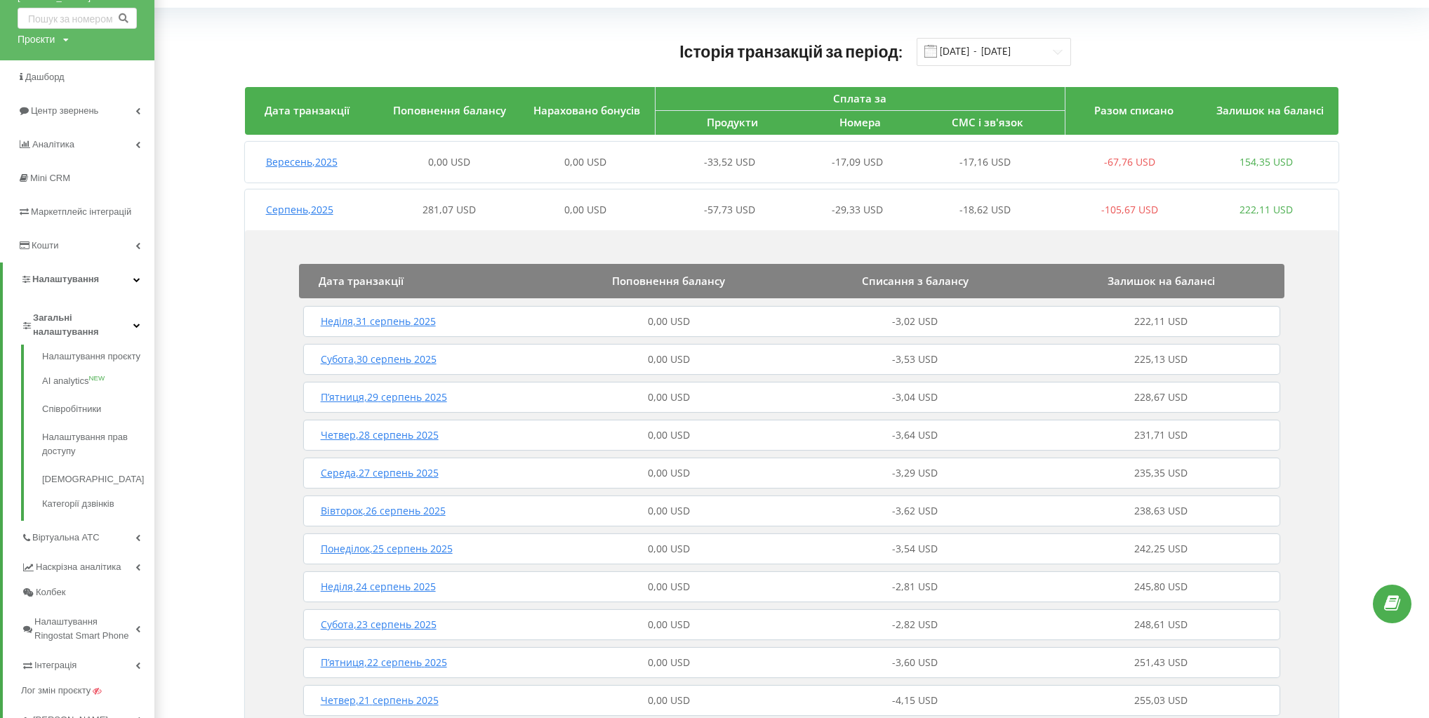
scroll to position [0, 0]
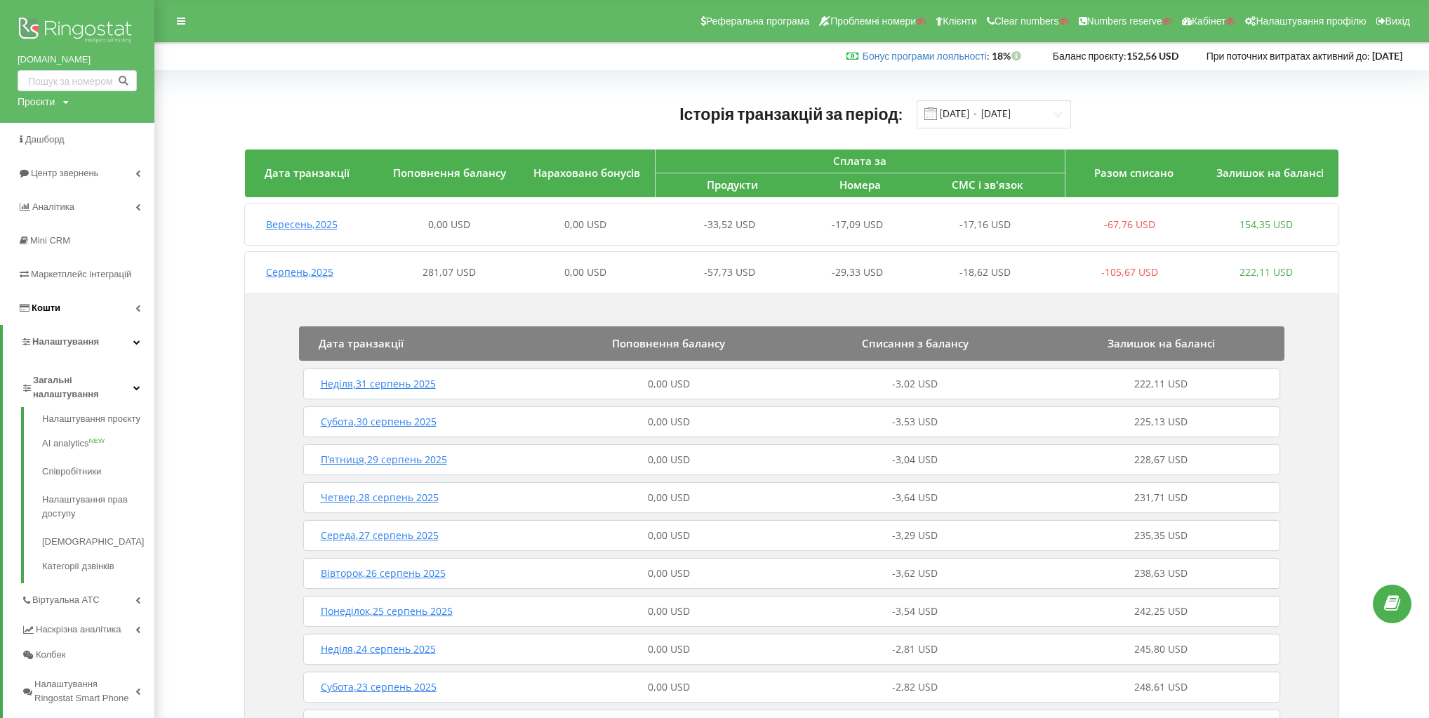
click at [92, 312] on link "Кошти" at bounding box center [77, 308] width 154 height 34
